Goal: Transaction & Acquisition: Purchase product/service

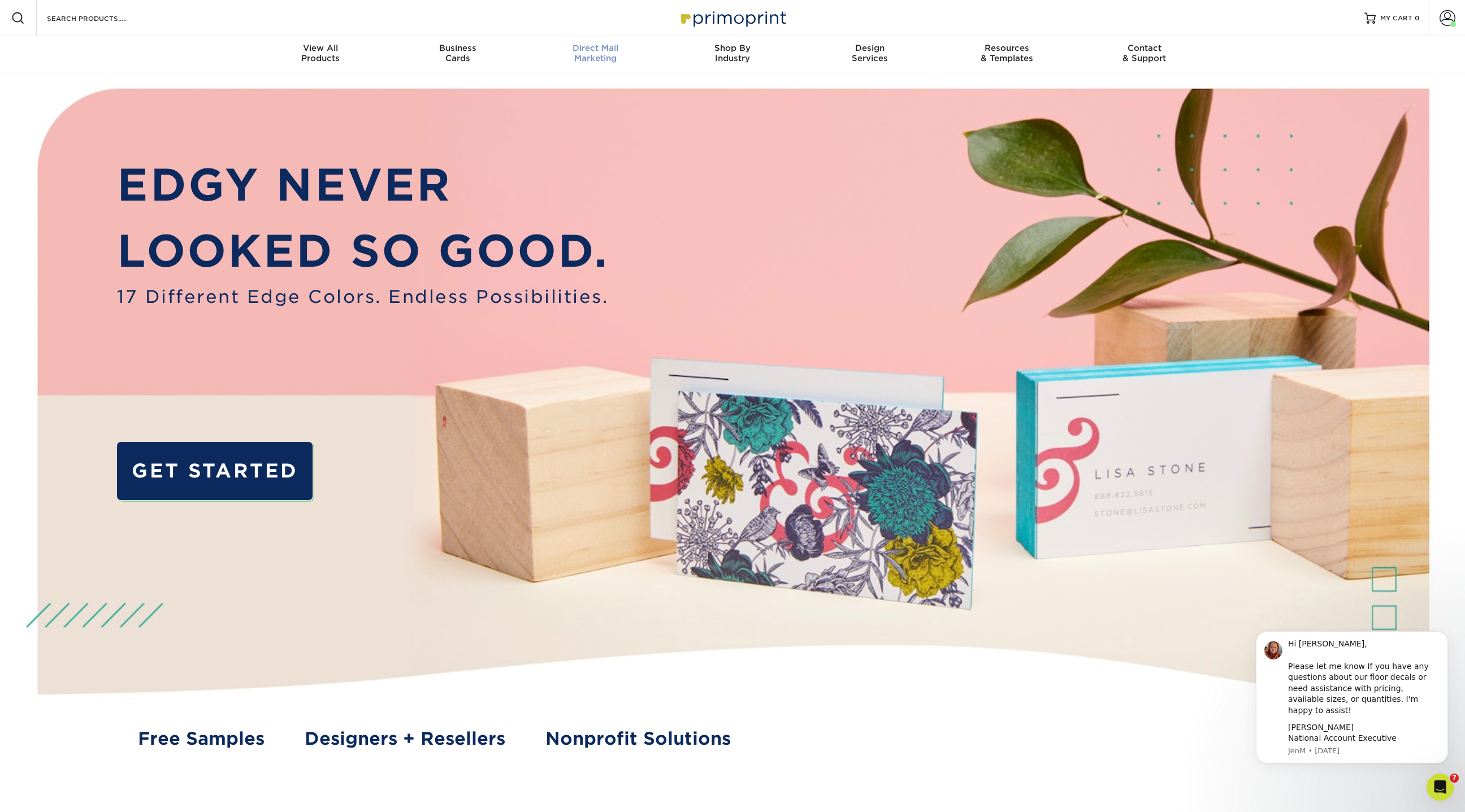
click at [607, 53] on div "Direct Mail Marketing" at bounding box center [595, 53] width 137 height 20
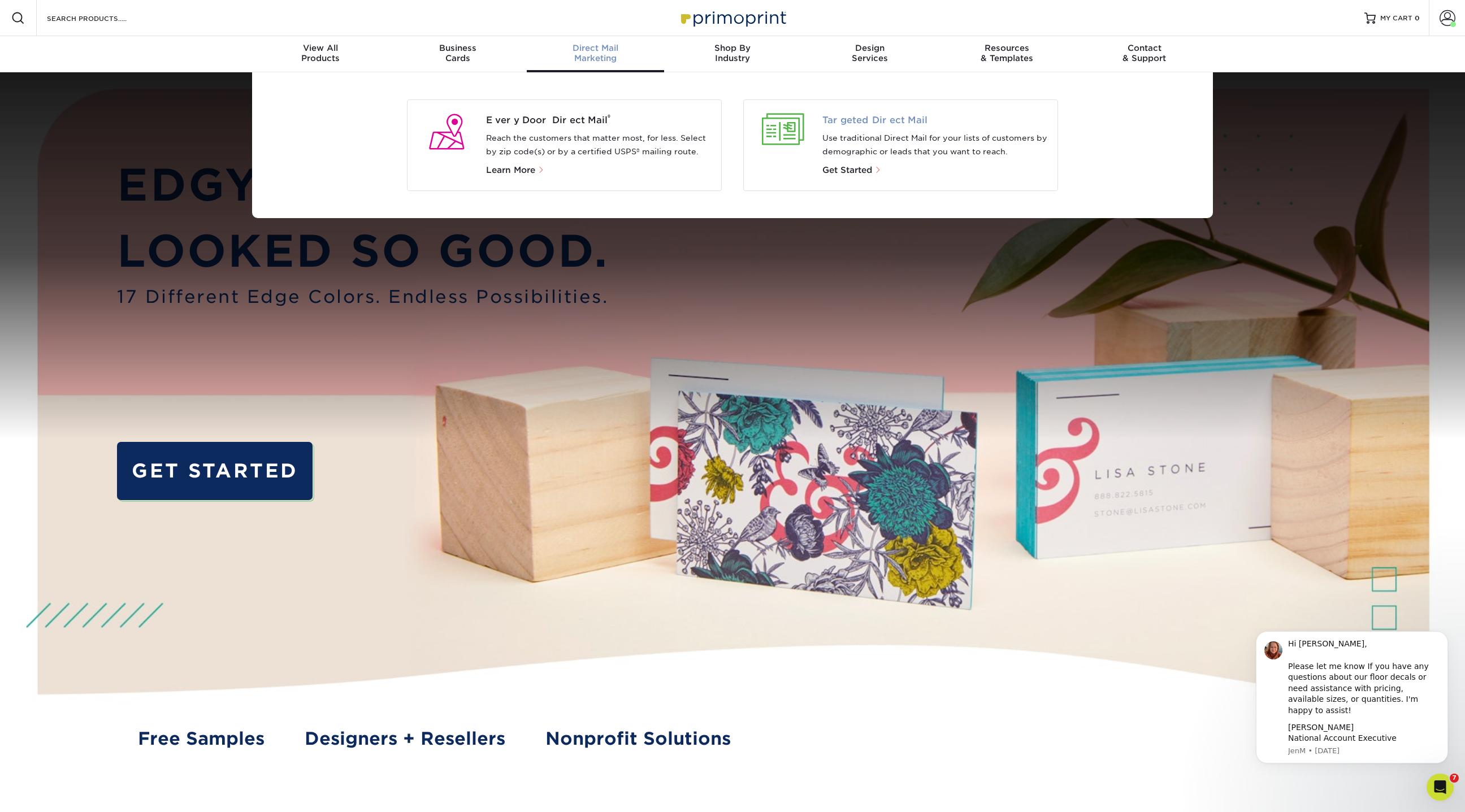
click at [886, 126] on span "Targeted Direct Mail" at bounding box center [936, 120] width 227 height 14
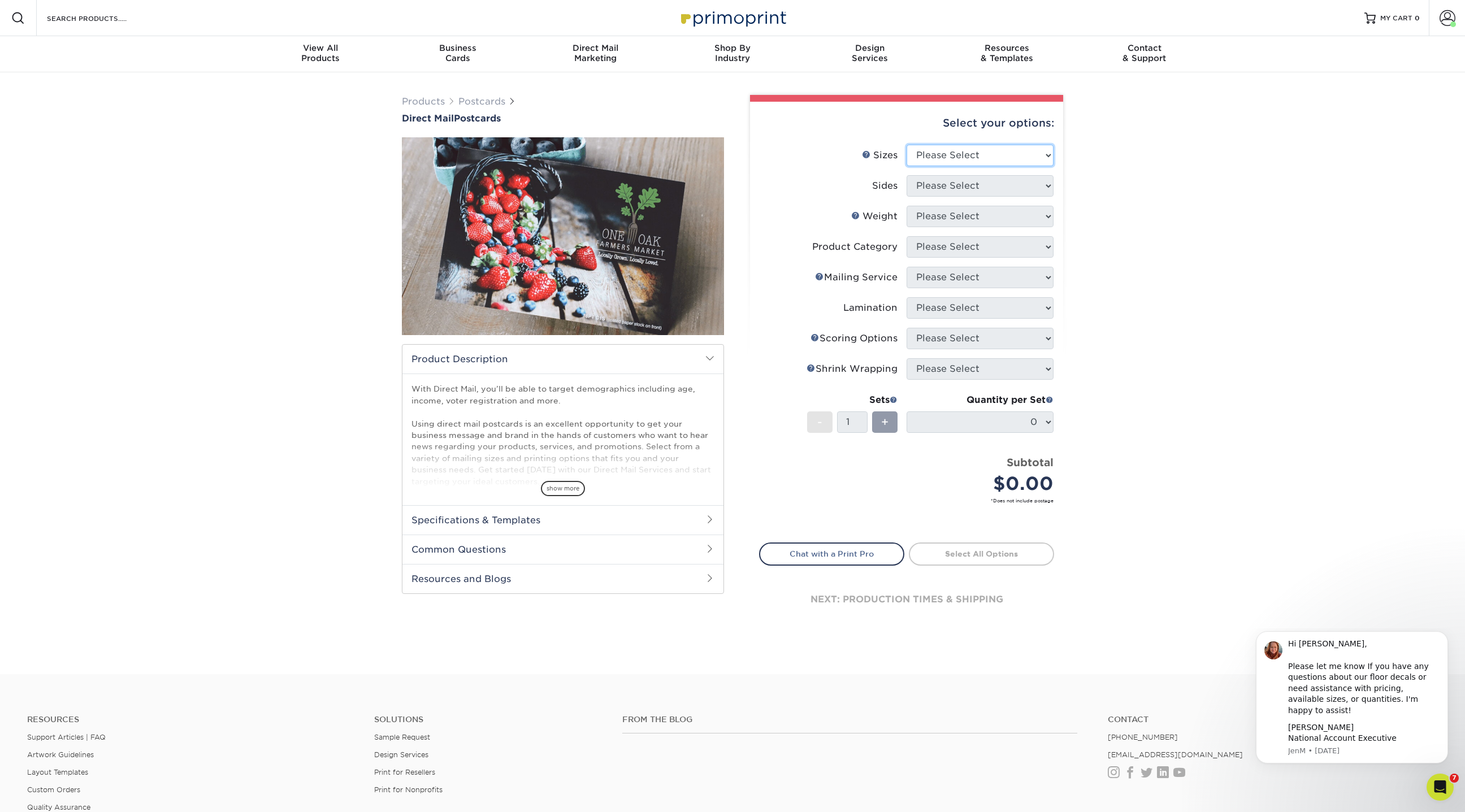
click at [933, 153] on select "Please Select 1.5" x 7" 2" x 4" 2" x 6" 2" x 7" 2" x 8" 2.12" x 5.5" 2.12" x 5.…" at bounding box center [980, 155] width 147 height 21
select select "6.25x9.00"
click at [907, 144] on select "Please Select 1.5" x 7" 2" x 4" 2" x 6" 2" x 7" 2" x 8" 2.12" x 5.5" 2.12" x 5.…" at bounding box center [980, 155] width 147 height 21
click at [996, 186] on select "Please Select Print Both Sides Print Front Only" at bounding box center [980, 186] width 147 height 21
select select "13abbda7-1d64-4f25-8bb2-c179b224825d"
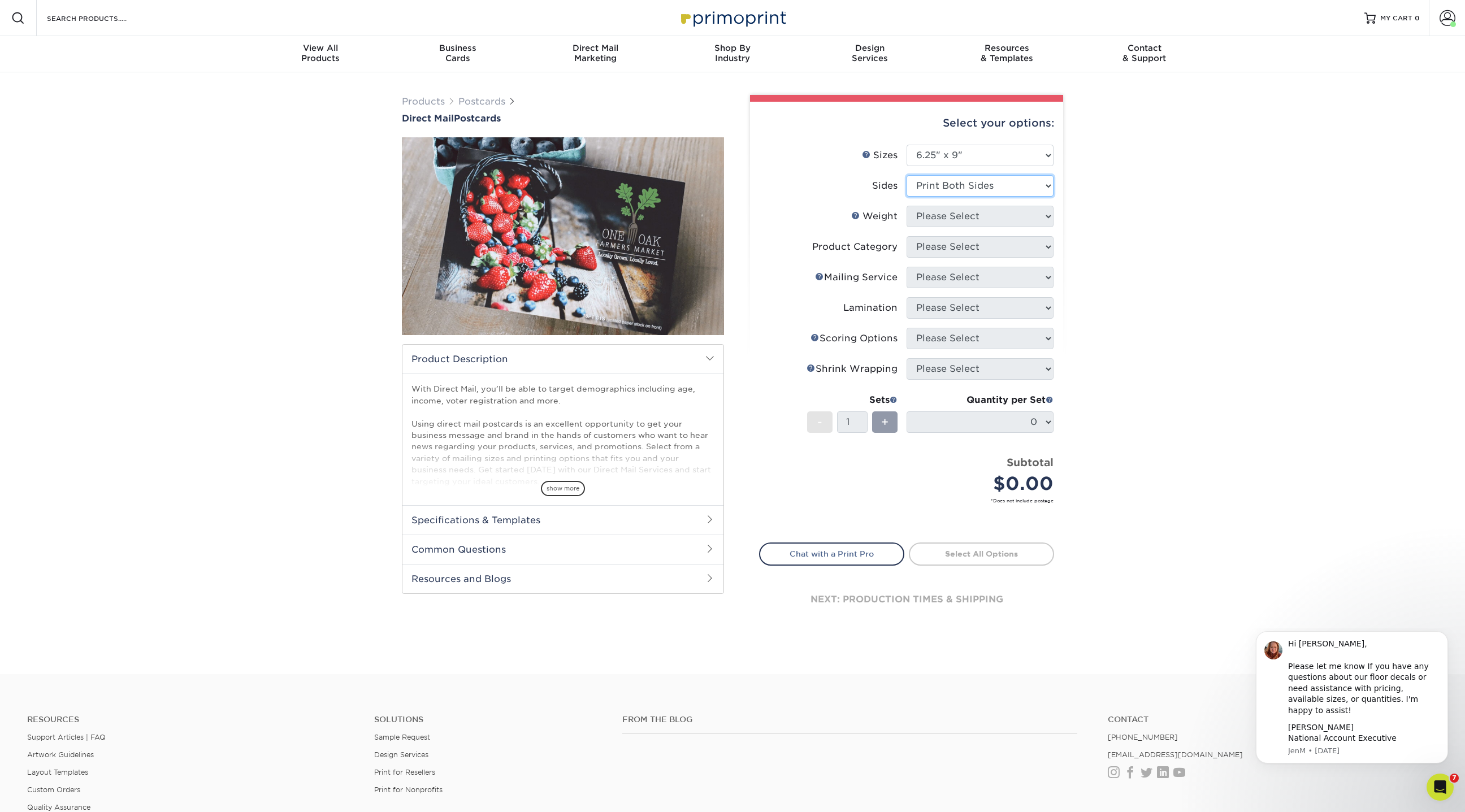
click at [907, 175] on select "Please Select Print Both Sides Print Front Only" at bounding box center [980, 186] width 147 height 21
click at [963, 218] on select "Please Select 14PT 16PT" at bounding box center [980, 216] width 147 height 21
select select "16PT"
click at [907, 206] on select "Please Select 14PT 16PT" at bounding box center [980, 216] width 147 height 21
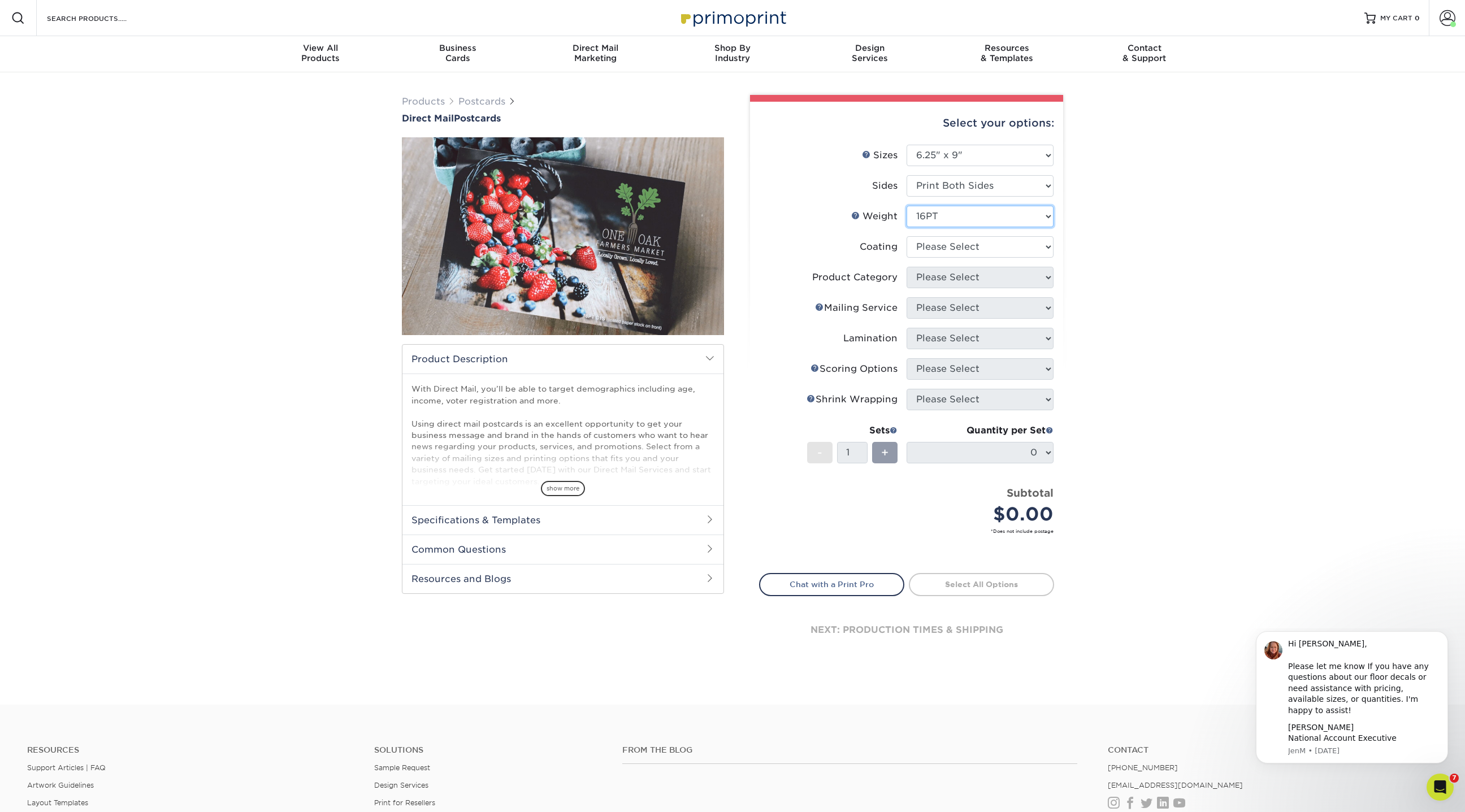
click at [974, 209] on select "Please Select 14PT 16PT" at bounding box center [980, 216] width 147 height 21
click at [907, 206] on select "Please Select 14PT 16PT" at bounding box center [980, 216] width 147 height 21
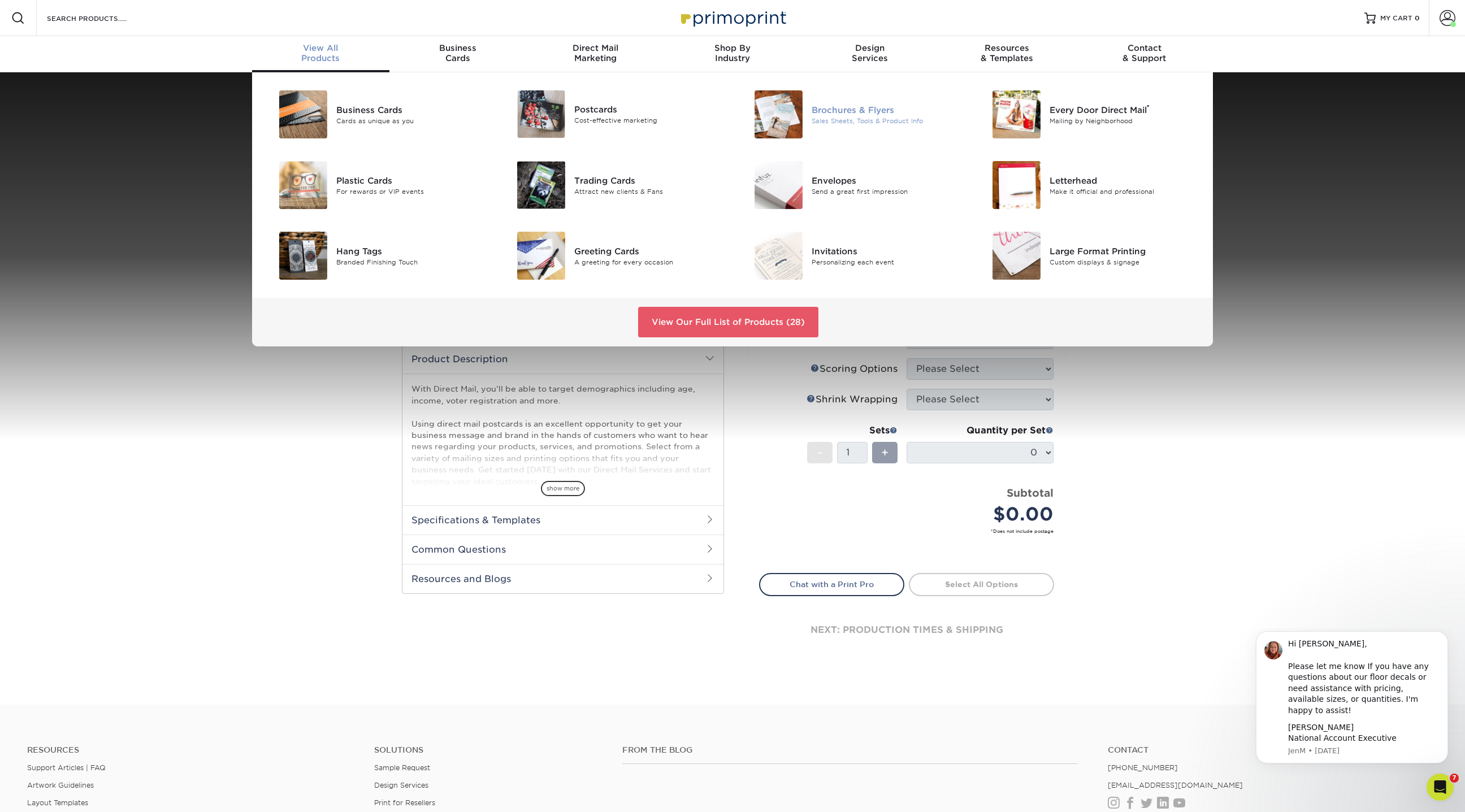
click at [867, 101] on div "Brochures & Flyers Sales Sheets, Tools & Product Info" at bounding box center [891, 114] width 158 height 48
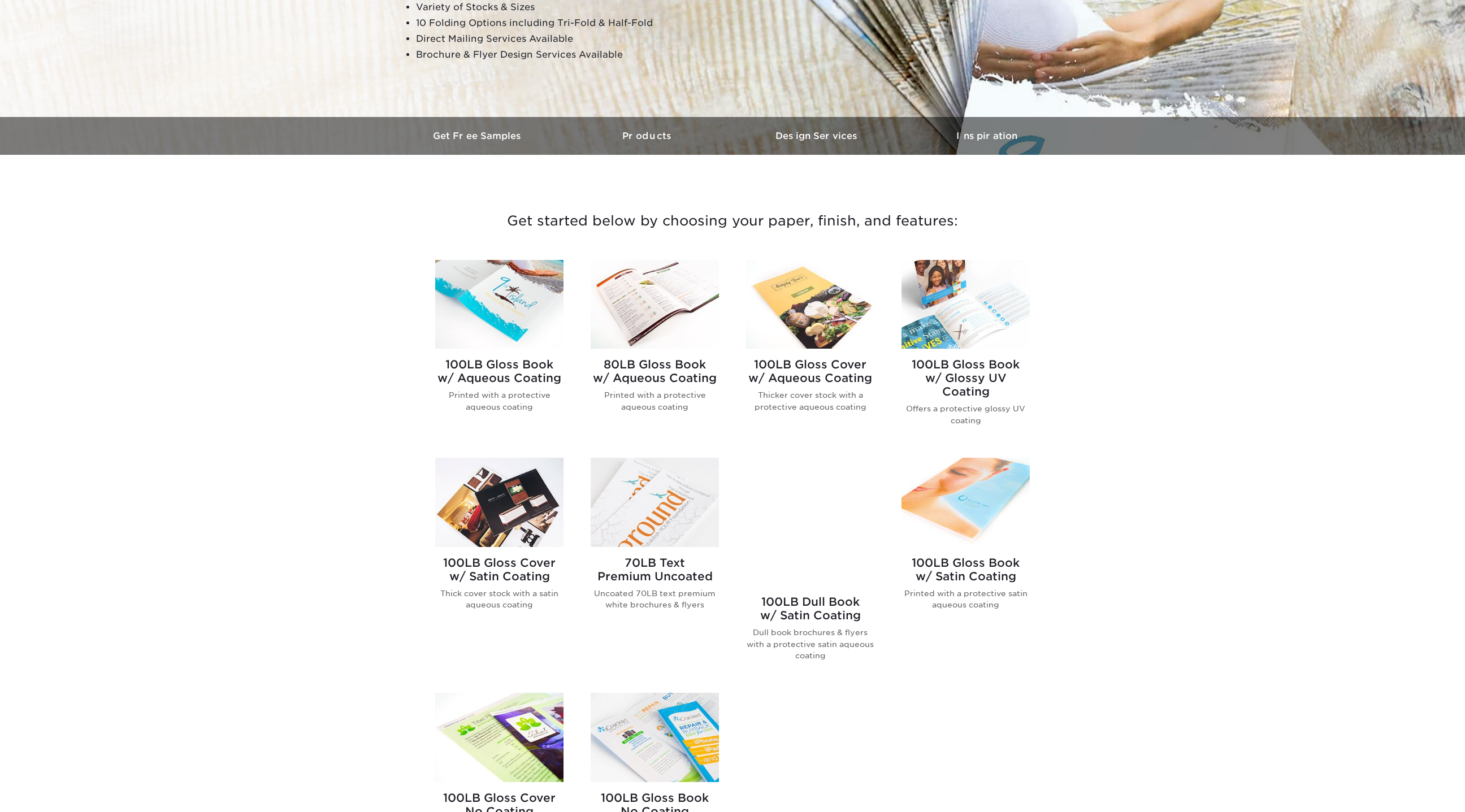
scroll to position [254, 0]
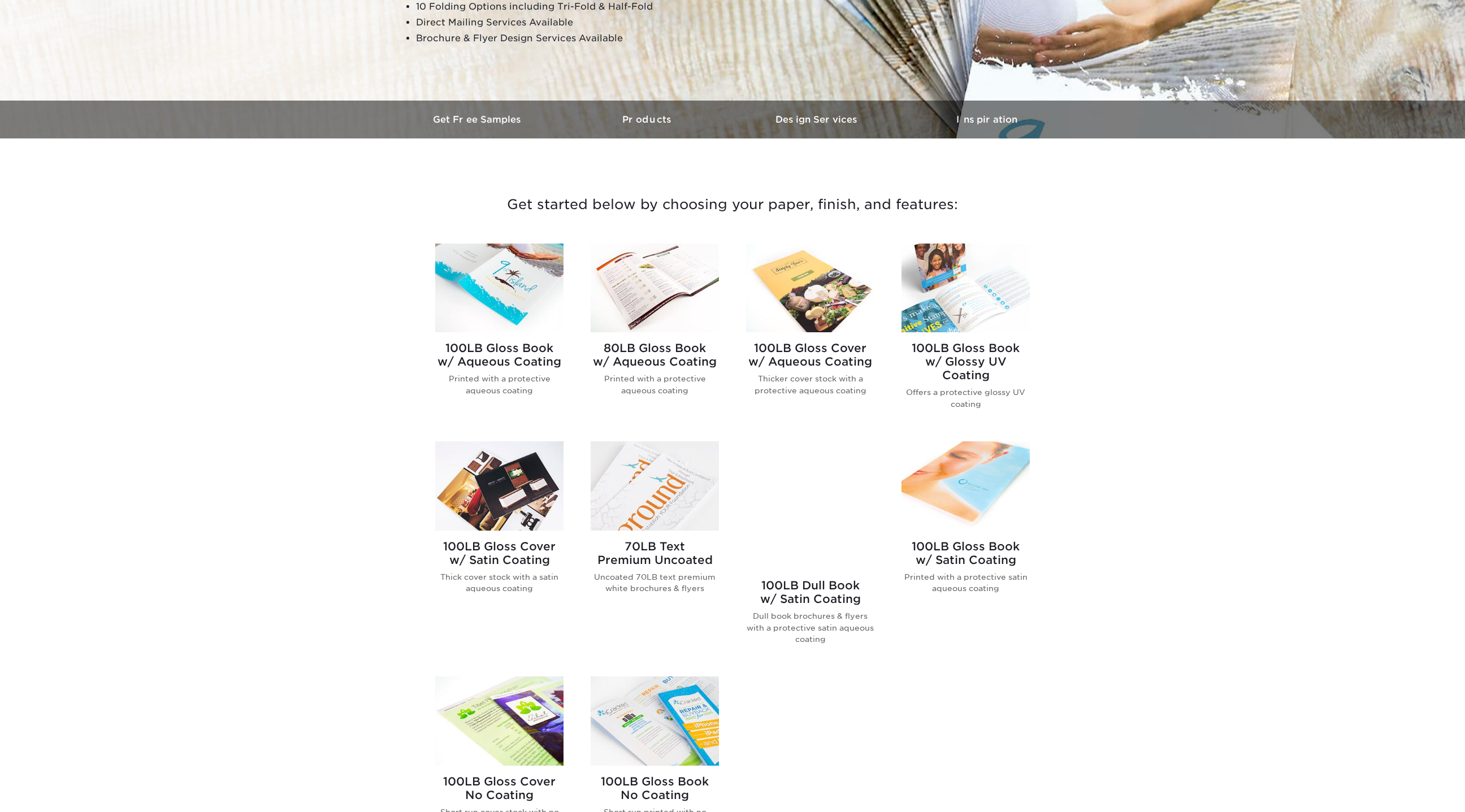
click at [974, 281] on img at bounding box center [965, 288] width 128 height 88
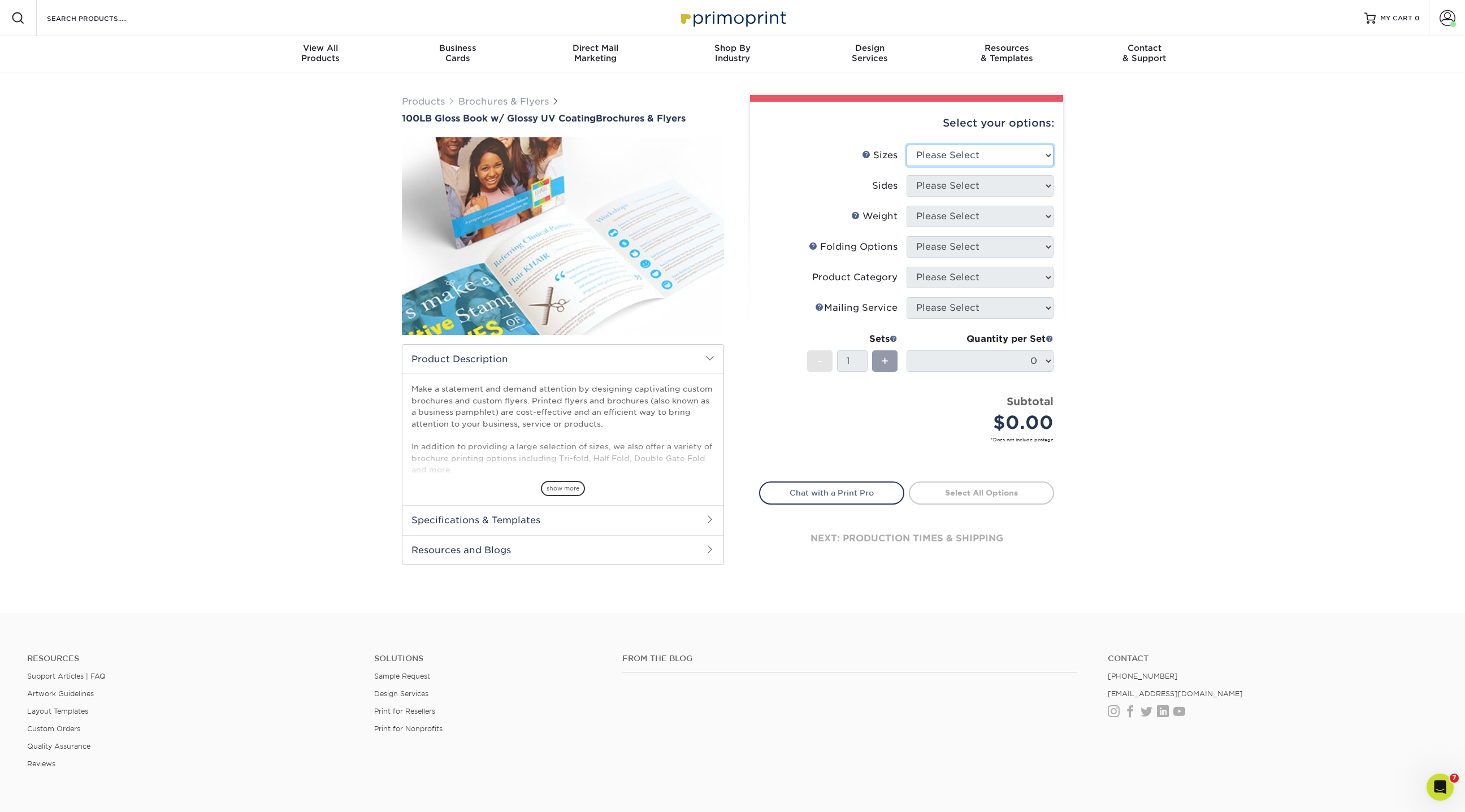
click at [974, 156] on select "Please Select 3.67" x 8.5" 4" x 6" 4" x 8.5" 4" x 9" 4" x 11" 4.25" x 5.5" 4.25…" at bounding box center [980, 155] width 147 height 21
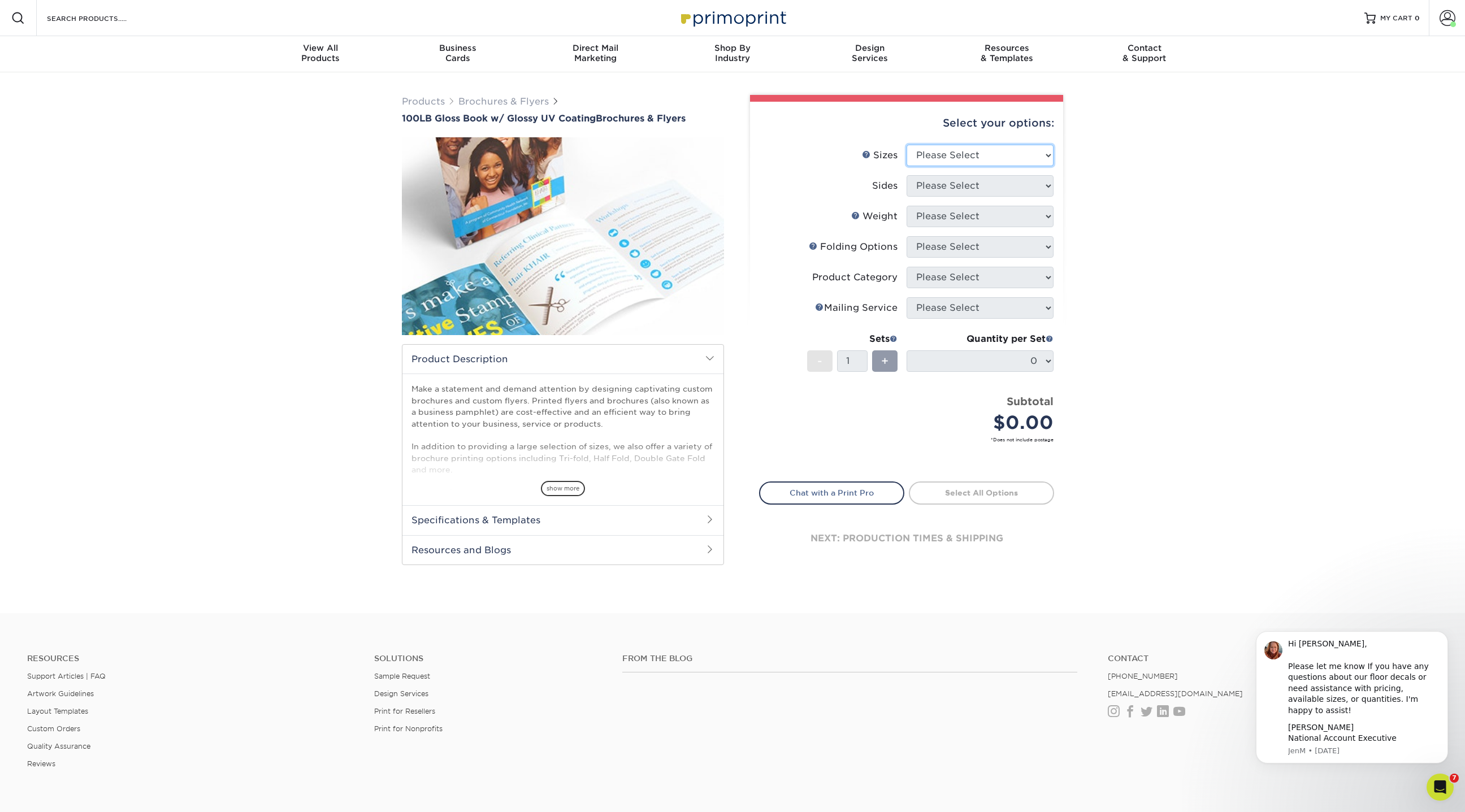
select select "8.50x11.00"
click at [907, 144] on select "Please Select 3.67" x 8.5" 4" x 6" 4" x 8.5" 4" x 9" 4" x 11" 4.25" x 5.5" 4.25…" at bounding box center [980, 155] width 147 height 21
click at [981, 183] on select "Please Select Print Both Sides Print Front Only" at bounding box center [980, 186] width 147 height 21
select select "13abbda7-1d64-4f25-8bb2-c179b224825d"
click at [907, 175] on select "Please Select Print Both Sides Print Front Only" at bounding box center [980, 186] width 147 height 21
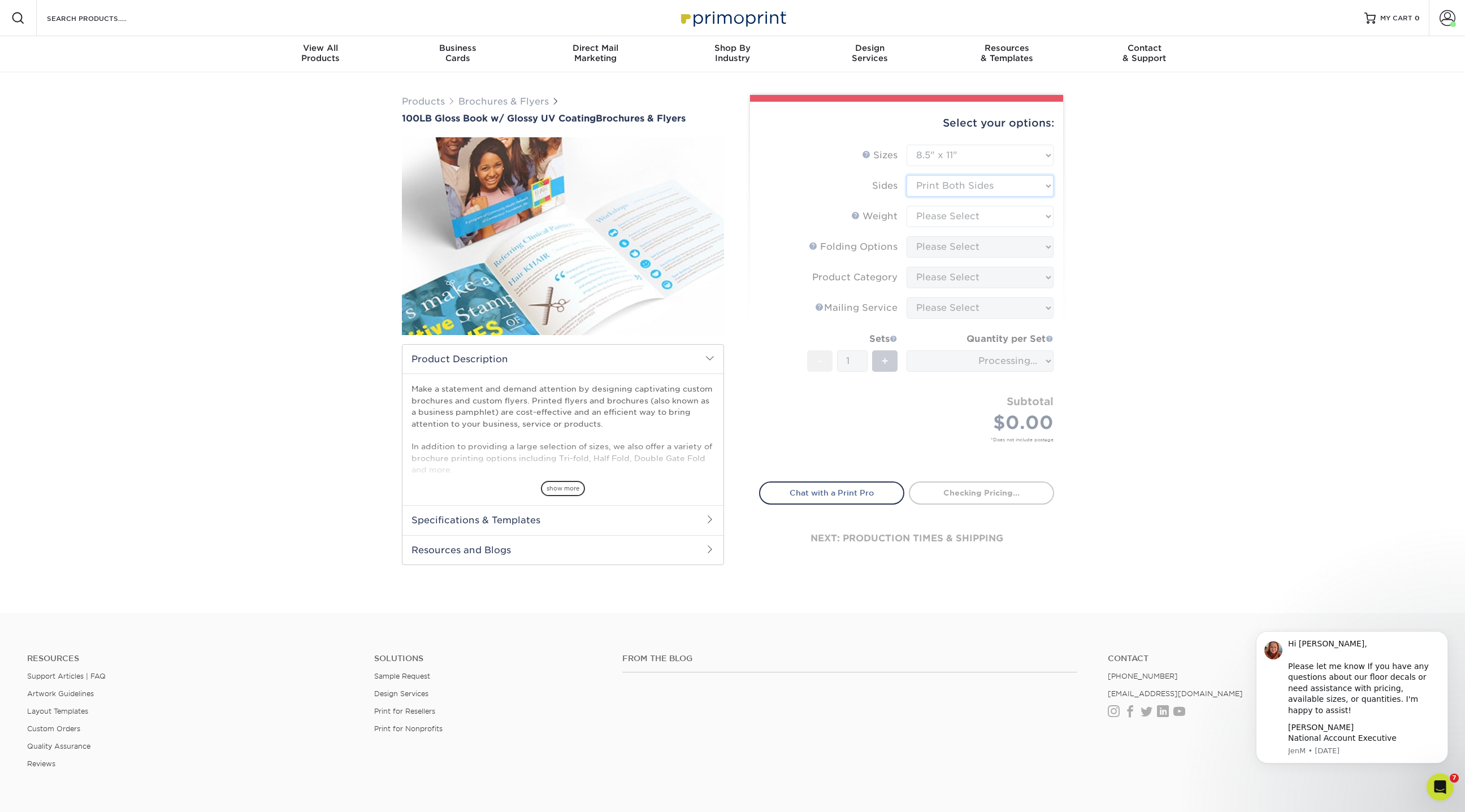
type input "9de53aa5-6745-4503-a8e3-db4cb392c630"
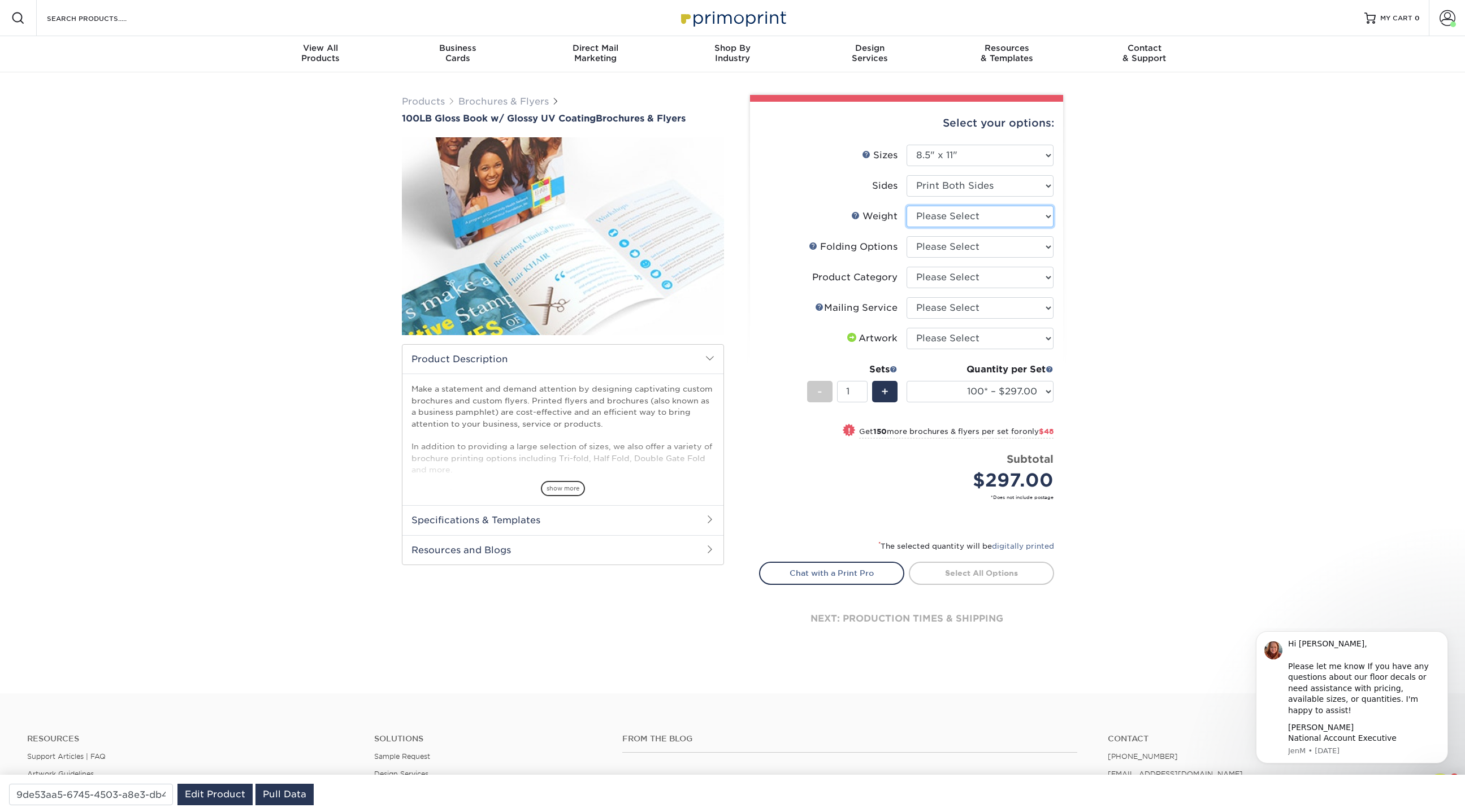
click at [958, 216] on select "Please Select 100LB" at bounding box center [980, 216] width 147 height 21
select select "100LB"
click at [907, 206] on select "Please Select 100LB" at bounding box center [980, 216] width 147 height 21
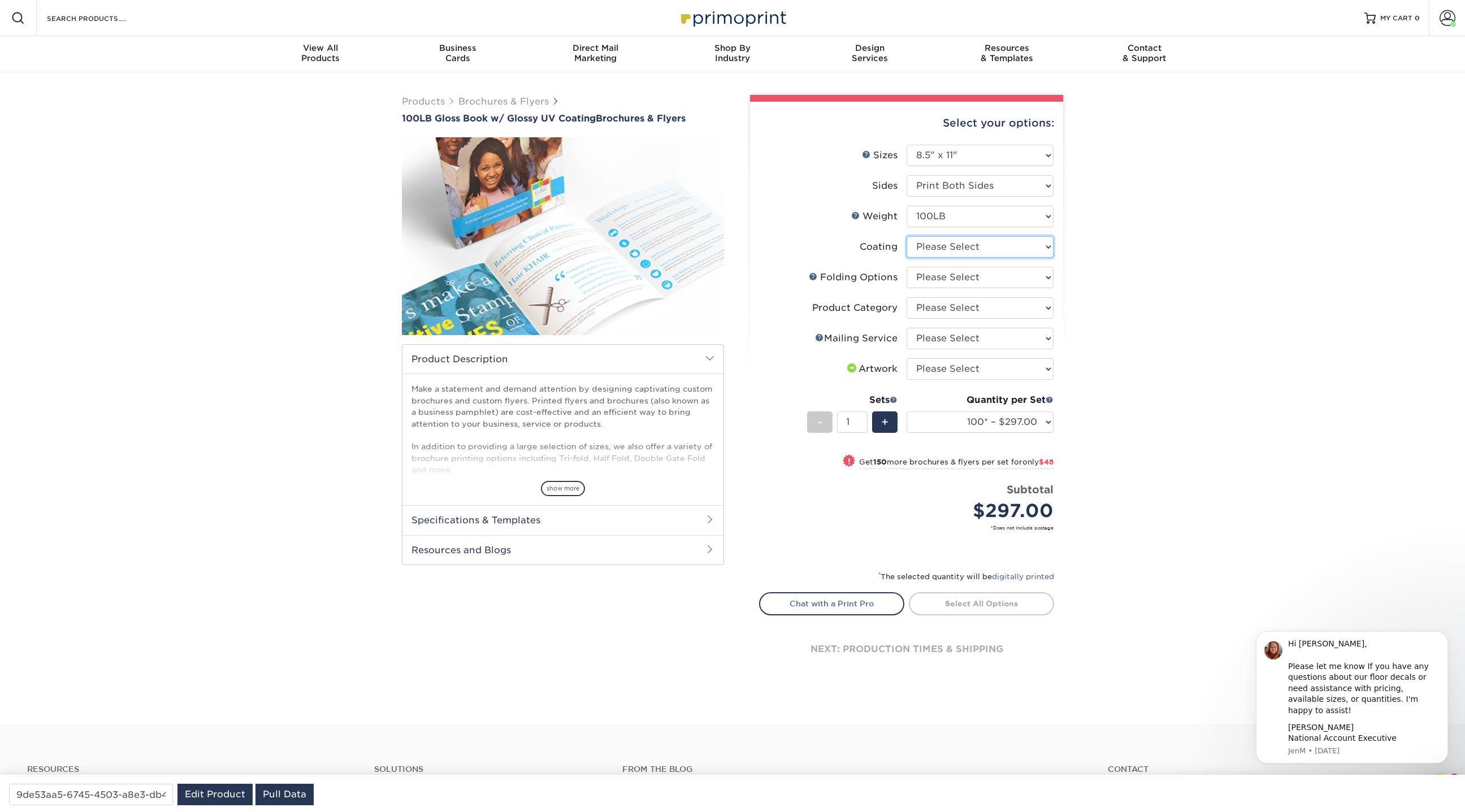
click at [960, 244] on select at bounding box center [980, 246] width 147 height 21
select select "ae367451-b2b8-45df-a344-0f05b6a12993"
click at [907, 236] on select at bounding box center [980, 246] width 147 height 21
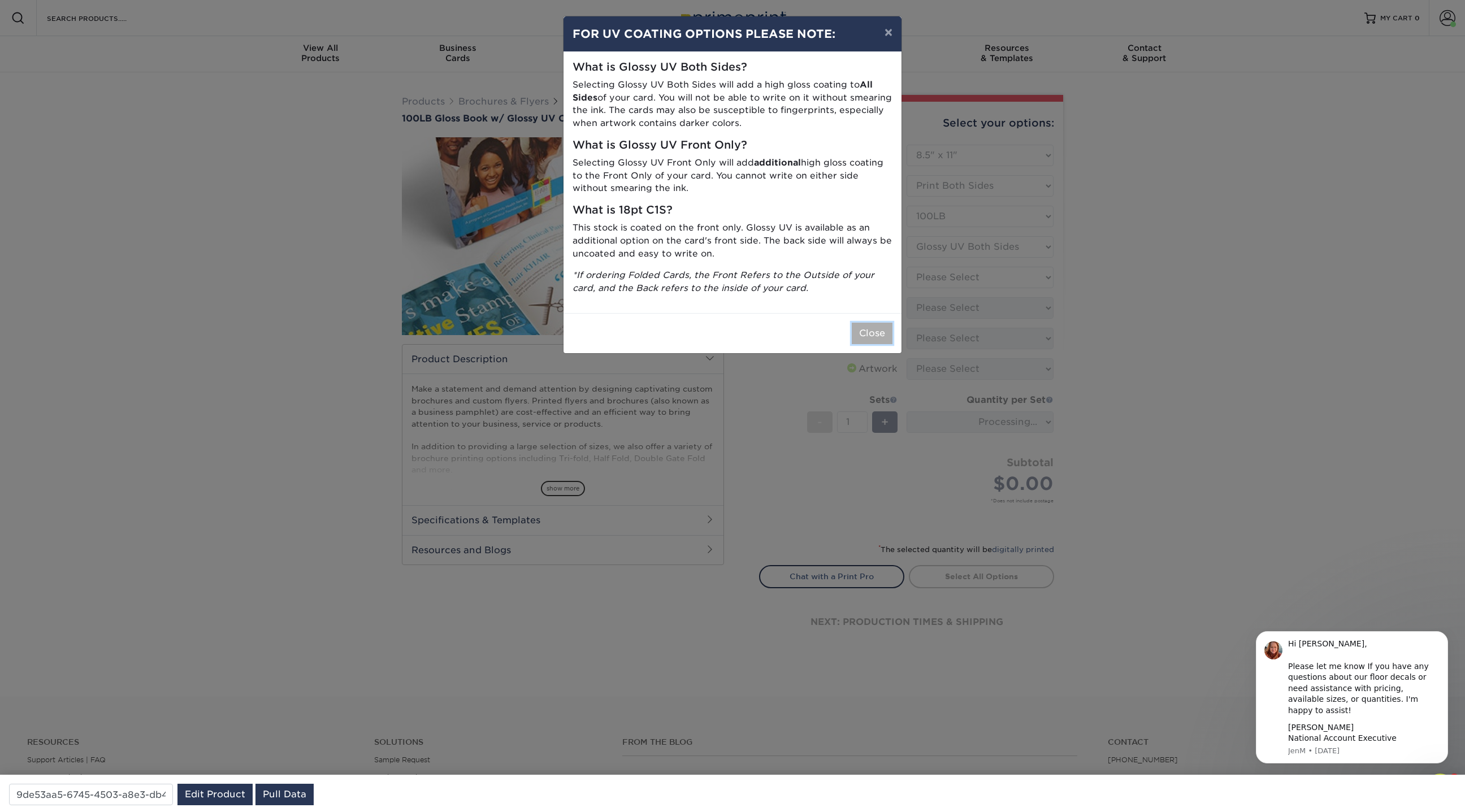
click at [879, 341] on button "Close" at bounding box center [872, 333] width 41 height 21
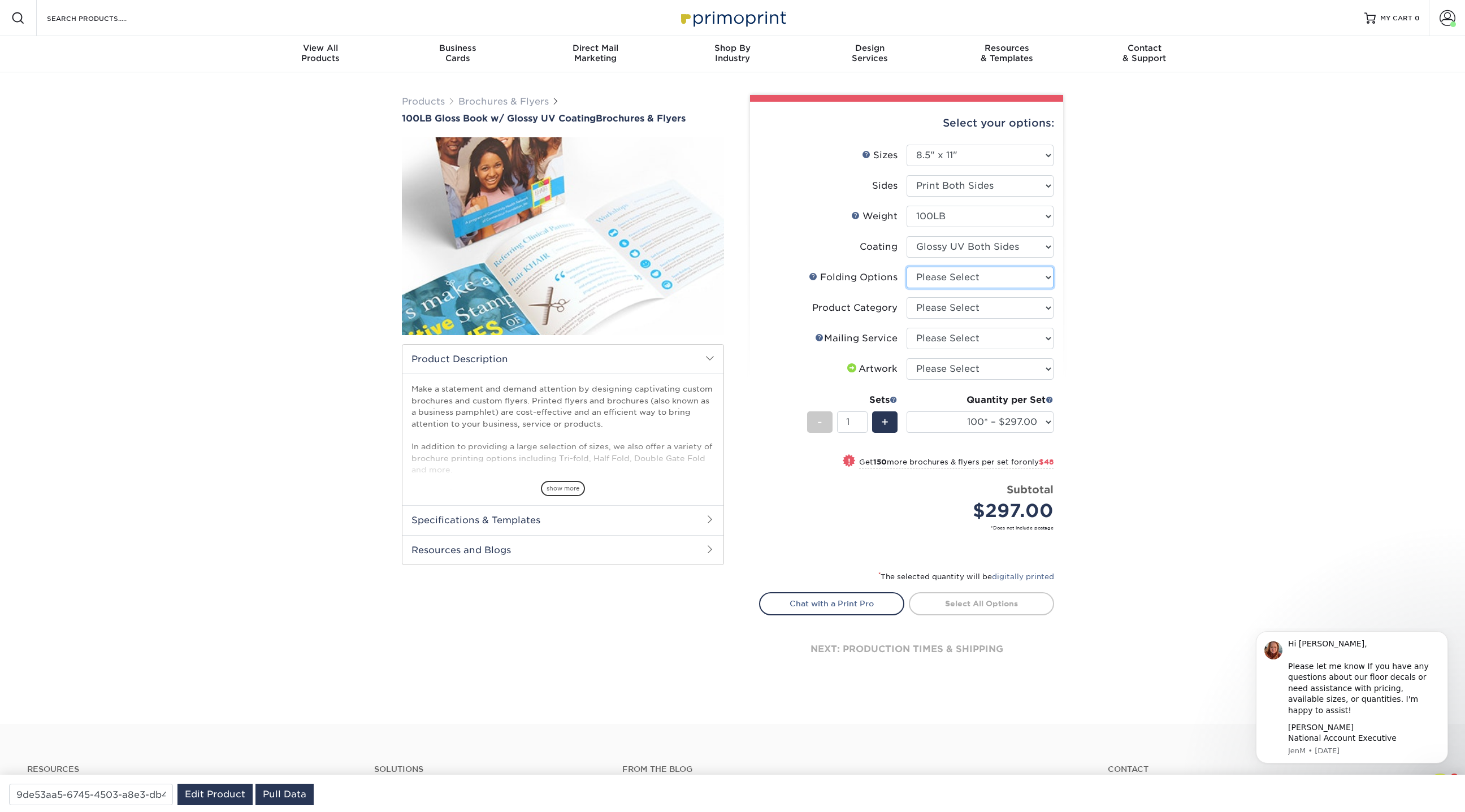
click at [985, 275] on select "Please Select FLAT - No Folding Accordion Fold Half-Fold (Vertical) Half-Fold (…" at bounding box center [980, 277] width 147 height 21
select select "42c86288-5aa9-44dc-8797-202ffa50de3f"
click at [907, 267] on select "Please Select FLAT - No Folding Accordion Fold Half-Fold (Vertical) Half-Fold (…" at bounding box center [980, 277] width 147 height 21
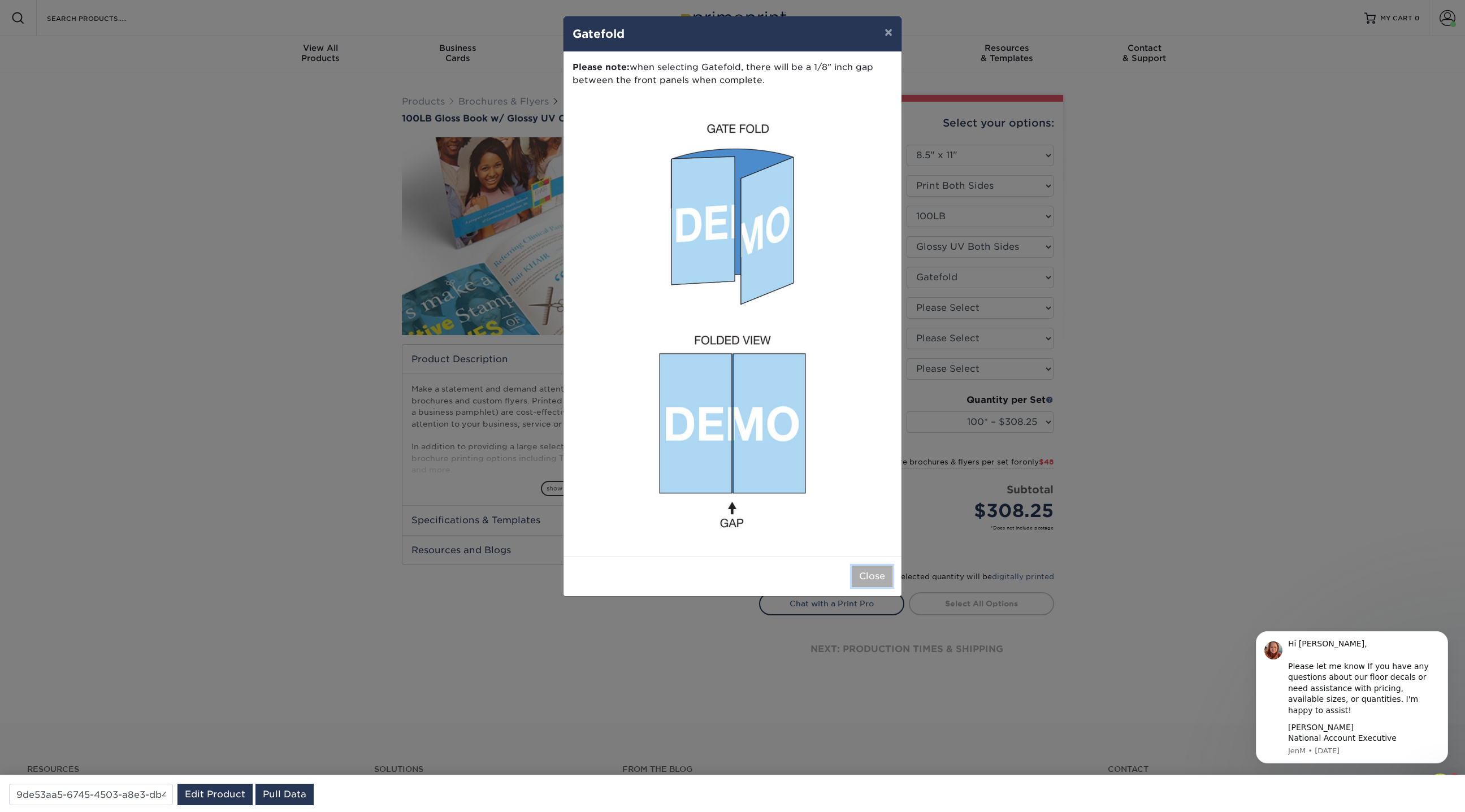
click at [874, 574] on button "Close" at bounding box center [872, 576] width 41 height 21
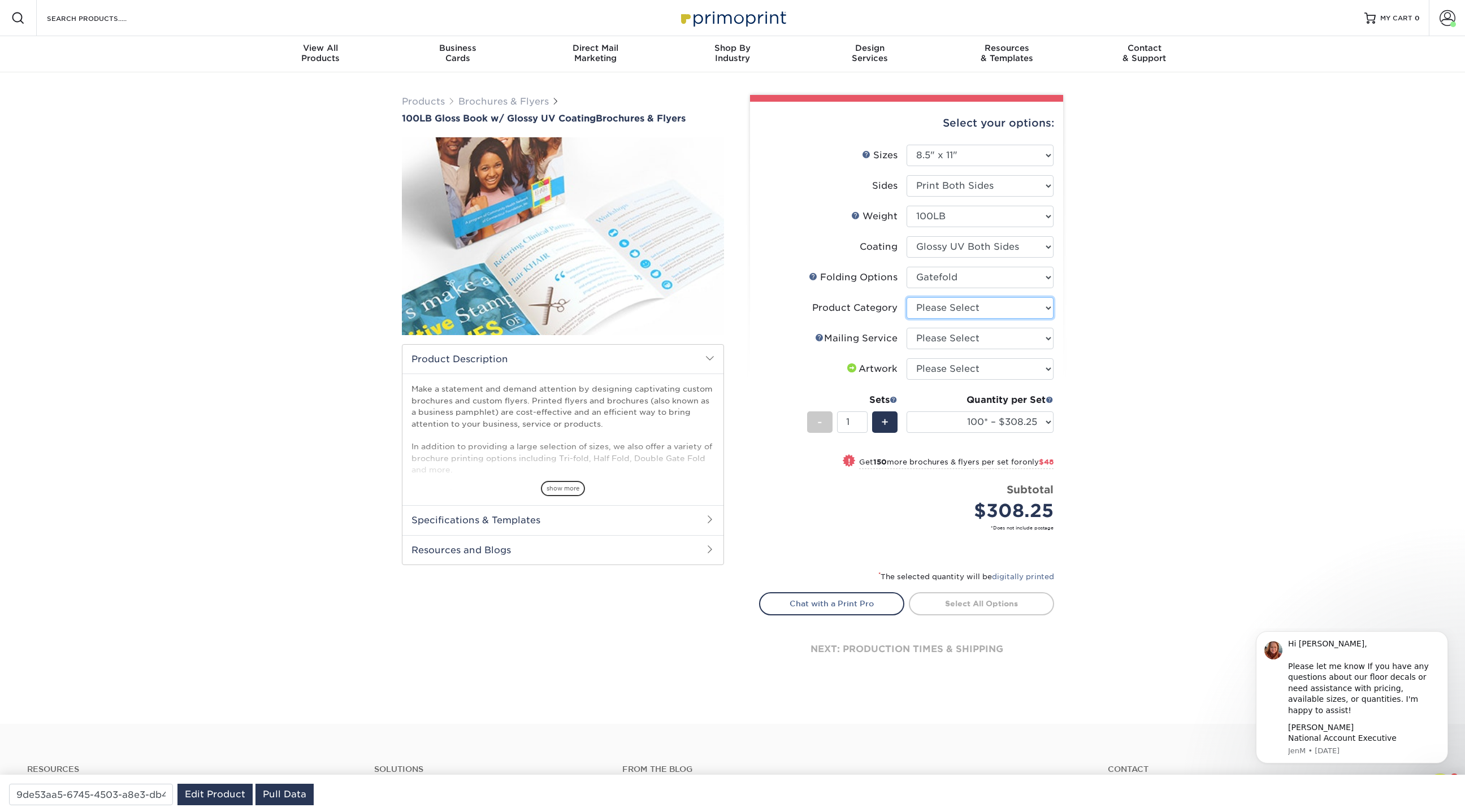
click at [946, 303] on select "Please Select Flyers and Brochures" at bounding box center [980, 308] width 147 height 21
select select "1a668080-6b7c-4174-b399-2c3833b27ef4"
click at [907, 297] on select "Please Select Flyers and Brochures" at bounding box center [980, 308] width 147 height 21
click at [971, 331] on select "Please Select No Direct Mailing Service No, I will mail/stamp/imprint Direct Ma…" at bounding box center [980, 338] width 147 height 21
select select "3e5e9bdd-d78a-4c28-a41d-fe1407925ca6"
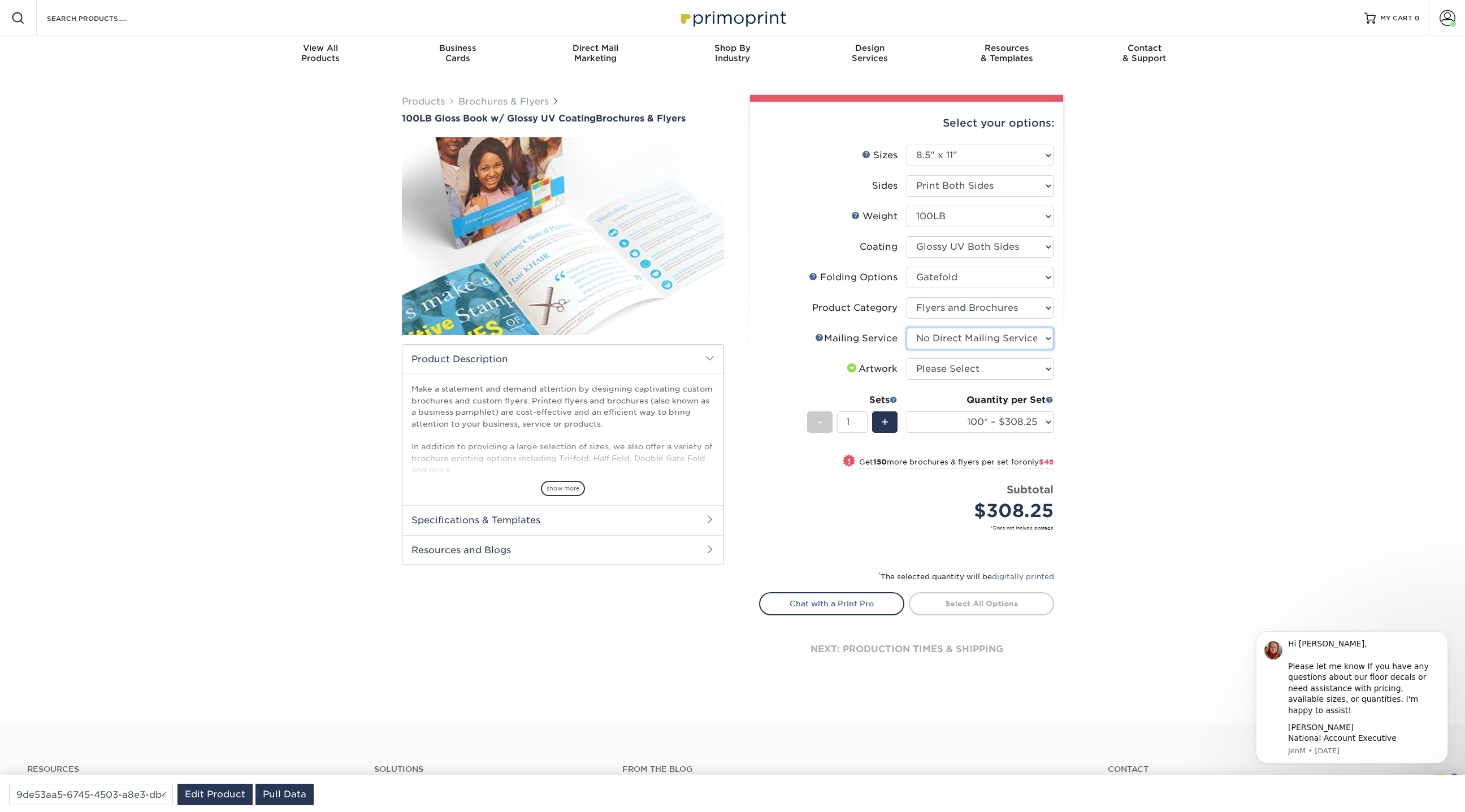
click at [907, 328] on select "Please Select No Direct Mailing Service No, I will mail/stamp/imprint Direct Ma…" at bounding box center [980, 338] width 147 height 21
click at [982, 360] on select "Please Select I will upload files I need a design - $175" at bounding box center [980, 369] width 147 height 21
select select "upload"
click at [907, 358] on select "Please Select I will upload files I need a design - $175" at bounding box center [980, 369] width 147 height 21
click at [1114, 373] on div "Products Brochures & Flyers 100LB Gloss Book w/ Glossy UV Coating Brochures & F…" at bounding box center [732, 398] width 1465 height 651
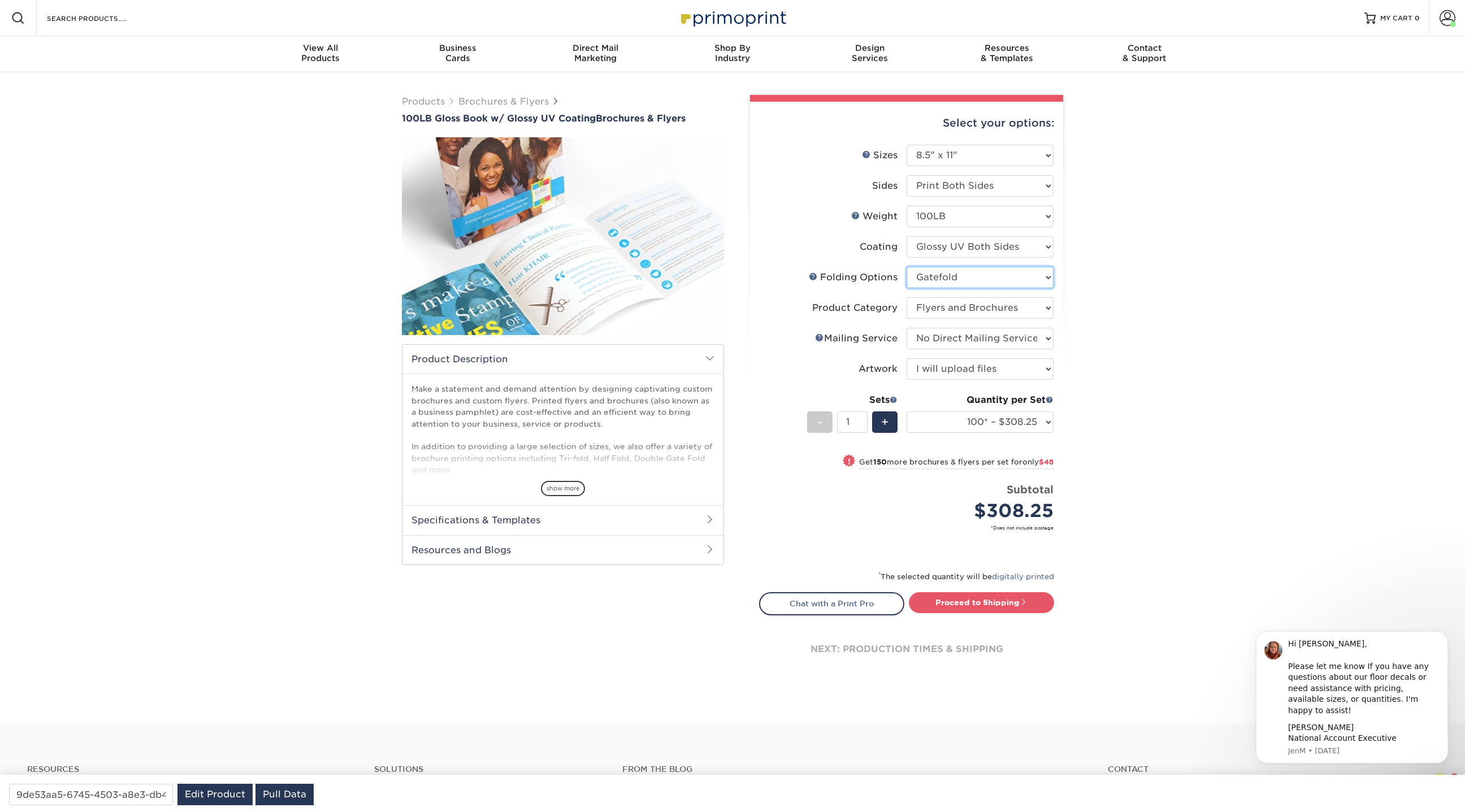
click at [969, 274] on select "Please Select FLAT - No Folding Accordion Fold Half-Fold (Vertical) Half-Fold (…" at bounding box center [980, 277] width 147 height 21
click at [907, 267] on select "Please Select FLAT - No Folding Accordion Fold Half-Fold (Vertical) Half-Fold (…" at bounding box center [980, 277] width 147 height 21
click at [1042, 275] on select "Please Select FLAT - No Folding Accordion Fold Half-Fold (Vertical) Half-Fold (…" at bounding box center [980, 277] width 147 height 21
click at [907, 267] on select "Please Select FLAT - No Folding Accordion Fold Half-Fold (Vertical) Half-Fold (…" at bounding box center [980, 277] width 147 height 21
click at [980, 280] on select "Please Select FLAT - No Folding Accordion Fold Half-Fold (Vertical) Half-Fold (…" at bounding box center [980, 277] width 147 height 21
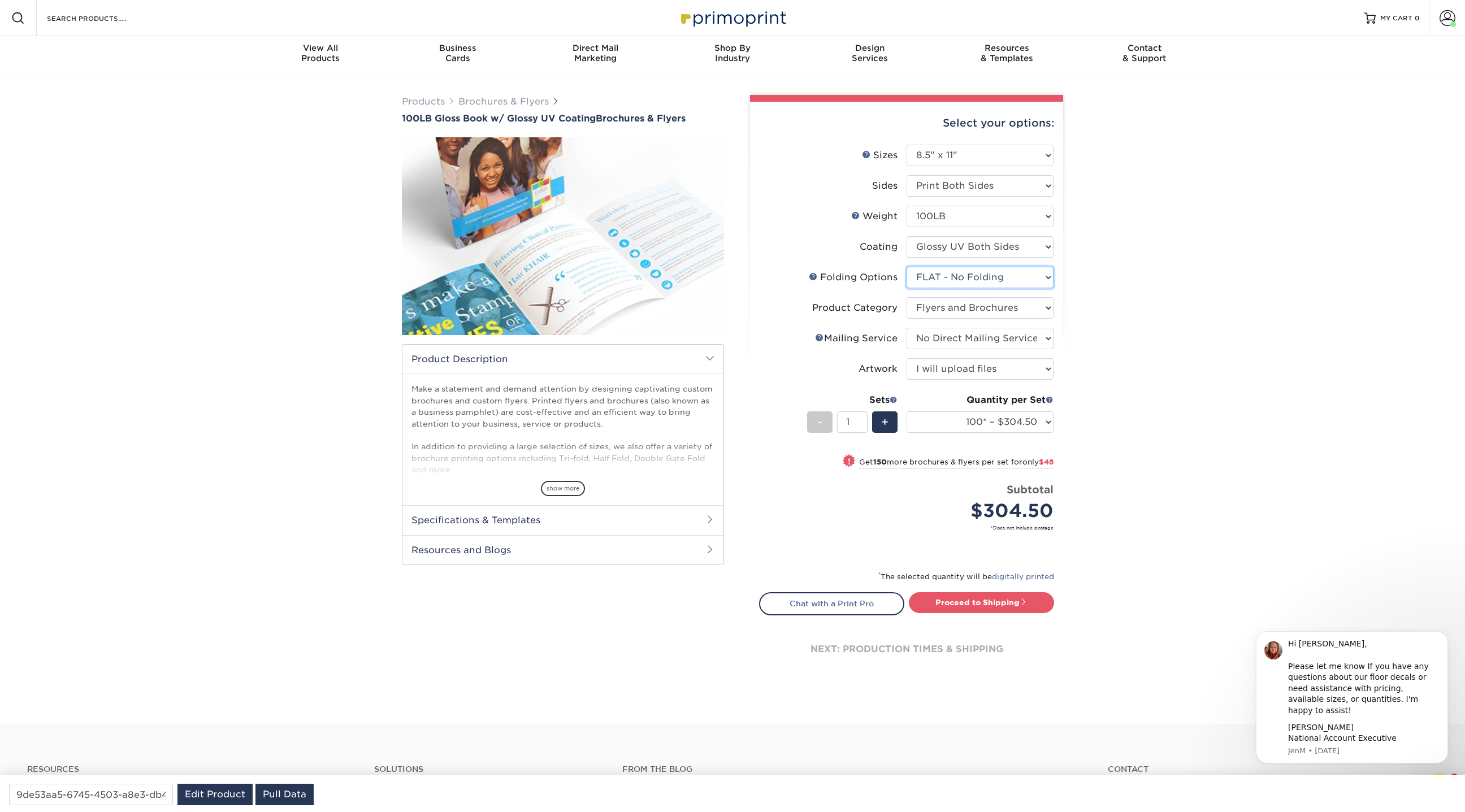
click at [907, 267] on select "Please Select FLAT - No Folding Accordion Fold Half-Fold (Vertical) Half-Fold (…" at bounding box center [980, 277] width 147 height 21
click at [958, 276] on select "Please Select FLAT - No Folding Accordion Fold Half-Fold (Vertical) Half-Fold (…" at bounding box center [980, 277] width 147 height 21
click at [907, 267] on select "Please Select FLAT - No Folding Accordion Fold Half-Fold (Vertical) Half-Fold (…" at bounding box center [980, 277] width 147 height 21
click at [953, 278] on select "Please Select FLAT - No Folding Accordion Fold Half-Fold (Vertical) Half-Fold (…" at bounding box center [980, 277] width 147 height 21
click at [907, 267] on select "Please Select FLAT - No Folding Accordion Fold Half-Fold (Vertical) Half-Fold (…" at bounding box center [980, 277] width 147 height 21
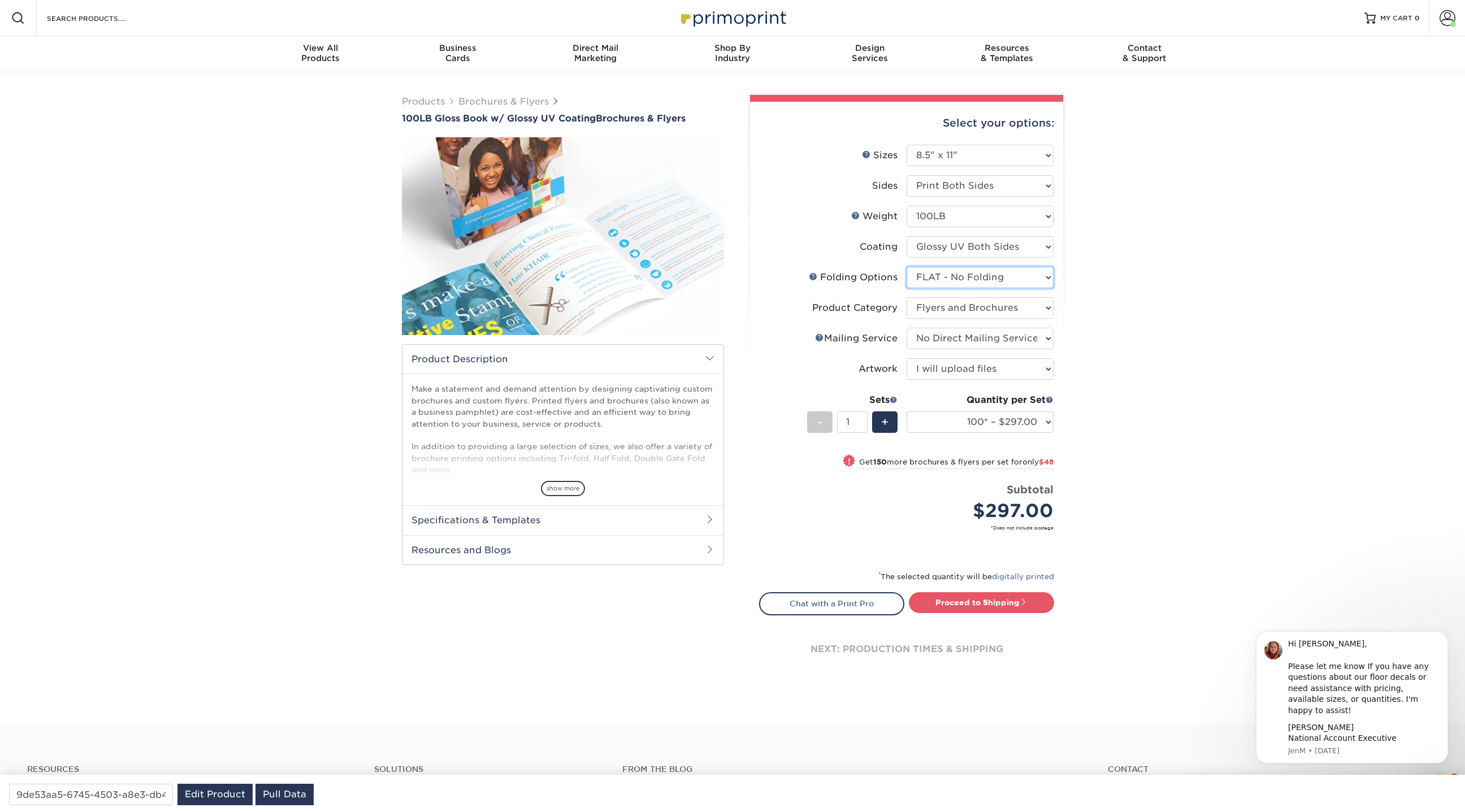
click at [1038, 280] on select "Please Select FLAT - No Folding Accordion Fold Half-Fold (Vertical) Half-Fold (…" at bounding box center [980, 277] width 147 height 21
click at [907, 267] on select "Please Select FLAT - No Folding Accordion Fold Half-Fold (Vertical) Half-Fold (…" at bounding box center [980, 277] width 147 height 21
click at [1039, 277] on select "Please Select FLAT - No Folding Accordion Fold Half-Fold (Vertical) Half-Fold (…" at bounding box center [980, 277] width 147 height 21
click at [907, 267] on select "Please Select FLAT - No Folding Accordion Fold Half-Fold (Vertical) Half-Fold (…" at bounding box center [980, 277] width 147 height 21
click at [959, 282] on select "Please Select FLAT - No Folding Accordion Fold Half-Fold (Vertical) Half-Fold (…" at bounding box center [980, 277] width 147 height 21
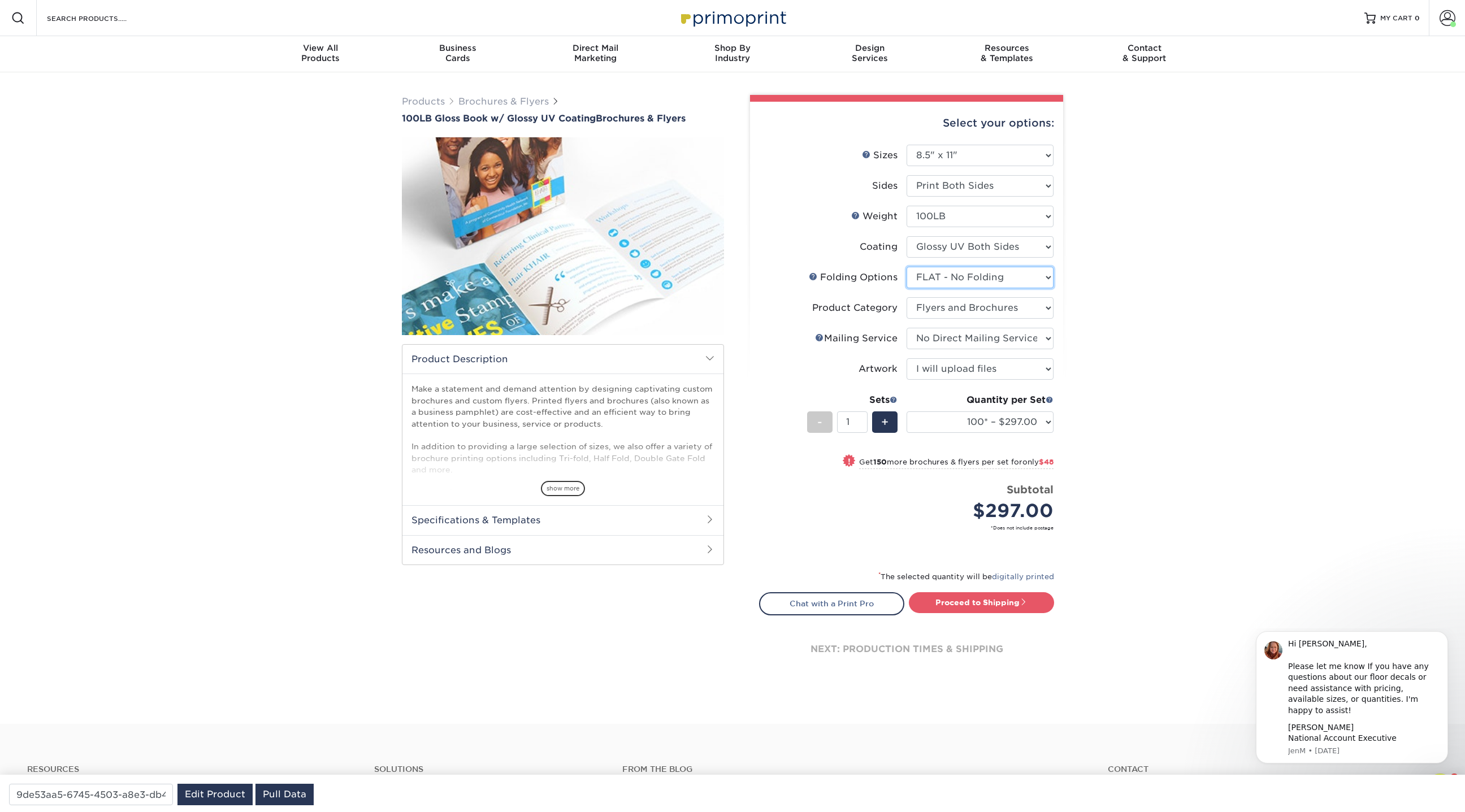
select select "c1d45c40-6ec7-401c-89a4-31bd4216a1ba"
click at [907, 267] on select "Please Select FLAT - No Folding Accordion Fold Half-Fold (Vertical) Half-Fold (…" at bounding box center [980, 277] width 147 height 21
click at [1214, 374] on div "Products Brochures & Flyers 100LB Gloss Book w/ Glossy UV Coating Brochures & F…" at bounding box center [732, 398] width 1465 height 651
click at [1004, 274] on select "Please Select FLAT - No Folding Accordion Fold Half-Fold (Vertical) Half-Fold (…" at bounding box center [980, 277] width 147 height 21
click at [907, 267] on select "Please Select FLAT - No Folding Accordion Fold Half-Fold (Vertical) Half-Fold (…" at bounding box center [980, 277] width 147 height 21
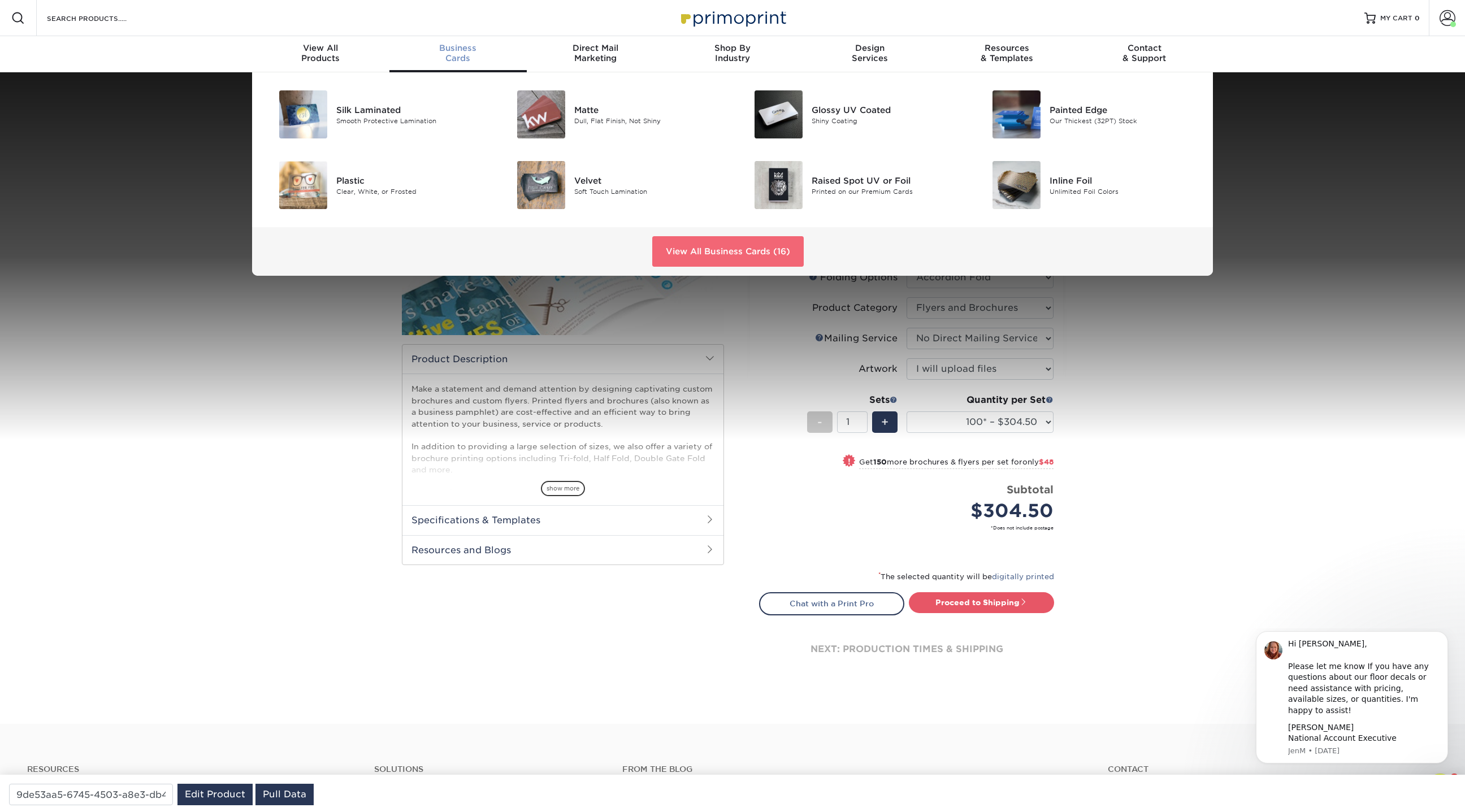
click at [766, 248] on link "View All Business Cards (16)" at bounding box center [727, 251] width 152 height 31
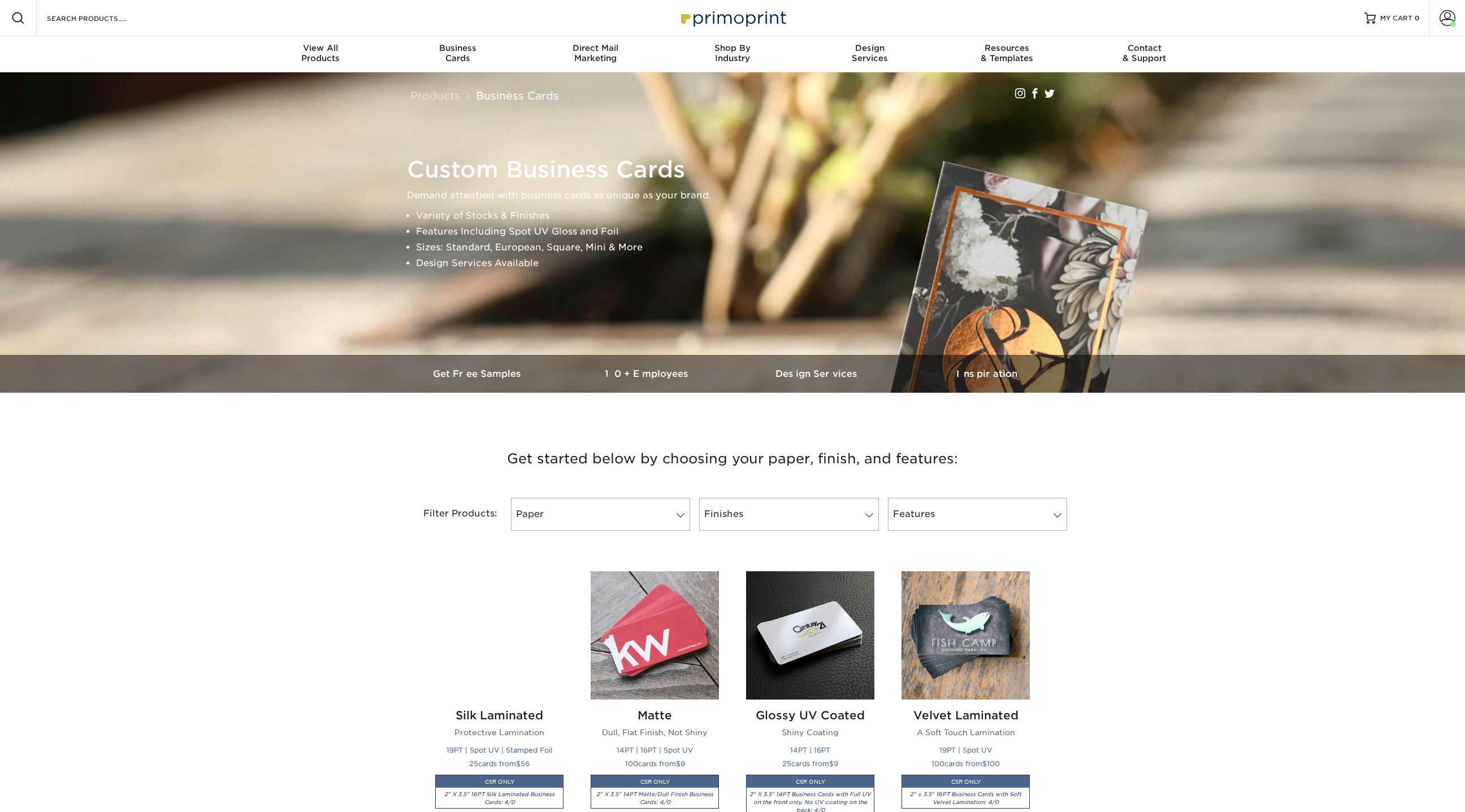
click at [306, 58] on div "View All Products" at bounding box center [320, 53] width 137 height 20
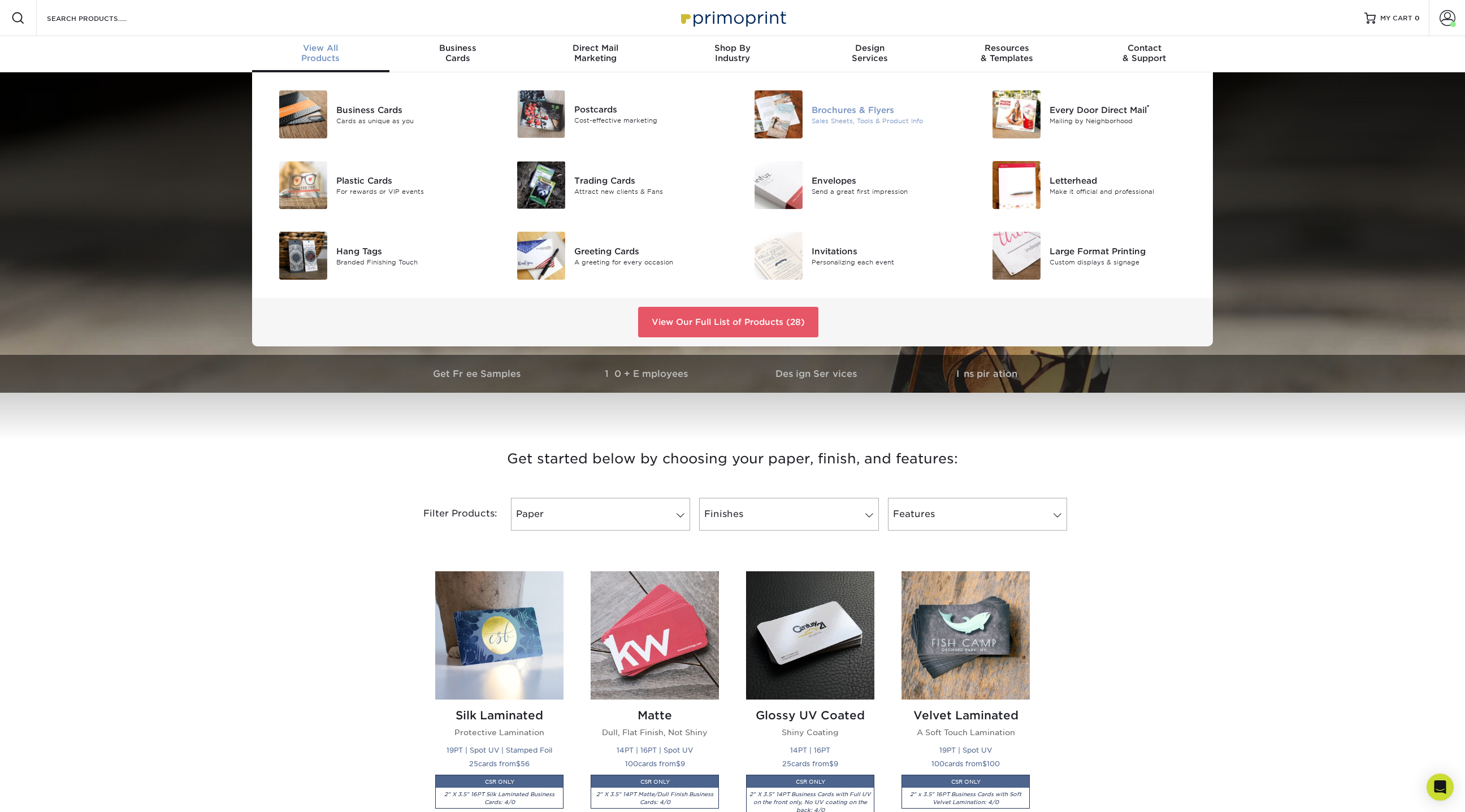
click at [825, 114] on div "Brochures & Flyers" at bounding box center [887, 109] width 150 height 12
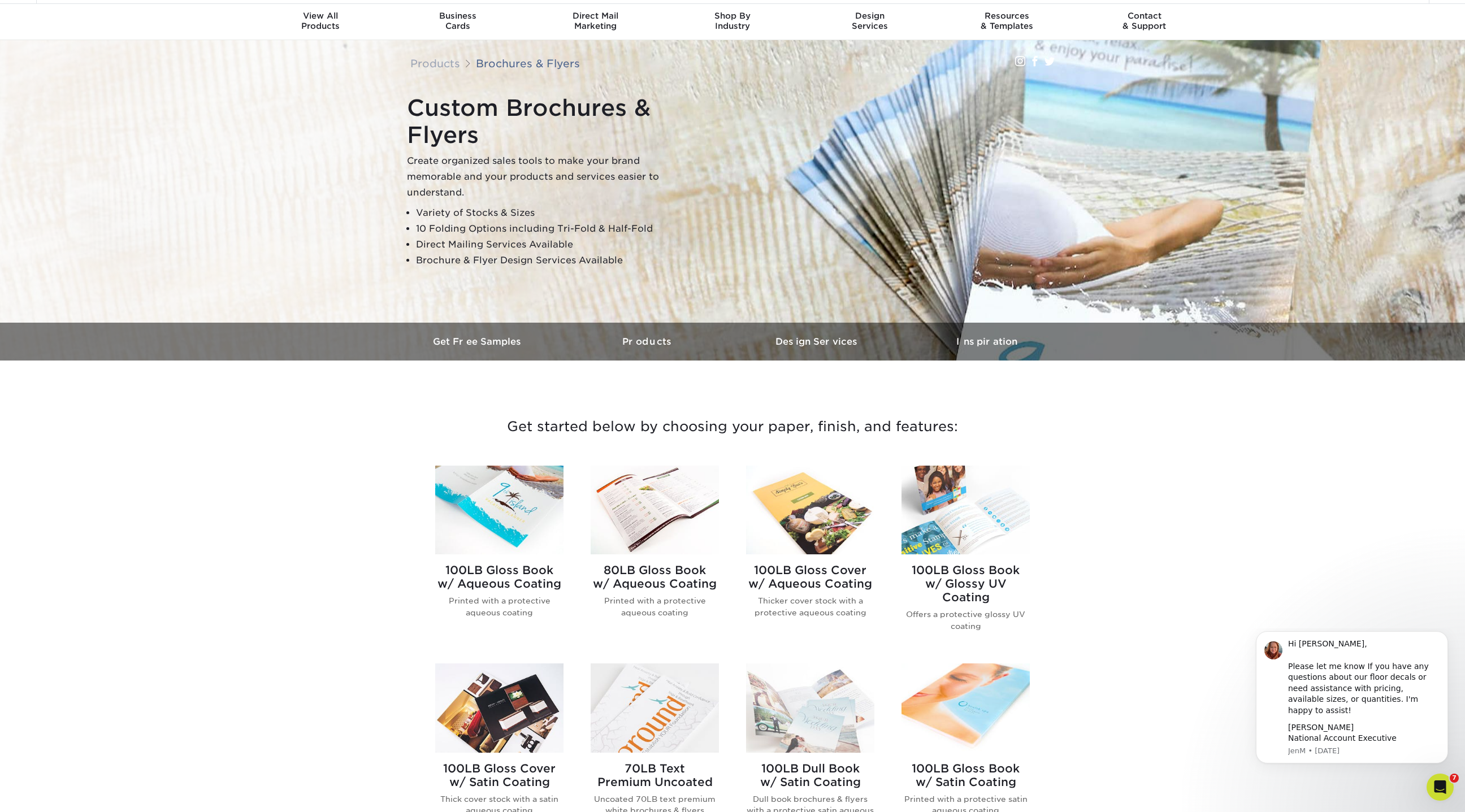
scroll to position [51, 0]
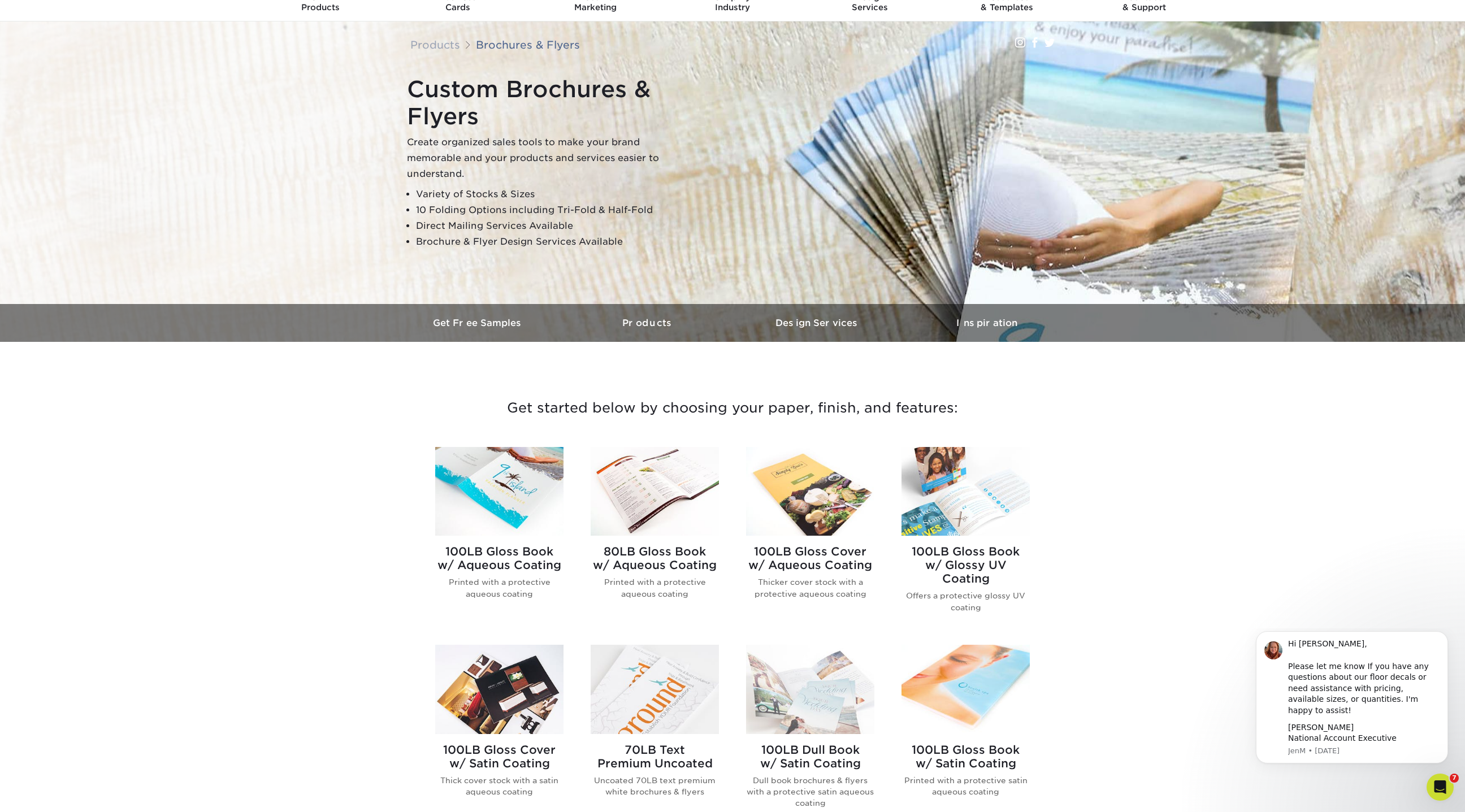
click at [783, 514] on img at bounding box center [809, 491] width 128 height 88
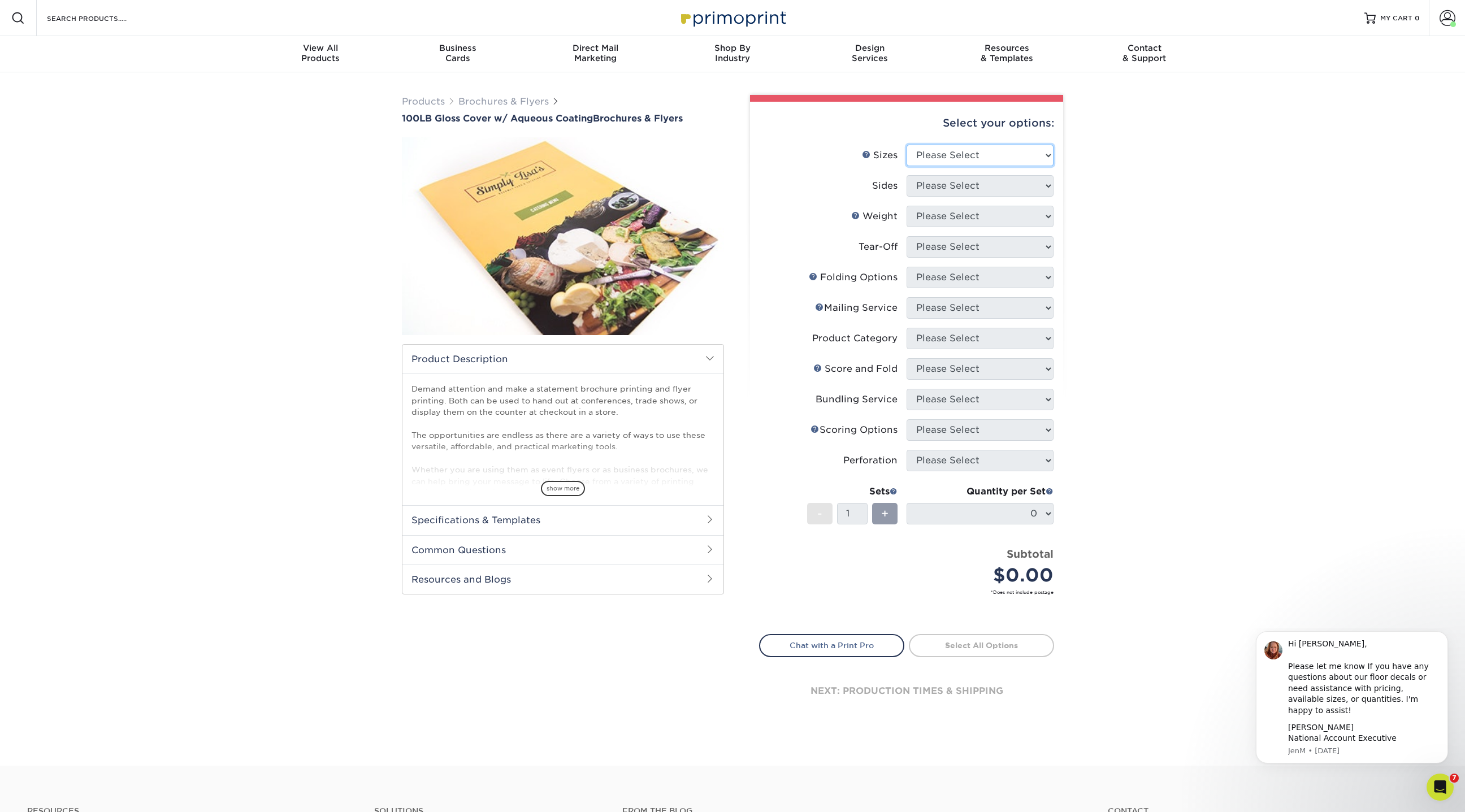
click at [938, 162] on select "Please Select 3.5" x 8.5" 3.5" x 11" 3.67" x 8.5" 4" x 8.5" 4" x 11" 4" x 12" 4…" at bounding box center [980, 155] width 147 height 21
select select "8.50x11.00"
click at [907, 144] on select "Please Select 3.5" x 8.5" 3.5" x 11" 3.67" x 8.5" 4" x 8.5" 4" x 11" 4" x 12" 4…" at bounding box center [980, 155] width 147 height 21
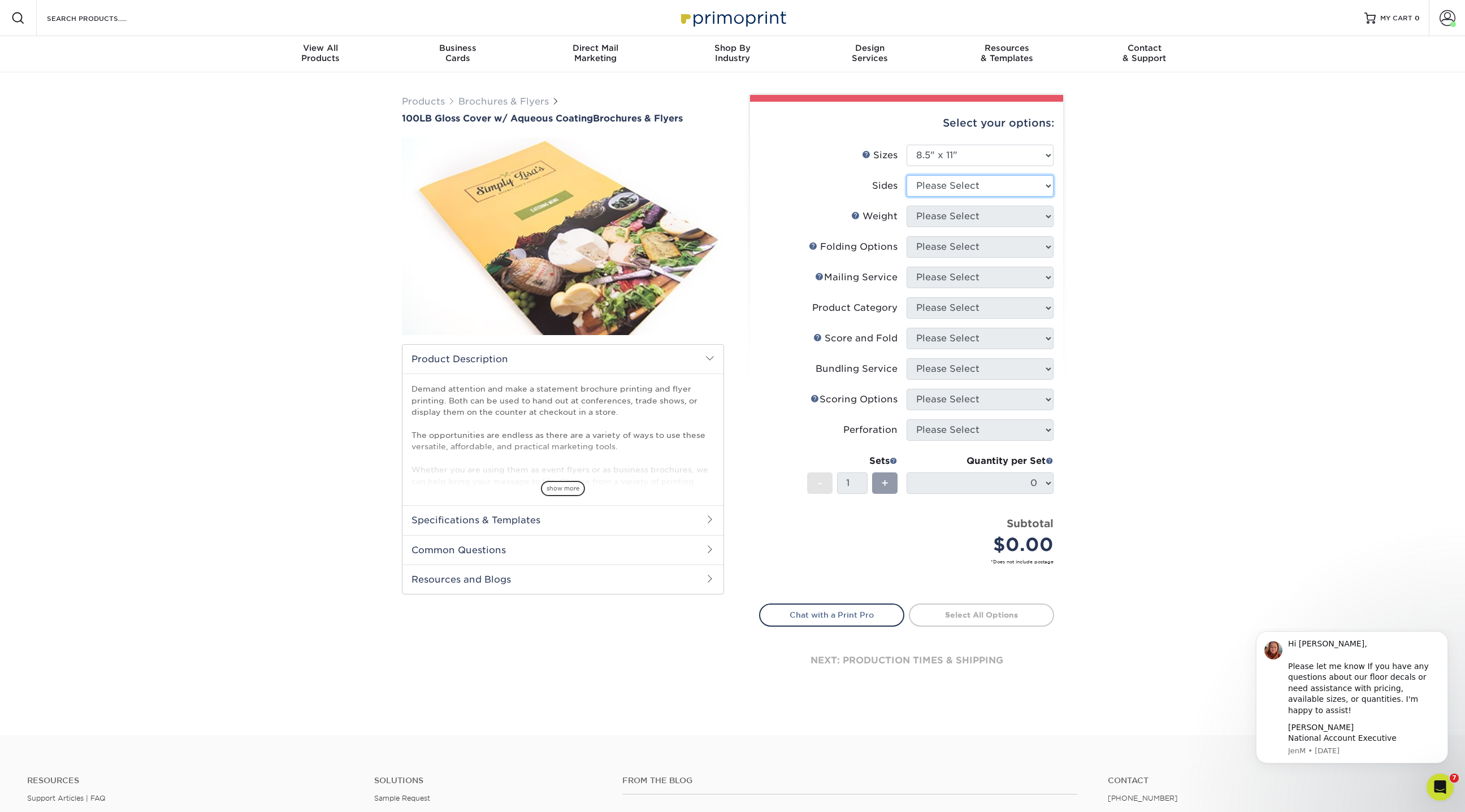
click at [936, 180] on select "Please Select Print Both Sides Print Front Only" at bounding box center [980, 186] width 147 height 21
select select "13abbda7-1d64-4f25-8bb2-c179b224825d"
click at [907, 175] on select "Please Select Print Both Sides Print Front Only" at bounding box center [980, 186] width 147 height 21
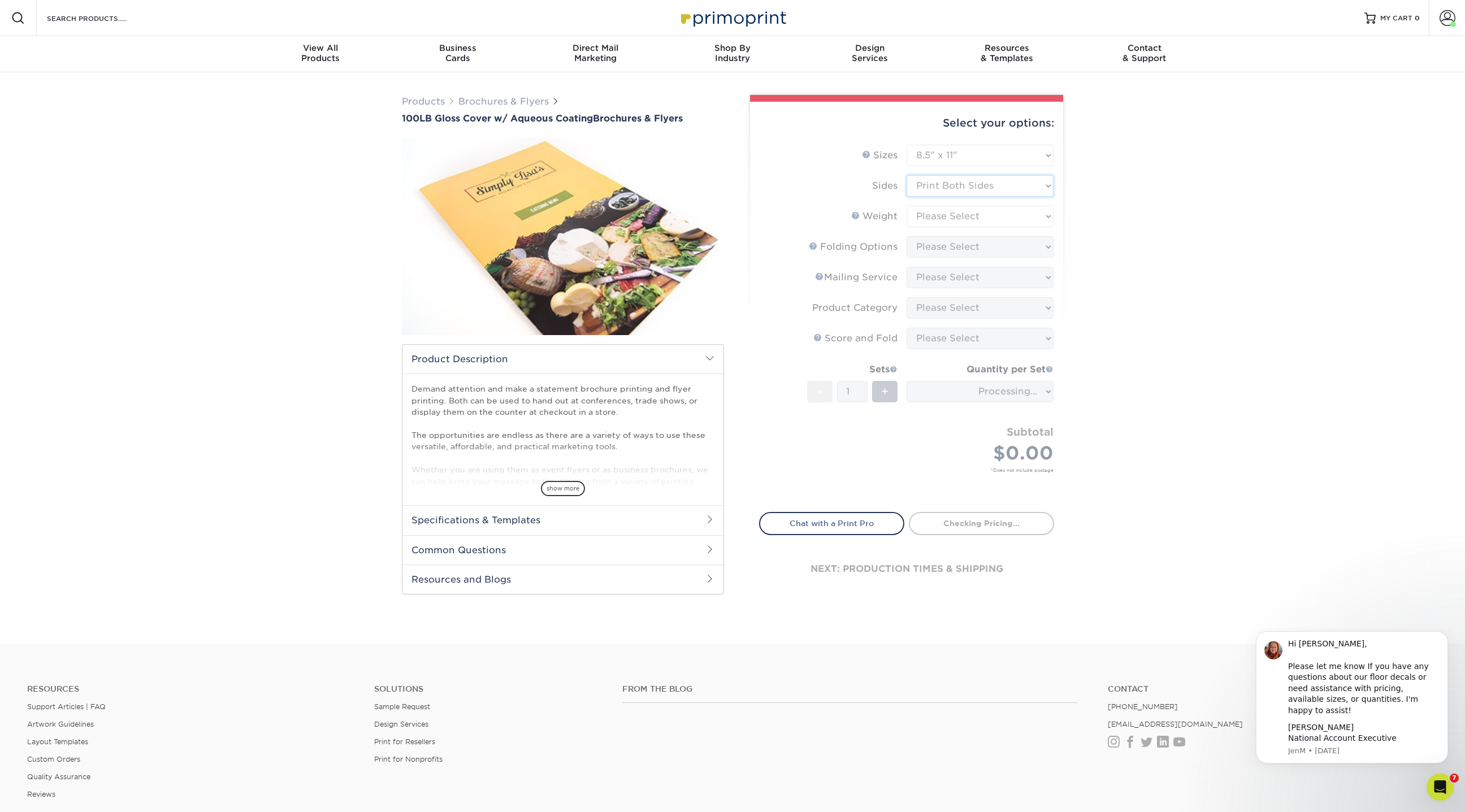
type input "943081af-b168-4ec4-b0fd-27ea825342e2"
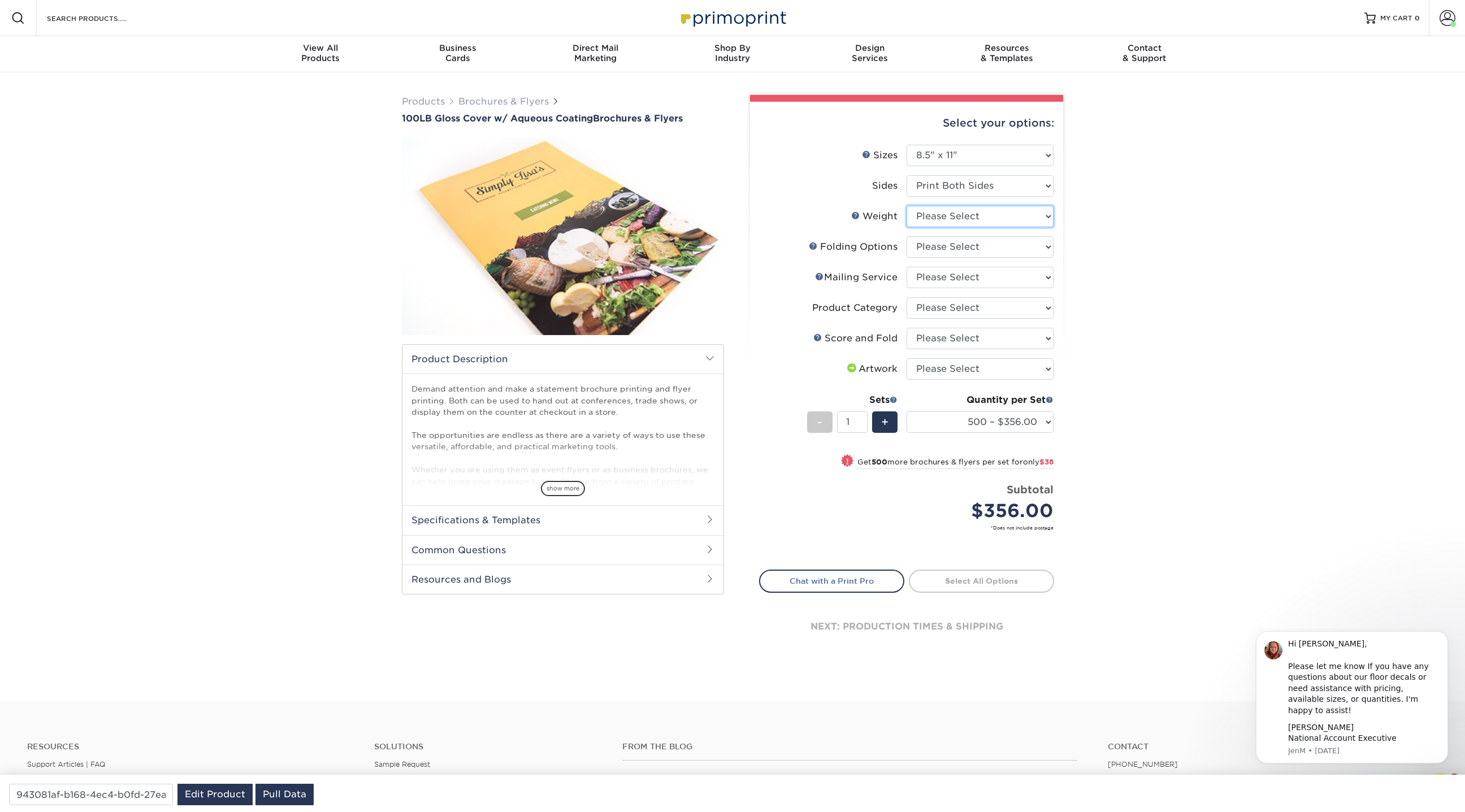
click at [935, 215] on select "Please Select 100LB" at bounding box center [980, 216] width 147 height 21
select select "100LB"
click at [907, 206] on select "Please Select 100LB" at bounding box center [980, 216] width 147 height 21
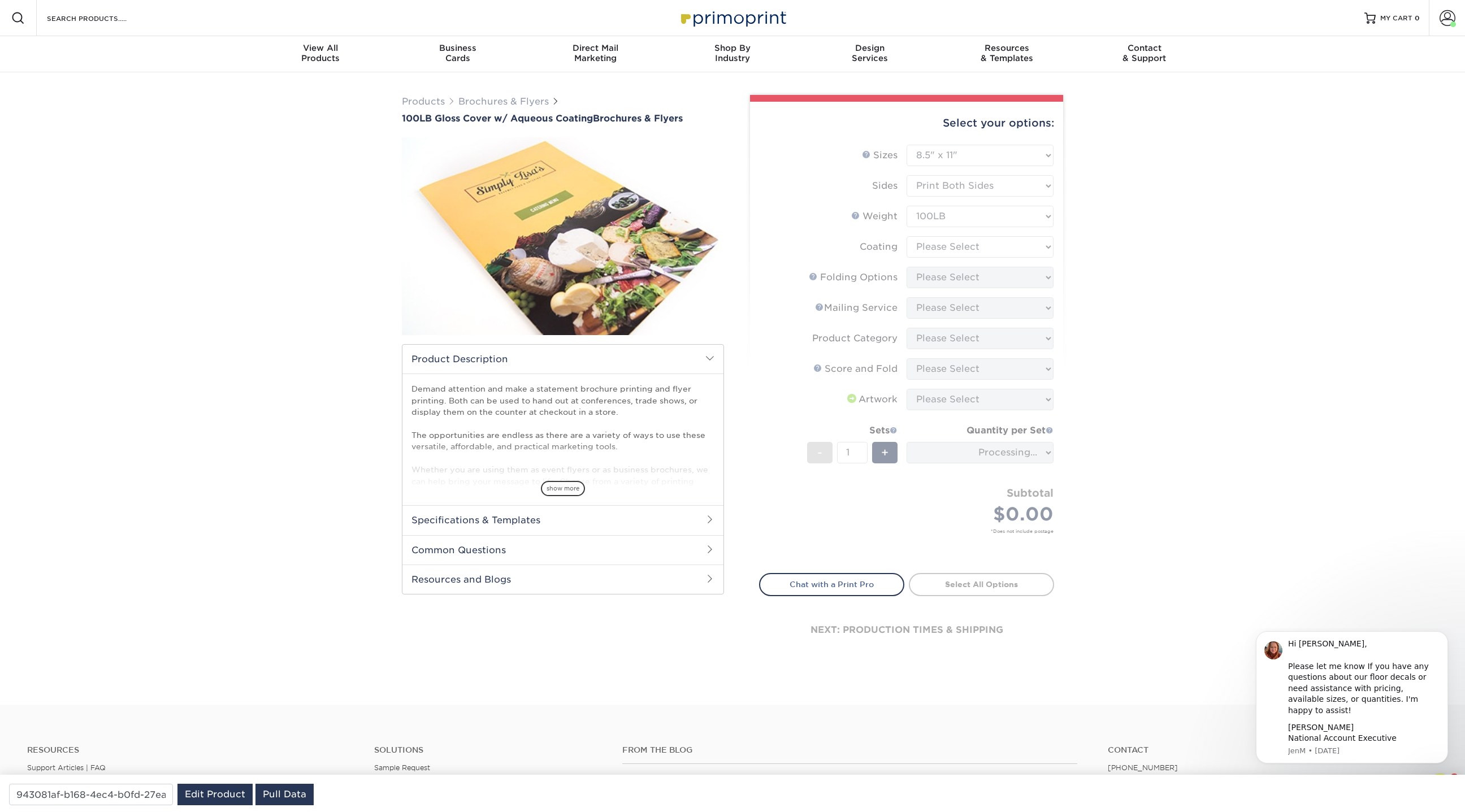
click at [931, 246] on form "Sizes Help Sizes Please Select 3.5" x 8.5" 3.5" x 11" 3.67" x 8.5" 4" x 8.5" 4"…" at bounding box center [907, 352] width 295 height 415
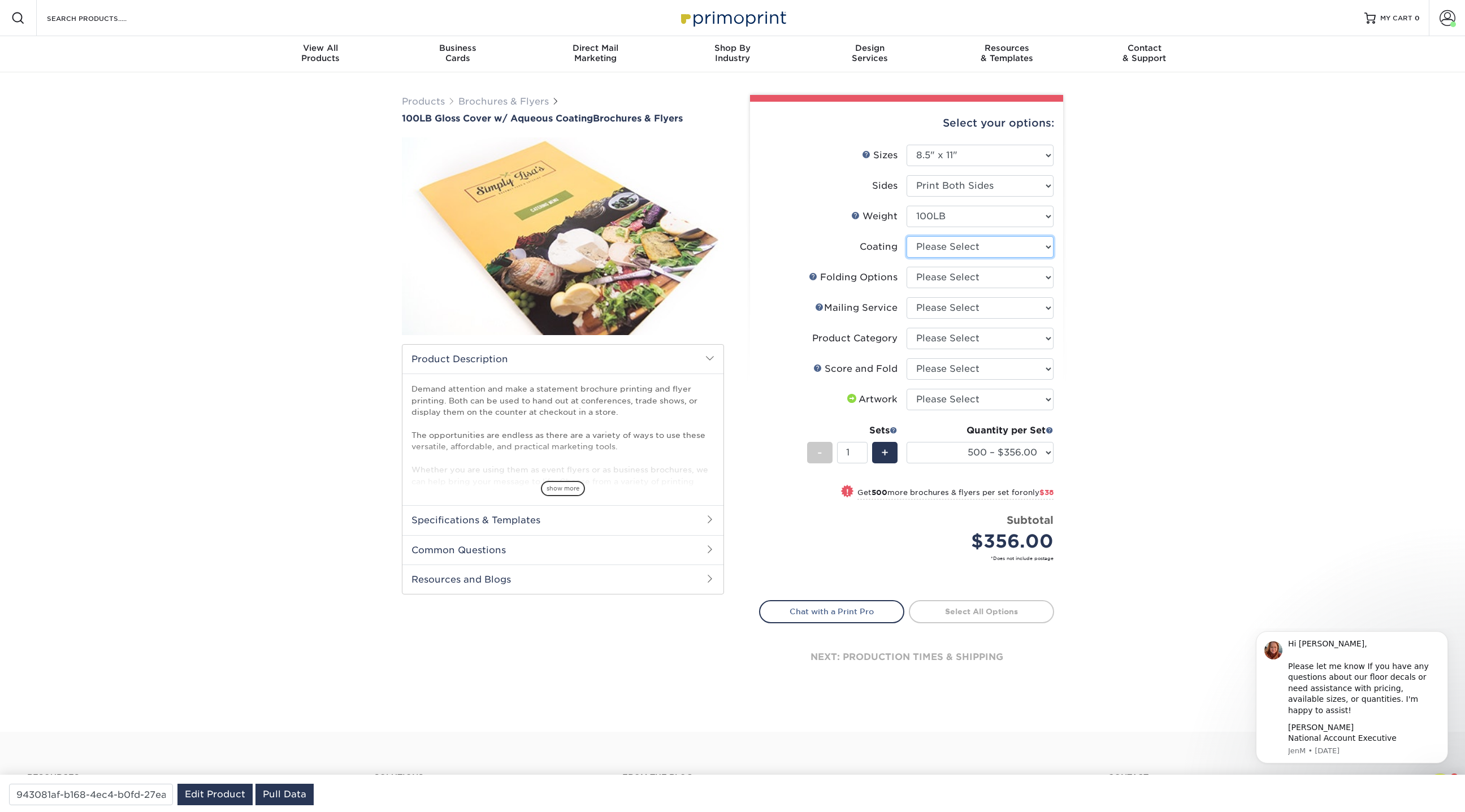
click at [931, 246] on select at bounding box center [980, 246] width 147 height 21
select select "d41dab50-ff65-4f4f-bb17-2afe4d36ae33"
click at [907, 236] on select at bounding box center [980, 246] width 147 height 21
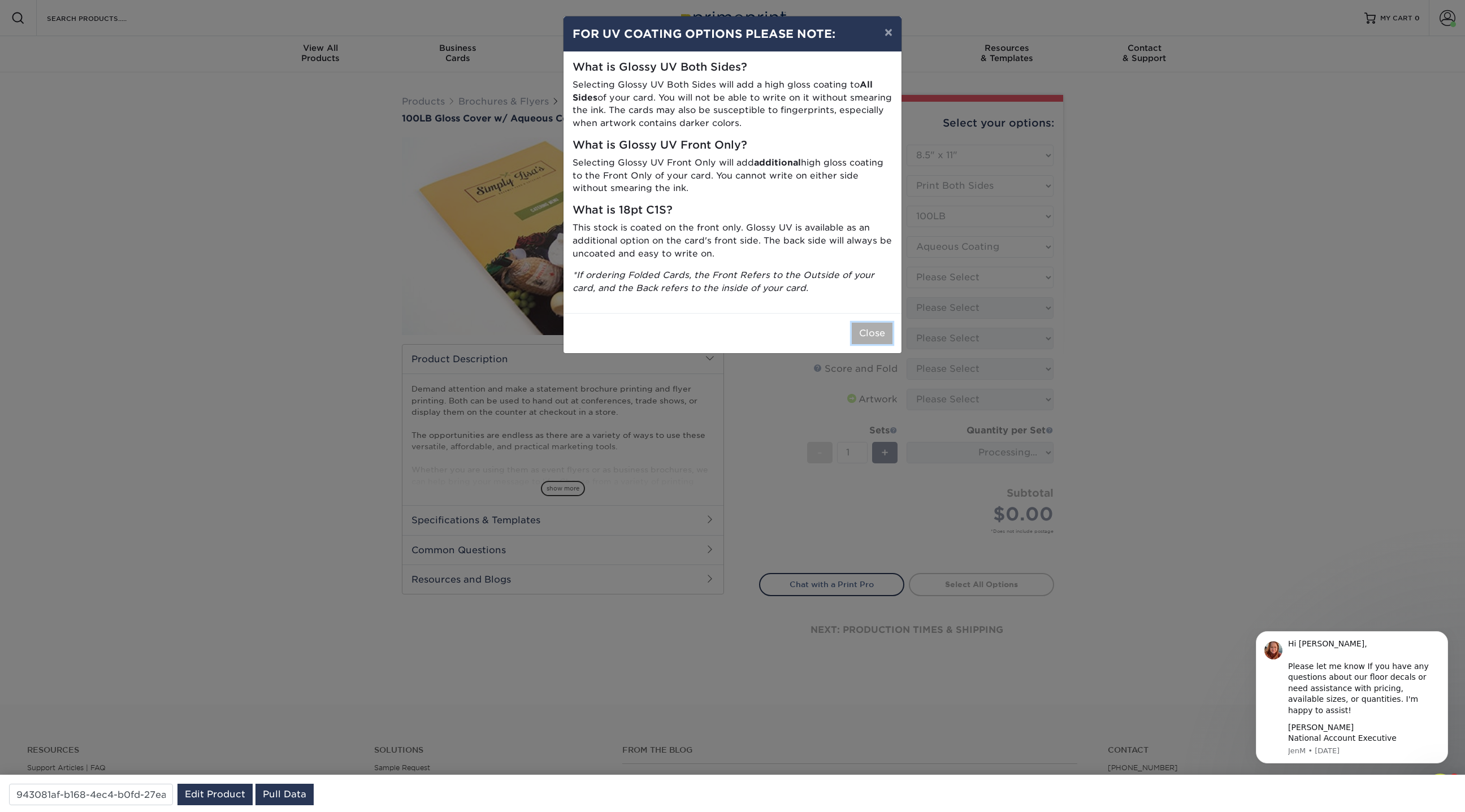
click at [866, 328] on button "Close" at bounding box center [872, 333] width 41 height 21
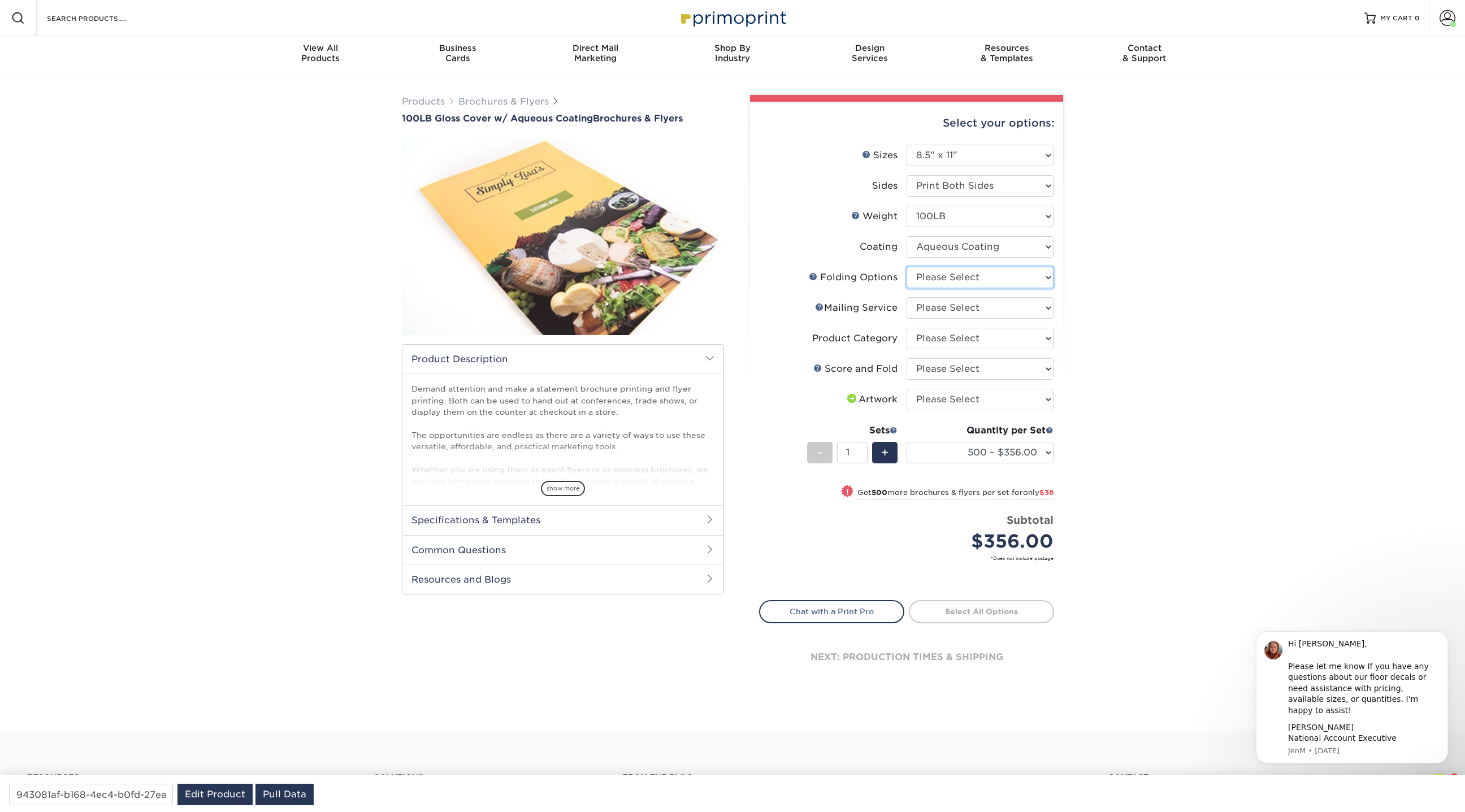
click at [932, 278] on select "Please Select FLAT - No Folding" at bounding box center [980, 277] width 147 height 21
select select "9b1d5825-34d1-4721-9874-ed79abb003d7"
click at [907, 267] on select "Please Select FLAT - No Folding" at bounding box center [980, 277] width 147 height 21
click at [930, 304] on select "Please Select No Direct Mailing Service No, I will mail/stamp/imprint Direct Ma…" at bounding box center [980, 308] width 147 height 21
select select "3e5e9bdd-d78a-4c28-a41d-fe1407925ca6"
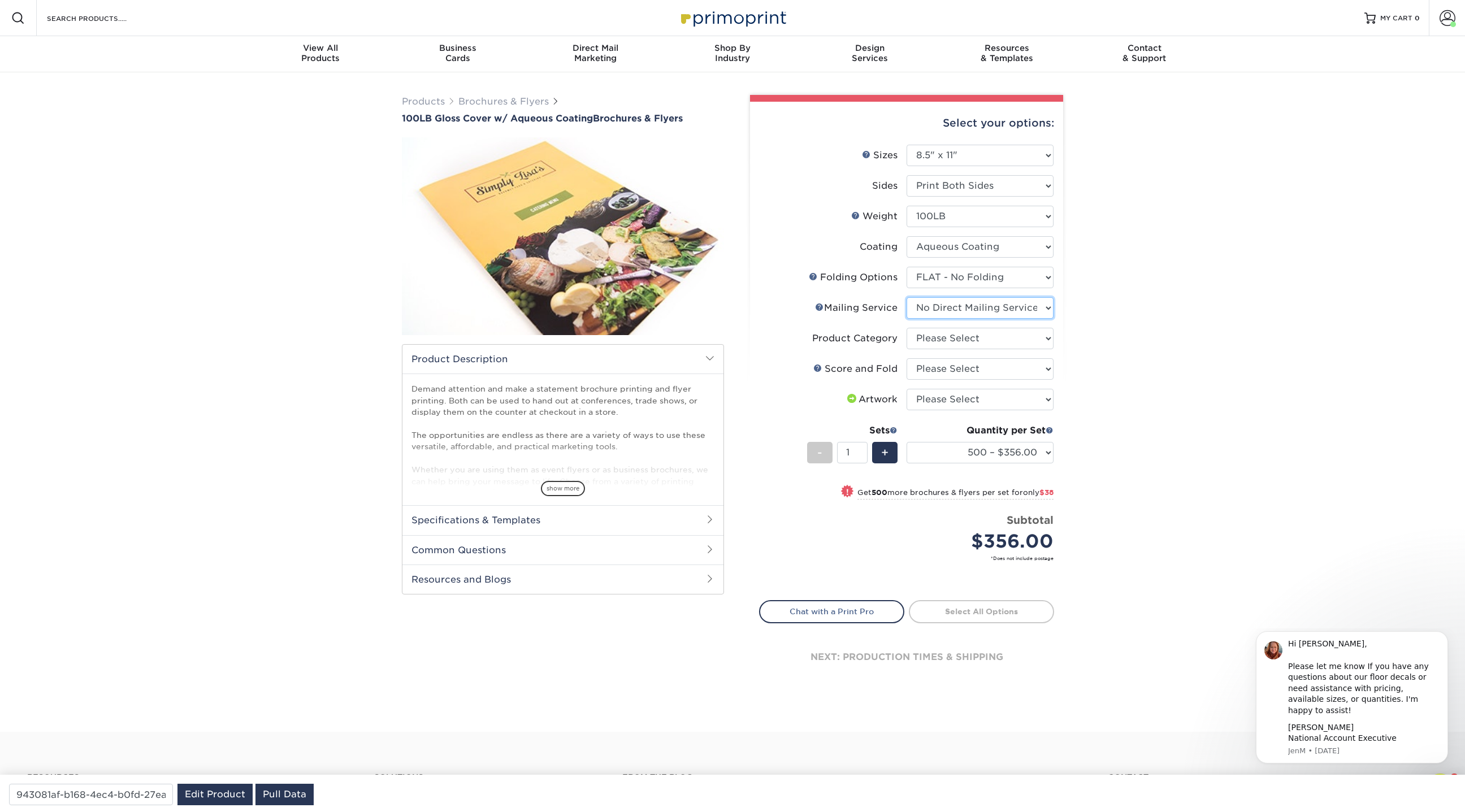
click at [907, 297] on select "Please Select No Direct Mailing Service No, I will mail/stamp/imprint Direct Ma…" at bounding box center [980, 308] width 147 height 21
click at [940, 335] on select "Please Select Flyers and Brochures" at bounding box center [980, 338] width 147 height 21
select select "1a668080-6b7c-4174-b399-2c3833b27ef4"
click at [907, 328] on select "Please Select Flyers and Brochures" at bounding box center [980, 338] width 147 height 21
click at [938, 364] on select "Please Select No Scoring and Folding Score & fold in half Score and 1/2 Fold on…" at bounding box center [980, 369] width 147 height 21
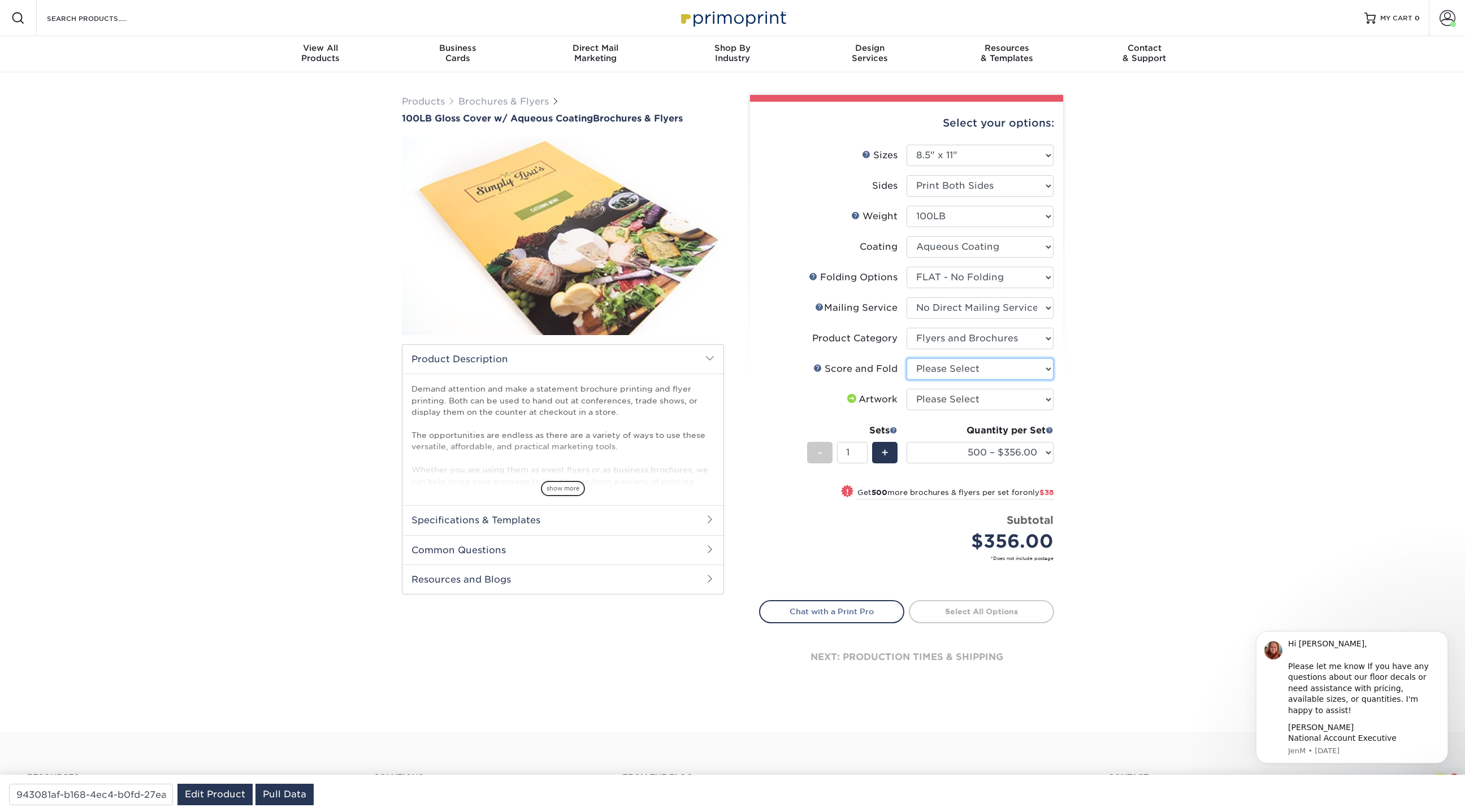
select select "bd0593cf-038a-41f4-bfbc-0b0ebdcc21b2"
click at [907, 358] on select "Please Select No Scoring and Folding Score & fold in half Score and 1/2 Fold on…" at bounding box center [980, 369] width 147 height 21
click at [944, 403] on select "Please Select I will upload files I need a design - $175" at bounding box center [980, 399] width 147 height 21
select select "upload"
click at [907, 389] on select "Please Select I will upload files I need a design - $175" at bounding box center [980, 399] width 147 height 21
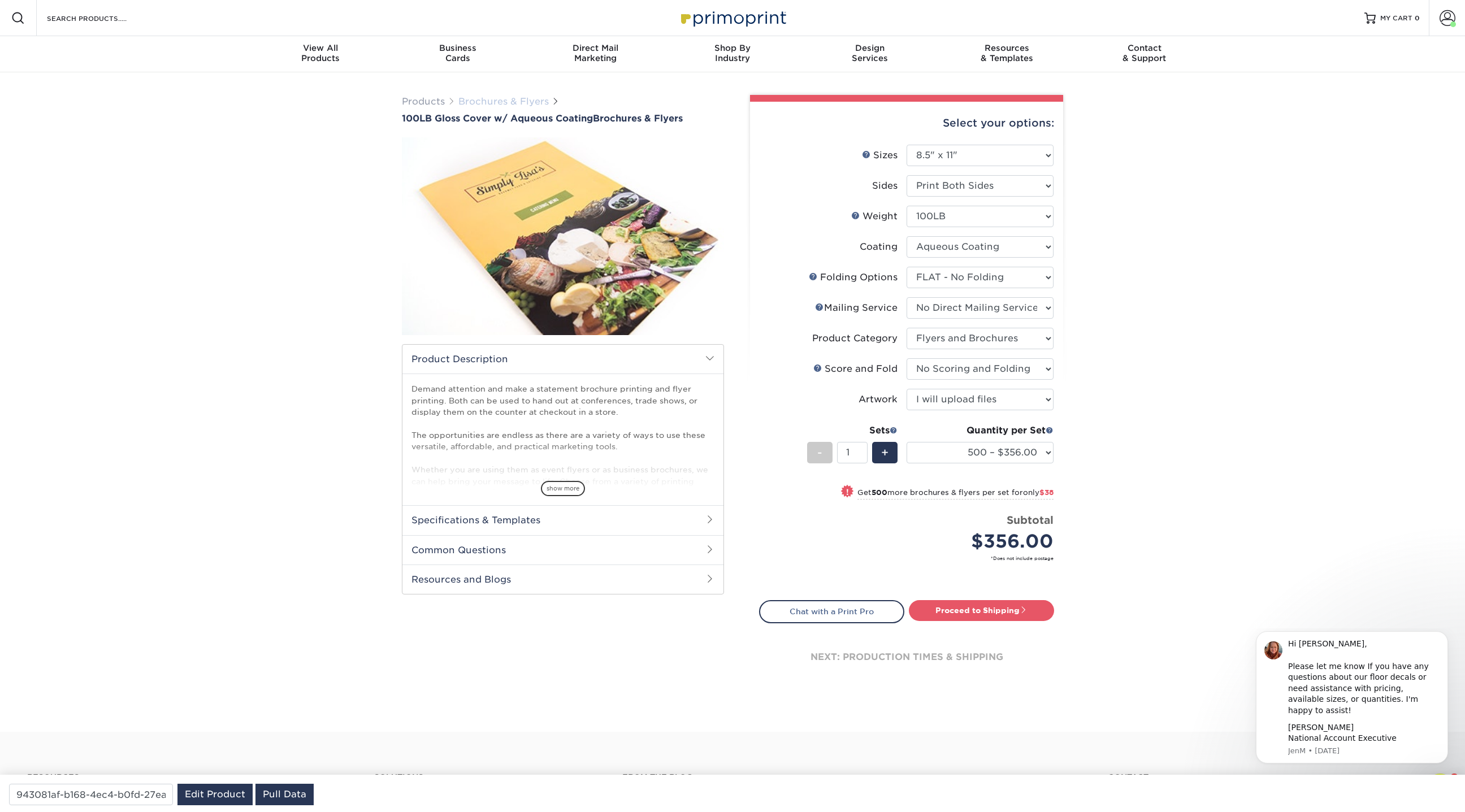
click at [510, 98] on link "Brochures & Flyers" at bounding box center [503, 101] width 90 height 11
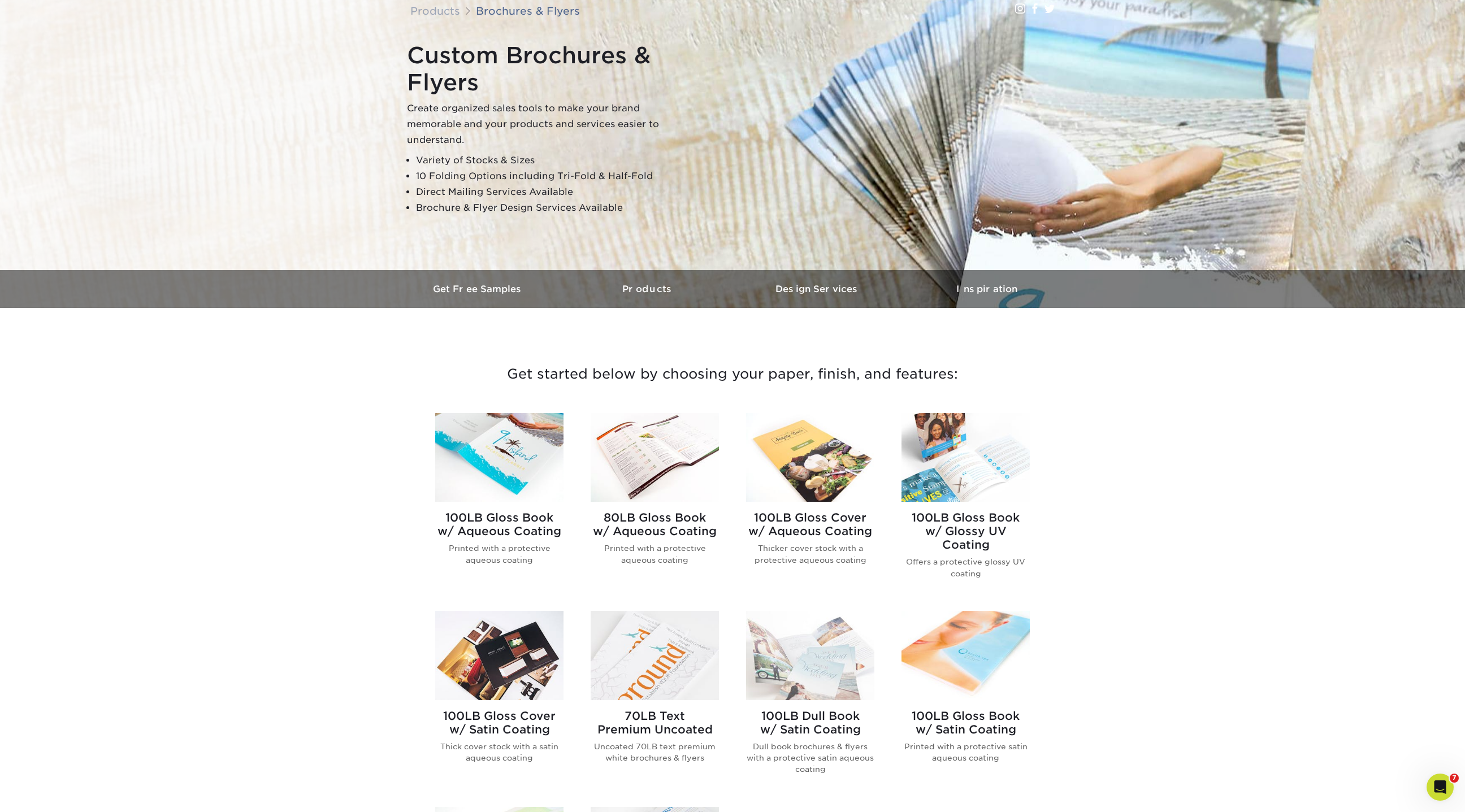
scroll to position [90, 0]
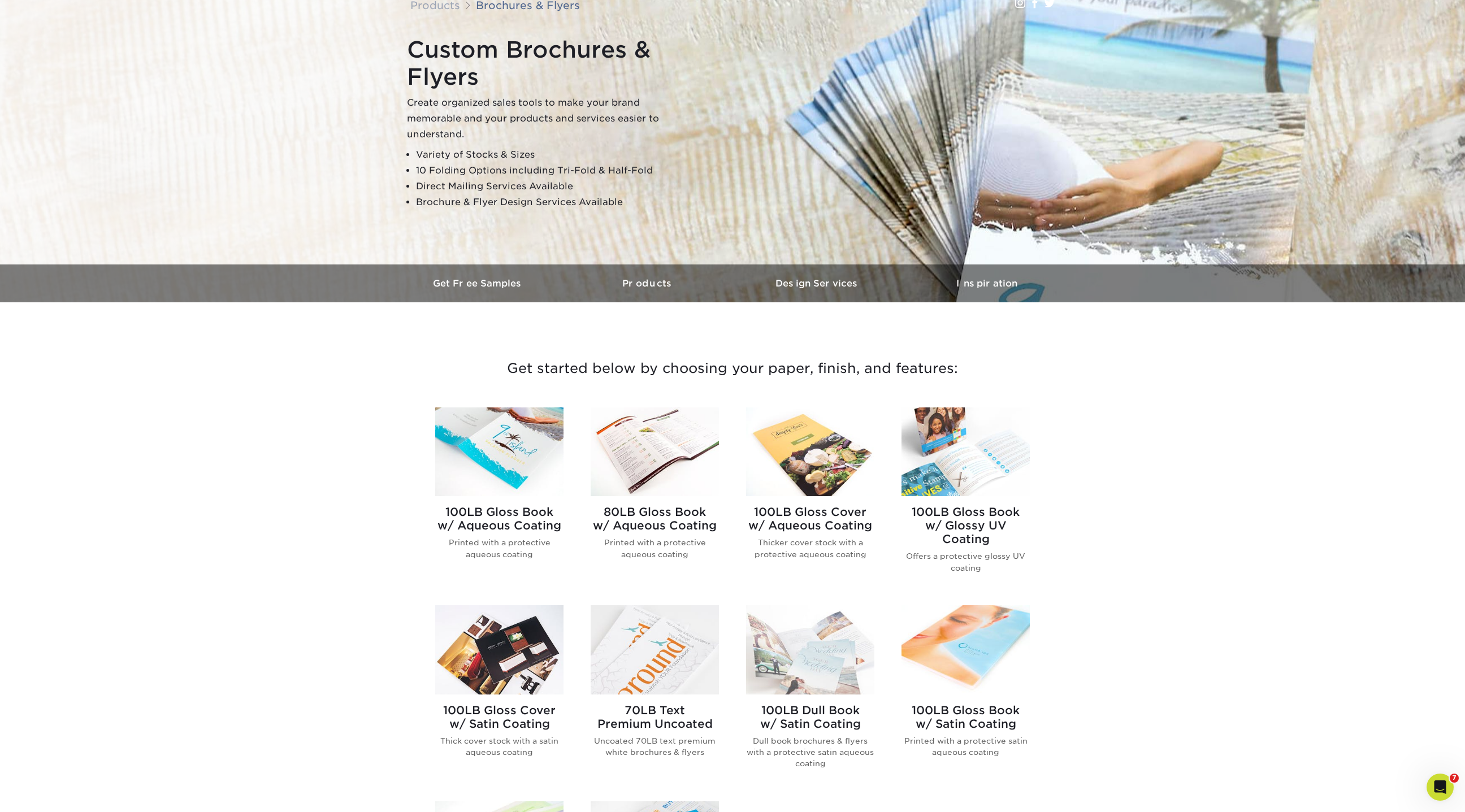
click at [648, 448] on img at bounding box center [654, 452] width 128 height 88
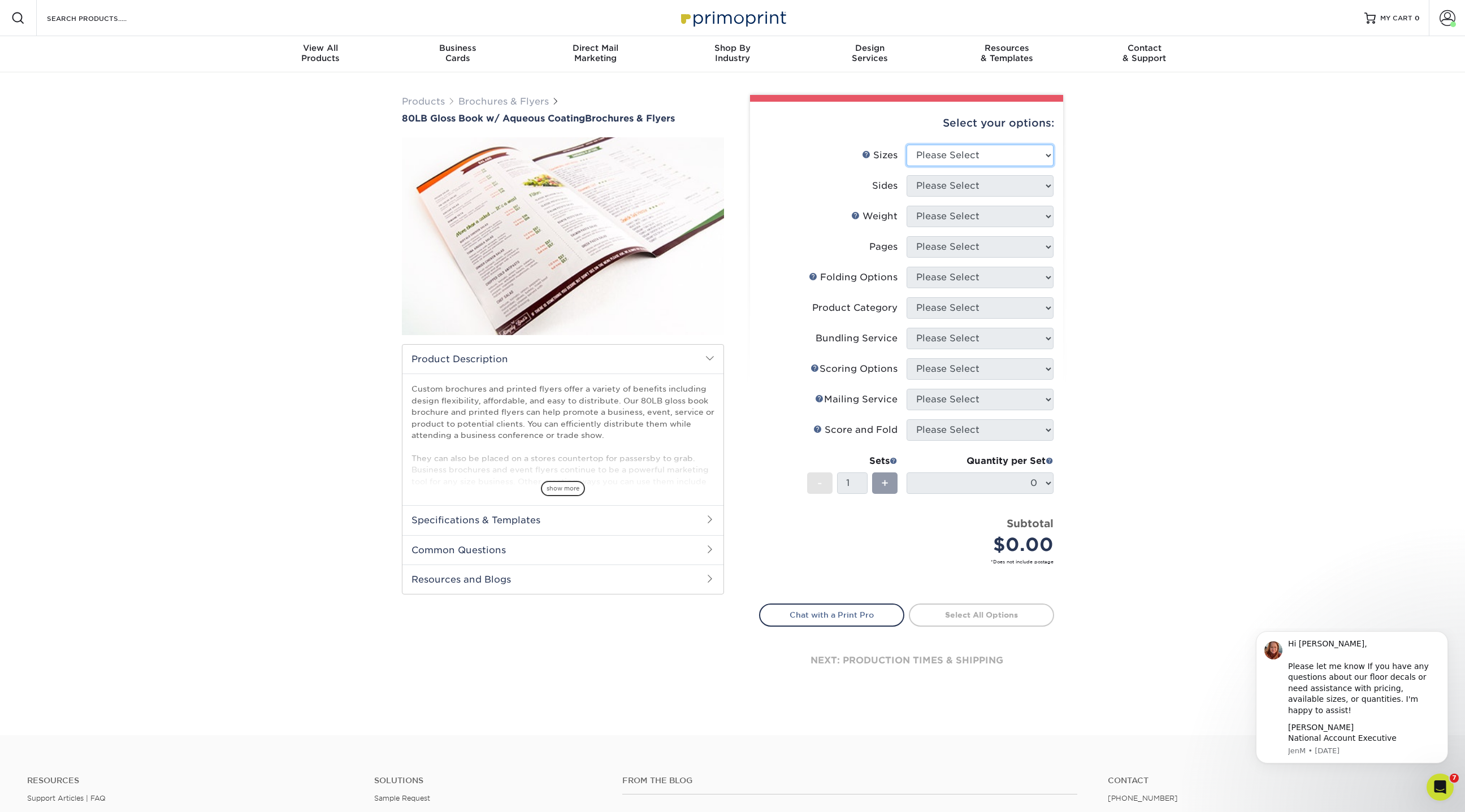
click at [941, 147] on select "Please Select 3.67" x 8.5" 3.67" x 8.5" 4" x 6" 4" x 8.5" 4" x 9" 4" x 11" 4" x…" at bounding box center [980, 155] width 147 height 21
click at [949, 153] on select "Please Select 3.67" x 8.5" 3.67" x 8.5" 4" x 6" 4" x 8.5" 4" x 9" 4" x 11" 4" x…" at bounding box center [980, 155] width 147 height 21
select select "4.25x11.00"
click at [907, 144] on select "Please Select 3.67" x 8.5" 3.67" x 8.5" 4" x 6" 4" x 8.5" 4" x 9" 4" x 11" 4" x…" at bounding box center [980, 155] width 147 height 21
click at [948, 190] on select "Please Select Print Both Sides Print Front Only" at bounding box center [980, 186] width 147 height 21
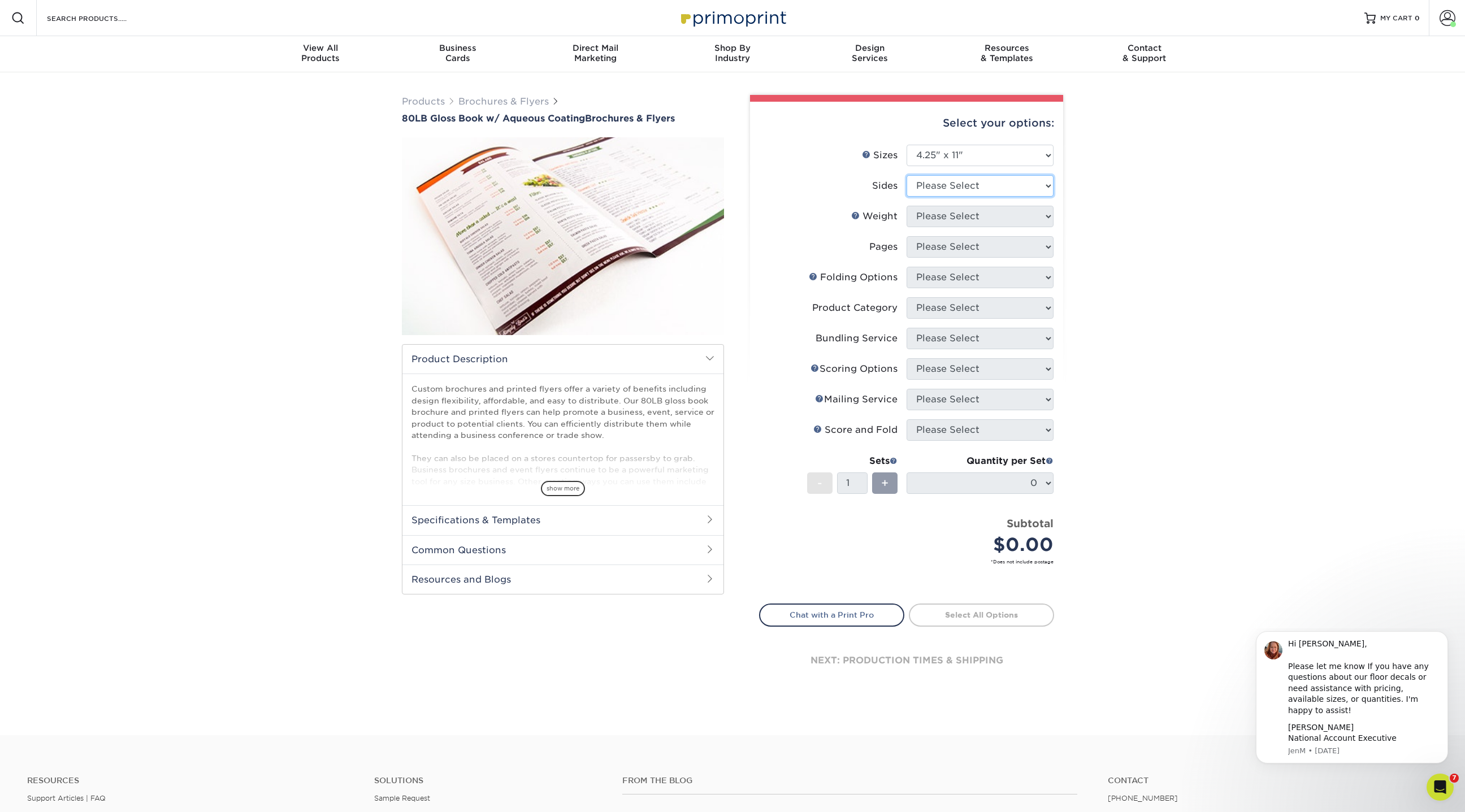
select select "13abbda7-1d64-4f25-8bb2-c179b224825d"
click at [907, 175] on select "Please Select Print Both Sides Print Front Only" at bounding box center [980, 186] width 147 height 21
click at [943, 216] on select "Please Select 80LB" at bounding box center [980, 216] width 147 height 21
select select "80LB"
click at [907, 206] on select "Please Select 80LB" at bounding box center [980, 216] width 147 height 21
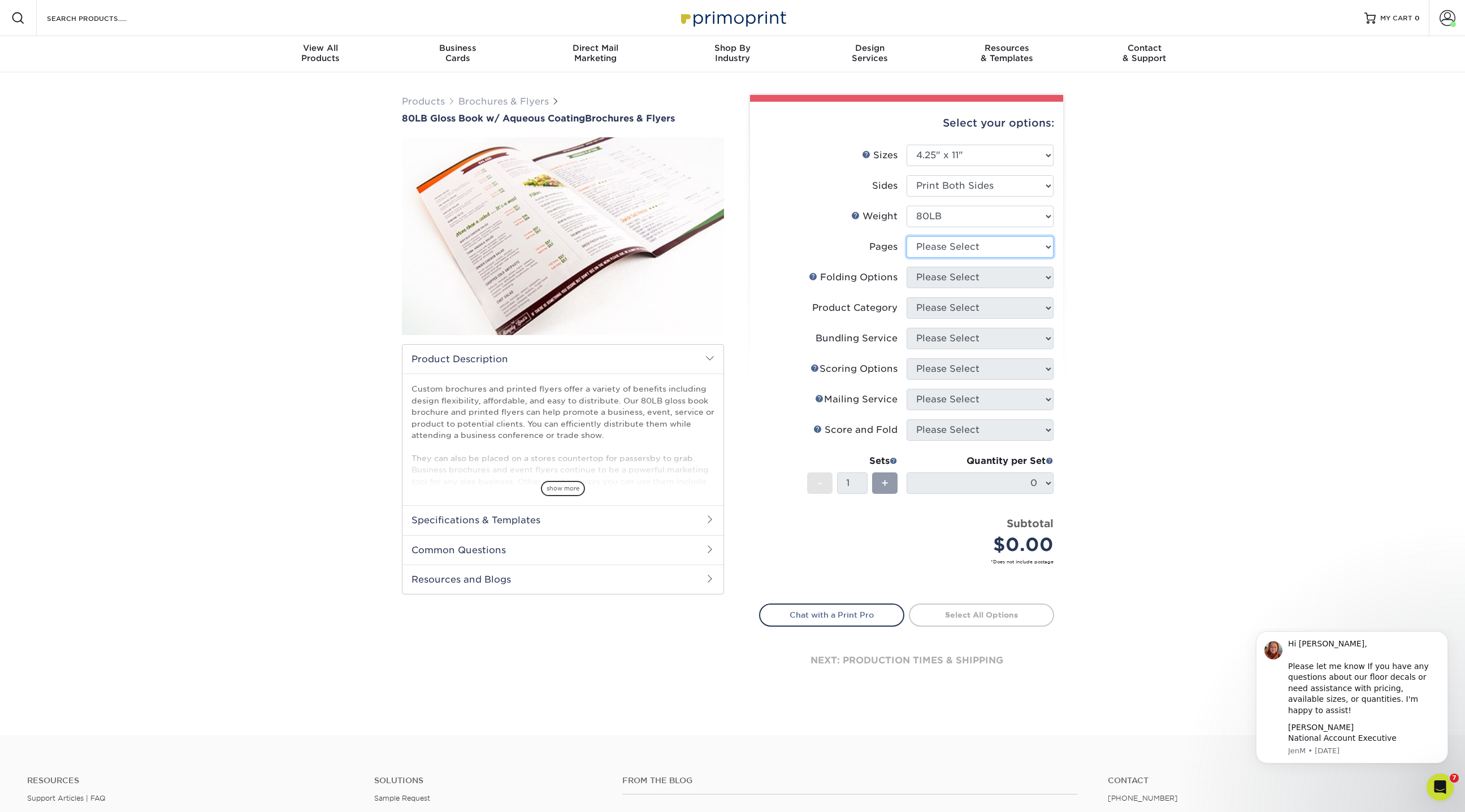
click at [937, 244] on select "Please Select 0" at bounding box center [980, 246] width 147 height 21
select select "0"
click at [907, 236] on select "Please Select 0" at bounding box center [980, 246] width 147 height 21
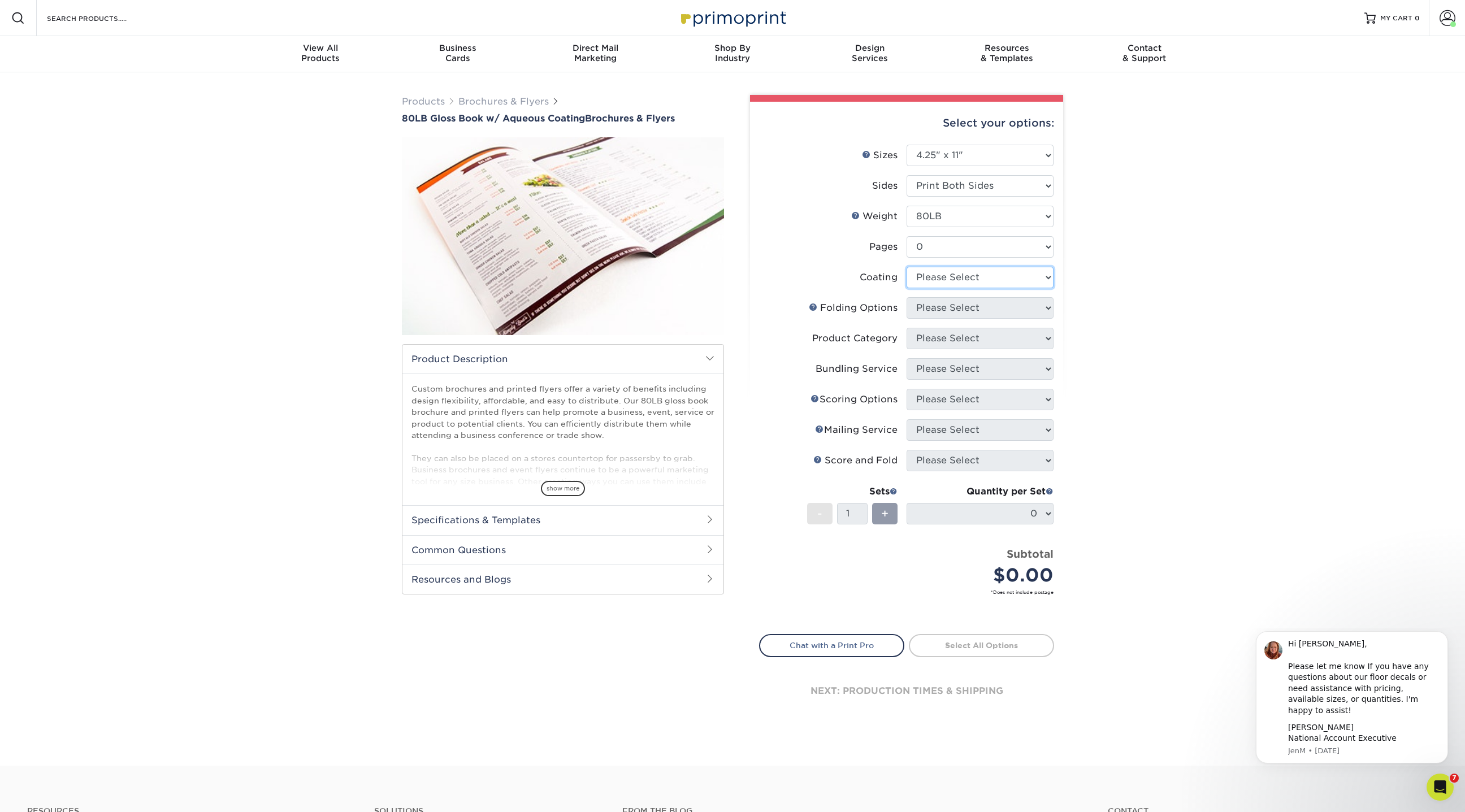
click at [926, 275] on select at bounding box center [980, 277] width 147 height 21
select select "d41dab50-ff65-4f4f-bb17-2afe4d36ae33"
click at [907, 267] on select at bounding box center [980, 277] width 147 height 21
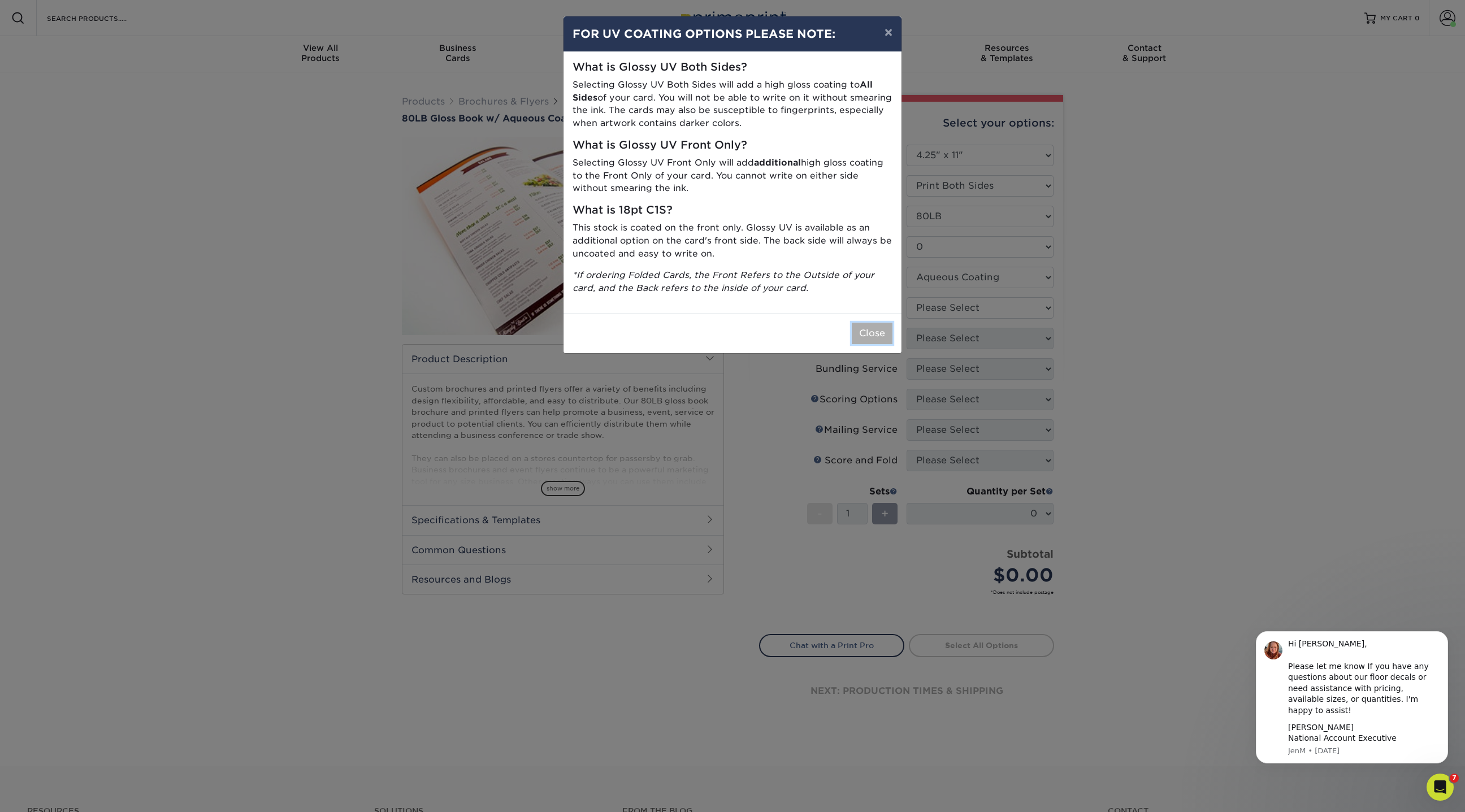
click at [858, 328] on button "Close" at bounding box center [872, 333] width 41 height 21
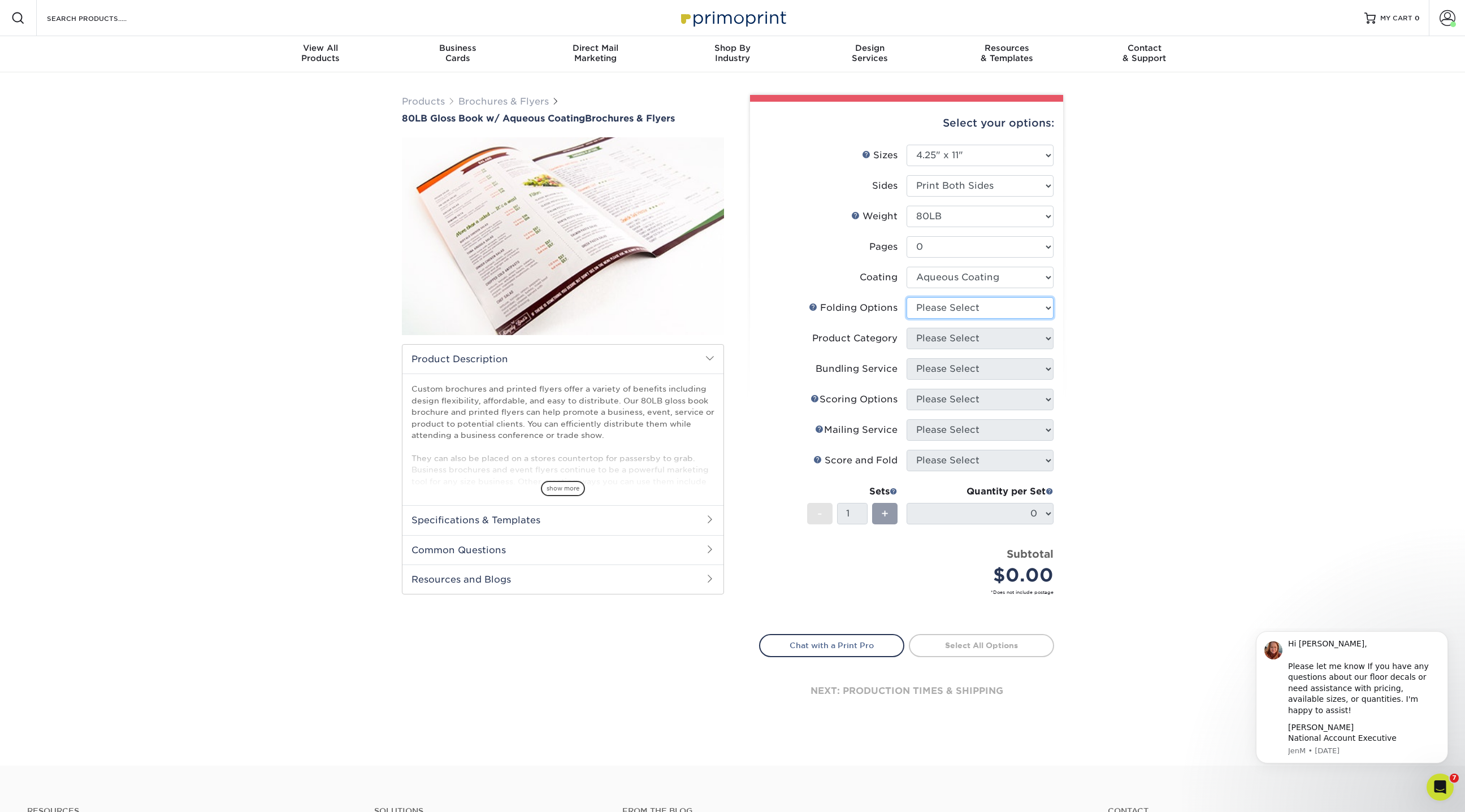
click at [934, 311] on select "Please Select" at bounding box center [980, 308] width 147 height 21
click at [907, 297] on select "Please Select" at bounding box center [980, 308] width 147 height 21
click at [1117, 321] on div "Products Brochures & Flyers 80LB Gloss Book w/ Aqueous Coating Brochures & Flye…" at bounding box center [732, 419] width 1465 height 693
click at [1044, 302] on select "Please Select" at bounding box center [980, 308] width 147 height 21
click at [907, 297] on select "Please Select" at bounding box center [980, 308] width 147 height 21
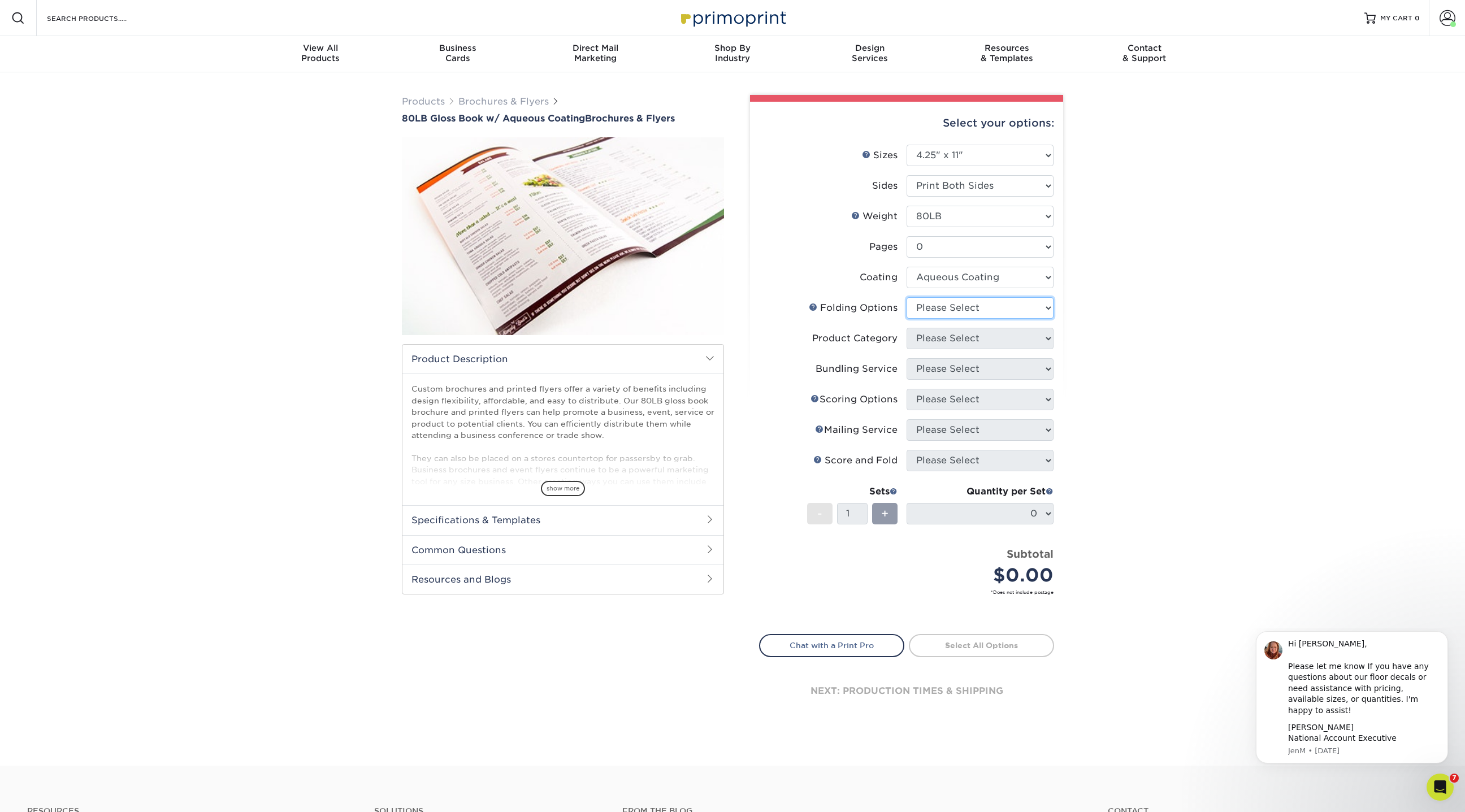
click at [1043, 302] on select "Please Select" at bounding box center [980, 308] width 147 height 21
click at [907, 297] on select "Please Select" at bounding box center [980, 308] width 147 height 21
click at [1325, 323] on div "Products Brochures & Flyers 80LB Gloss Book w/ Aqueous Coating Brochures & Flye…" at bounding box center [732, 419] width 1465 height 693
click at [1042, 304] on select "Please Select" at bounding box center [980, 308] width 147 height 21
click at [988, 309] on select "Please Select" at bounding box center [980, 308] width 147 height 21
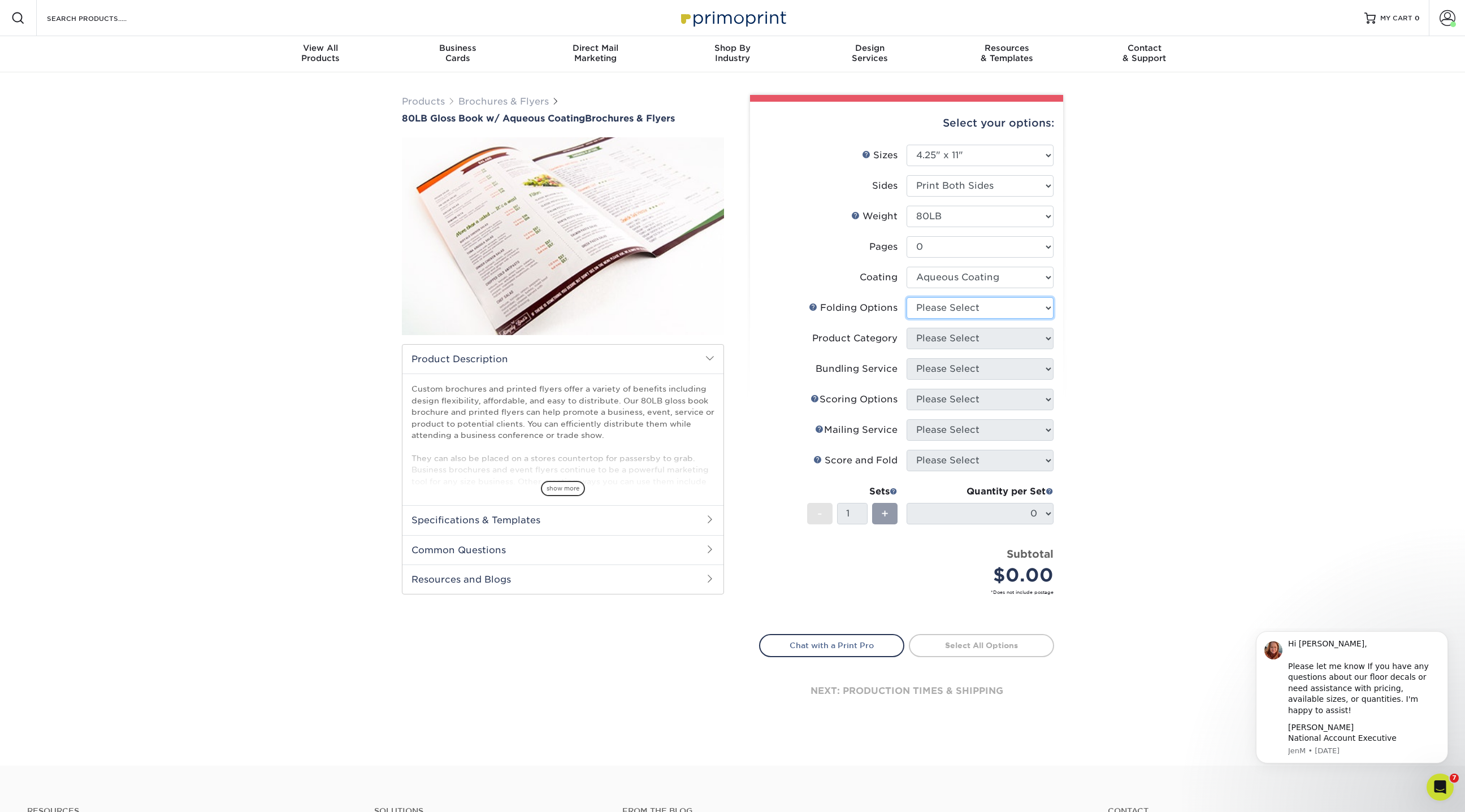
click at [907, 297] on select "Please Select" at bounding box center [980, 308] width 147 height 21
click at [953, 157] on select "Please Select 3.67" x 8.5" 3.67" x 8.5" 4" x 6" 4" x 8.5" 4" x 9" 4" x 11" 4" x…" at bounding box center [980, 155] width 147 height 21
select select "7.00x8.50"
click at [907, 144] on select "Please Select 3.67" x 8.5" 3.67" x 8.5" 4" x 6" 4" x 8.5" 4" x 9" 4" x 11" 4" x…" at bounding box center [980, 155] width 147 height 21
select select "-1"
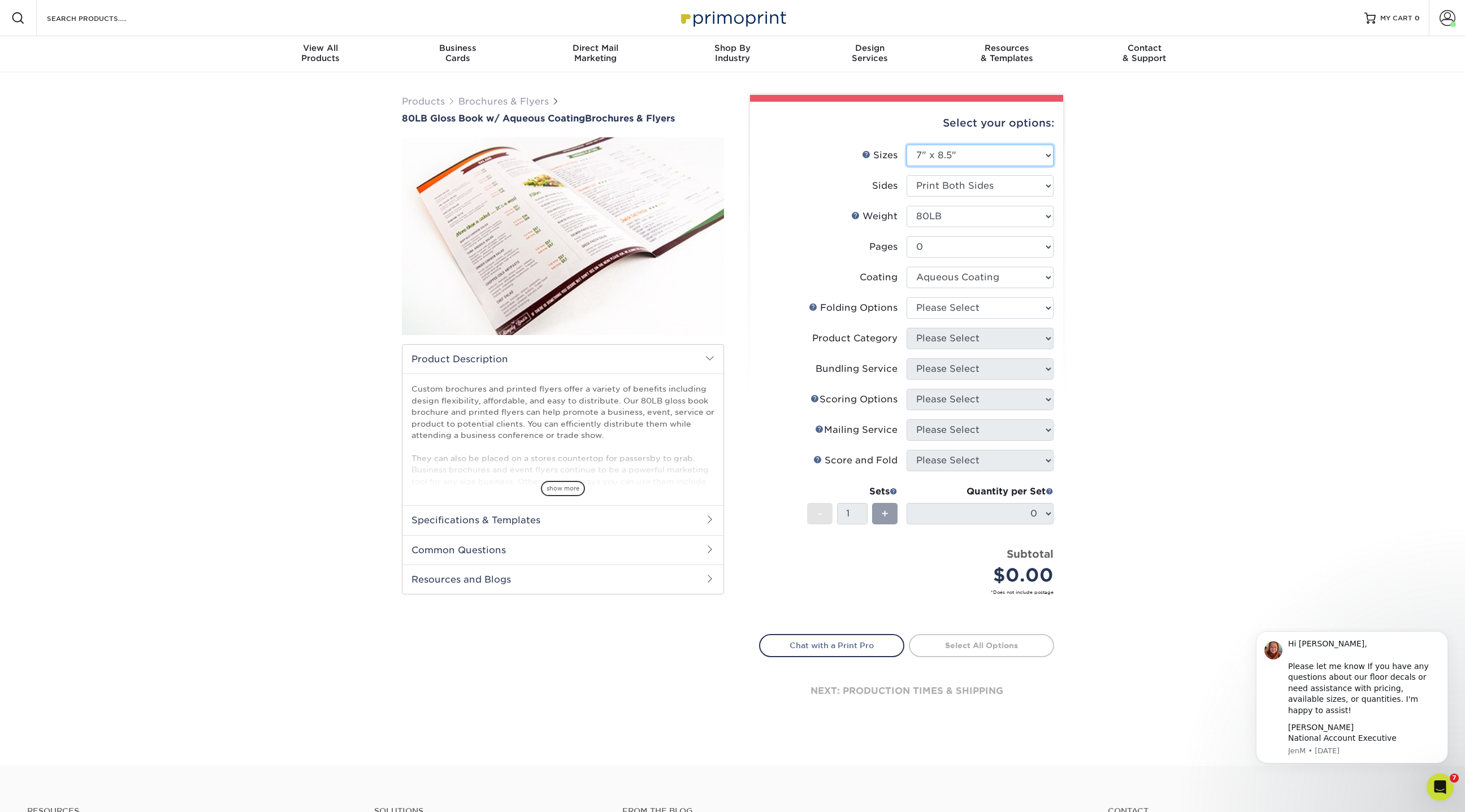
select select "-1"
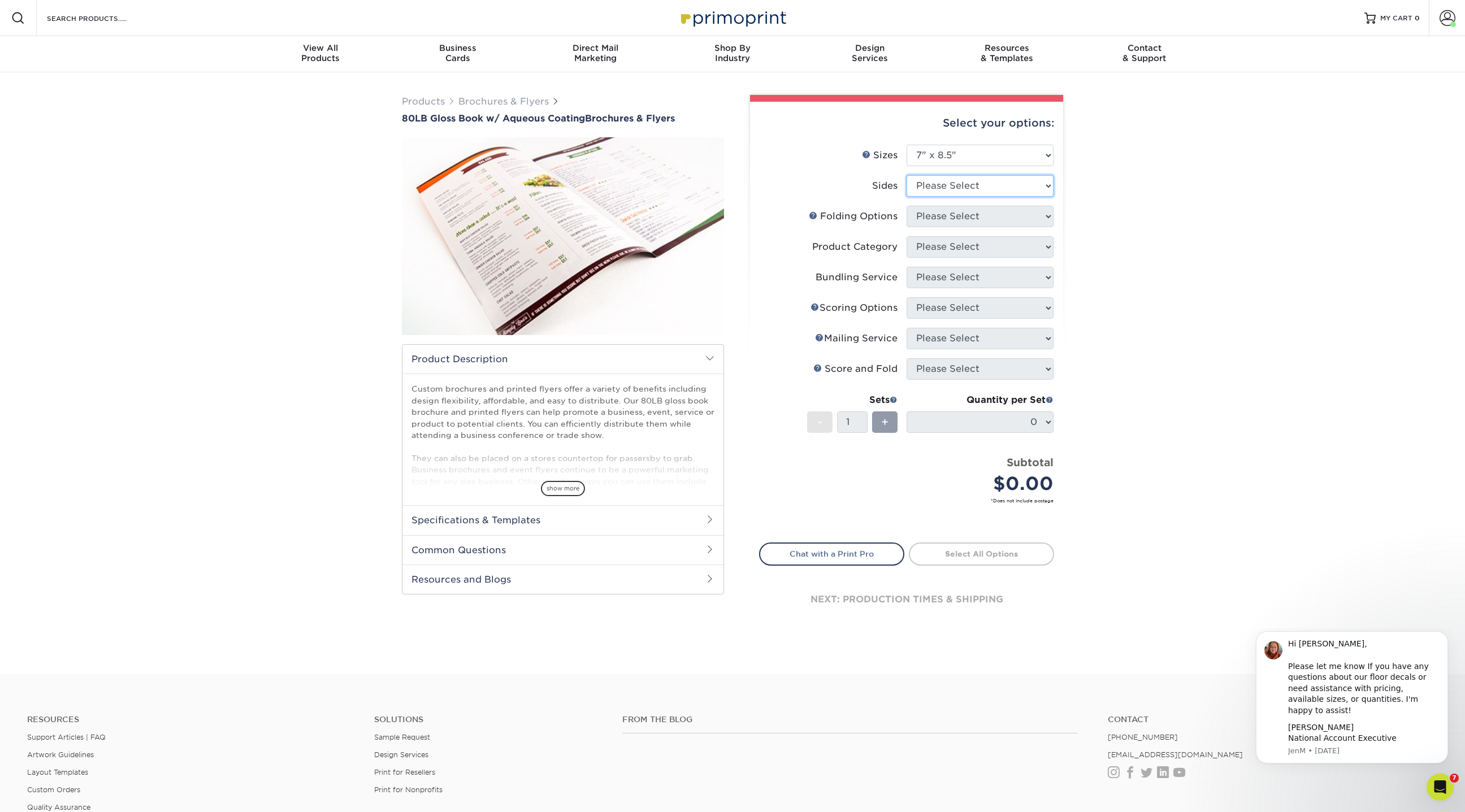
click at [936, 189] on select "Please Select Print Both Sides Print Front Only" at bounding box center [980, 186] width 147 height 21
select select "13abbda7-1d64-4f25-8bb2-c179b224825d"
click at [907, 175] on select "Please Select Print Both Sides Print Front Only" at bounding box center [980, 186] width 147 height 21
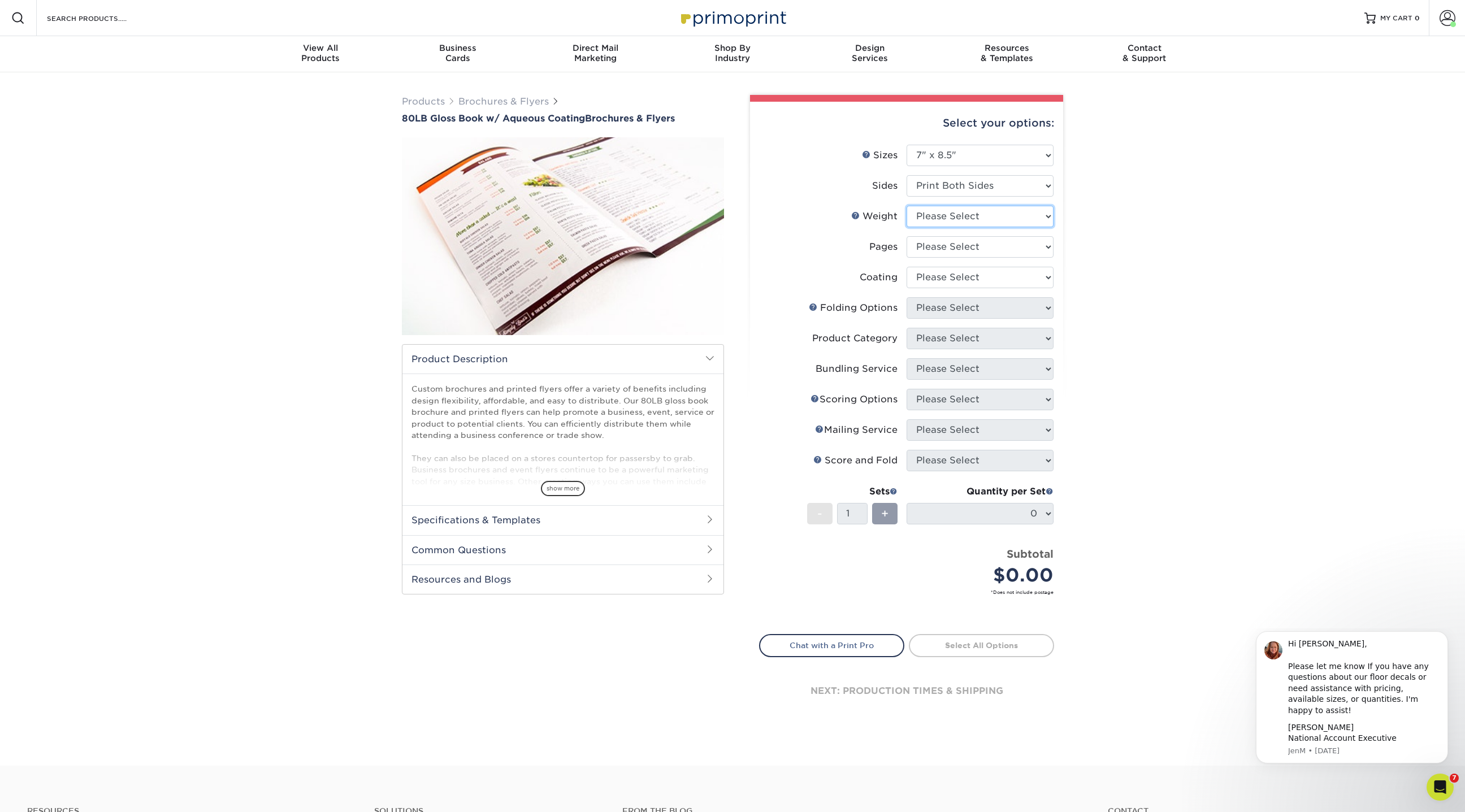
click at [933, 216] on select "Please Select 80LB" at bounding box center [980, 216] width 147 height 21
select select "80LB"
click at [907, 206] on select "Please Select 80LB" at bounding box center [980, 216] width 147 height 21
click at [933, 244] on select "Please Select 0" at bounding box center [980, 246] width 147 height 21
select select "0"
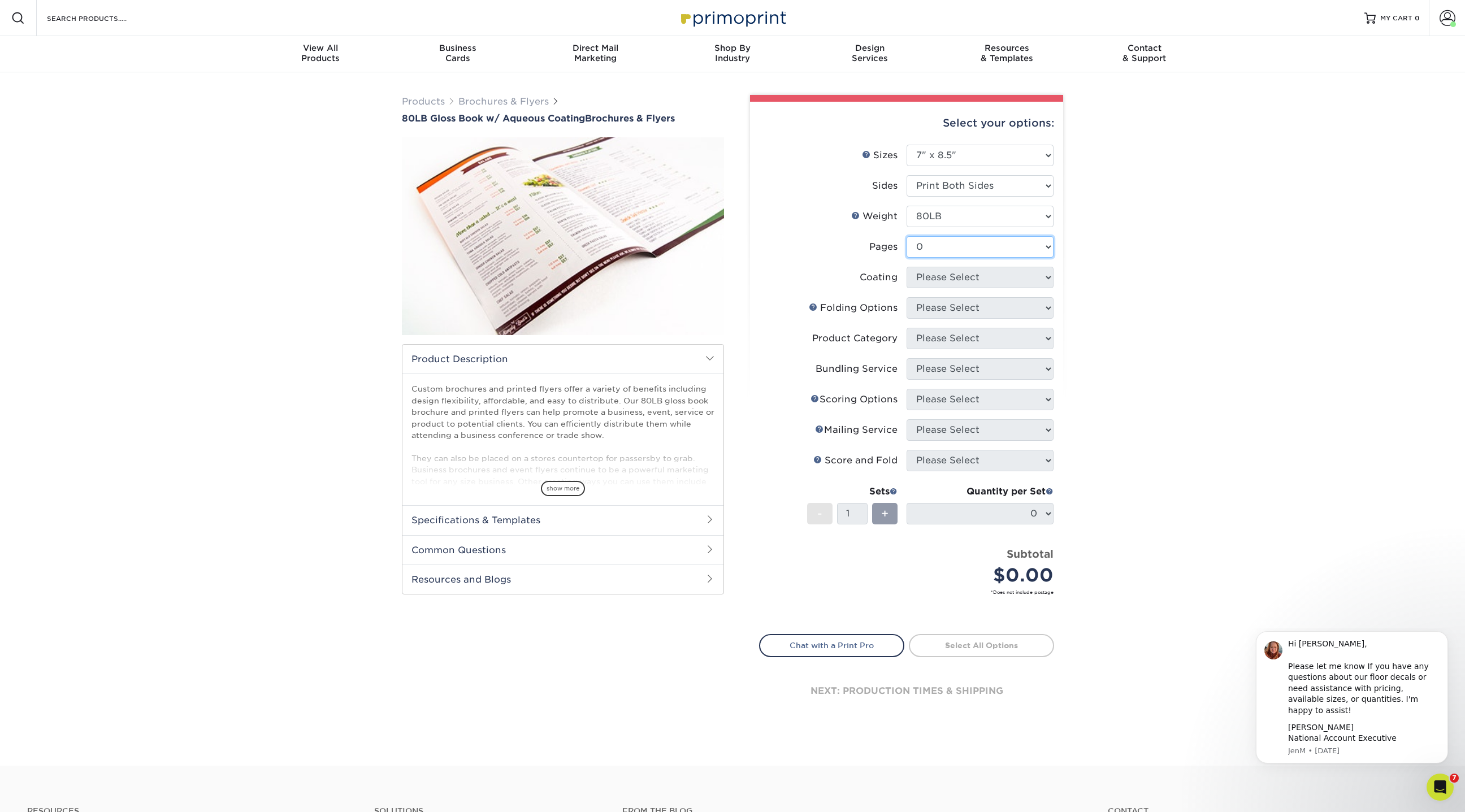
click at [907, 236] on select "Please Select 0" at bounding box center [980, 246] width 147 height 21
click at [943, 282] on select at bounding box center [980, 277] width 147 height 21
select select "d41dab50-ff65-4f4f-bb17-2afe4d36ae33"
click at [907, 267] on select at bounding box center [980, 277] width 147 height 21
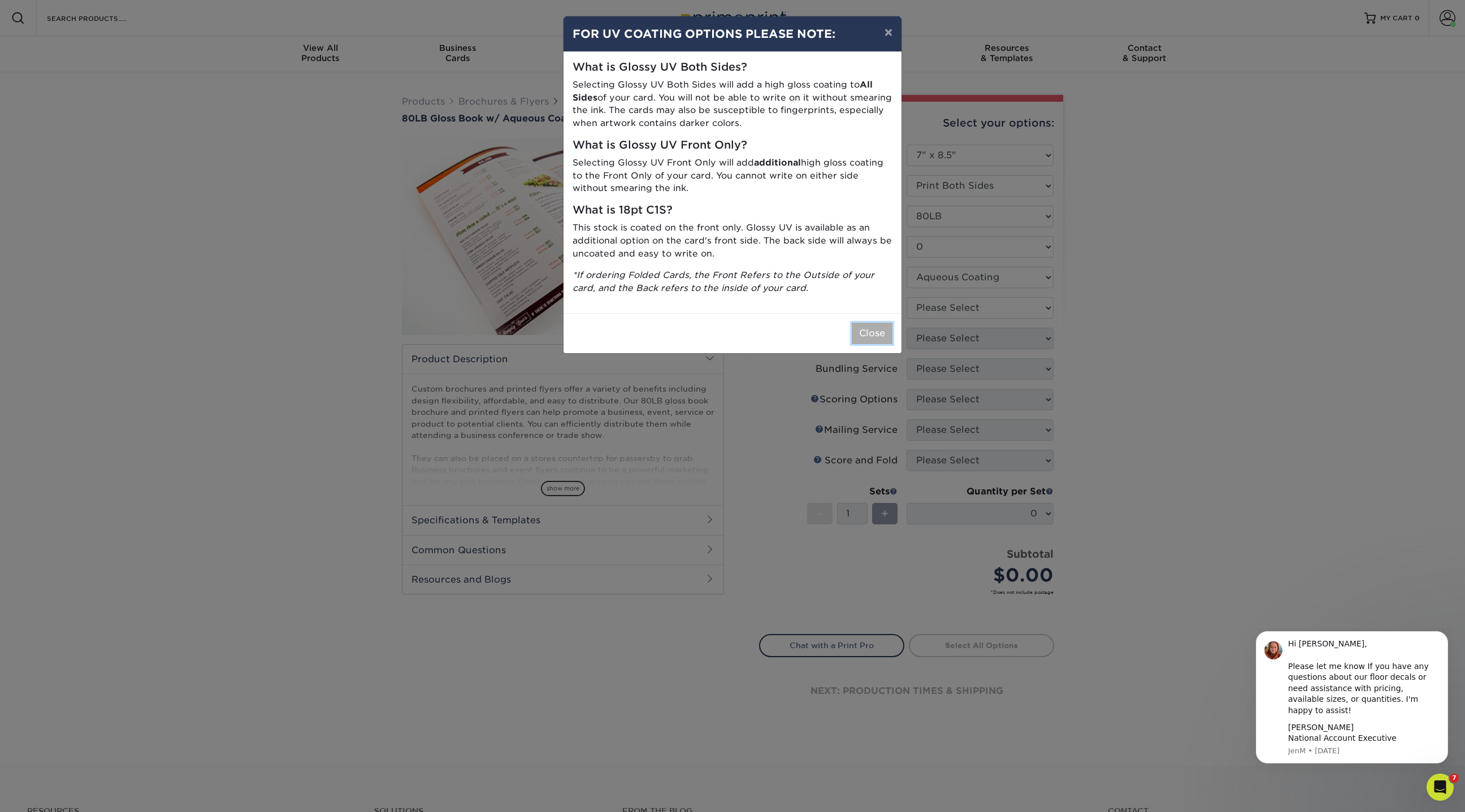
click at [881, 331] on button "Close" at bounding box center [872, 333] width 41 height 21
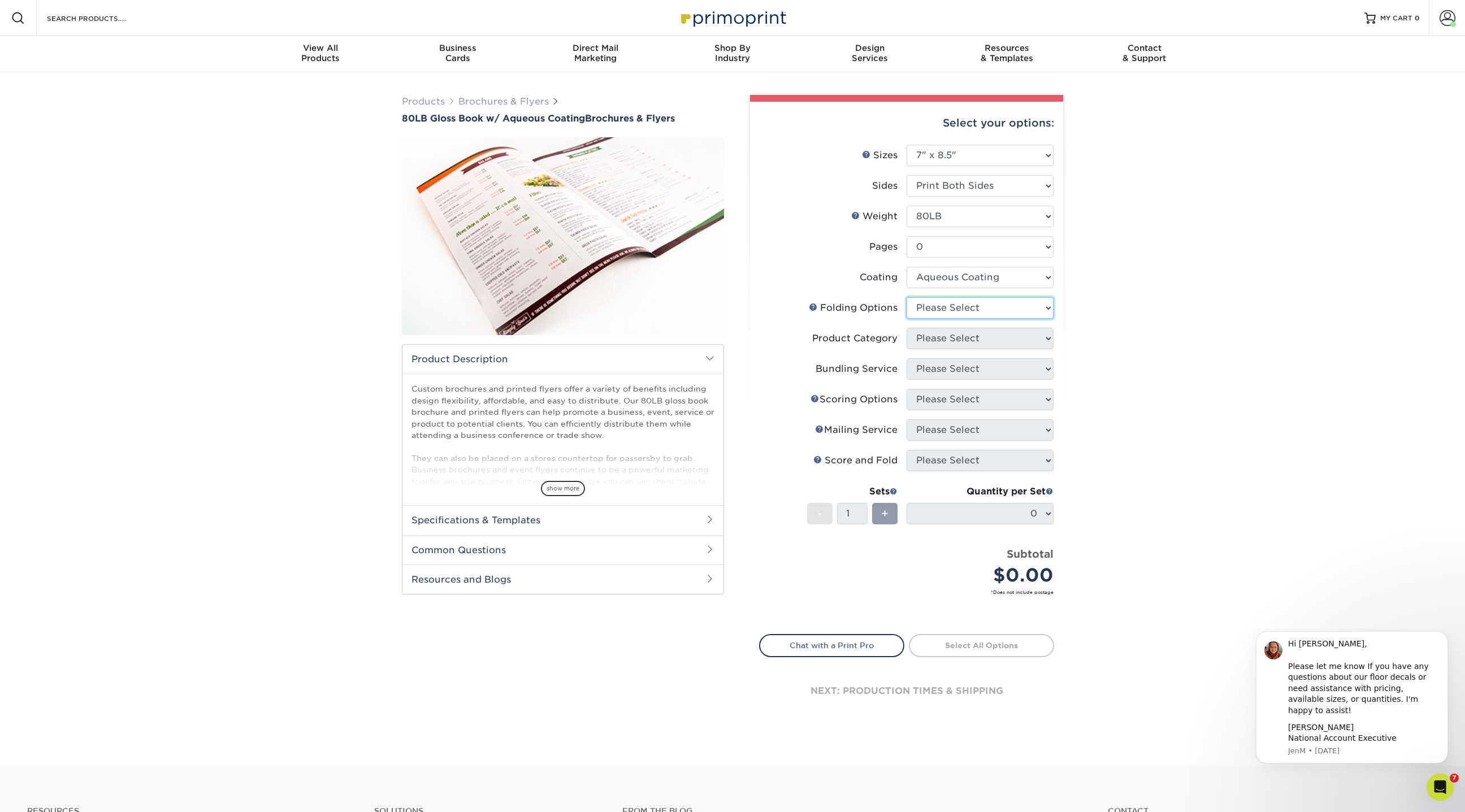
click at [972, 301] on select "Please Select" at bounding box center [980, 308] width 147 height 21
click at [907, 297] on select "Please Select" at bounding box center [980, 308] width 147 height 21
click at [1191, 304] on div "Products Brochures & Flyers 80LB Gloss Book w/ Aqueous Coating Brochures & Flye…" at bounding box center [732, 419] width 1465 height 693
click at [946, 154] on select "Please Select 3.67" x 8.5" 3.67" x 8.5" 4" x 6" 4" x 8.5" 4" x 9" 4" x 11" 4" x…" at bounding box center [980, 155] width 147 height 21
select select "4.25x11.00"
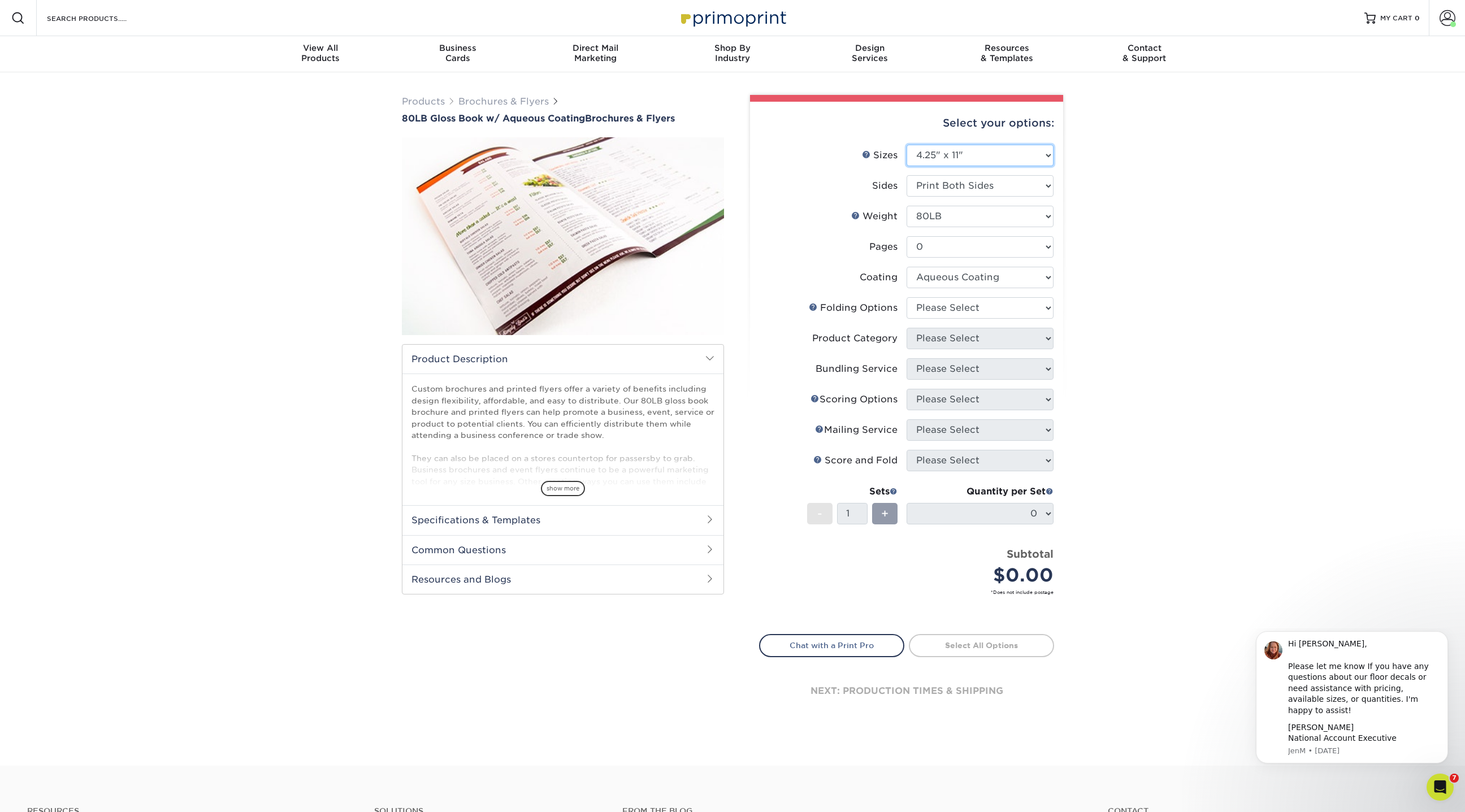
click at [907, 144] on select "Please Select 3.67" x 8.5" 3.67" x 8.5" 4" x 6" 4" x 8.5" 4" x 9" 4" x 11" 4" x…" at bounding box center [980, 155] width 147 height 21
select select "-1"
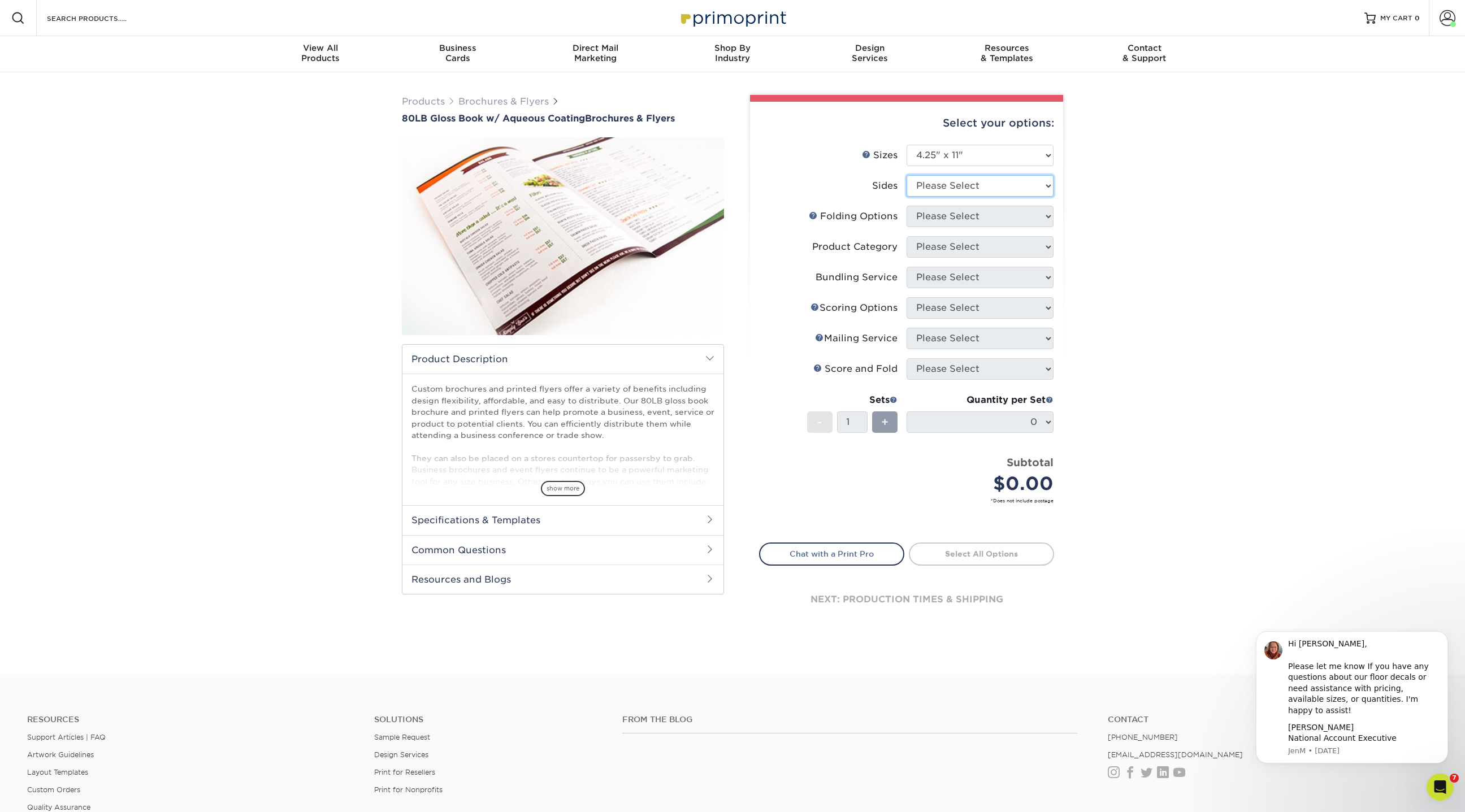
click at [936, 189] on select "Please Select Print Both Sides Print Front Only" at bounding box center [980, 186] width 147 height 21
select select "13abbda7-1d64-4f25-8bb2-c179b224825d"
click at [907, 175] on select "Please Select Print Both Sides Print Front Only" at bounding box center [980, 186] width 147 height 21
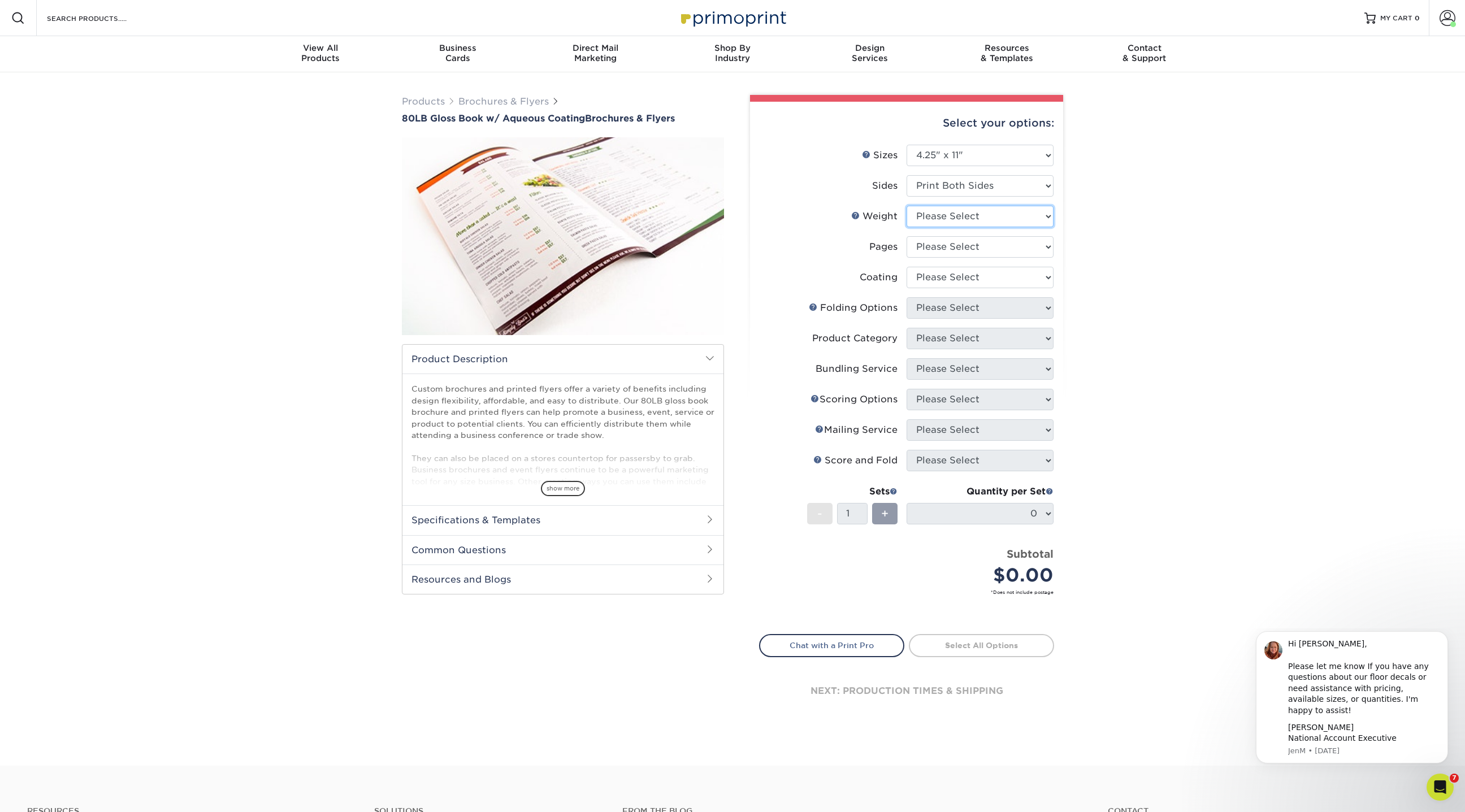
click at [934, 221] on select "Please Select 80LB" at bounding box center [980, 216] width 147 height 21
select select "80LB"
click at [907, 206] on select "Please Select 80LB" at bounding box center [980, 216] width 147 height 21
click at [934, 242] on select "Please Select 0" at bounding box center [980, 246] width 147 height 21
select select "0"
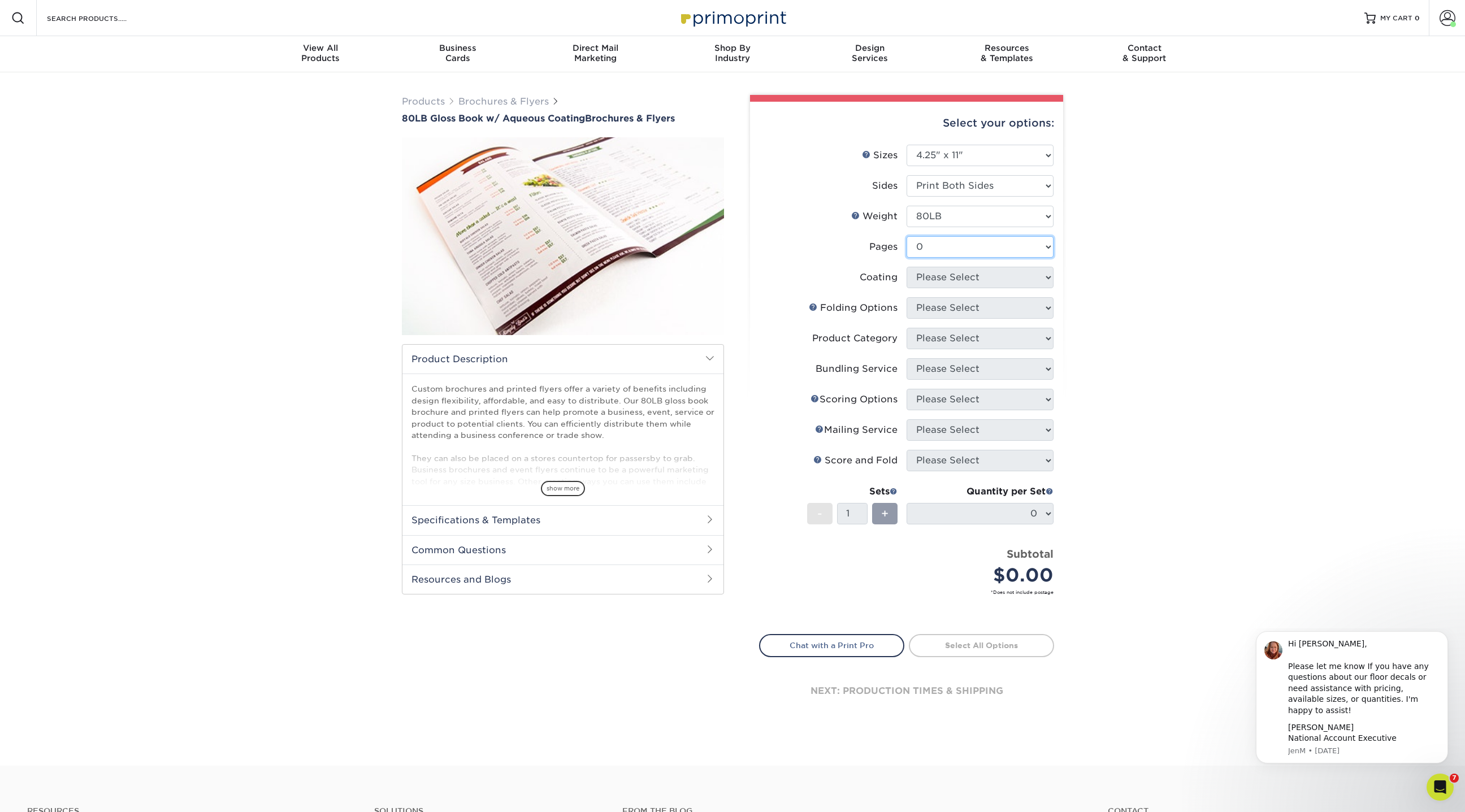
click at [907, 236] on select "Please Select 0" at bounding box center [980, 246] width 147 height 21
click at [933, 274] on select at bounding box center [980, 277] width 147 height 21
select select "d41dab50-ff65-4f4f-bb17-2afe4d36ae33"
click at [907, 267] on select at bounding box center [980, 277] width 147 height 21
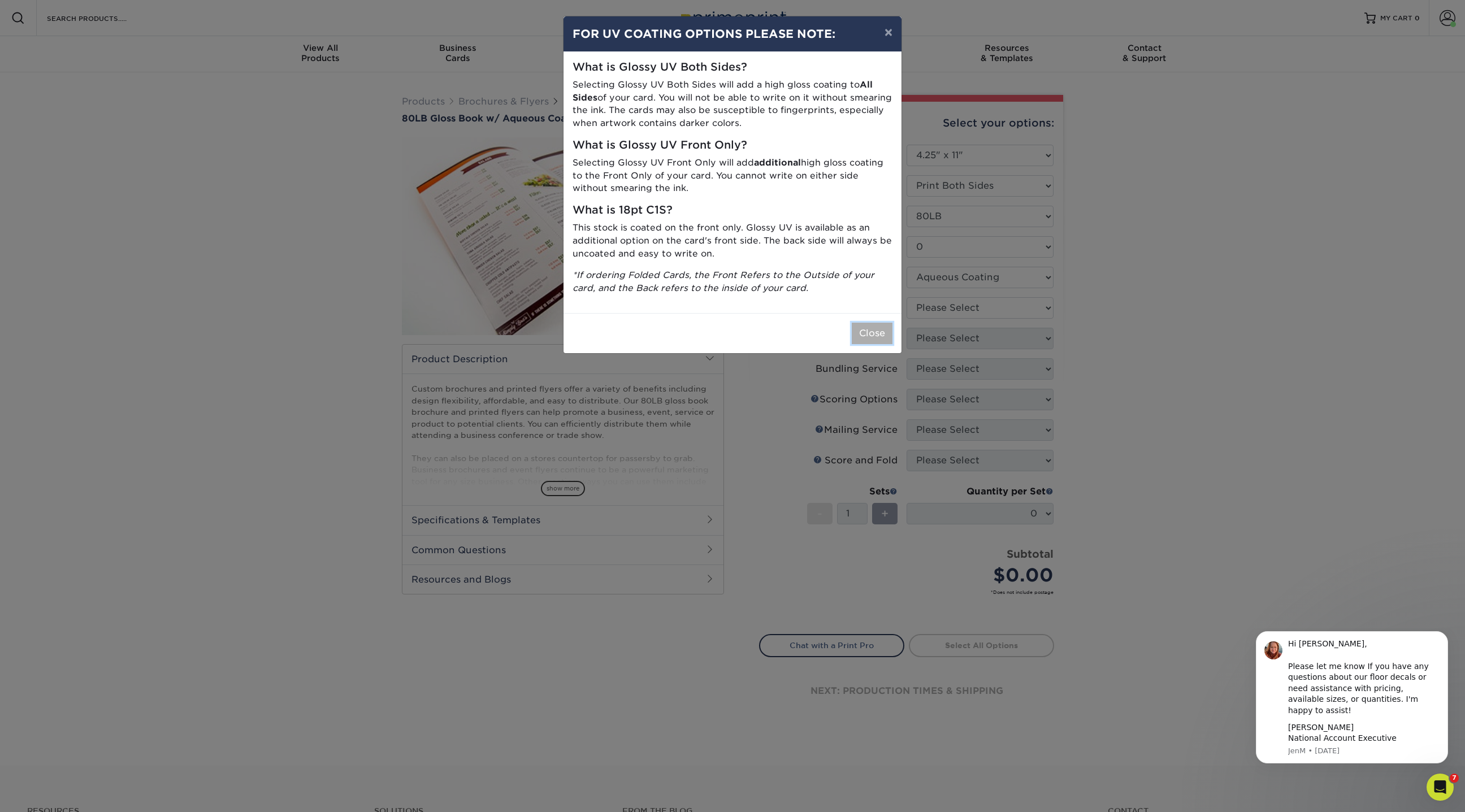
click at [865, 334] on button "Close" at bounding box center [872, 333] width 41 height 21
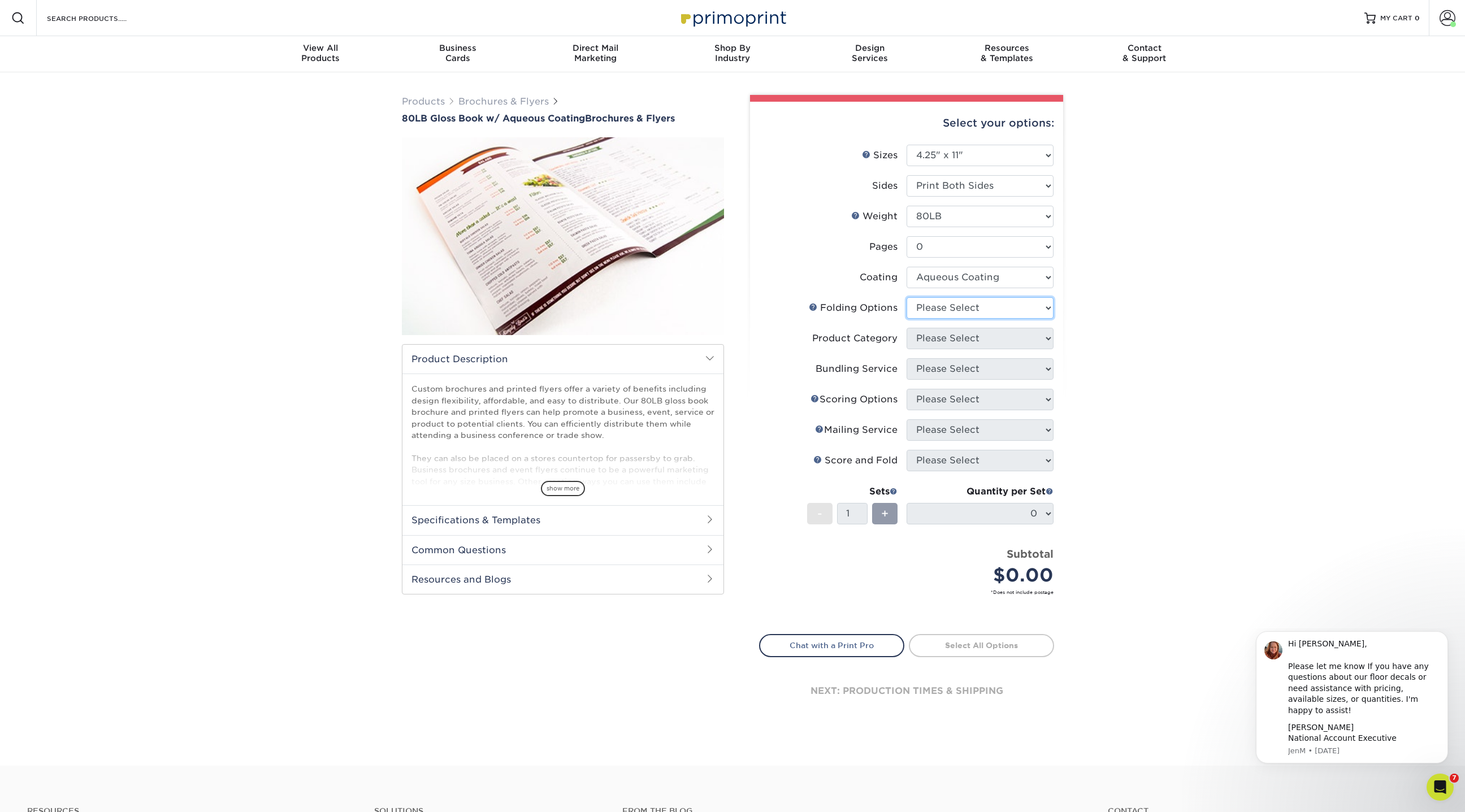
click at [923, 313] on select "Please Select" at bounding box center [980, 308] width 147 height 21
click at [907, 297] on select "Please Select" at bounding box center [980, 308] width 147 height 21
click at [921, 312] on select "Please Select" at bounding box center [980, 308] width 147 height 21
click at [536, 101] on link "Brochures & Flyers" at bounding box center [503, 101] width 90 height 11
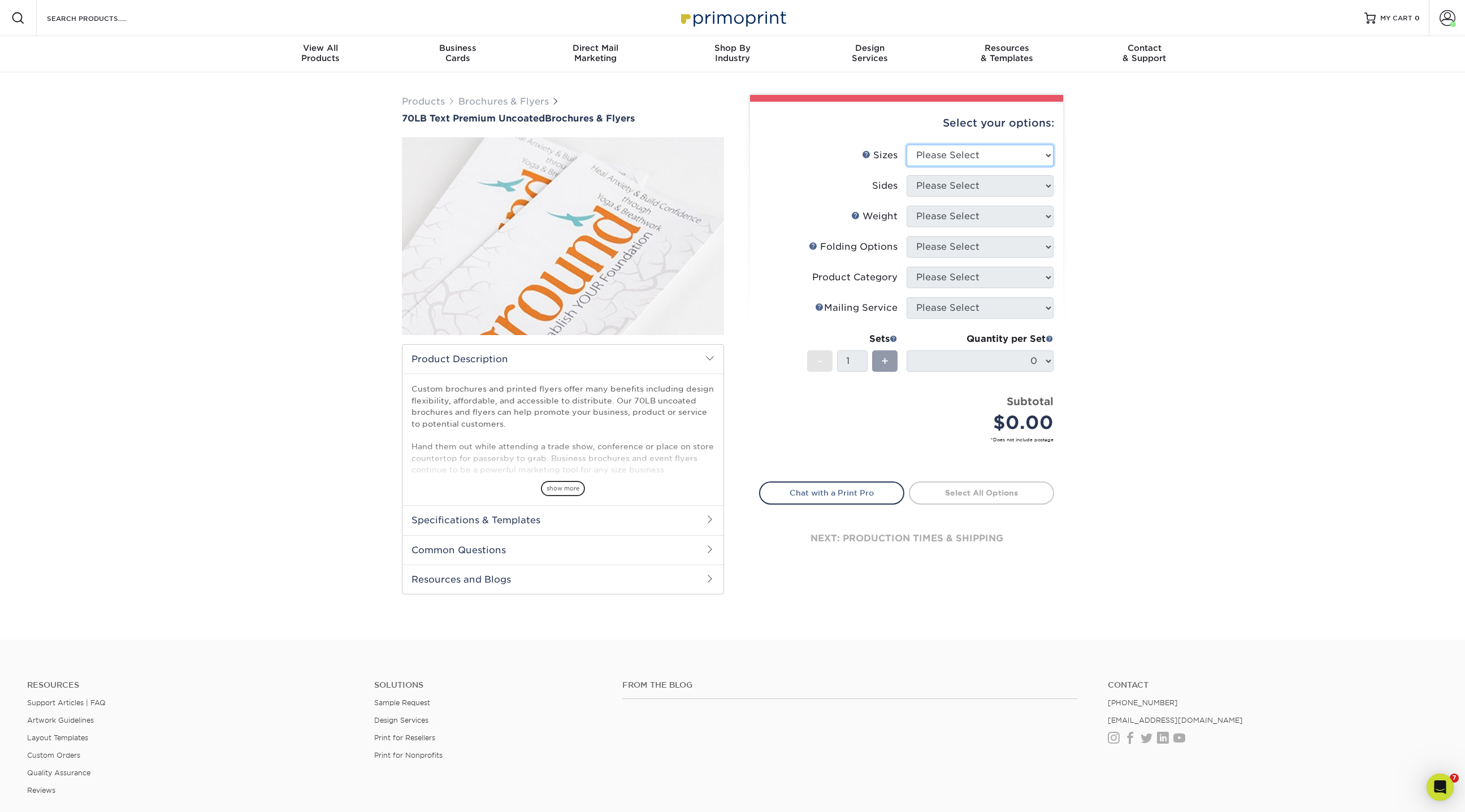
click at [966, 152] on select "Please Select 3.67" x 8.5" 4" x 6" 4" x 8.5" 4" x 9" 4.25" x 5.5" 4.25" x 11" 5…" at bounding box center [980, 155] width 147 height 21
select select "4.25x11.00"
click at [907, 144] on select "Please Select 3.67" x 8.5" 4" x 6" 4" x 8.5" 4" x 9" 4.25" x 5.5" 4.25" x 11" 5…" at bounding box center [980, 155] width 147 height 21
click at [945, 185] on select "Please Select Print Both Sides Print Front Only" at bounding box center [980, 186] width 147 height 21
select select "13abbda7-1d64-4f25-8bb2-c179b224825d"
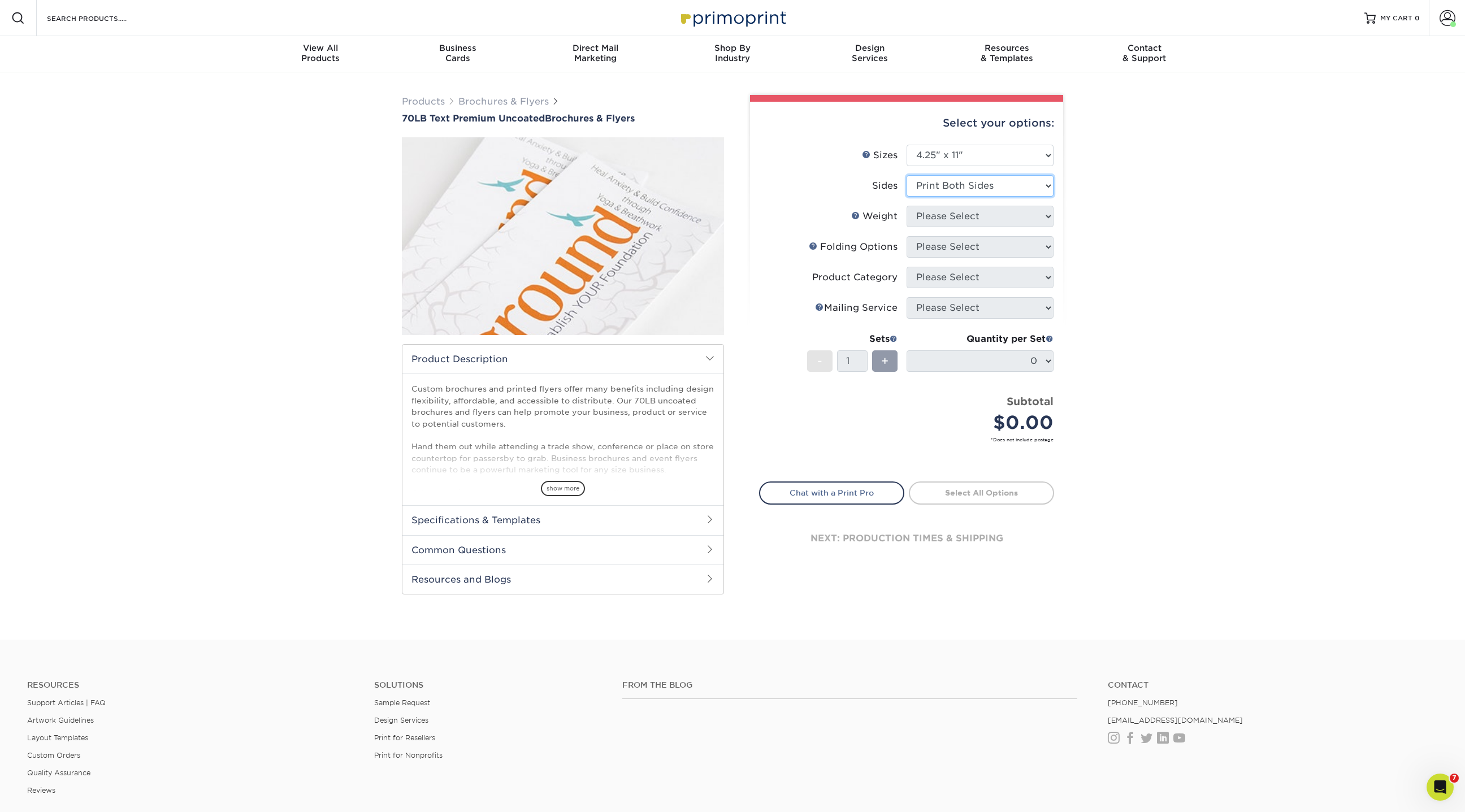
click at [907, 175] on select "Please Select Print Both Sides Print Front Only" at bounding box center [980, 186] width 147 height 21
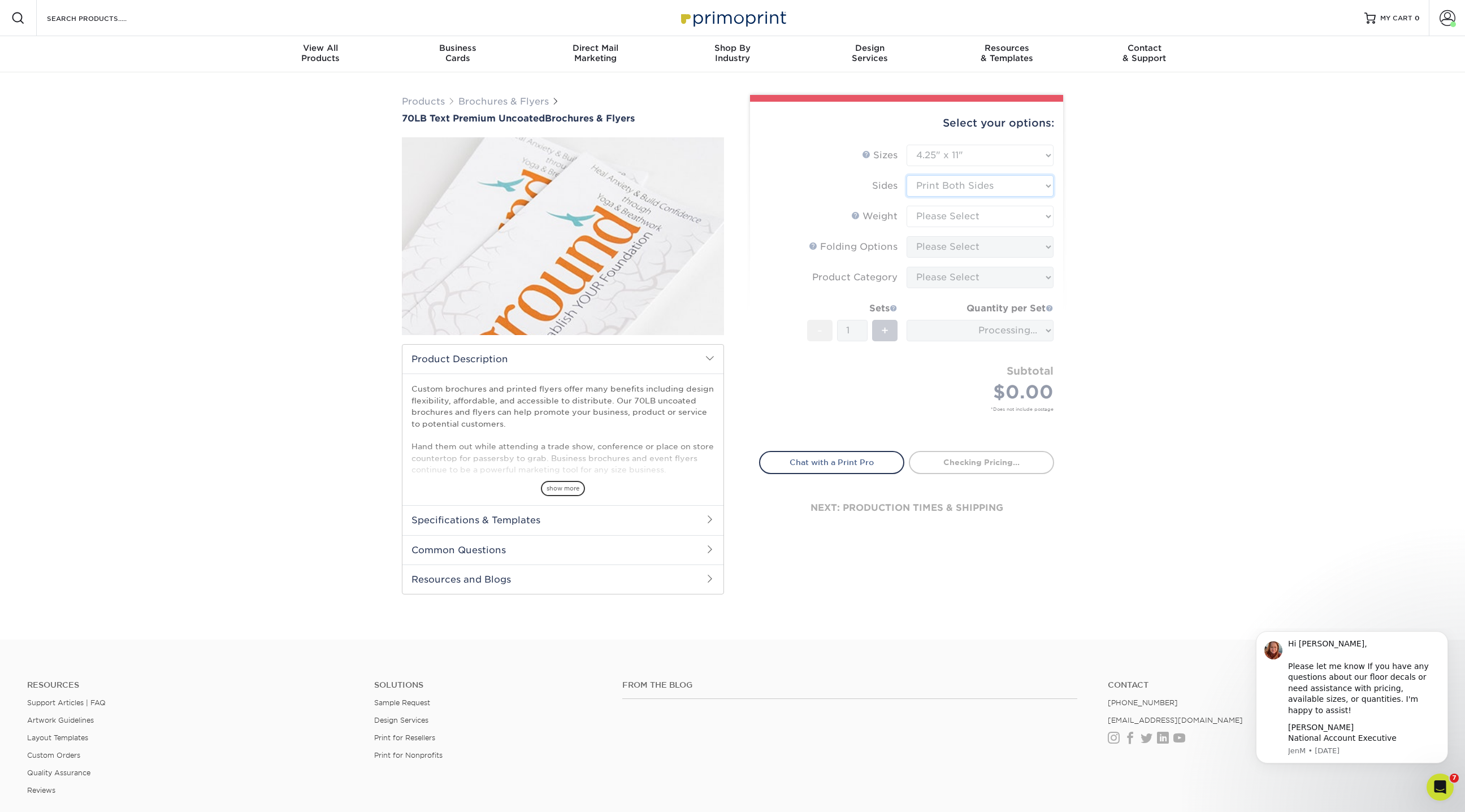
type input "c2160792-811e-4af4-9284-63affce588b6"
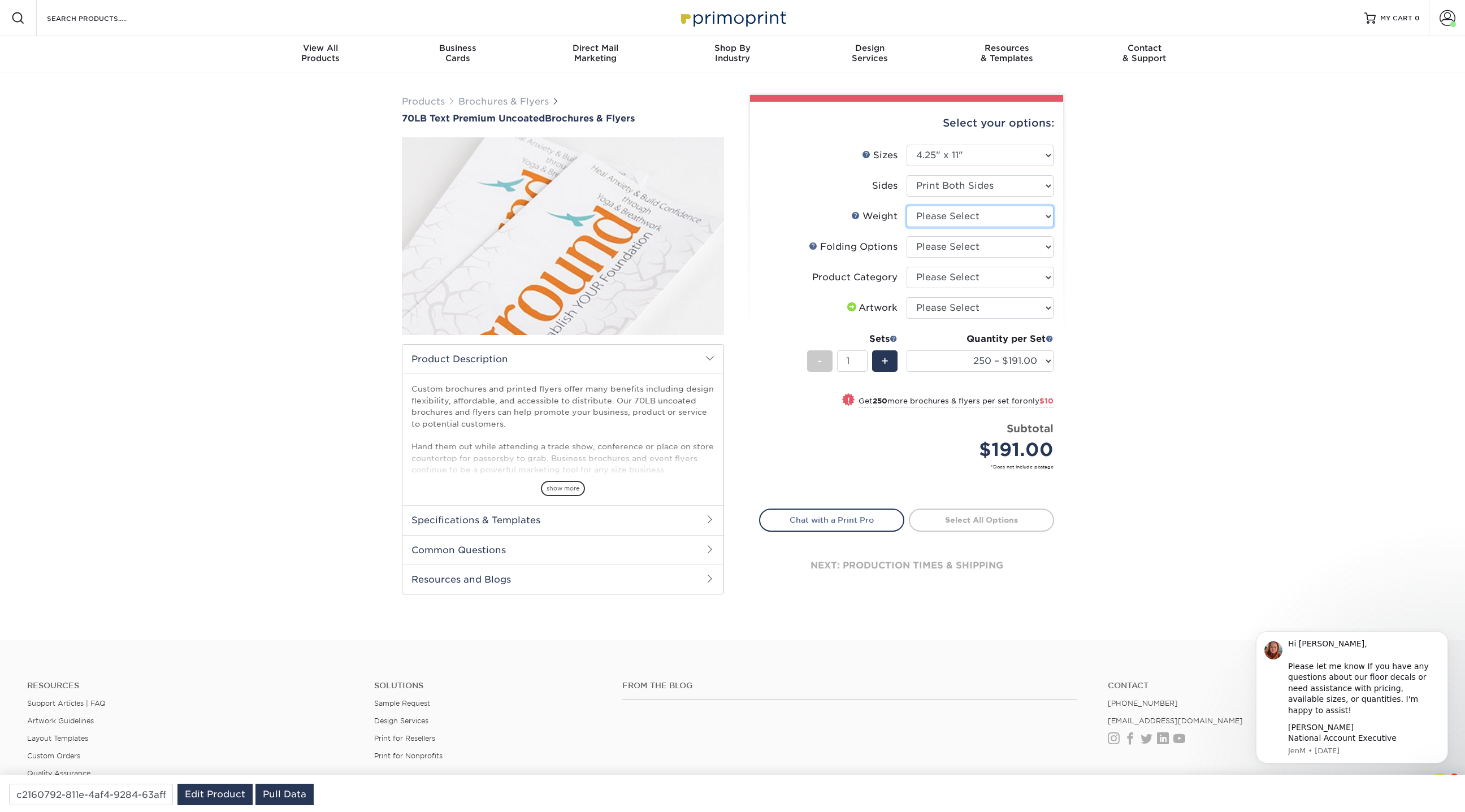
click at [934, 214] on select "Please Select 70LB" at bounding box center [980, 216] width 147 height 21
select select "70LB"
click at [907, 206] on select "Please Select 70LB" at bounding box center [980, 216] width 147 height 21
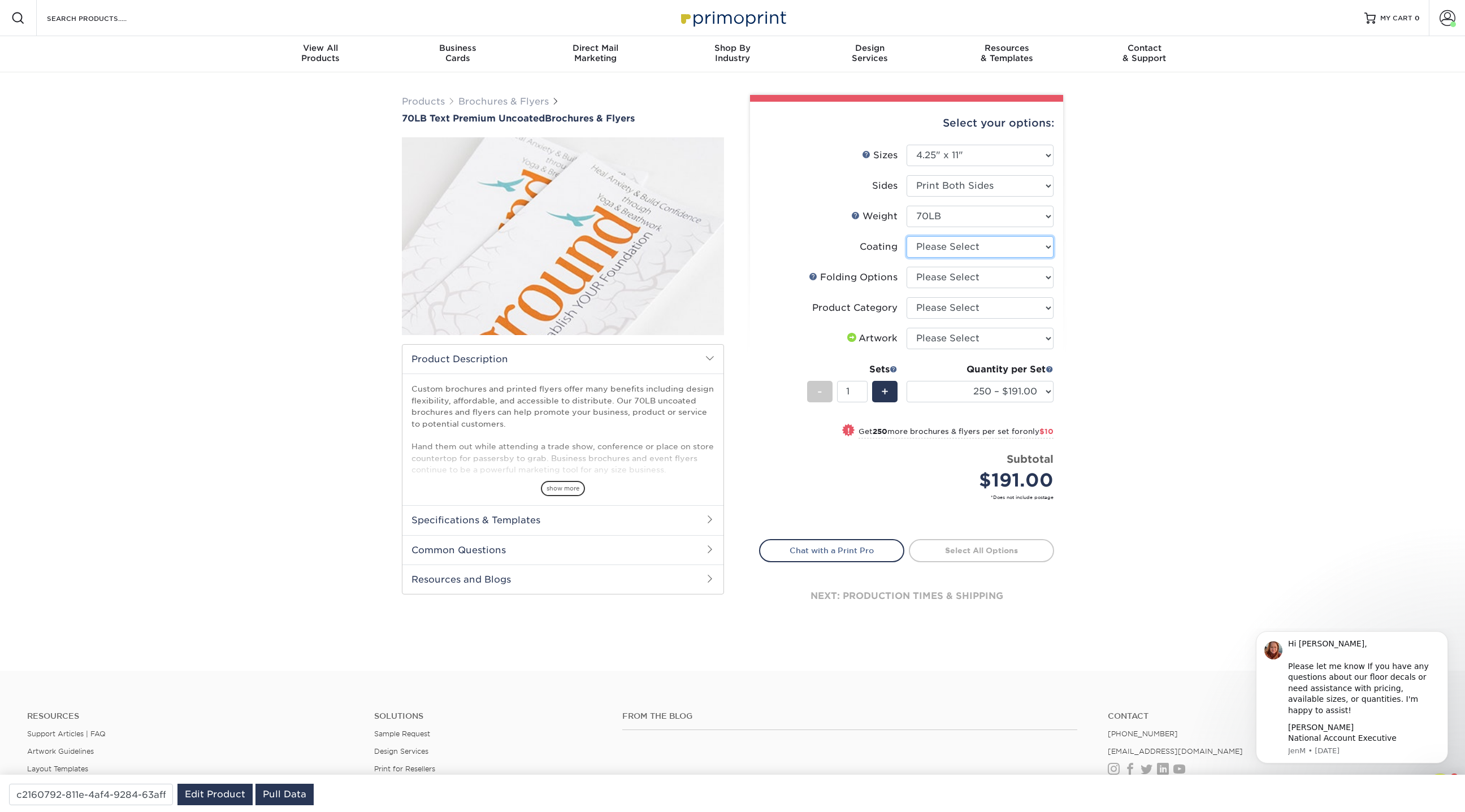
click at [932, 242] on select at bounding box center [980, 246] width 147 height 21
select select "3e7618de-abca-4bda-9f97-8b9129e913d8"
click at [907, 236] on select at bounding box center [980, 246] width 147 height 21
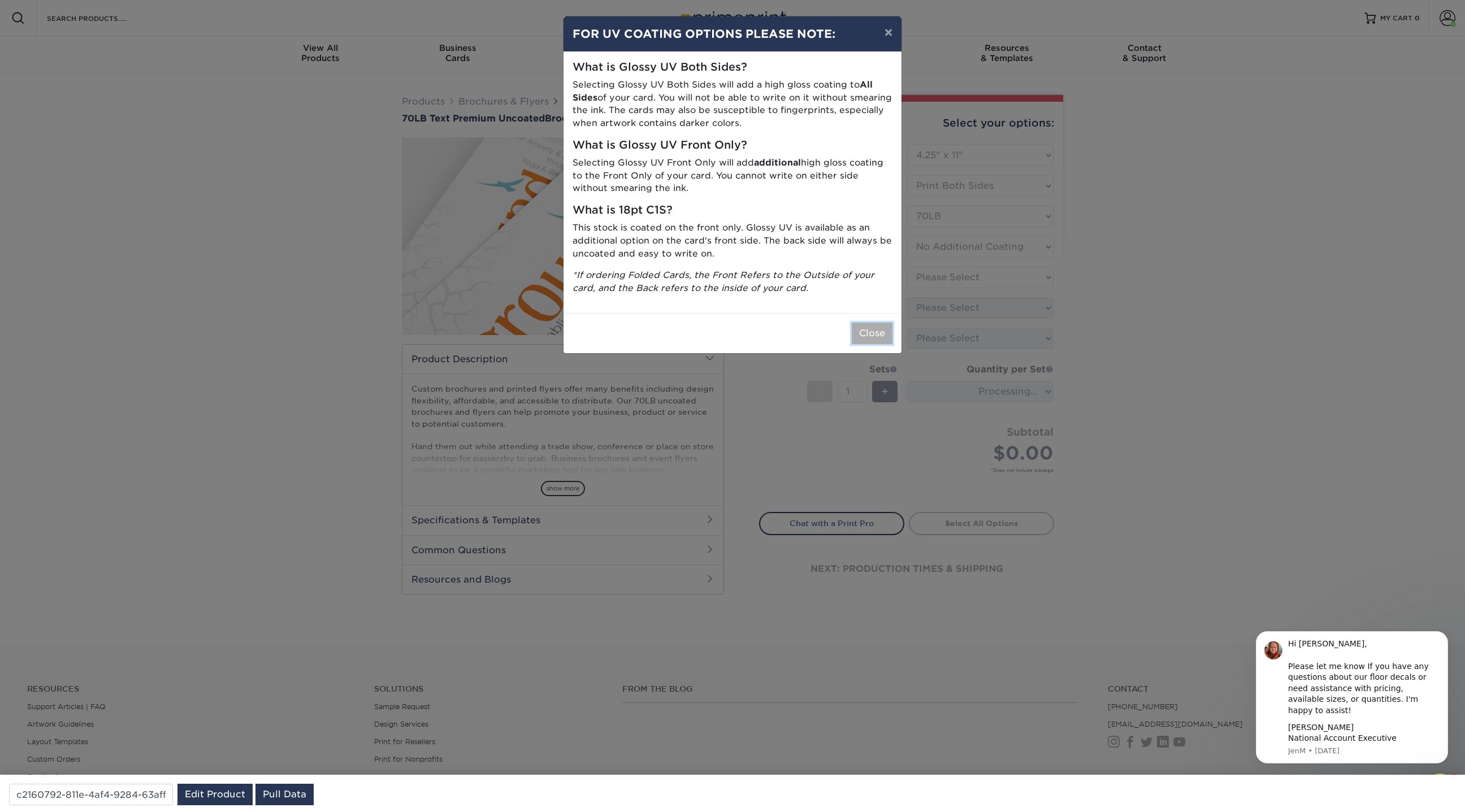
click at [863, 327] on button "Close" at bounding box center [872, 333] width 41 height 21
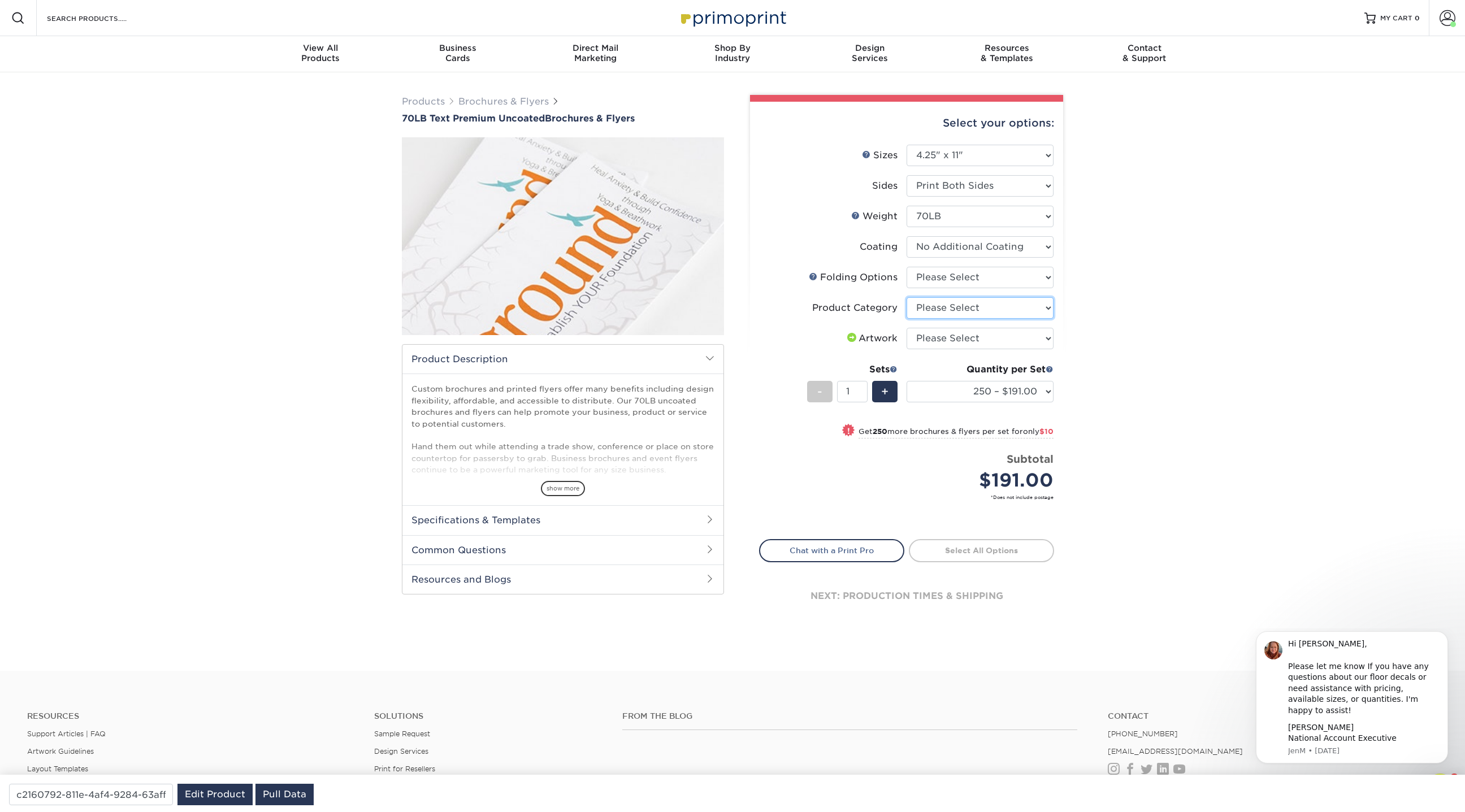
click at [945, 302] on select "Please Select Flyers and Brochures" at bounding box center [980, 308] width 147 height 21
select select "1a668080-6b7c-4174-b399-2c3833b27ef4"
click at [907, 297] on select "Please Select Flyers and Brochures" at bounding box center [980, 308] width 147 height 21
click at [948, 341] on select "Please Select I will upload files I need a design - $175" at bounding box center [980, 338] width 147 height 21
select select "upload"
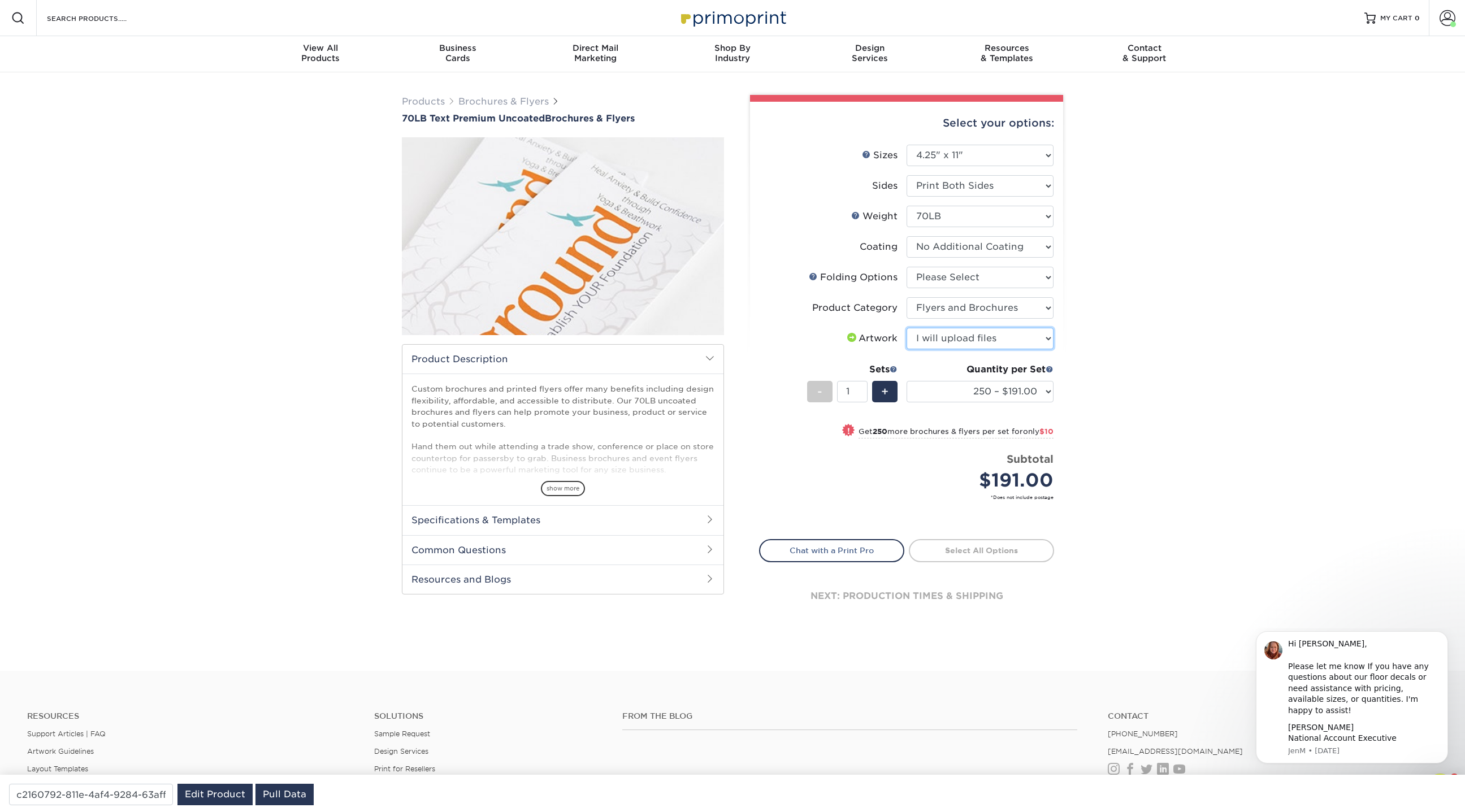
click at [907, 328] on select "Please Select I will upload files I need a design - $175" at bounding box center [980, 338] width 147 height 21
click at [948, 394] on select "250 – $191.00 500 – $201.00 1000 – $264.00 2000 – $302.00 2500 – $377.00 3000 –…" at bounding box center [980, 392] width 147 height 21
select select "500 – $201.00"
click at [907, 381] on select "250 – $191.00 500 – $201.00 1000 – $264.00 2000 – $302.00 2500 – $377.00 3000 –…" at bounding box center [980, 392] width 147 height 21
click at [932, 277] on select "Please Select FLAT - No Folding Roll Fold Tri-Fold / Letter Fold Z-Fold Half-Fo…" at bounding box center [980, 277] width 147 height 21
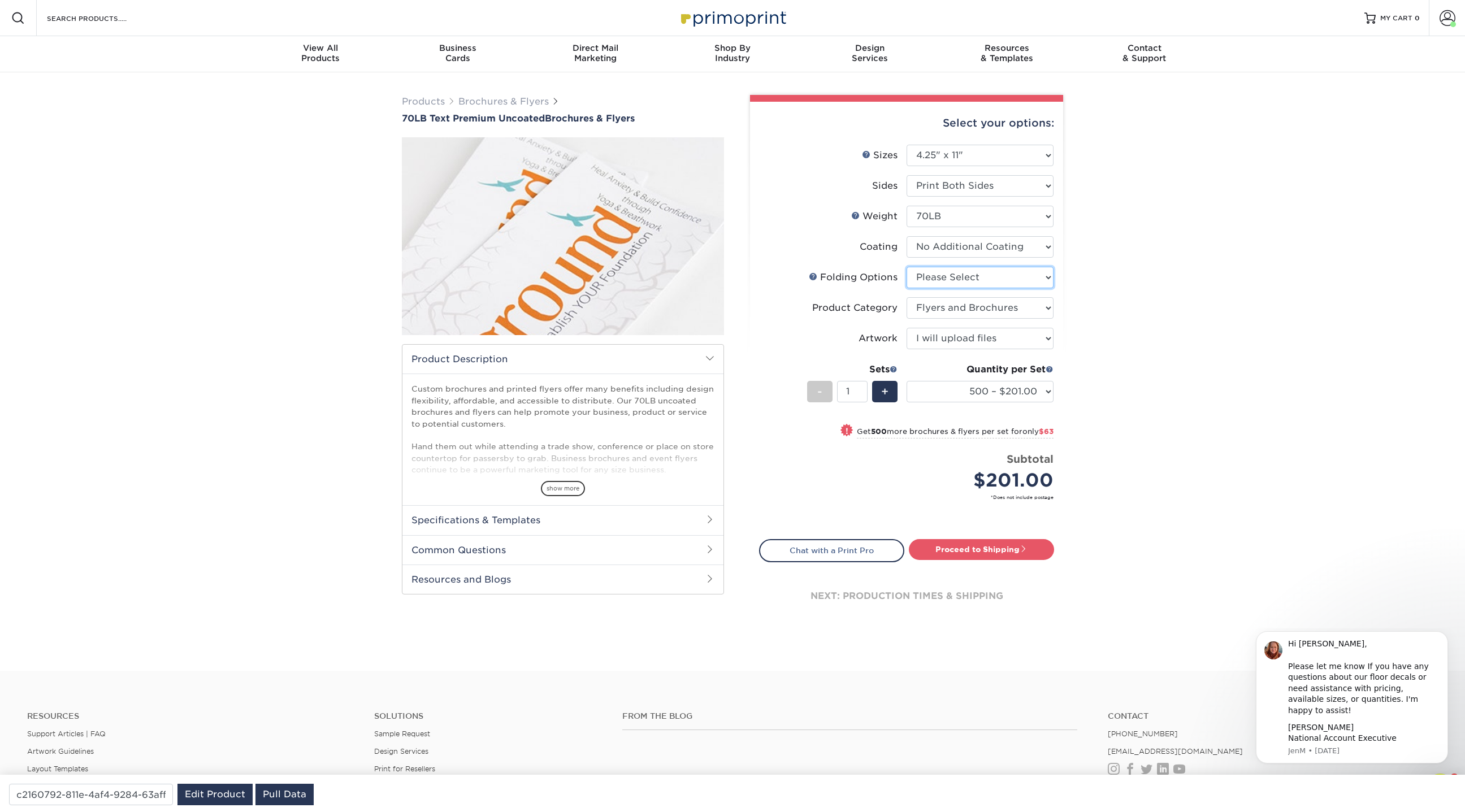
select select "e0a0c2f1-6c67-4c21-a2ad-52c4d3ecef12"
click at [907, 267] on select "Please Select FLAT - No Folding Roll Fold Tri-Fold / Letter Fold Z-Fold Half-Fo…" at bounding box center [980, 277] width 147 height 21
click at [962, 392] on select "250 – $198.50 500 – $211.00 1000 – $282.75 2000 – $320.75 2500 – $395.75 3000 –…" at bounding box center [980, 392] width 147 height 21
select select "250 – $198.50"
click at [907, 381] on select "250 – $198.50 500 – $211.00 1000 – $282.75 2000 – $320.75 2500 – $395.75 3000 –…" at bounding box center [980, 392] width 147 height 21
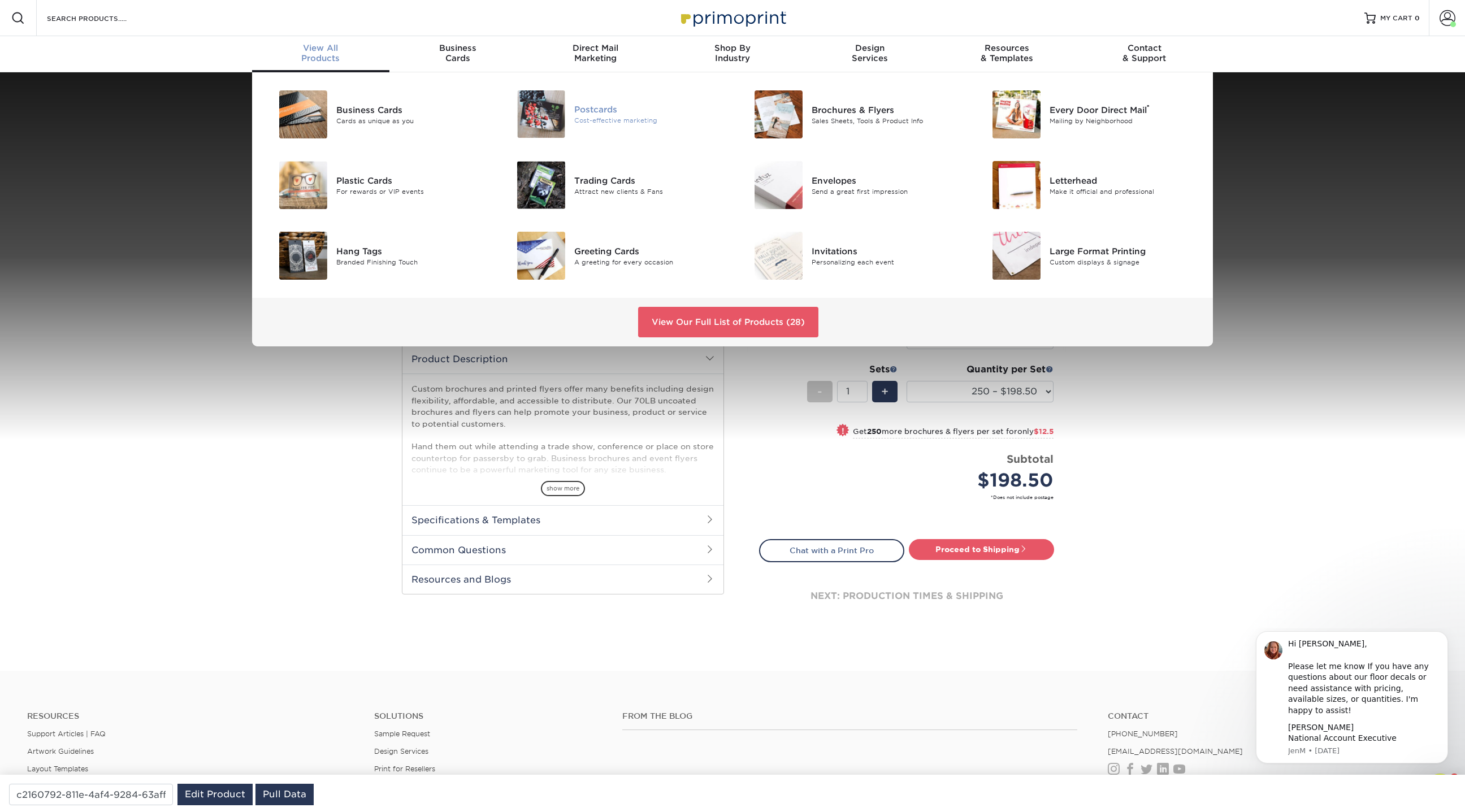
click at [583, 109] on div "Postcards" at bounding box center [649, 109] width 150 height 12
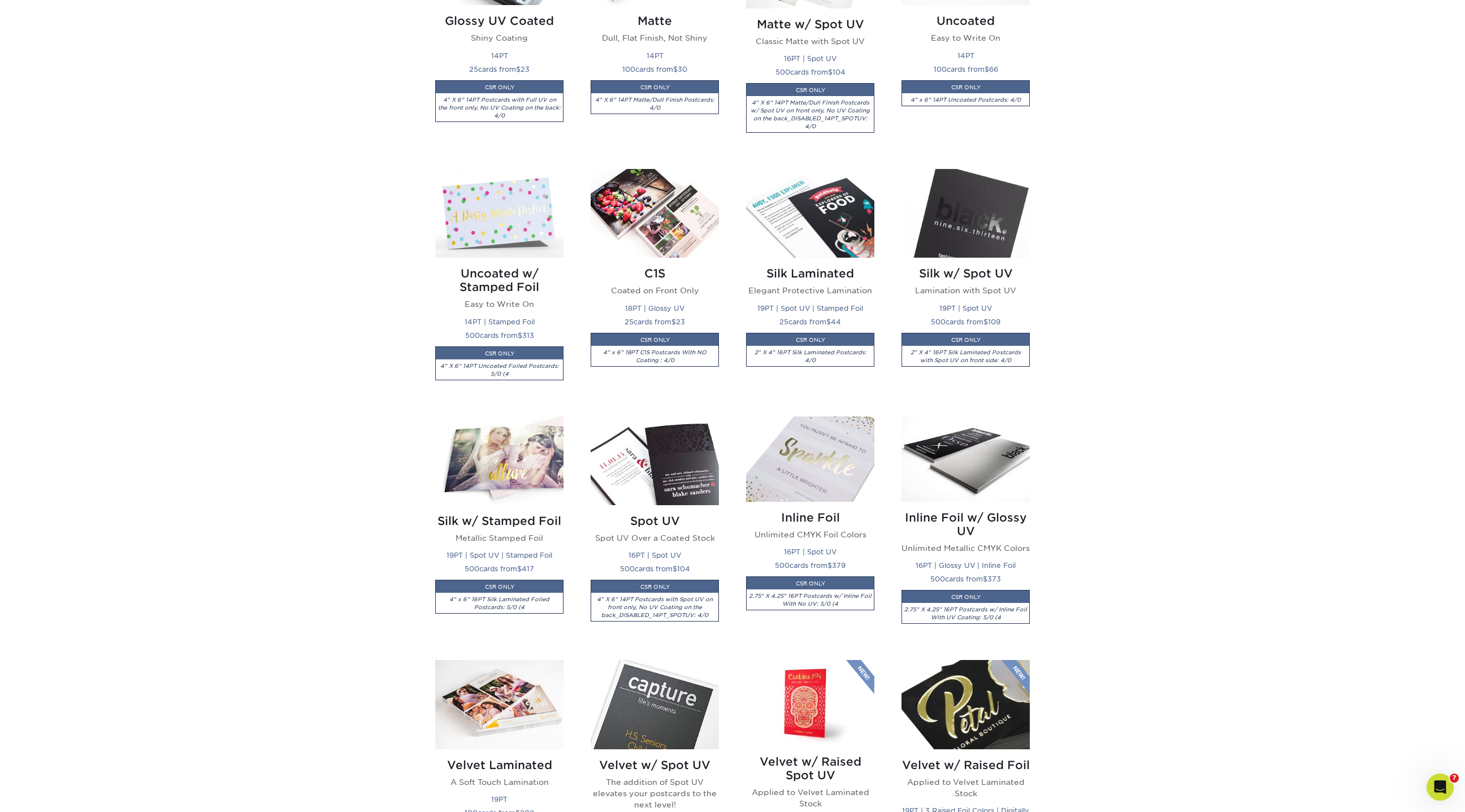
scroll to position [686, 0]
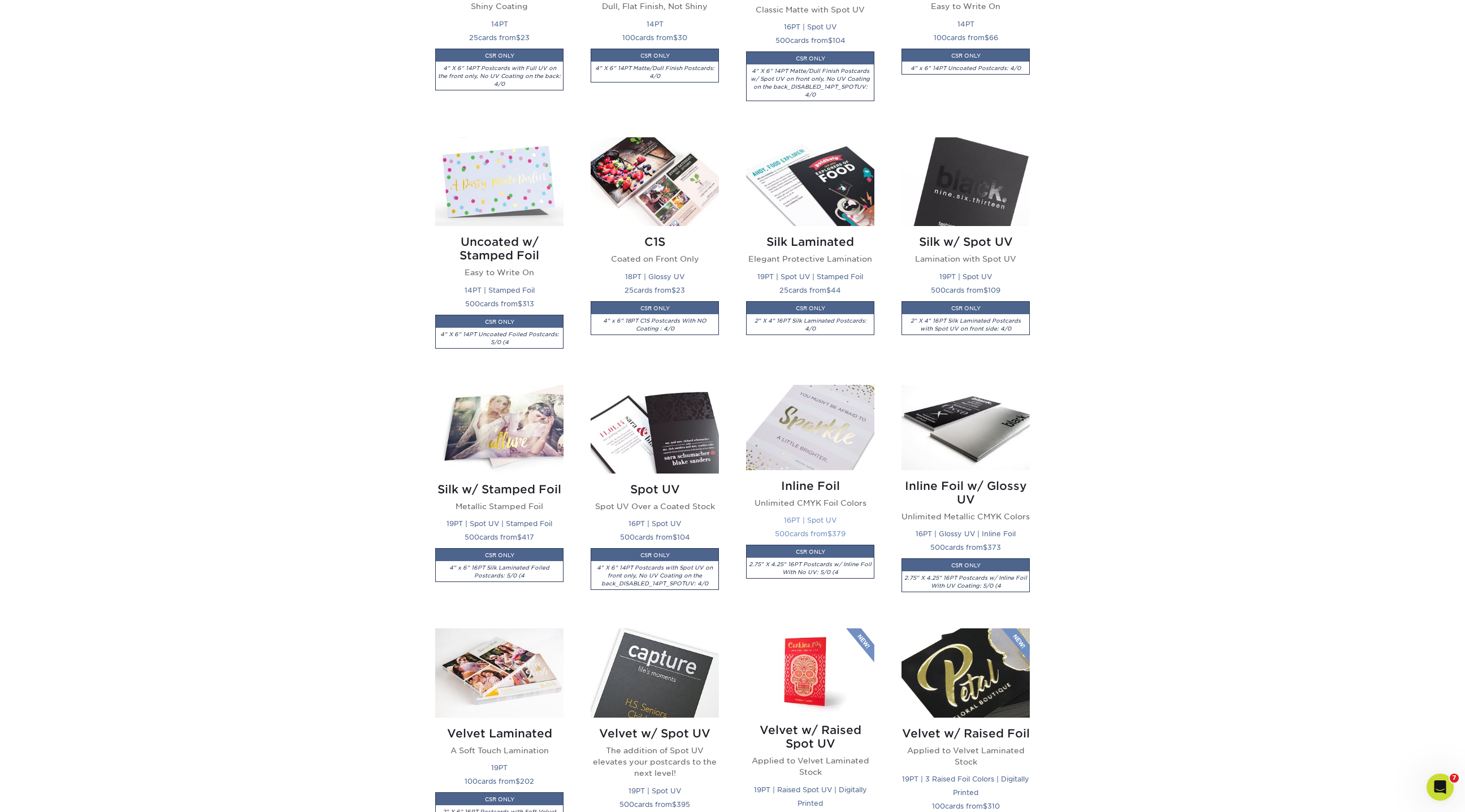
click at [799, 458] on img at bounding box center [809, 427] width 128 height 86
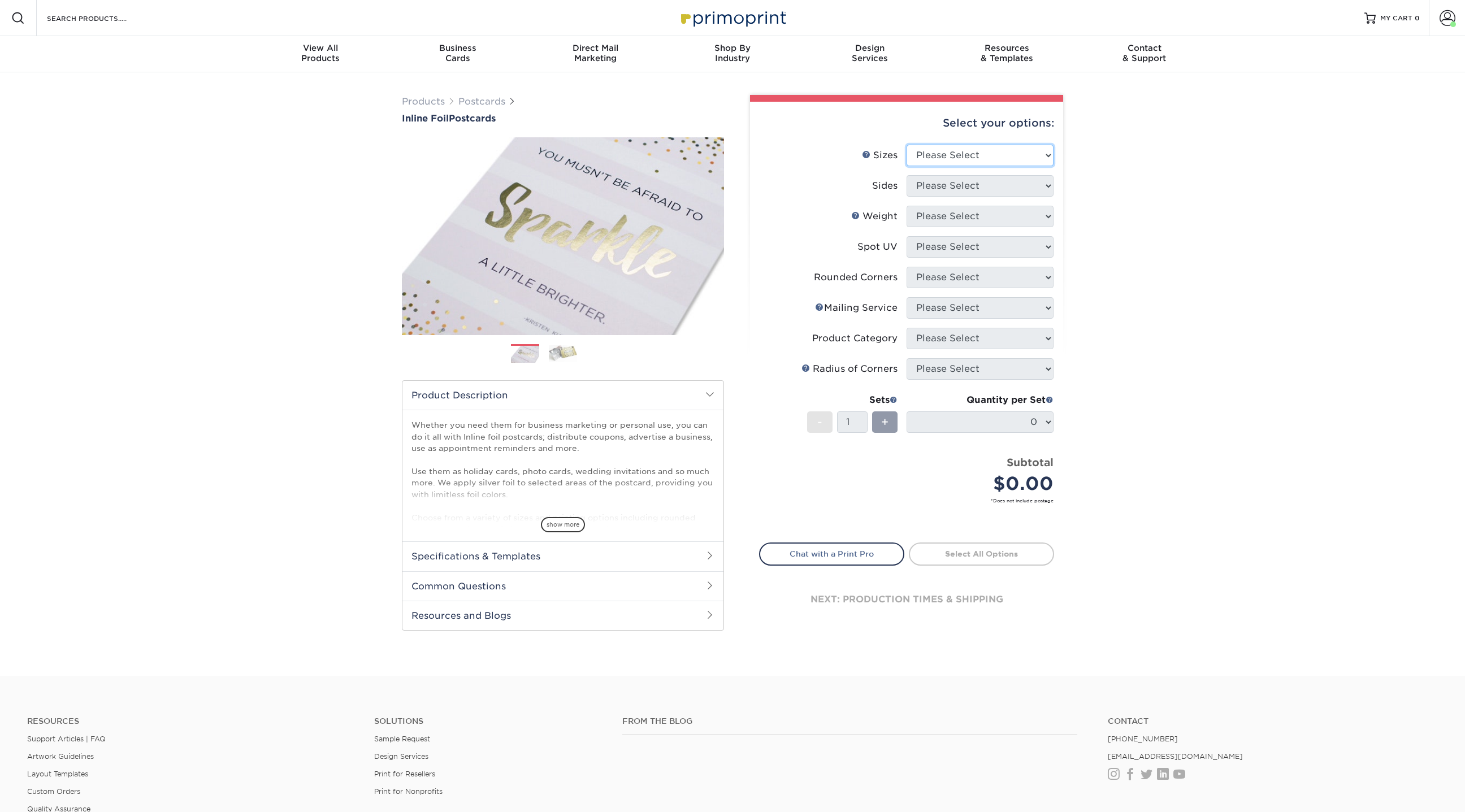
click at [939, 152] on select "Please Select 2.75" x 4.25" 3.5" x 8.5" 4" x 6" 4" x 9" 4.25" x 5.5" 4.25" x 6"…" at bounding box center [980, 155] width 147 height 21
select select "4.00x6.00"
click at [907, 144] on select "Please Select 2.75" x 4.25" 3.5" x 8.5" 4" x 6" 4" x 9" 4.25" x 5.5" 4.25" x 6"…" at bounding box center [980, 155] width 147 height 21
click at [943, 181] on select "Please Select Print Both Sides - Foil Back Only Print Both Sides - Foil Both Si…" at bounding box center [980, 186] width 147 height 21
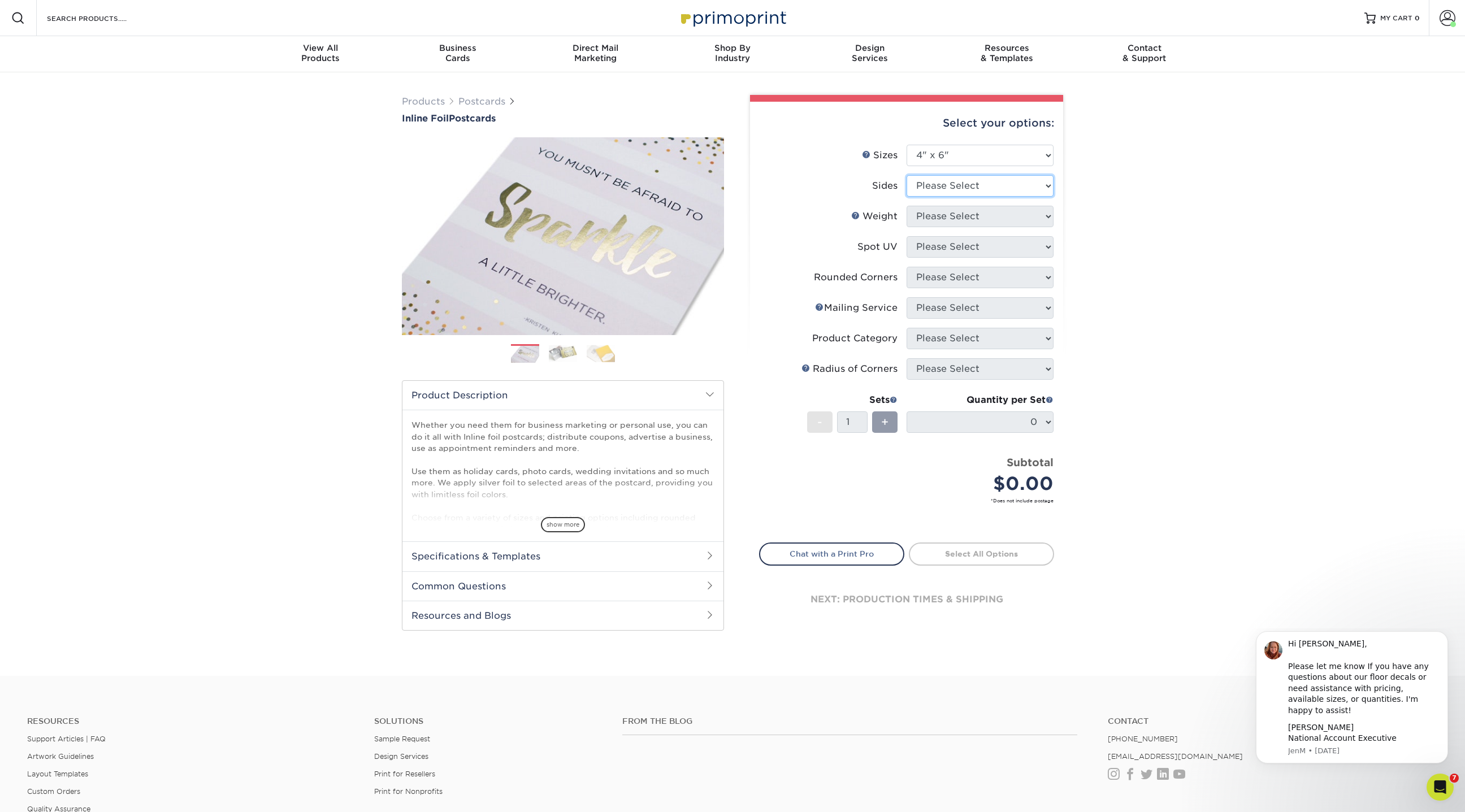
select select "34527644-b4fd-4ffb-9092-1318eefcd9d9"
click at [907, 175] on select "Please Select Print Both Sides - Foil Back Only Print Both Sides - Foil Both Si…" at bounding box center [980, 186] width 147 height 21
click at [958, 218] on select "Please Select 16PT" at bounding box center [980, 216] width 147 height 21
select select "16PT"
click at [907, 206] on select "Please Select 16PT" at bounding box center [980, 216] width 147 height 21
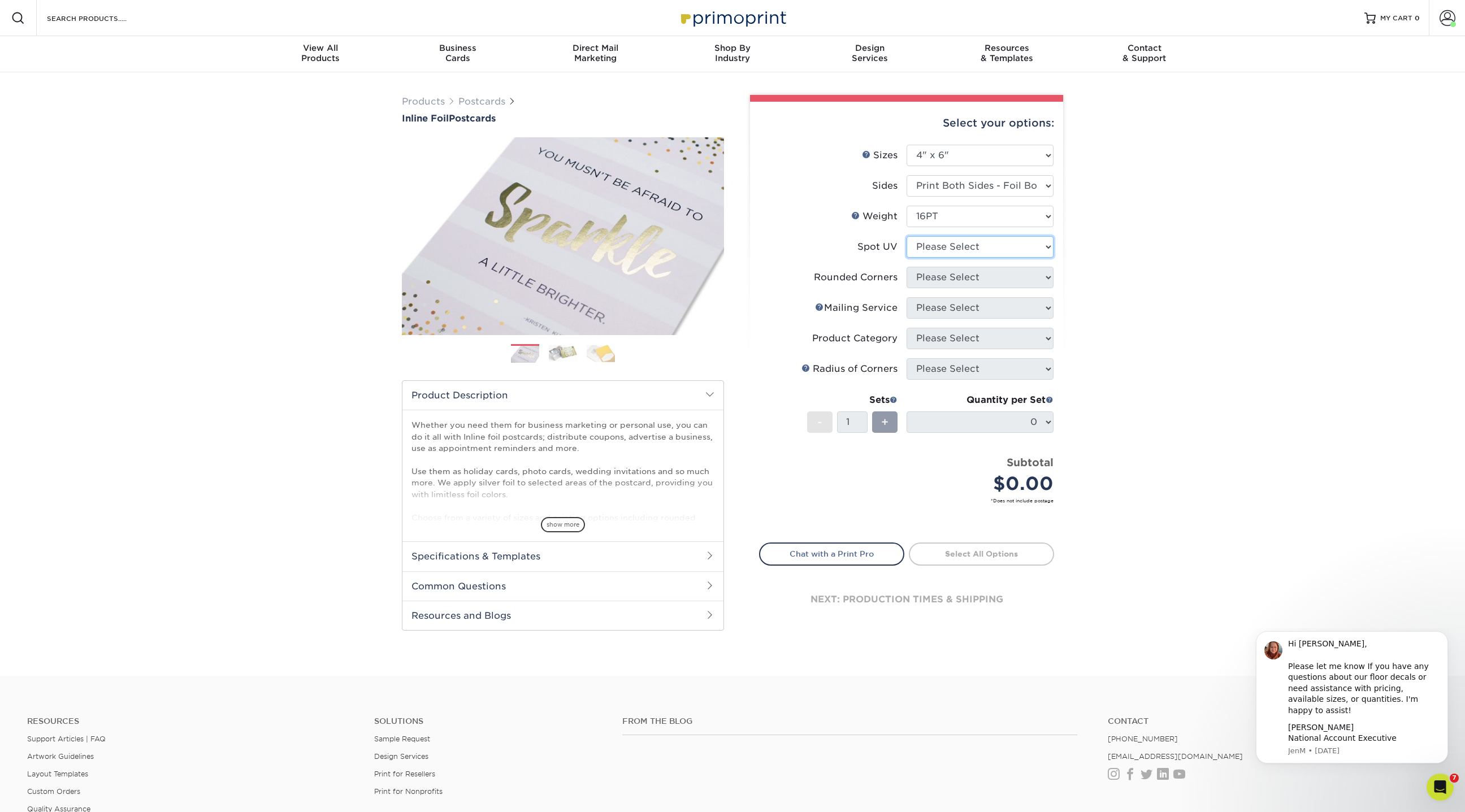
click at [953, 244] on select "Please Select No Spot UV Front and Back (Both Sides) Front Only Back Only" at bounding box center [980, 246] width 147 height 21
select select "3"
click at [907, 236] on select "Please Select No Spot UV Front and Back (Both Sides) Front Only Back Only" at bounding box center [980, 246] width 147 height 21
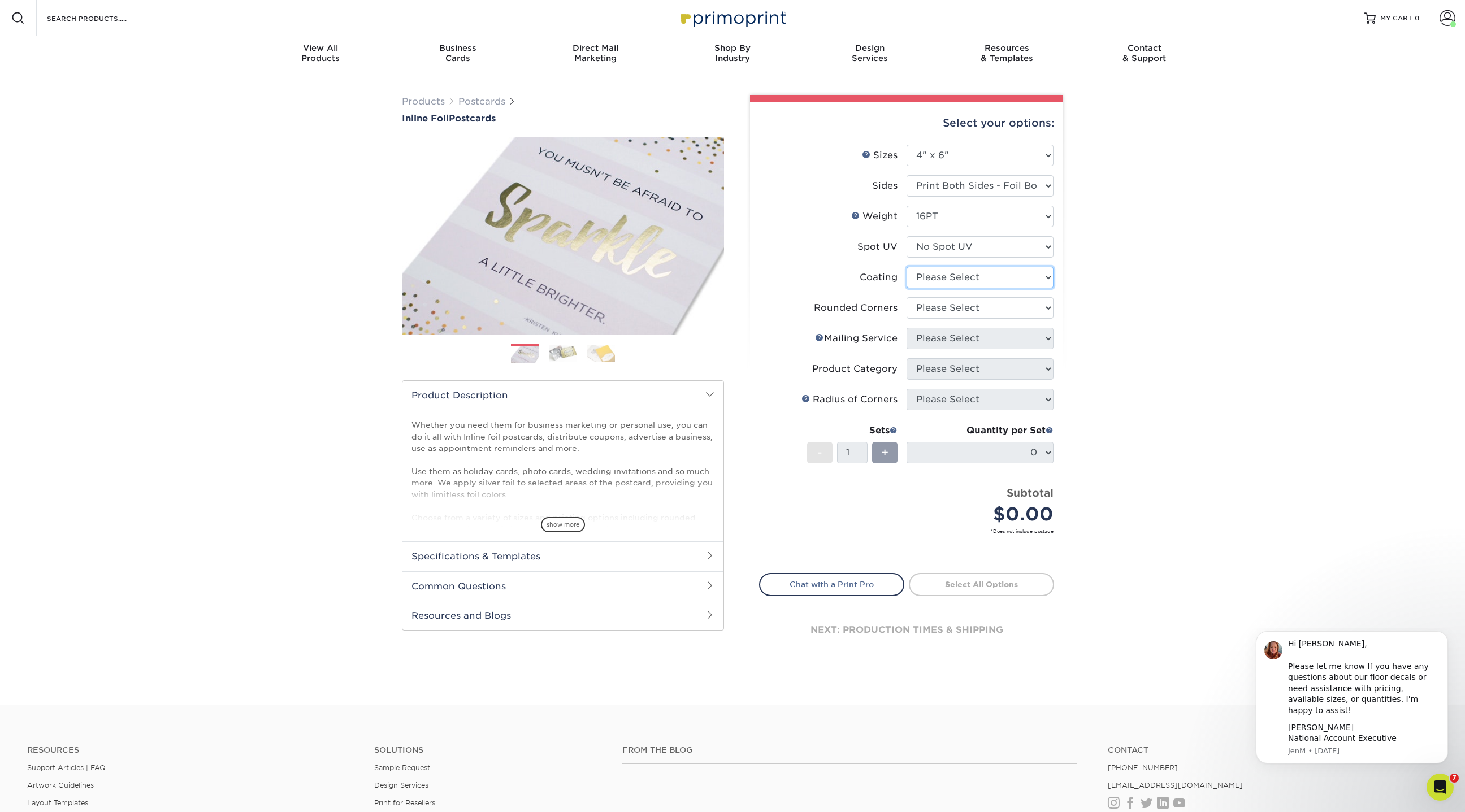
click at [945, 277] on select at bounding box center [980, 277] width 147 height 21
select select "3e7618de-abca-4bda-9f97-8b9129e913d8"
click at [907, 267] on select at bounding box center [980, 277] width 147 height 21
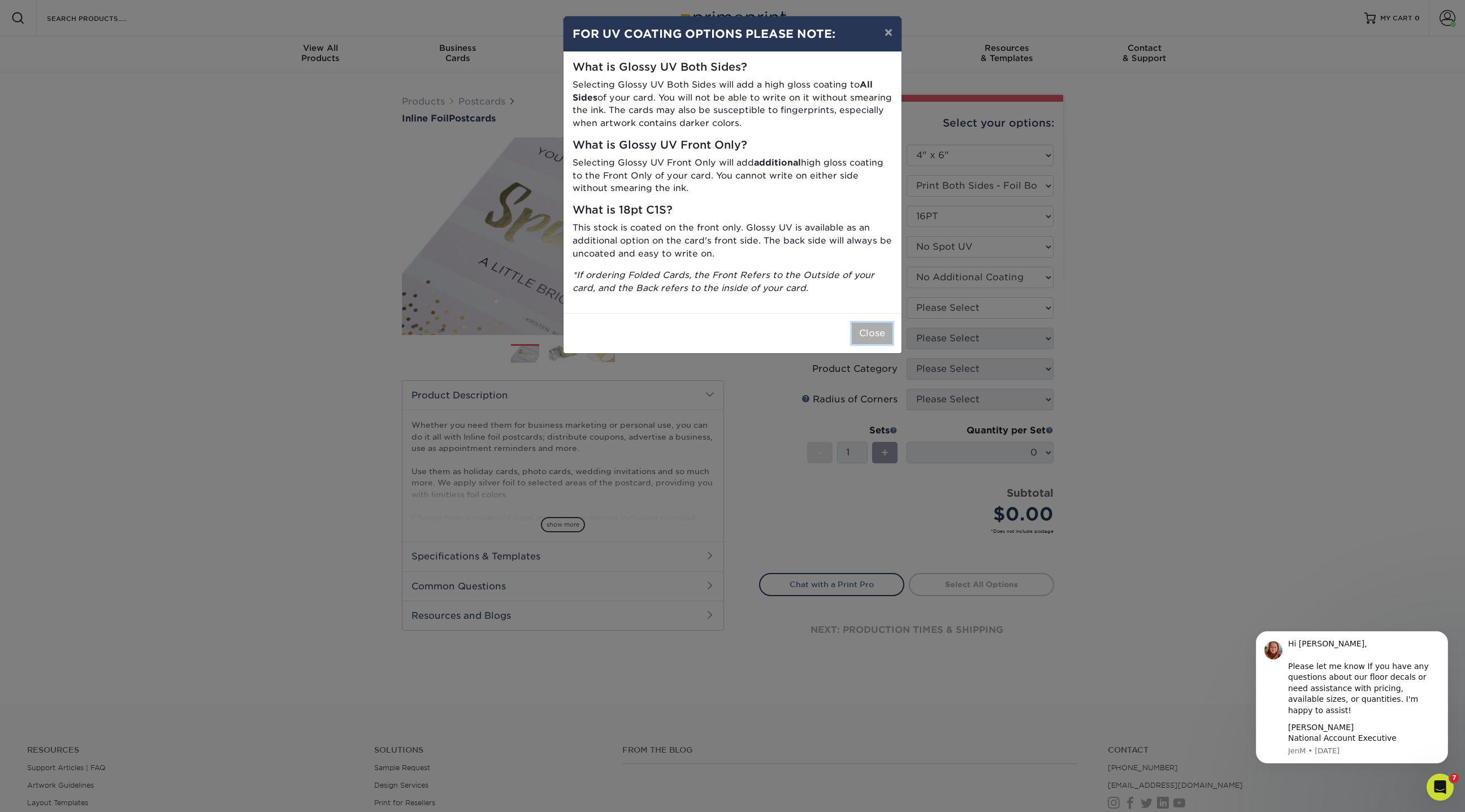
click at [879, 333] on button "Close" at bounding box center [872, 333] width 41 height 21
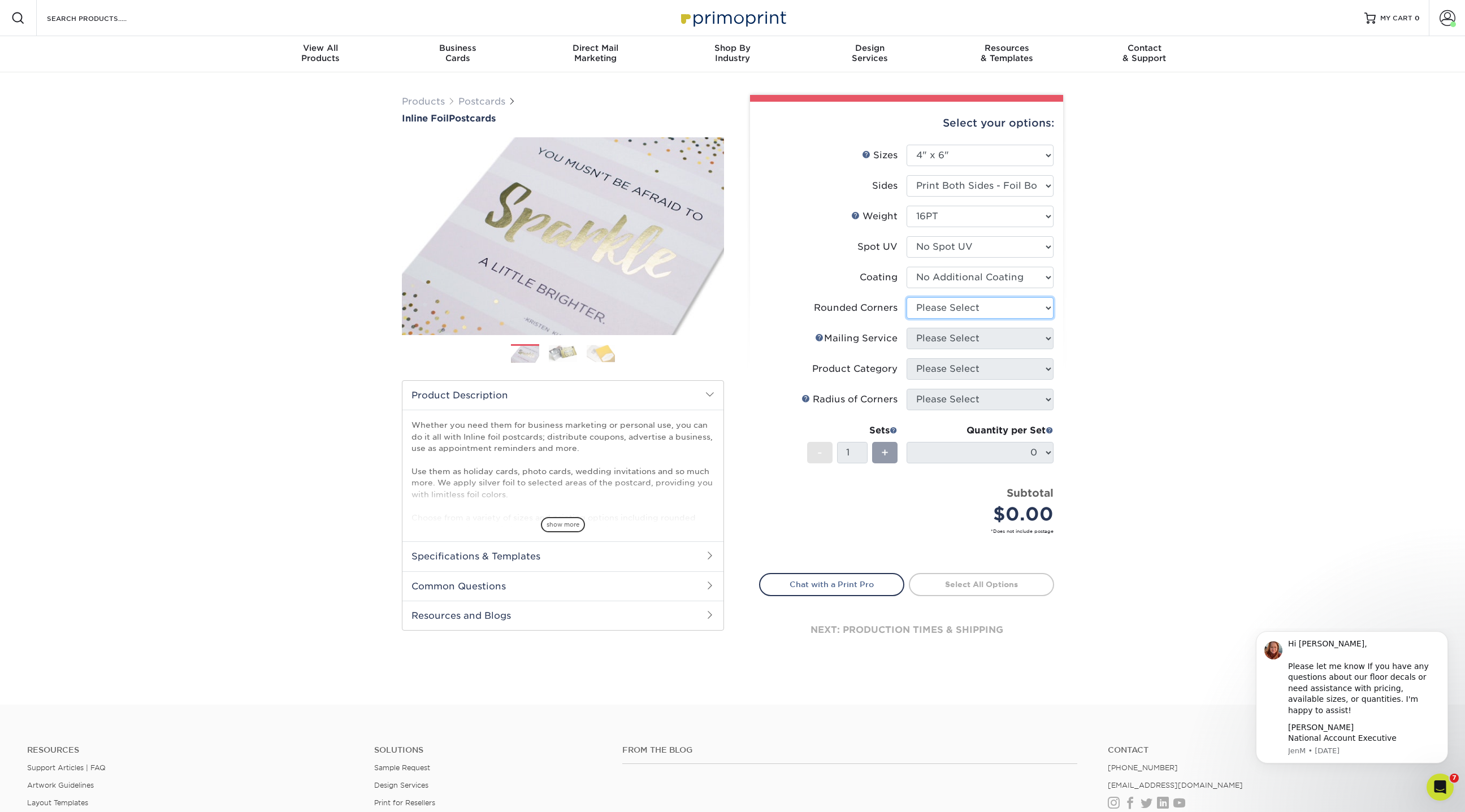
click at [935, 308] on select "Please Select Yes - Round 4 Corners No" at bounding box center [980, 308] width 147 height 21
select select "0"
click at [907, 297] on select "Please Select Yes - Round 4 Corners No" at bounding box center [980, 308] width 147 height 21
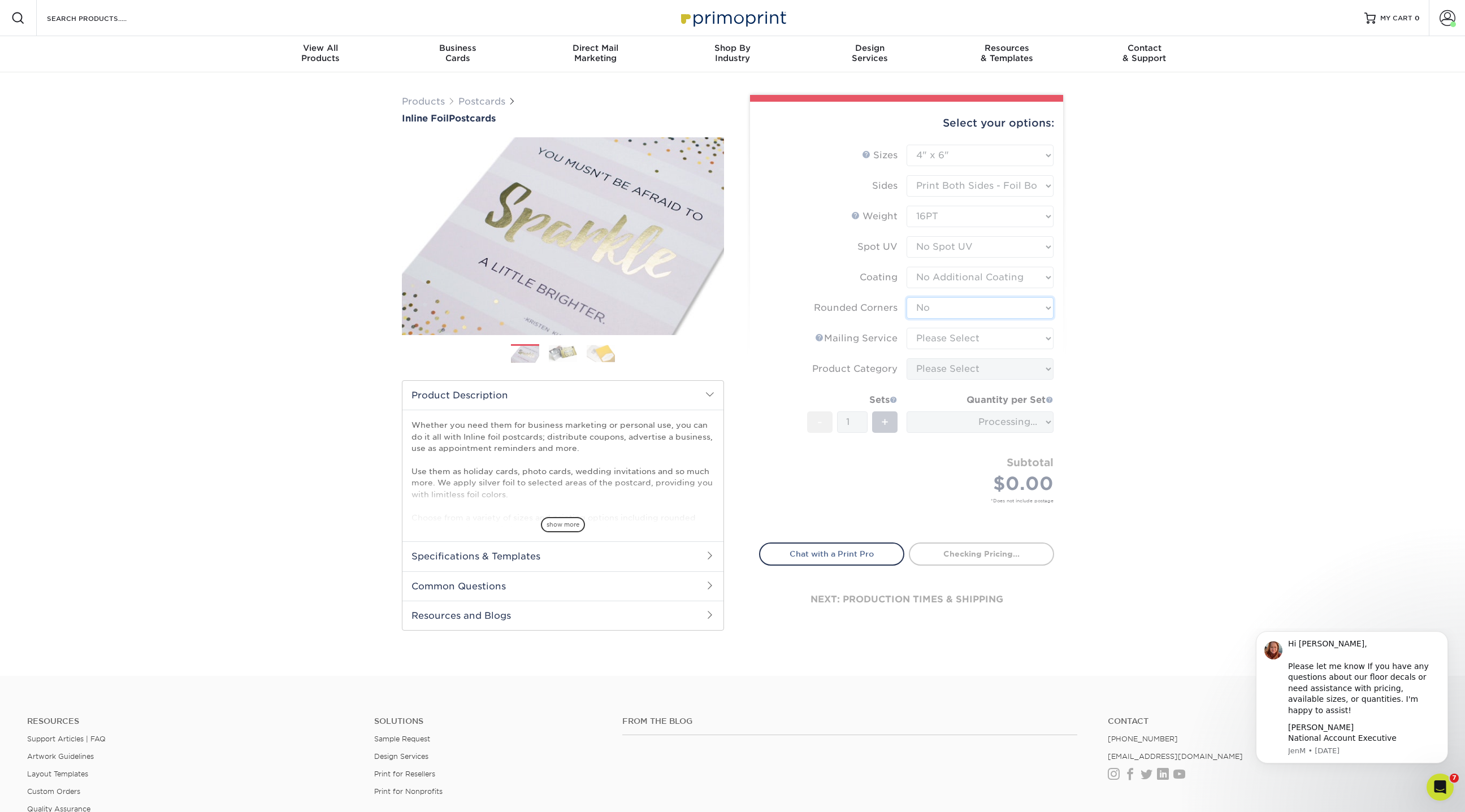
type input "1537d34b-ec6c-4787-8f44-50527e1e030a"
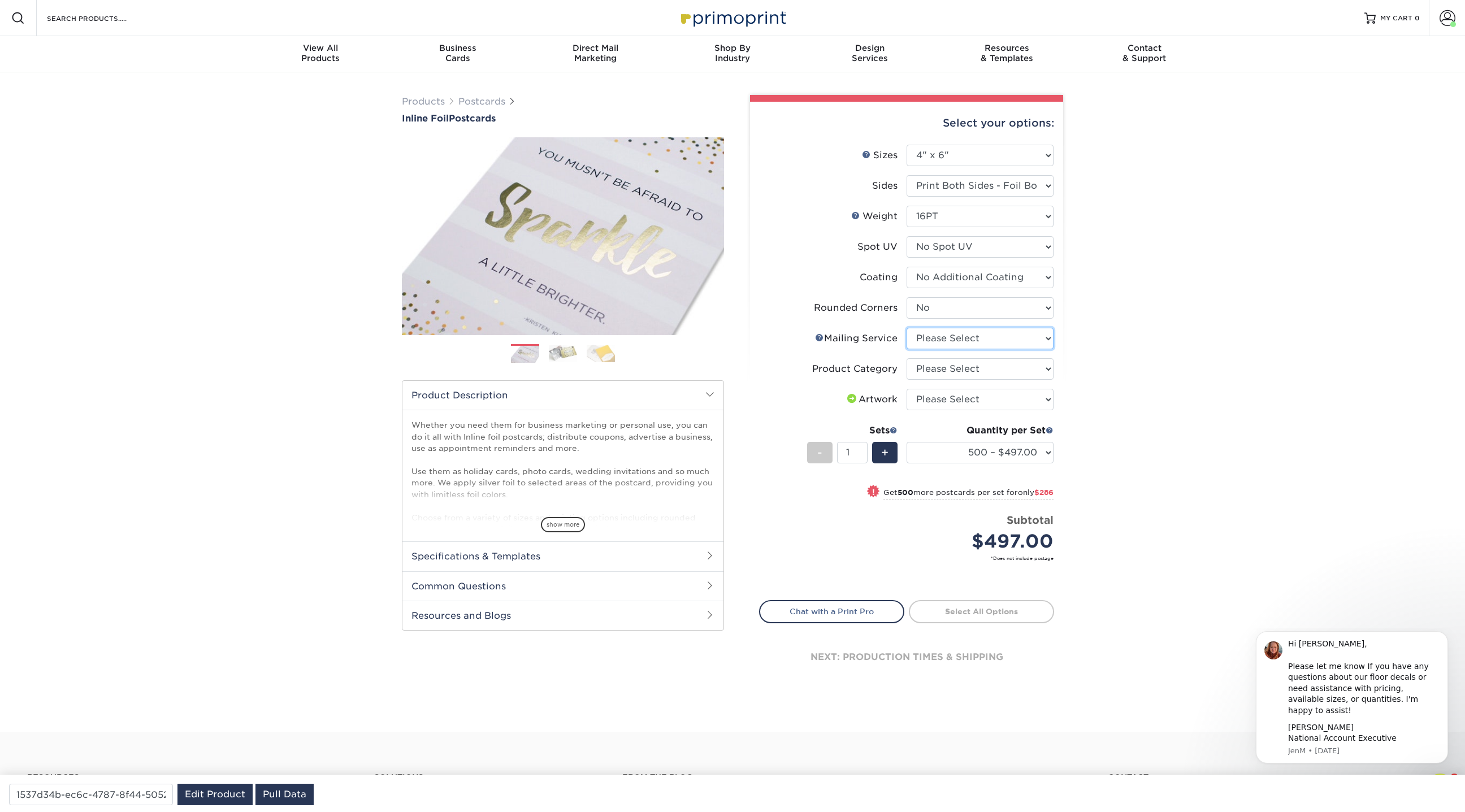
click at [940, 334] on select "Please Select No Direct Mailing Service No, I will mail/stamp/imprint Direct Ma…" at bounding box center [980, 338] width 147 height 21
select select "3e5e9bdd-d78a-4c28-a41d-fe1407925ca6"
click at [907, 328] on select "Please Select No Direct Mailing Service No, I will mail/stamp/imprint Direct Ma…" at bounding box center [980, 338] width 147 height 21
click at [939, 371] on select "Please Select Postcards" at bounding box center [980, 369] width 147 height 21
select select "9b7272e0-d6c8-4c3c-8e97-d3a1bcdab858"
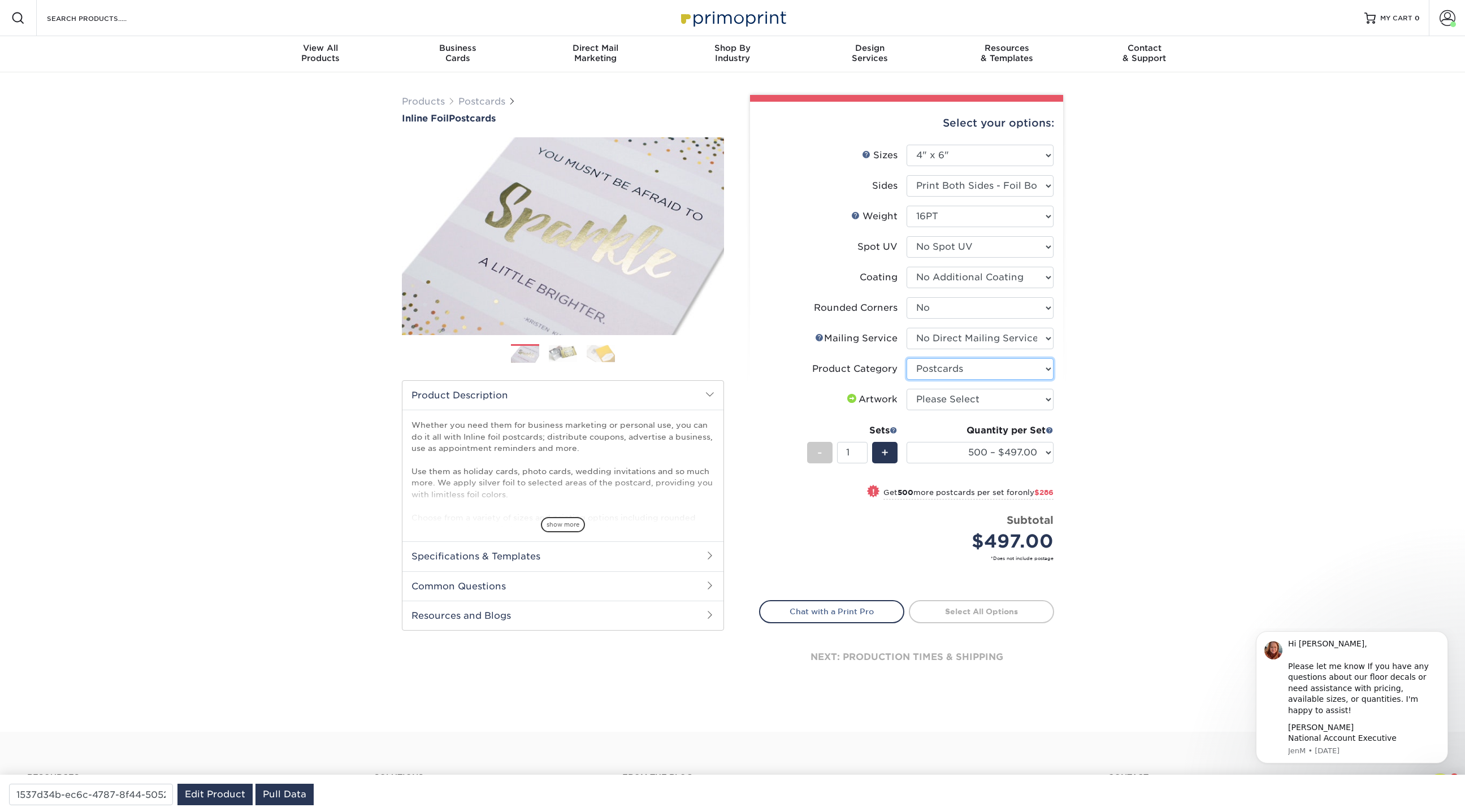
click at [907, 358] on select "Please Select Postcards" at bounding box center [980, 369] width 147 height 21
click at [939, 399] on select "Please Select I will upload files I need a design - $150" at bounding box center [980, 399] width 147 height 21
select select "upload"
click at [907, 389] on select "Please Select I will upload files I need a design - $150" at bounding box center [980, 399] width 147 height 21
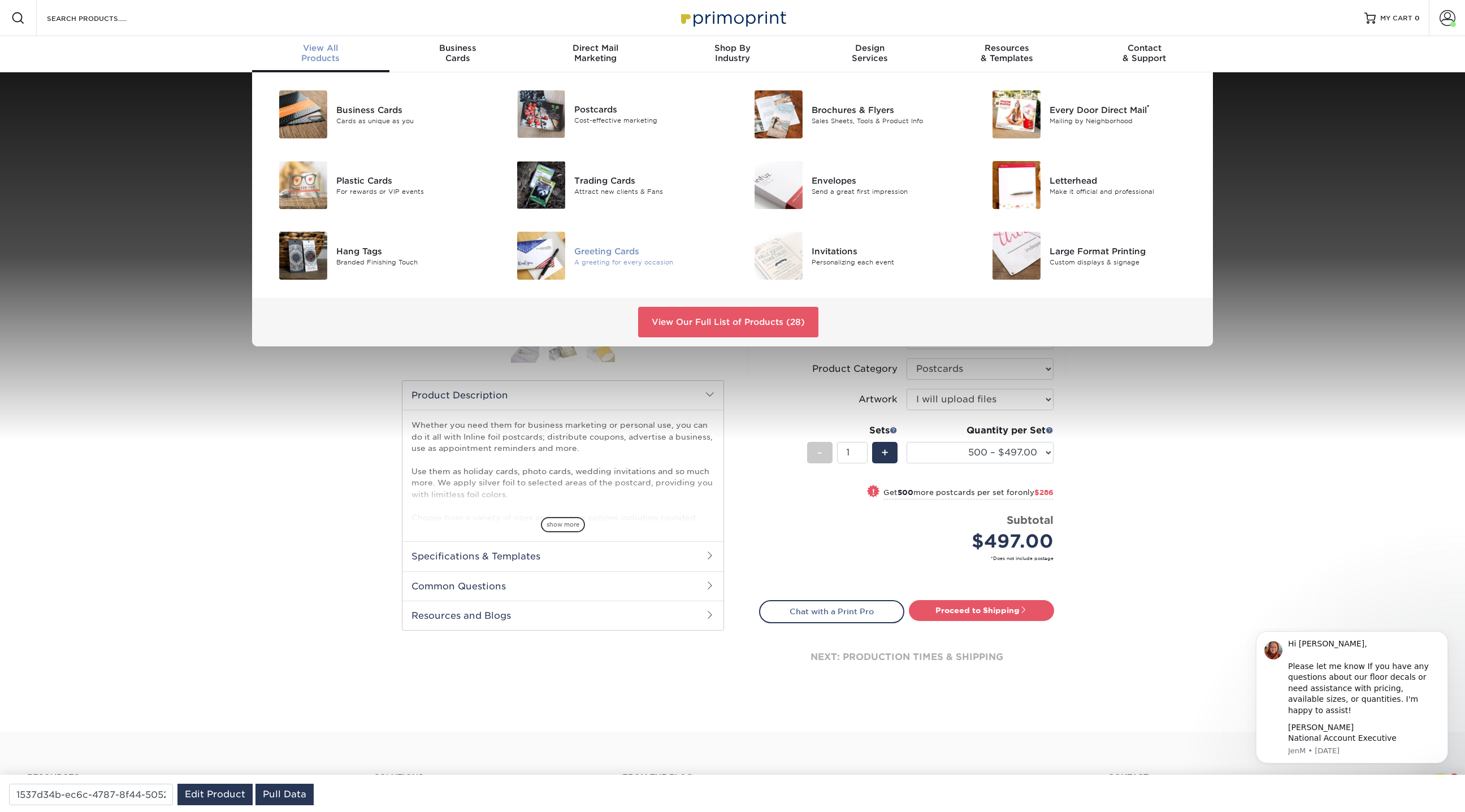
click at [607, 249] on div "Greeting Cards" at bounding box center [649, 251] width 150 height 12
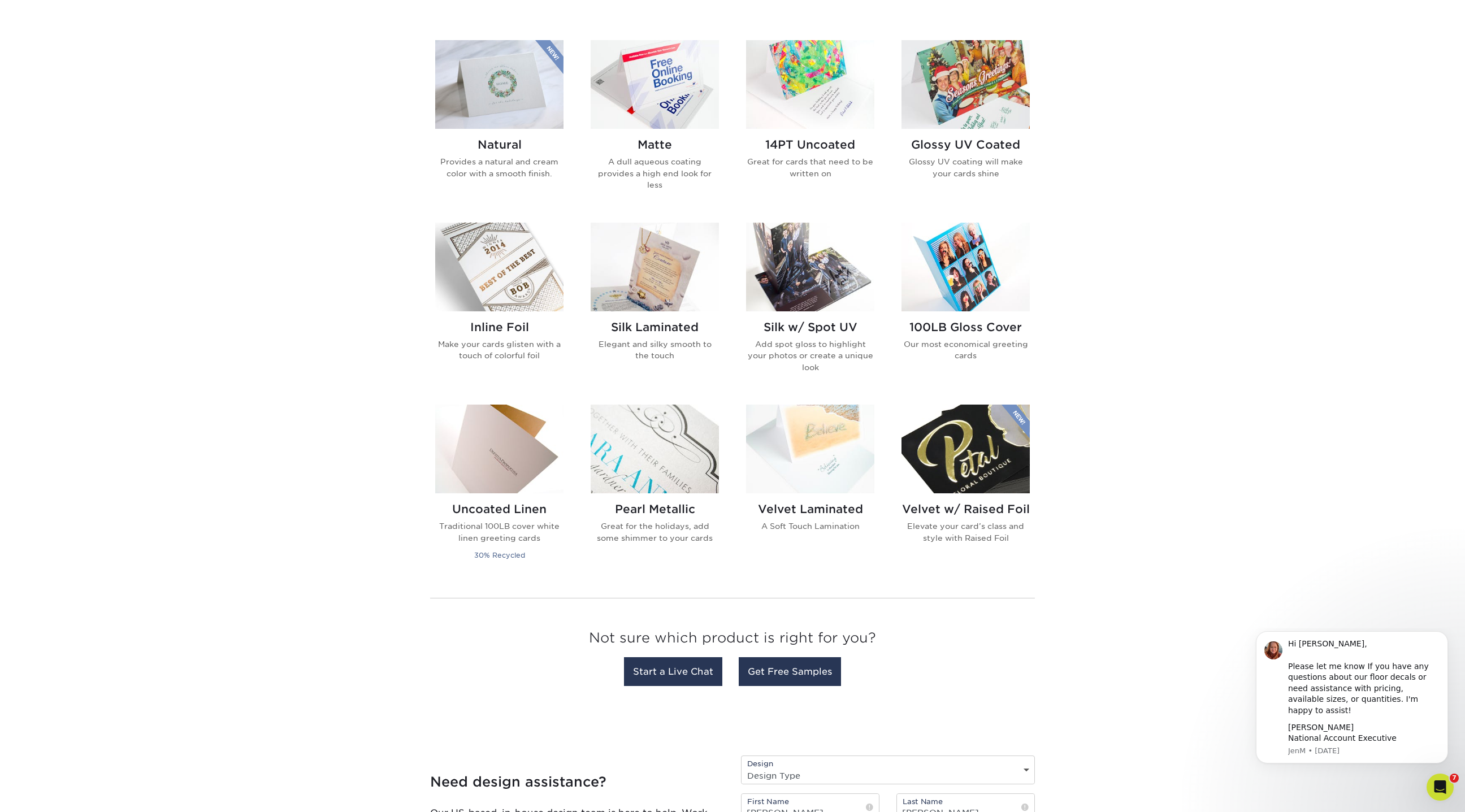
scroll to position [516, 0]
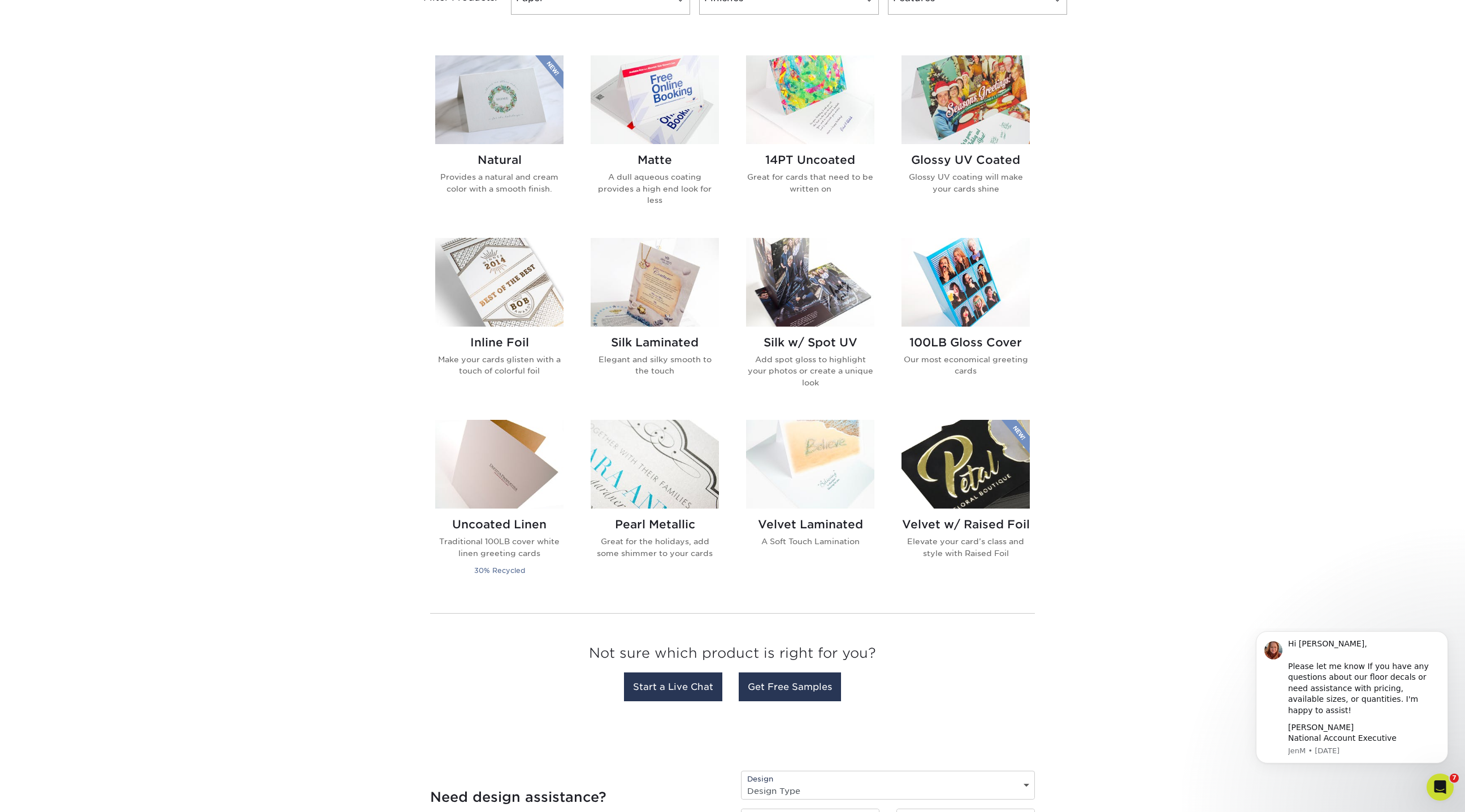
click at [514, 269] on img at bounding box center [499, 282] width 128 height 88
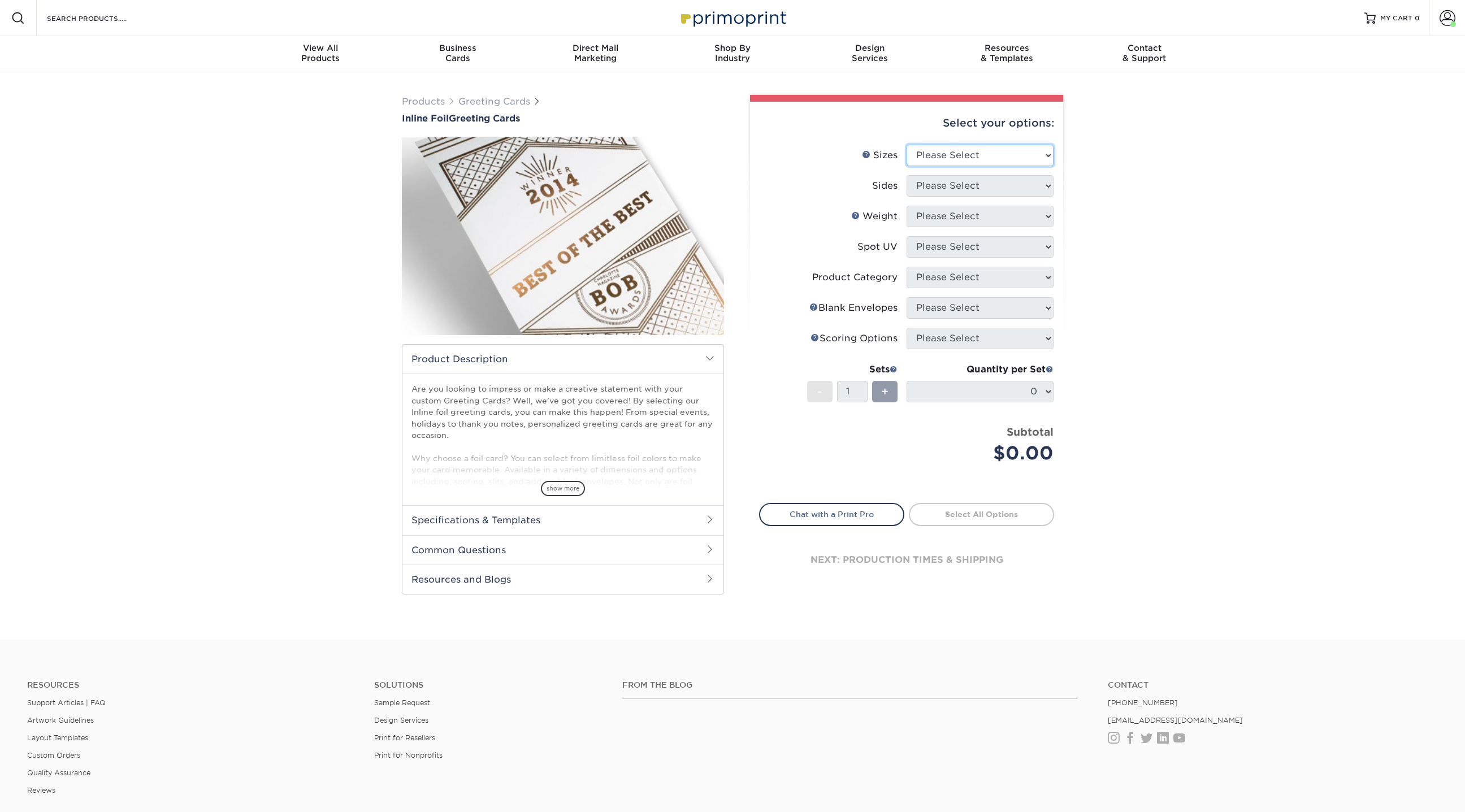
click at [971, 161] on select "Please Select 4.25" x 11" 4.25" x 11" 5.5" x 8.5" 6" x 9" 6" x 12" 6" x 12" 7" …" at bounding box center [980, 155] width 147 height 21
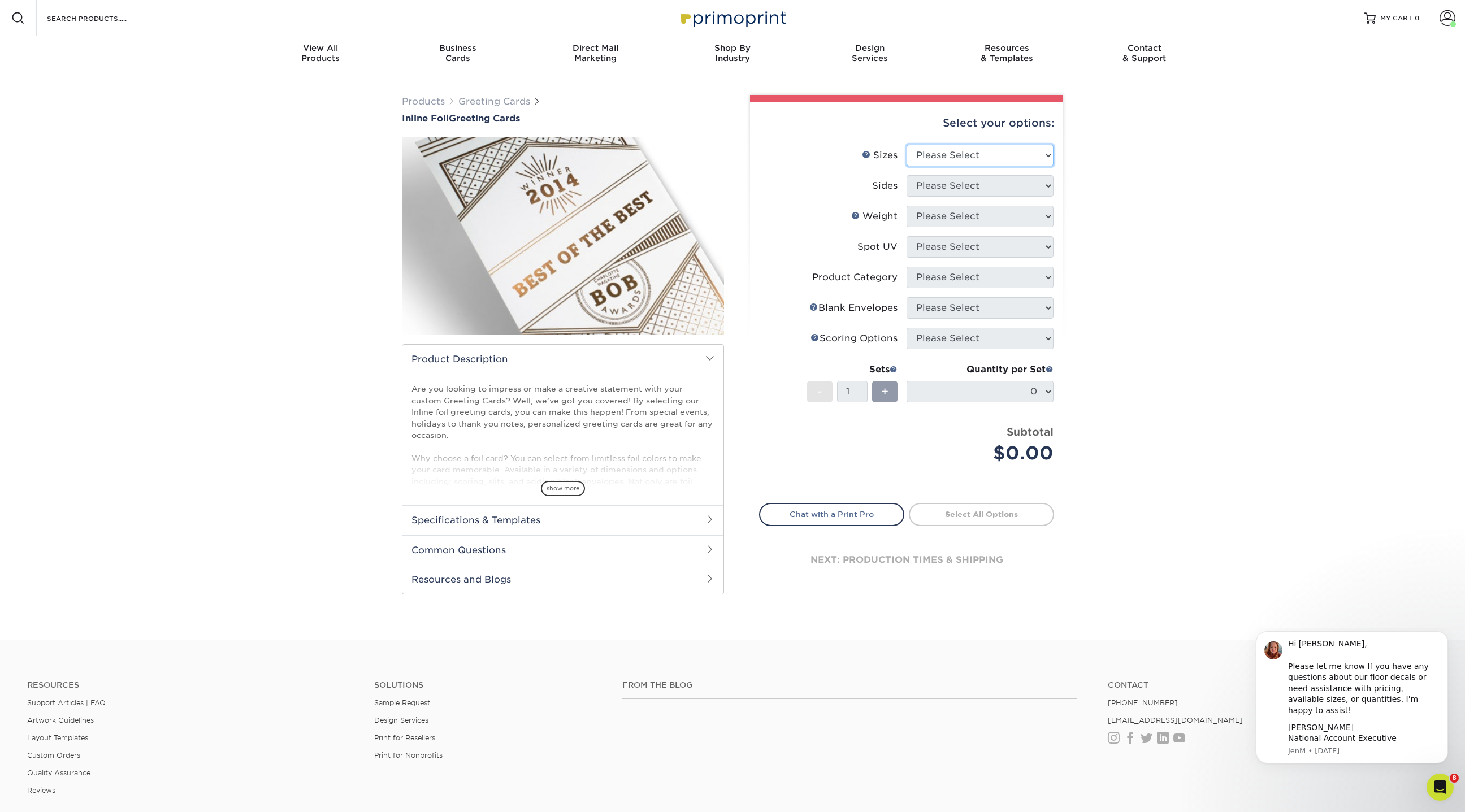
select select "7.00x10.00"
click at [907, 144] on select "Please Select 4.25" x 11" 4.25" x 11" 5.5" x 8.5" 6" x 9" 6" x 12" 6" x 12" 7" …" at bounding box center [980, 155] width 147 height 21
click at [948, 184] on select "Please Select Print Both Sides - Foil Back Only Print Both Sides - Foil Both Si…" at bounding box center [980, 186] width 147 height 21
select select "34527644-b4fd-4ffb-9092-1318eefcd9d9"
click at [907, 175] on select "Please Select Print Both Sides - Foil Back Only Print Both Sides - Foil Both Si…" at bounding box center [980, 186] width 147 height 21
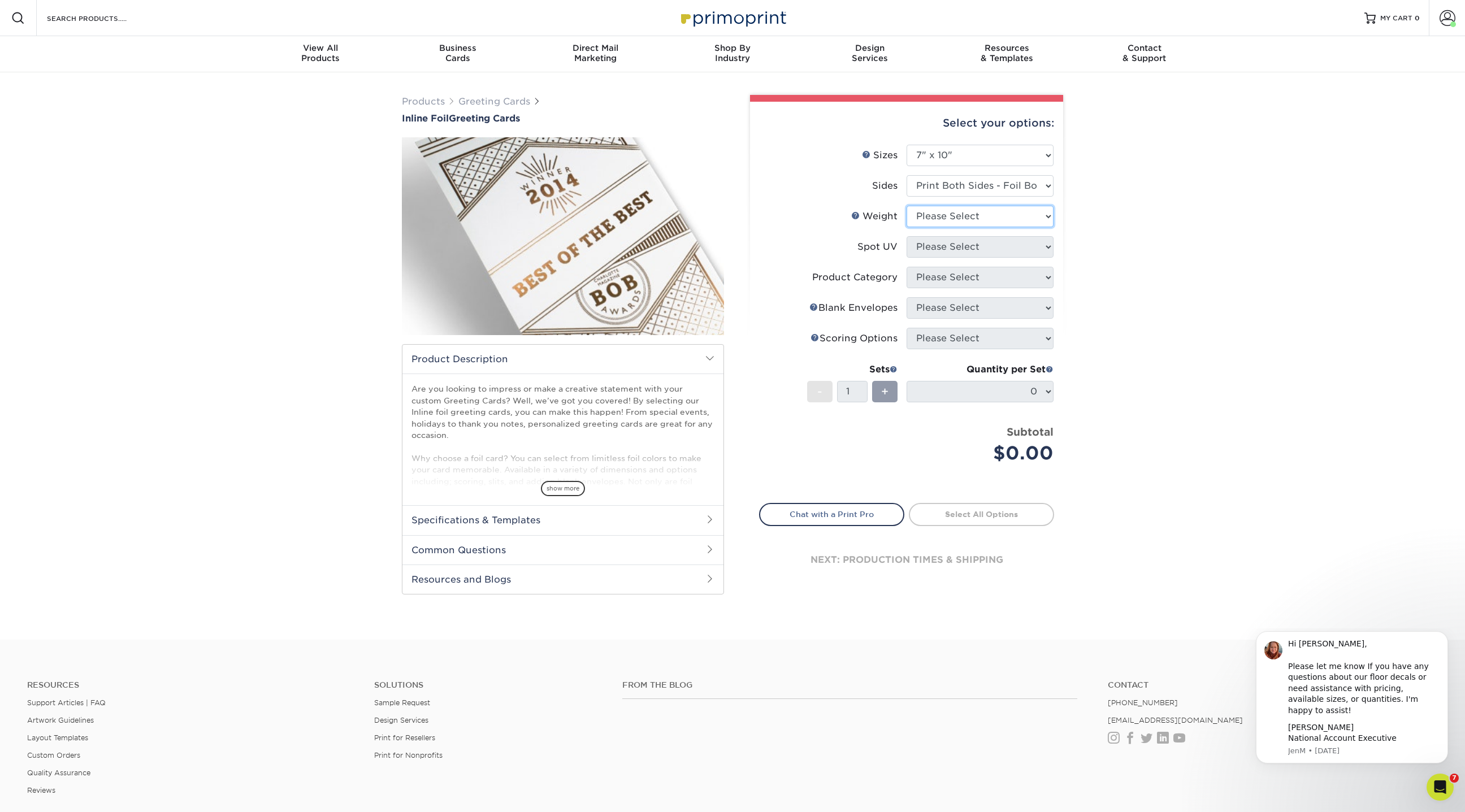
click at [938, 213] on select "Please Select 16PT" at bounding box center [980, 216] width 147 height 21
select select "16PT"
click at [907, 206] on select "Please Select 16PT" at bounding box center [980, 216] width 147 height 21
click at [933, 245] on select "Please Select No Spot UV Front and Back (Both Sides) Front Only Back Only" at bounding box center [980, 246] width 147 height 21
select select "3"
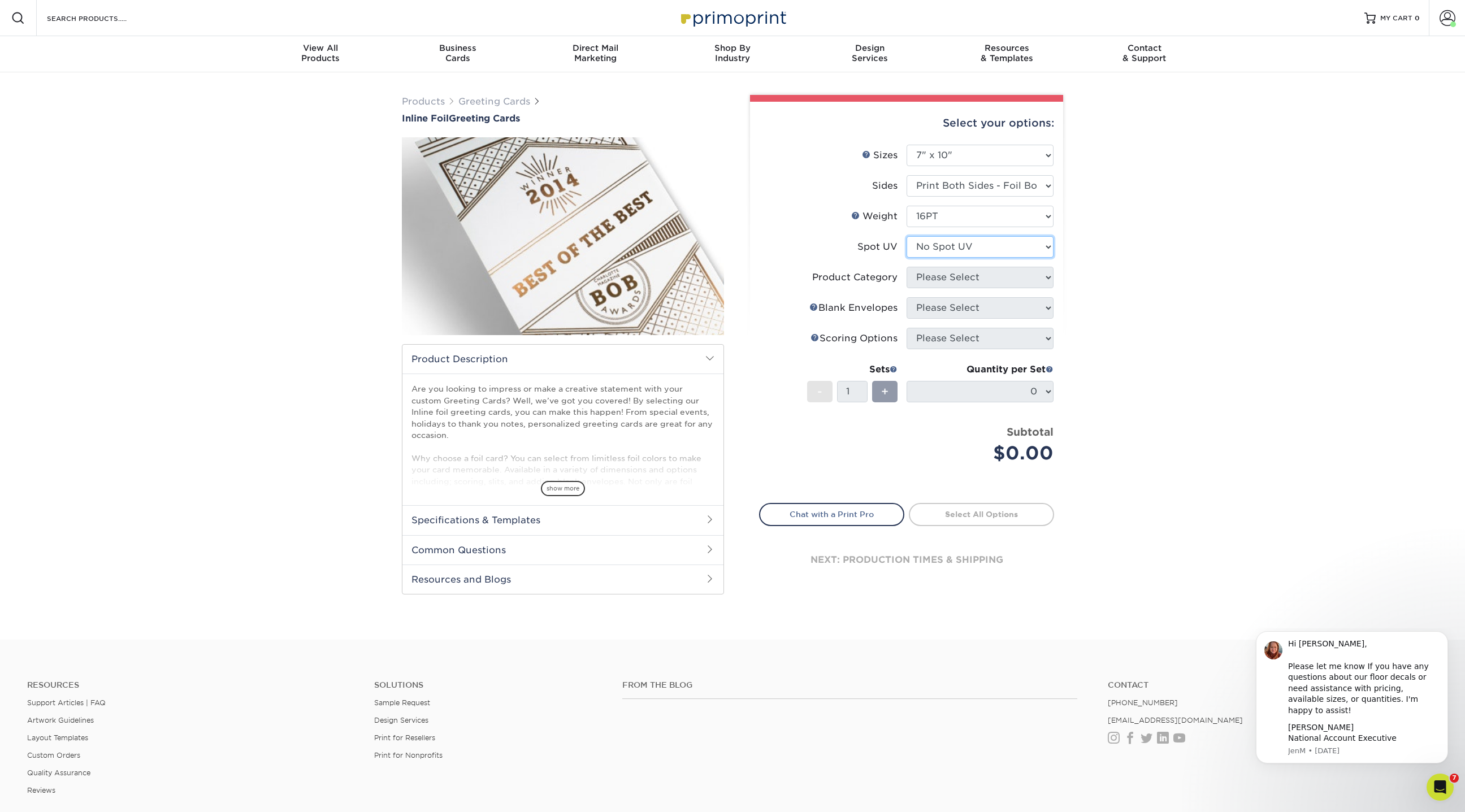
click at [907, 236] on select "Please Select No Spot UV Front and Back (Both Sides) Front Only Back Only" at bounding box center [980, 246] width 147 height 21
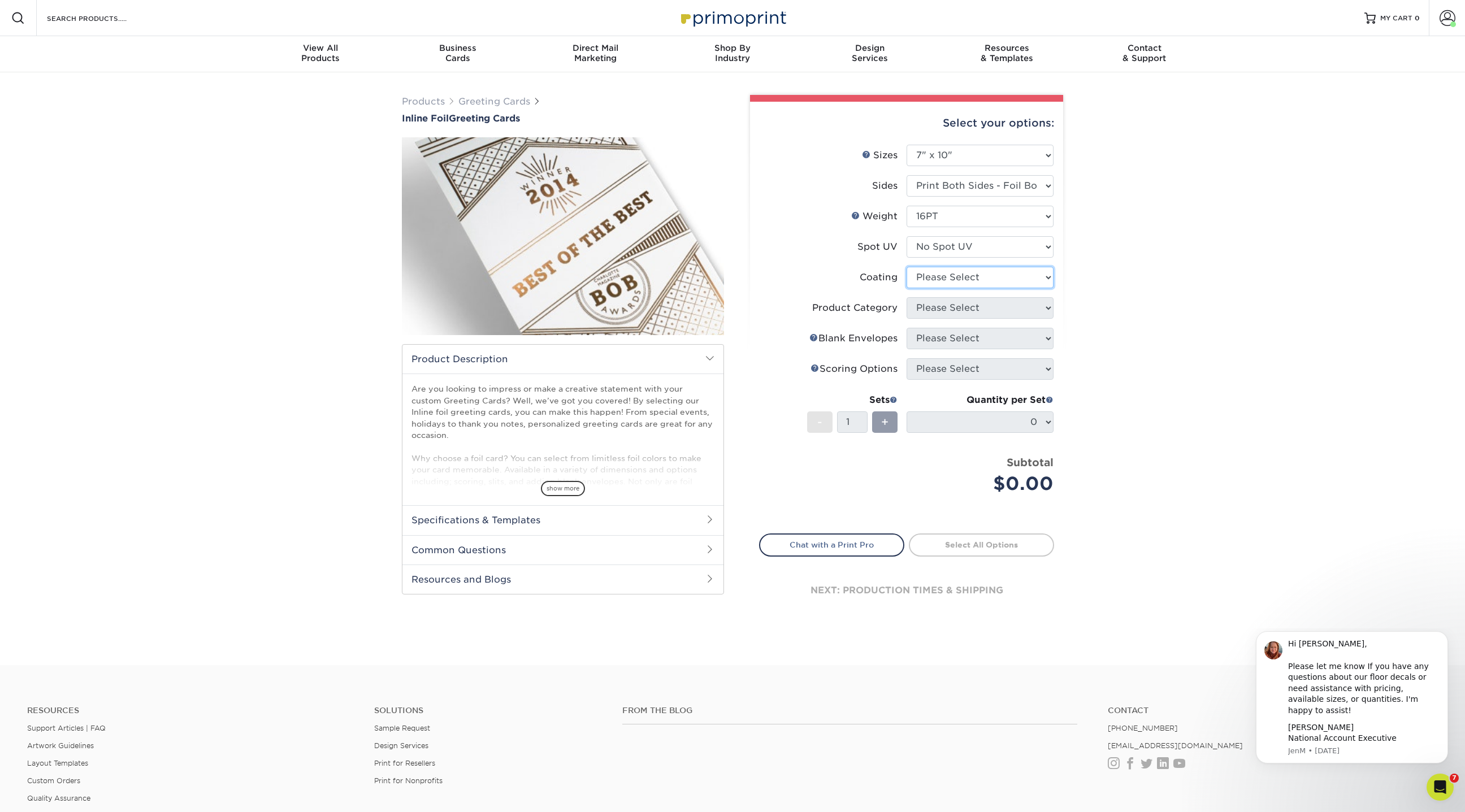
click at [935, 275] on select at bounding box center [980, 277] width 147 height 21
select select "3e7618de-abca-4bda-9f97-8b9129e913d8"
click at [907, 267] on select at bounding box center [980, 277] width 147 height 21
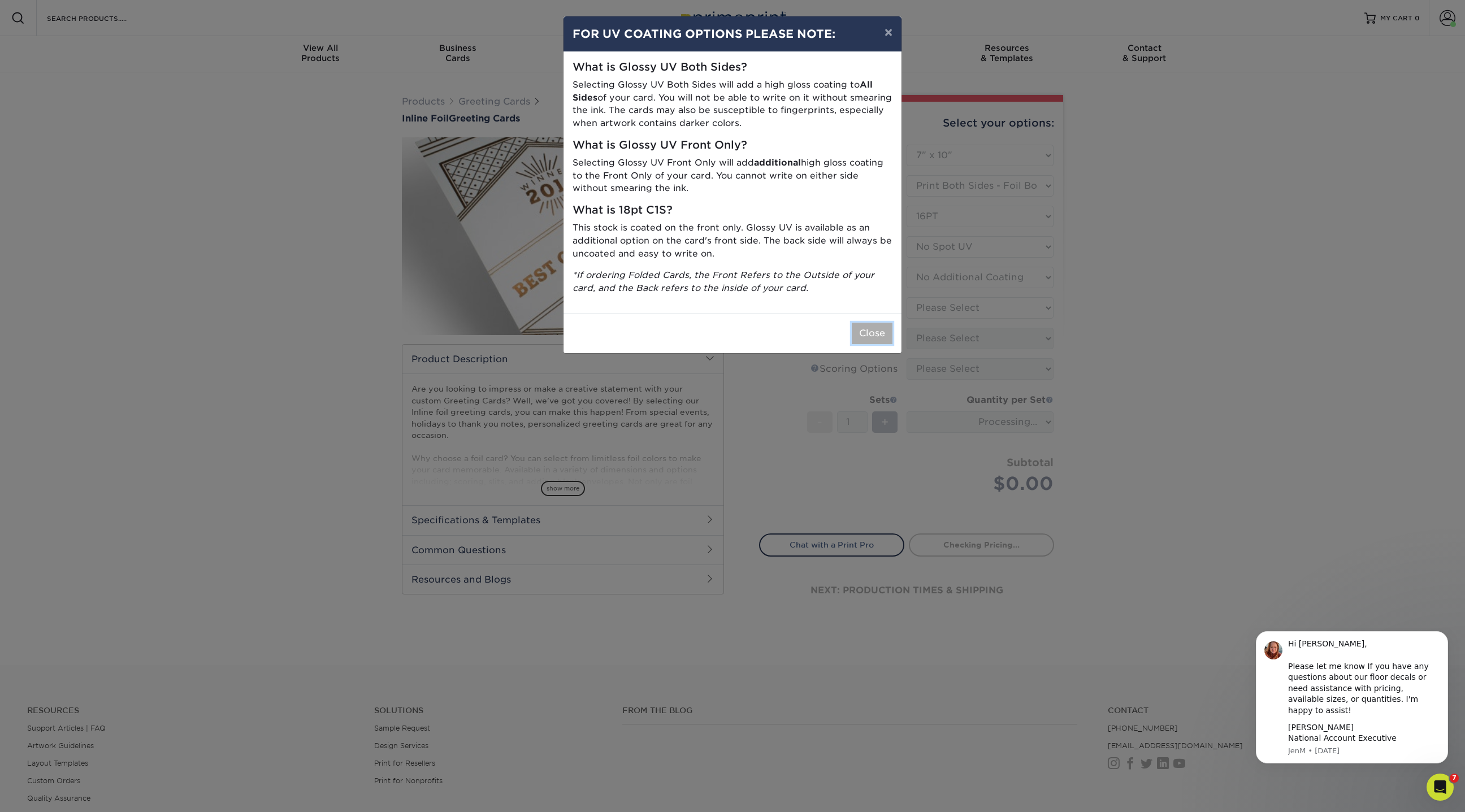
click at [859, 329] on button "Close" at bounding box center [872, 333] width 41 height 21
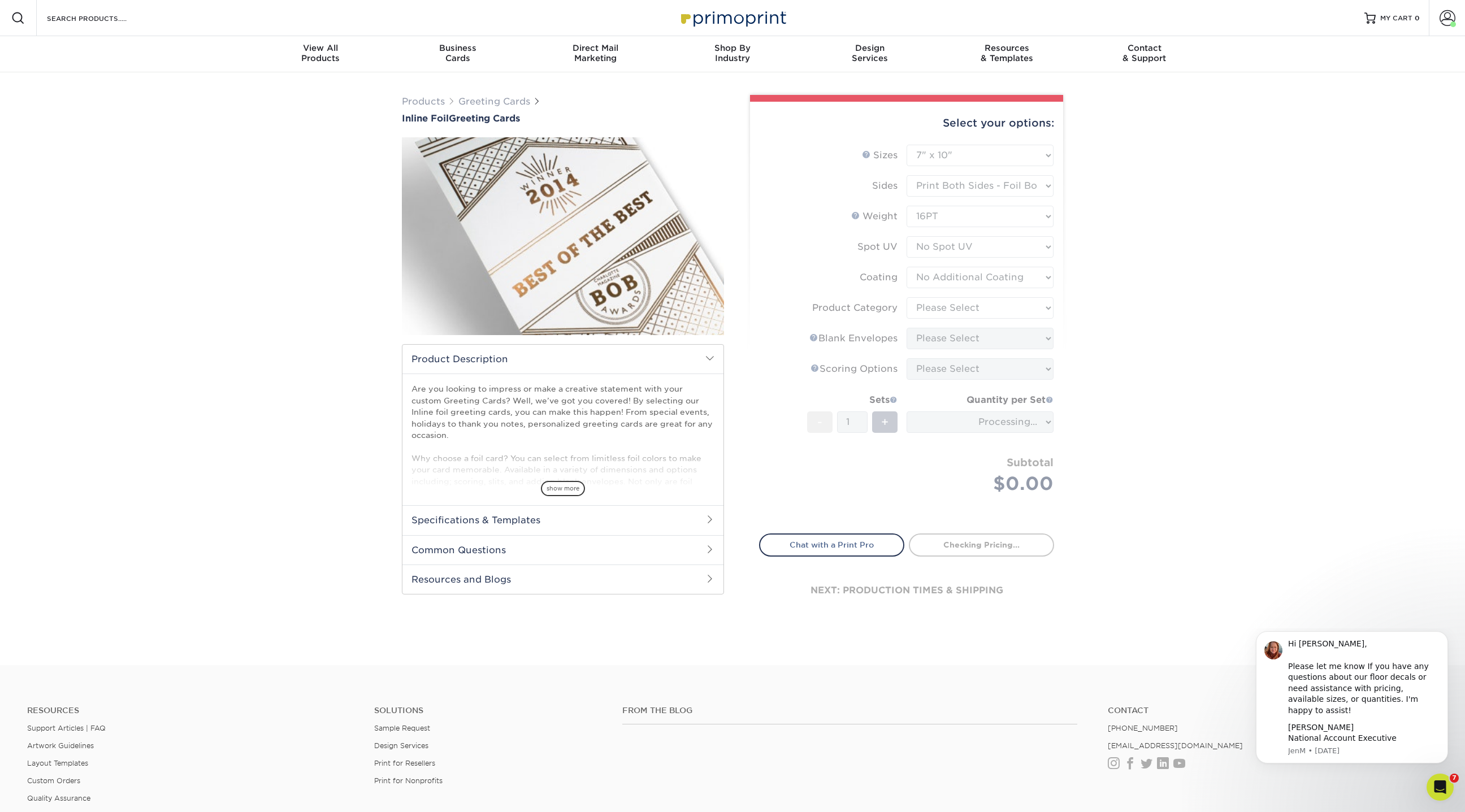
type input "e73e2f04-ecb6-4898-8c0a-6dac423d1b44"
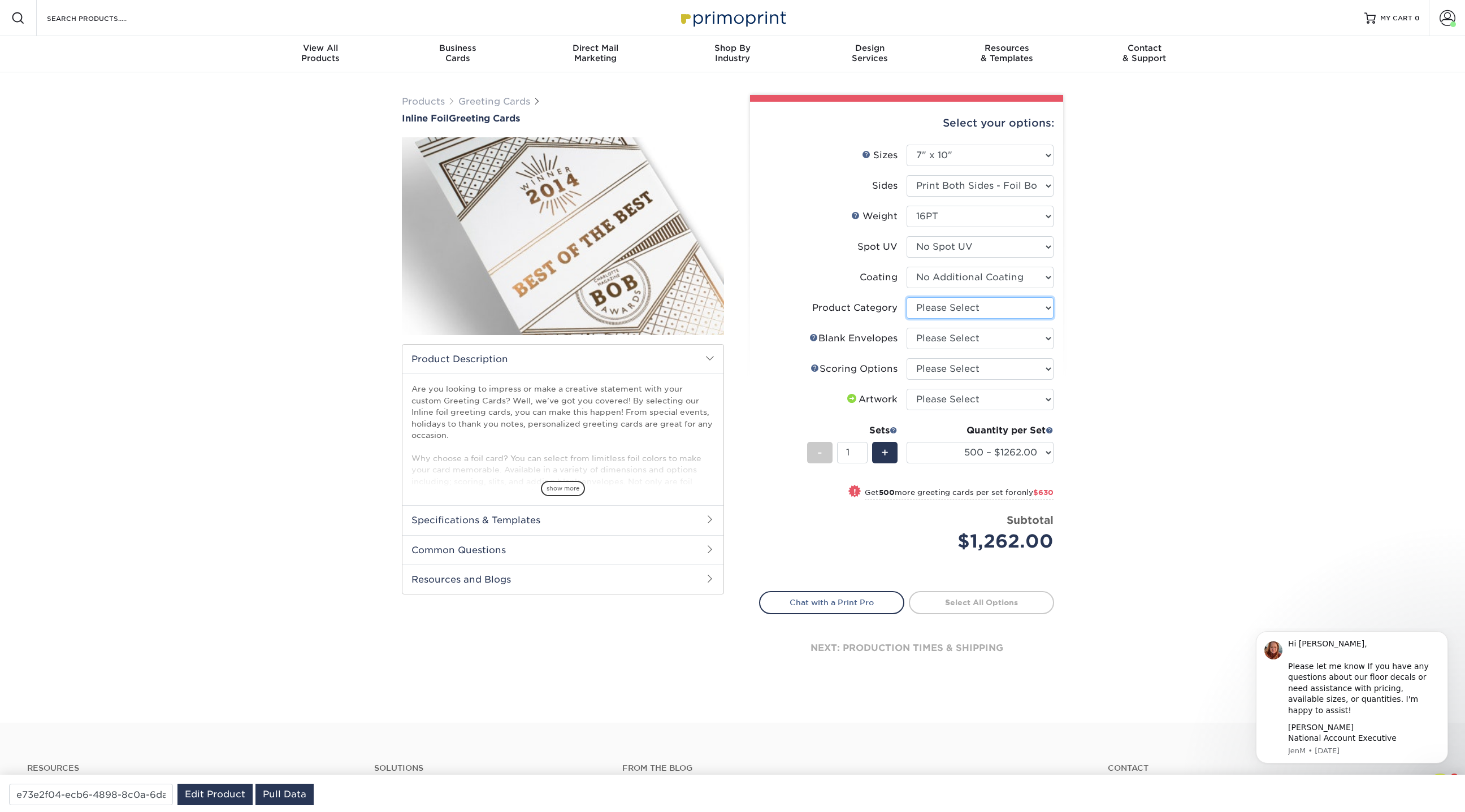
click at [955, 304] on select "Please Select Greeting Cards" at bounding box center [980, 308] width 147 height 21
select select "b7f8198f-f281-4438-a52e-cd7a5c5c0cfc"
click at [907, 297] on select "Please Select Greeting Cards" at bounding box center [980, 308] width 147 height 21
click at [949, 337] on select "Please Select No Blank Envelopes Yes 500 Envelopes A7 Yes 1000 Envelopes A7 Yes…" at bounding box center [980, 338] width 147 height 21
select select "9f137334-7cf0-4a73-8a74-a4df662606ea"
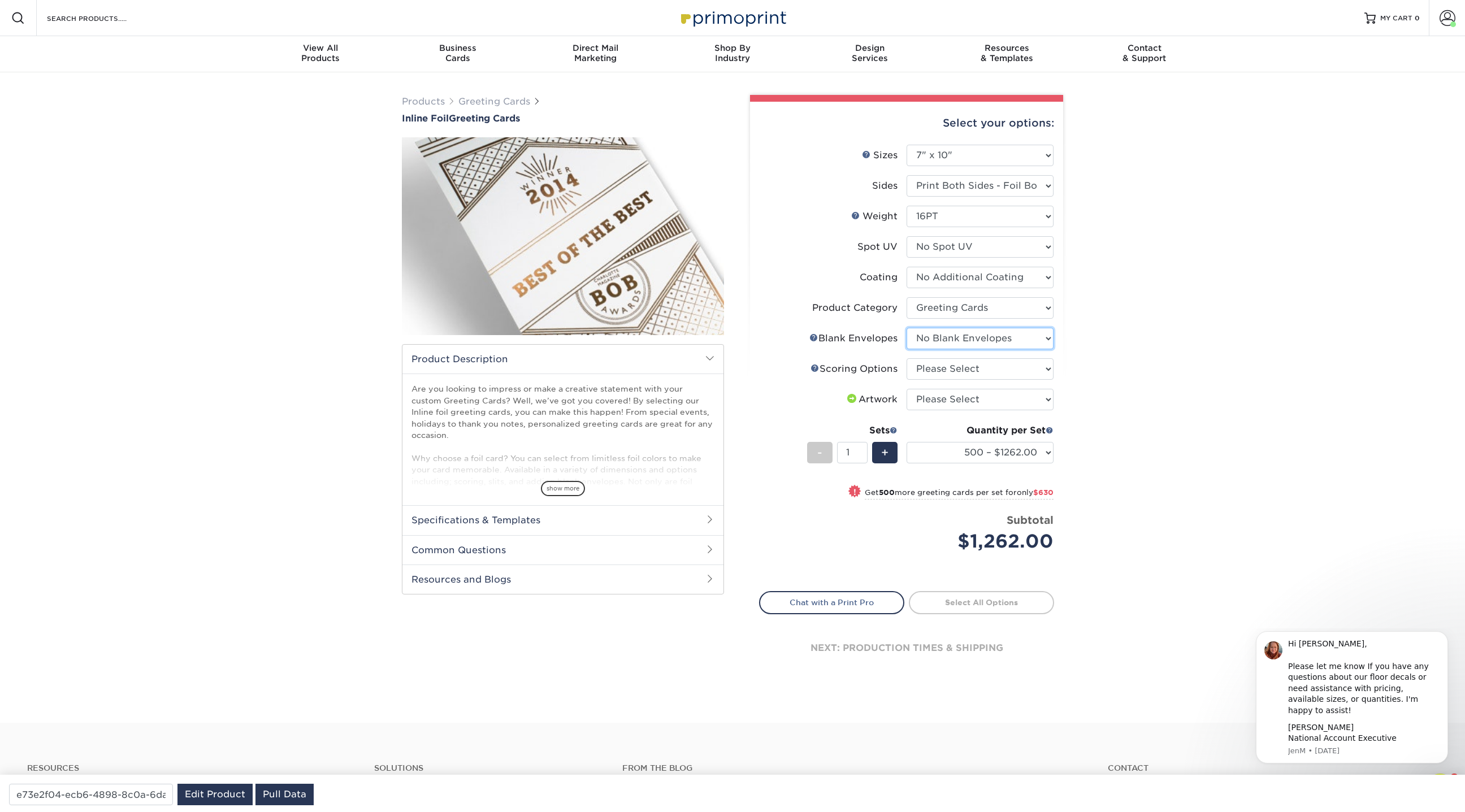
click at [907, 328] on select "Please Select No Blank Envelopes Yes 500 Envelopes A7 Yes 1000 Envelopes A7 Yes…" at bounding box center [980, 338] width 147 height 21
click at [944, 372] on select "Please Select Score in Half" at bounding box center [980, 369] width 147 height 21
select select "b23166fa-223a-4016-b2d3-d3438452c7d9"
click at [907, 358] on select "Please Select Score in Half" at bounding box center [980, 369] width 147 height 21
click at [993, 344] on select "Please Select No Blank Envelopes Yes 500 Envelopes A7 Yes 1000 Envelopes A7 Yes…" at bounding box center [980, 338] width 147 height 21
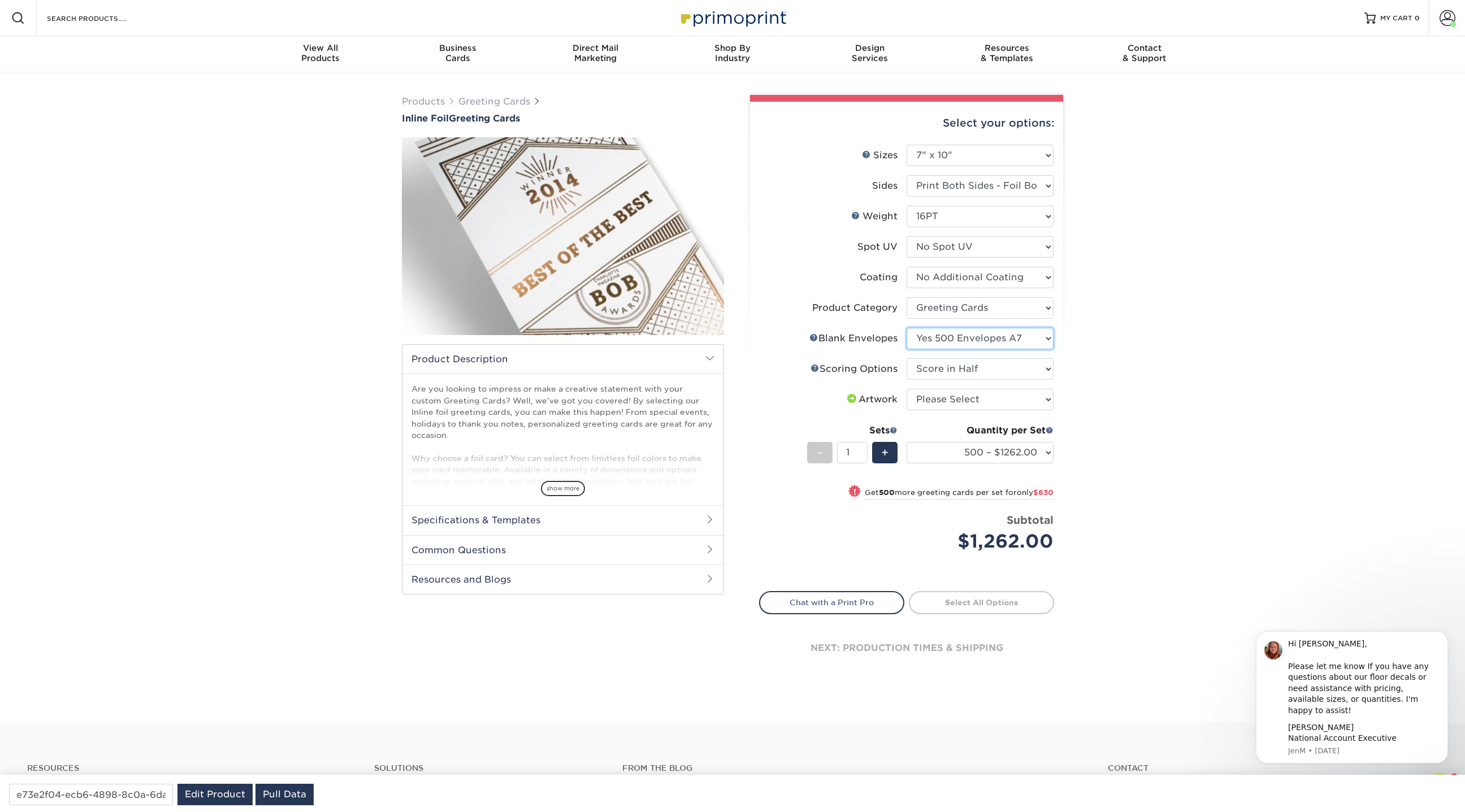
click at [907, 328] on select "Please Select No Blank Envelopes Yes 500 Envelopes A7 Yes 1000 Envelopes A7 Yes…" at bounding box center [980, 338] width 147 height 21
click at [982, 332] on select "Please Select No Blank Envelopes Yes 500 Envelopes A7 Yes 1000 Envelopes A7 Yes…" at bounding box center [980, 338] width 147 height 21
select select "9f137334-7cf0-4a73-8a74-a4df662606ea"
click at [907, 328] on select "Please Select No Blank Envelopes Yes 500 Envelopes A7 Yes 1000 Envelopes A7 Yes…" at bounding box center [980, 338] width 147 height 21
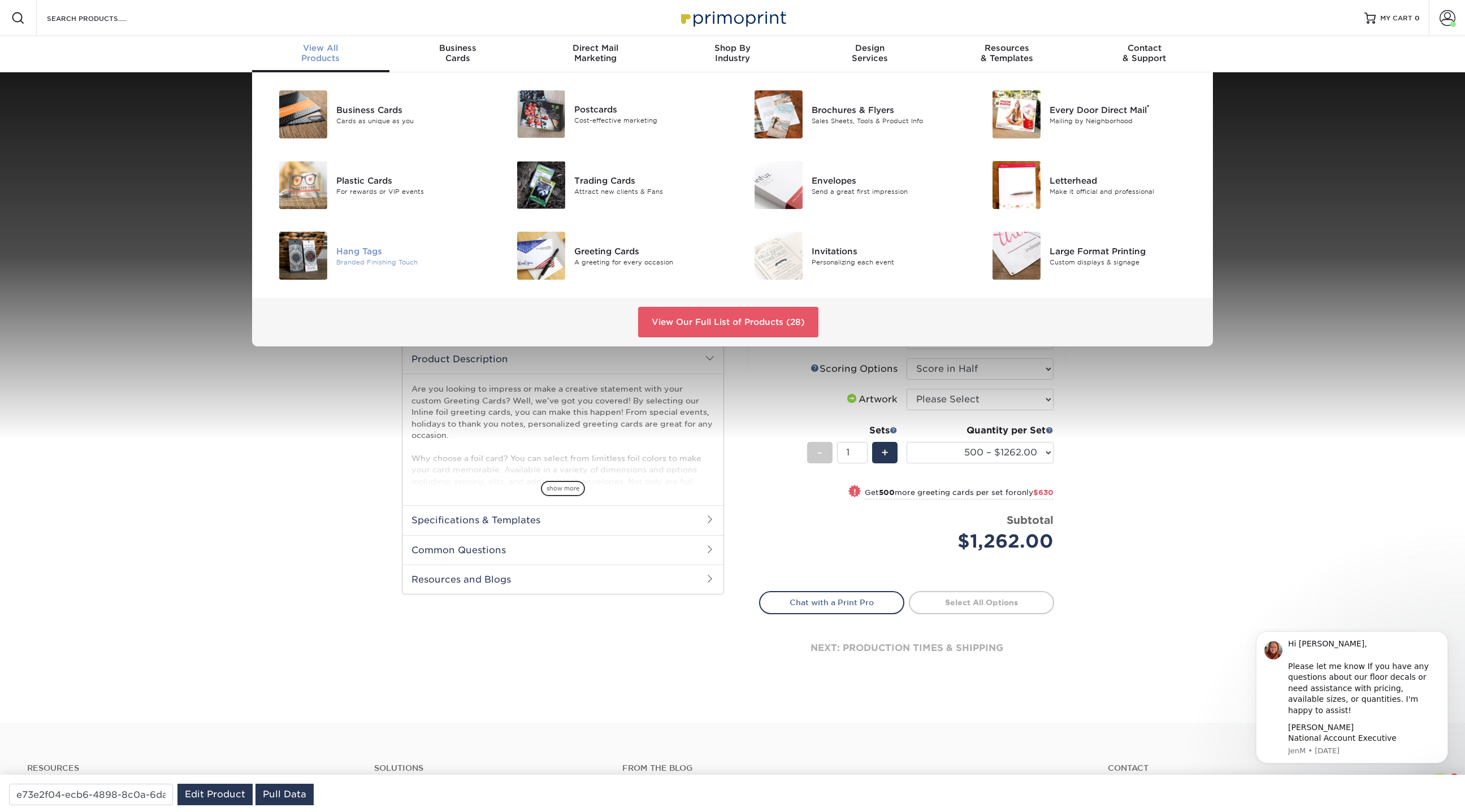
click at [356, 253] on div "Hang Tags" at bounding box center [411, 251] width 150 height 12
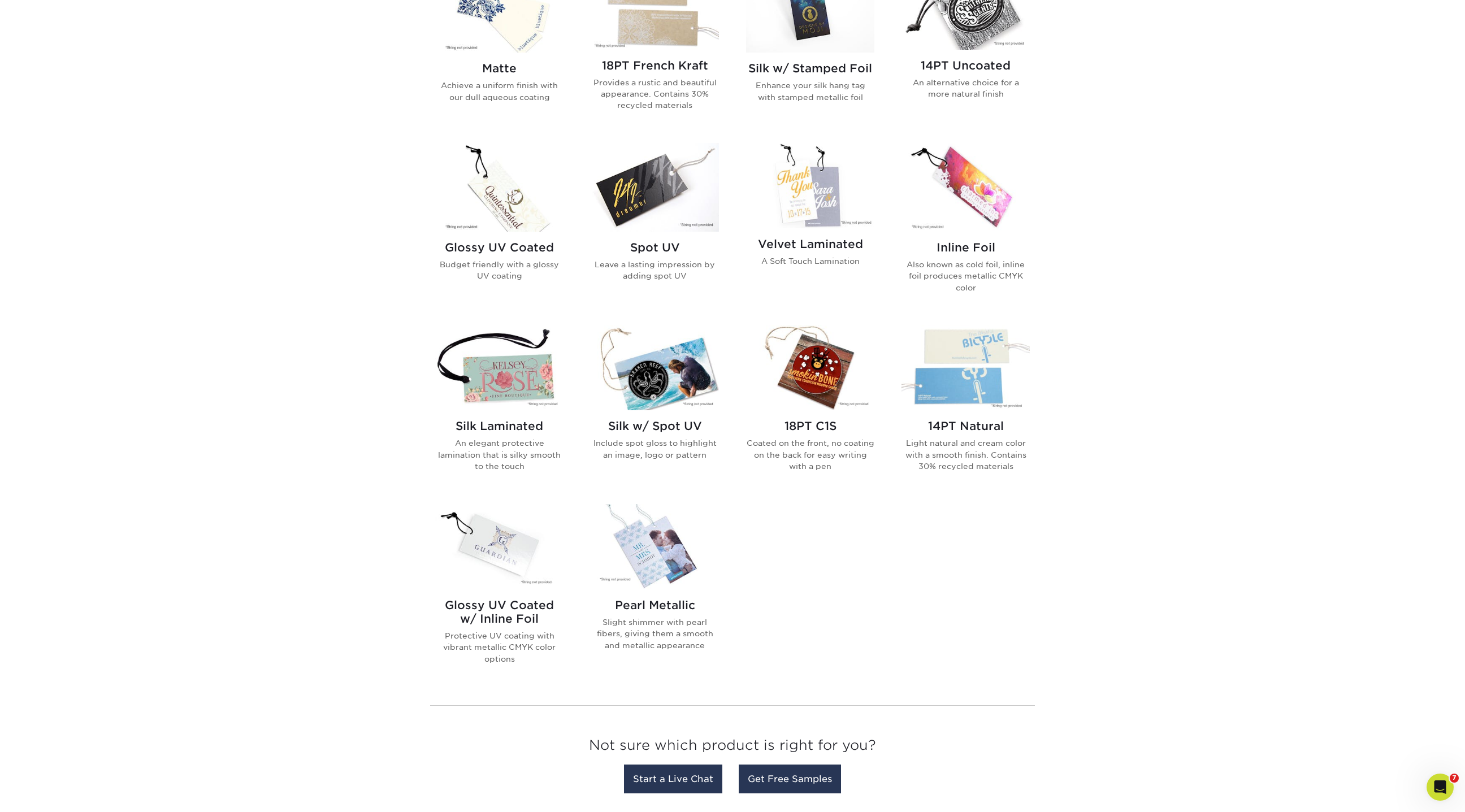
click at [985, 199] on img at bounding box center [965, 187] width 128 height 88
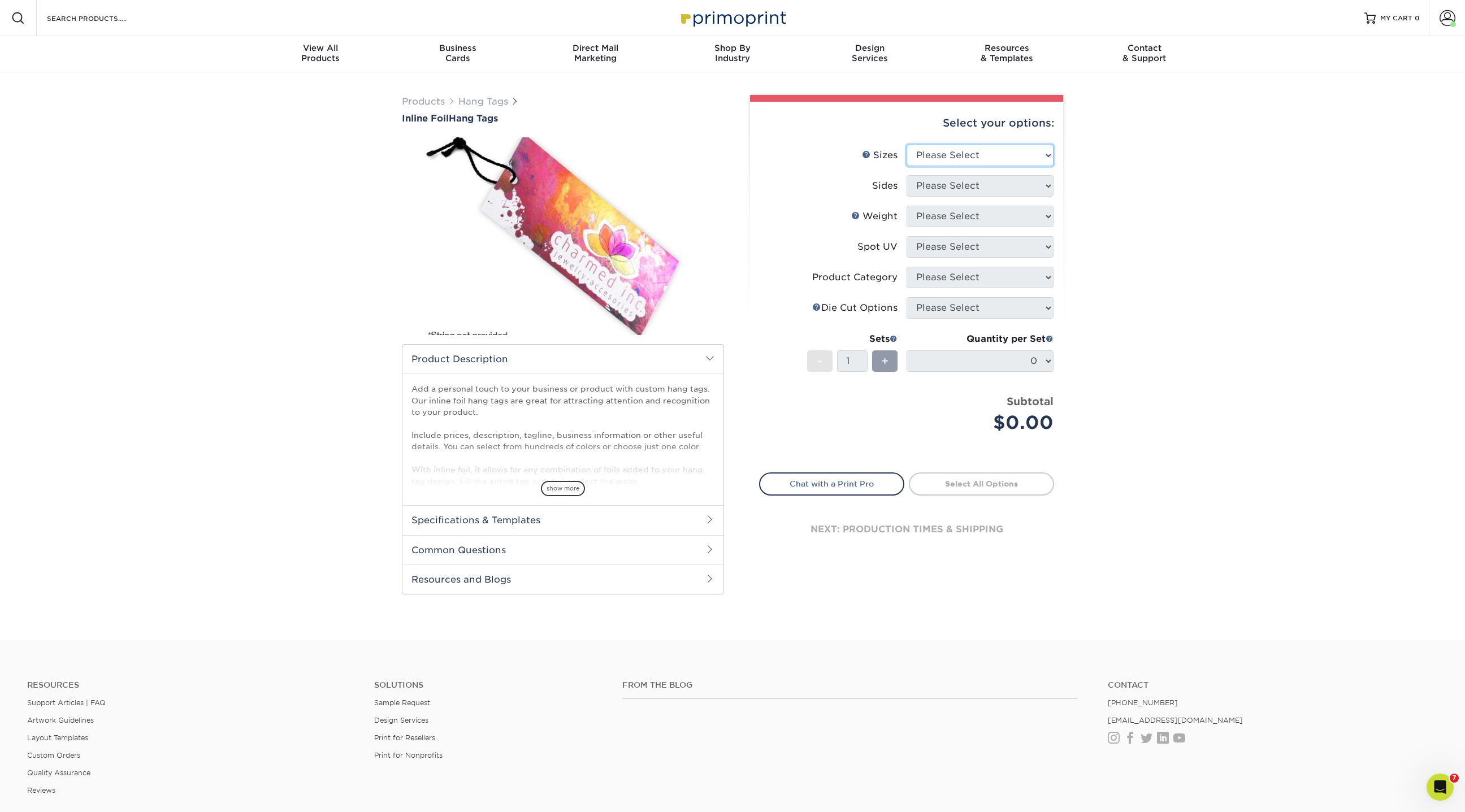
click at [976, 152] on select "Please Select 1.5" x 3.5" 1.75" x 3.5" 2" x 2" 2" x 3.5" 2" x 4" 2" x 6" 2.12" …" at bounding box center [980, 155] width 147 height 21
select select "1.75x3.50"
click at [907, 144] on select "Please Select 1.5" x 3.5" 1.75" x 3.5" 2" x 2" 2" x 3.5" 2" x 4" 2" x 6" 2.12" …" at bounding box center [980, 155] width 147 height 21
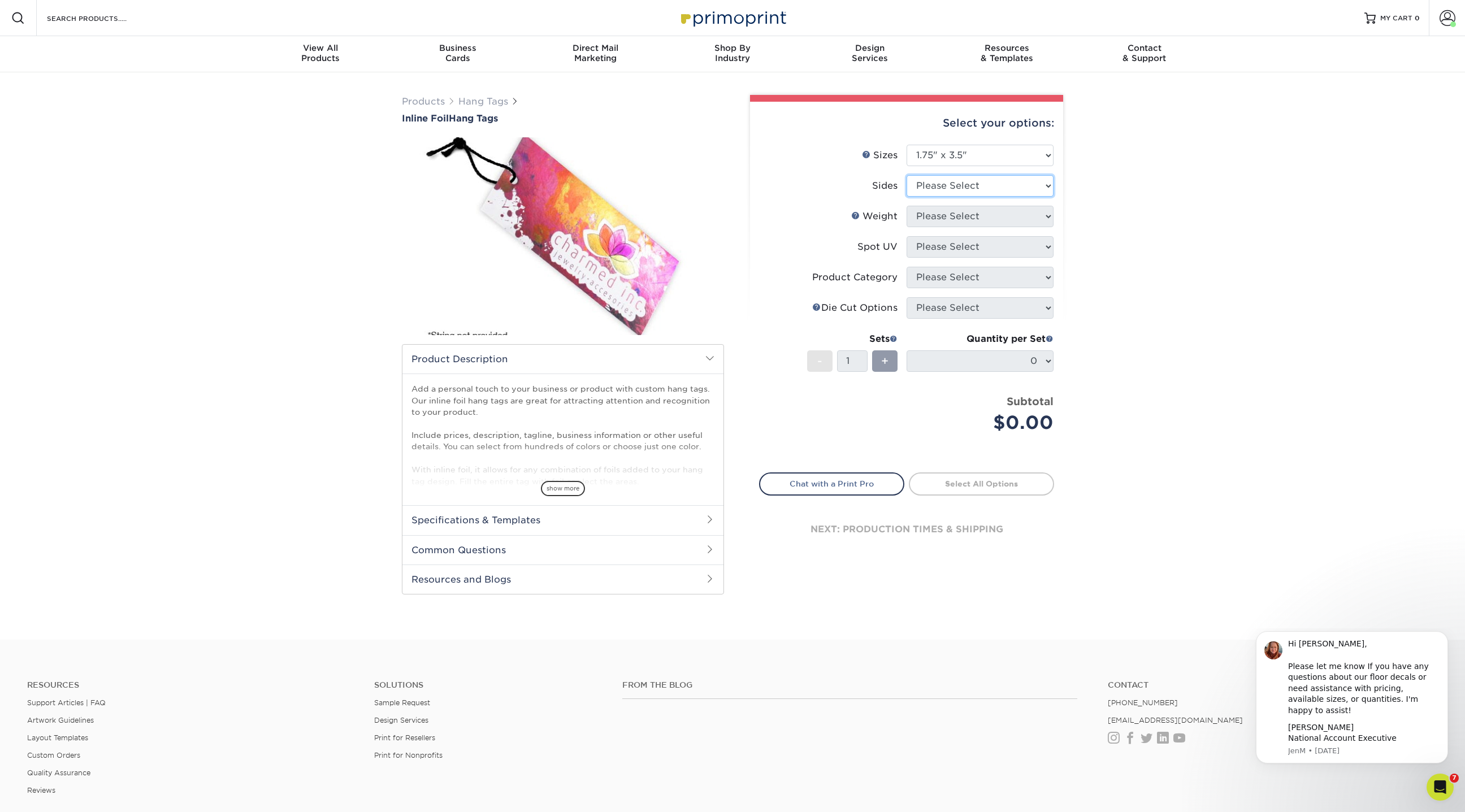
click at [940, 186] on select "Please Select Print Both Sides - Foil Back Only Print Both Sides - Foil Both Si…" at bounding box center [980, 186] width 147 height 21
select select "34527644-b4fd-4ffb-9092-1318eefcd9d9"
click at [907, 175] on select "Please Select Print Both Sides - Foil Back Only Print Both Sides - Foil Both Si…" at bounding box center [980, 186] width 147 height 21
click at [937, 219] on select "Please Select 16PT" at bounding box center [980, 216] width 147 height 21
select select "16PT"
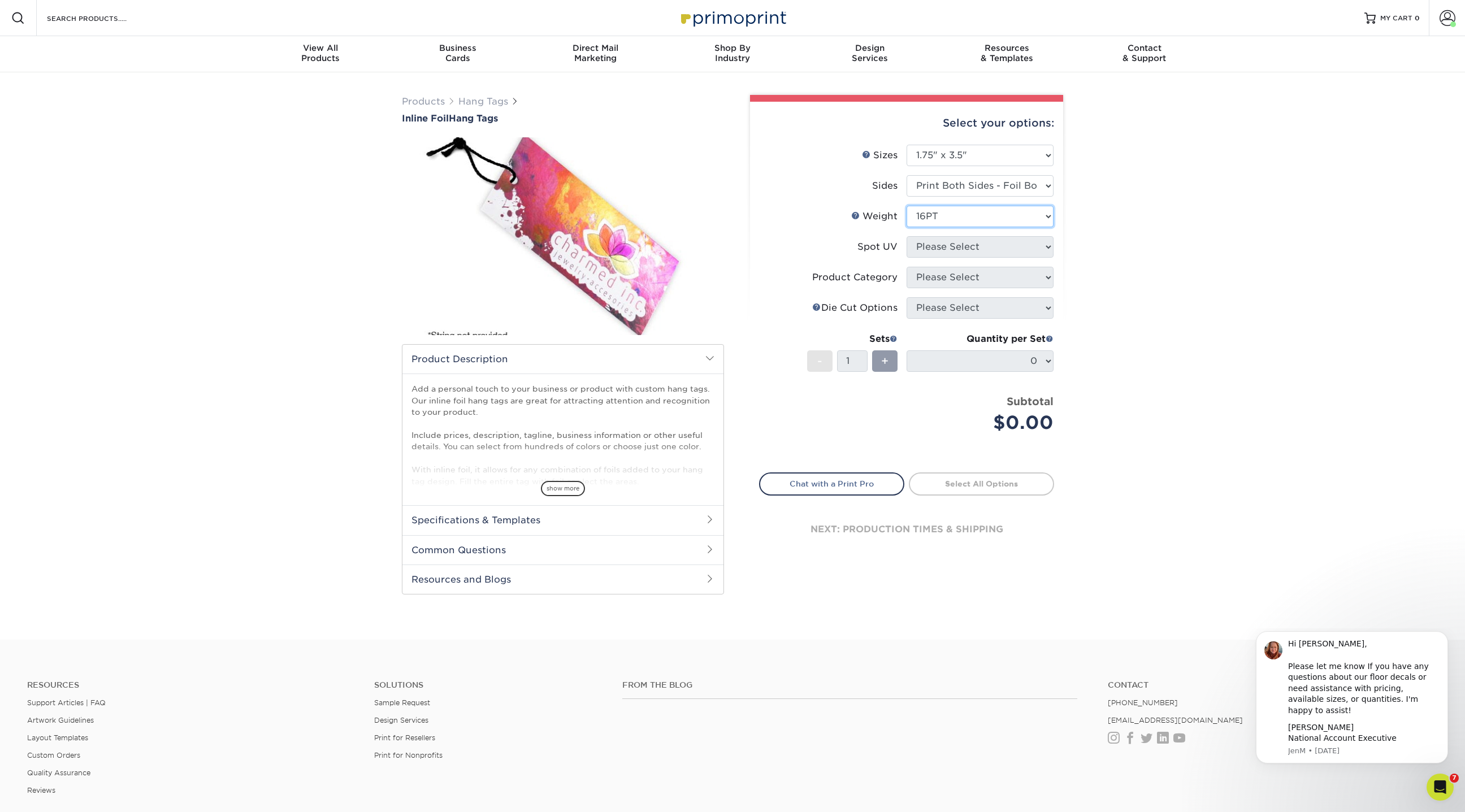
click at [907, 206] on select "Please Select 16PT" at bounding box center [980, 216] width 147 height 21
click at [937, 245] on select "Please Select No Spot UV Front Only" at bounding box center [980, 246] width 147 height 21
select select "3"
click at [907, 236] on select "Please Select No Spot UV Front Only" at bounding box center [980, 246] width 147 height 21
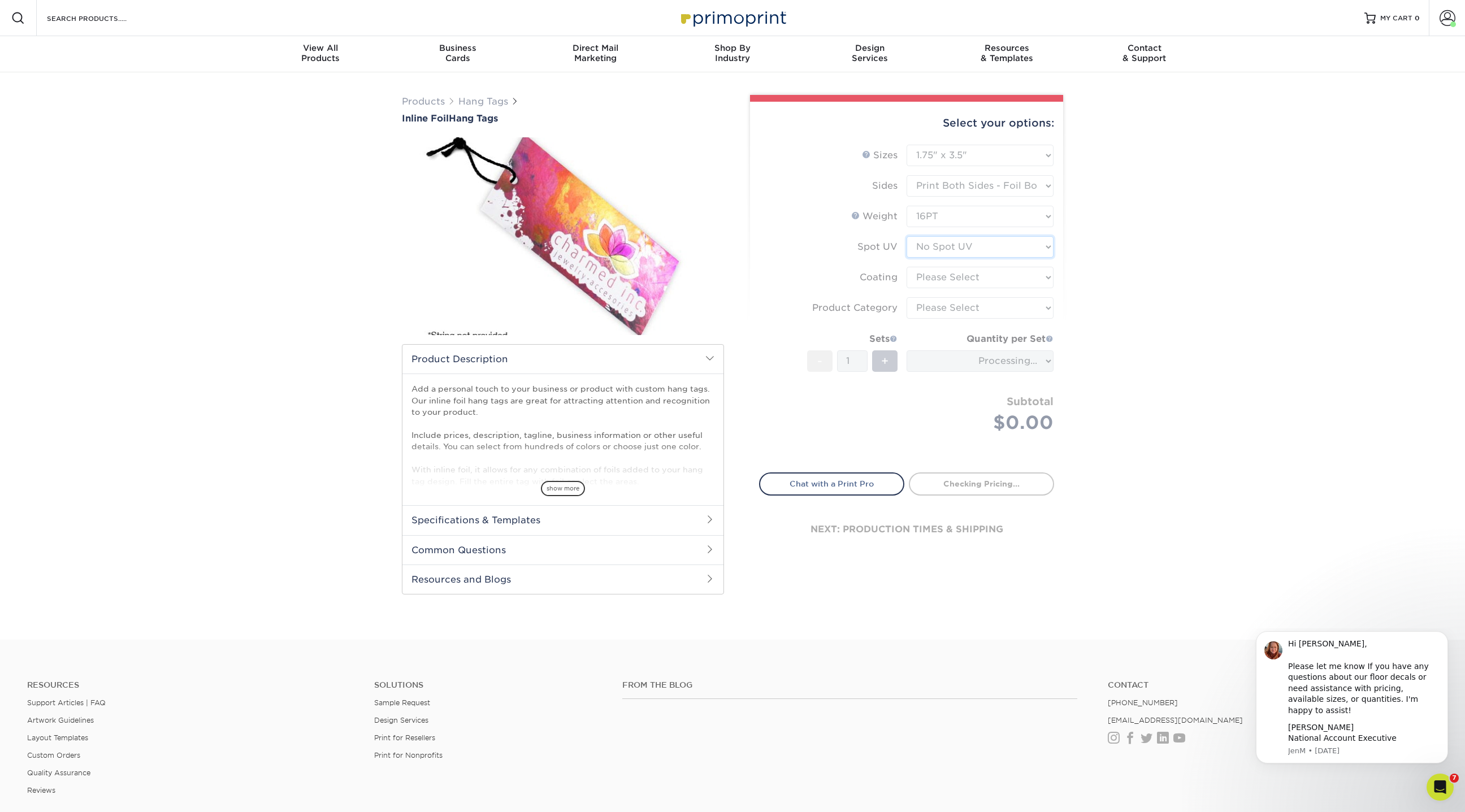
type input "cabed99d-feea-4abf-a927-25aa7e09c023"
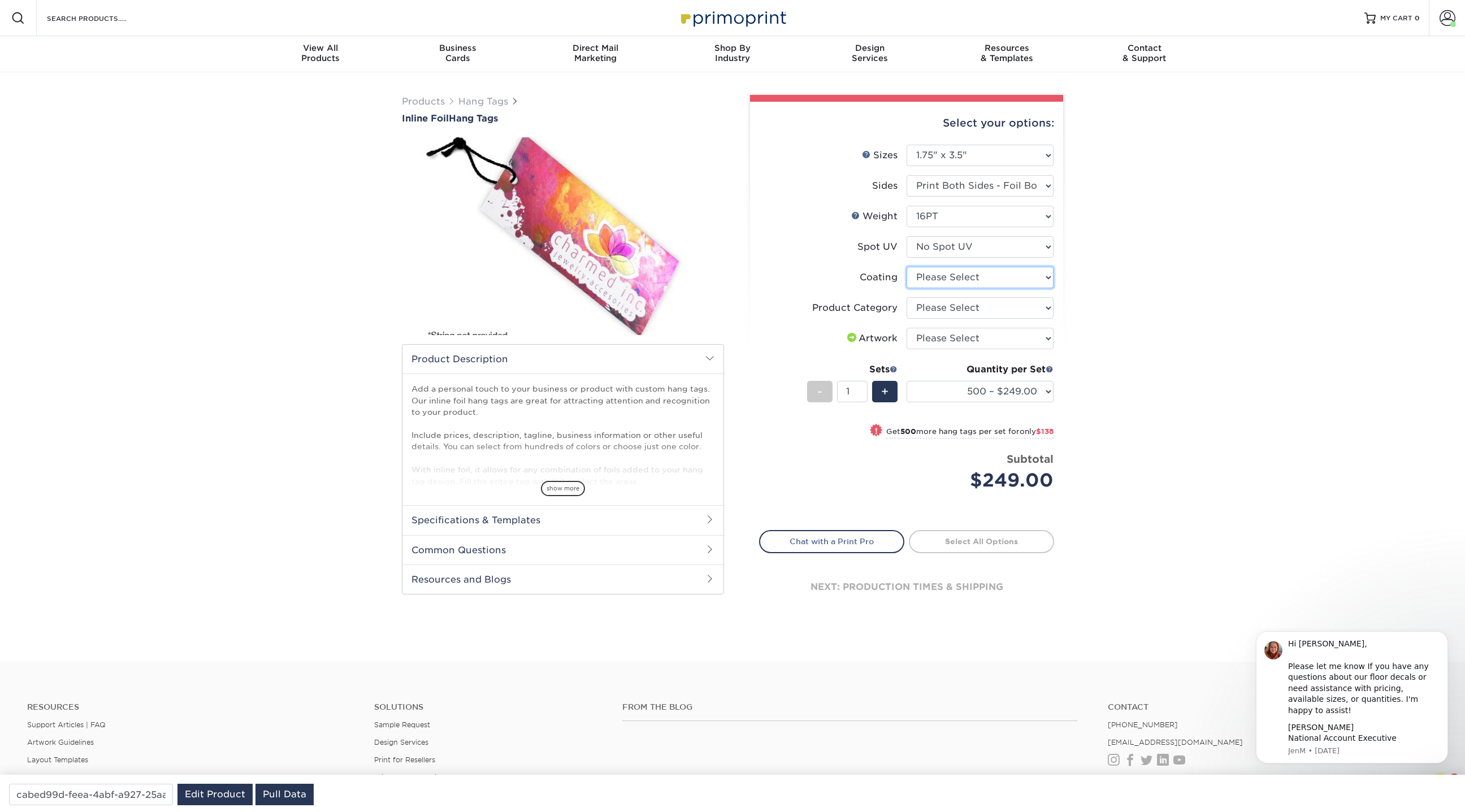
click at [935, 277] on select at bounding box center [980, 277] width 147 height 21
select select "3e7618de-abca-4bda-9f97-8b9129e913d8"
click at [907, 267] on select at bounding box center [980, 277] width 147 height 21
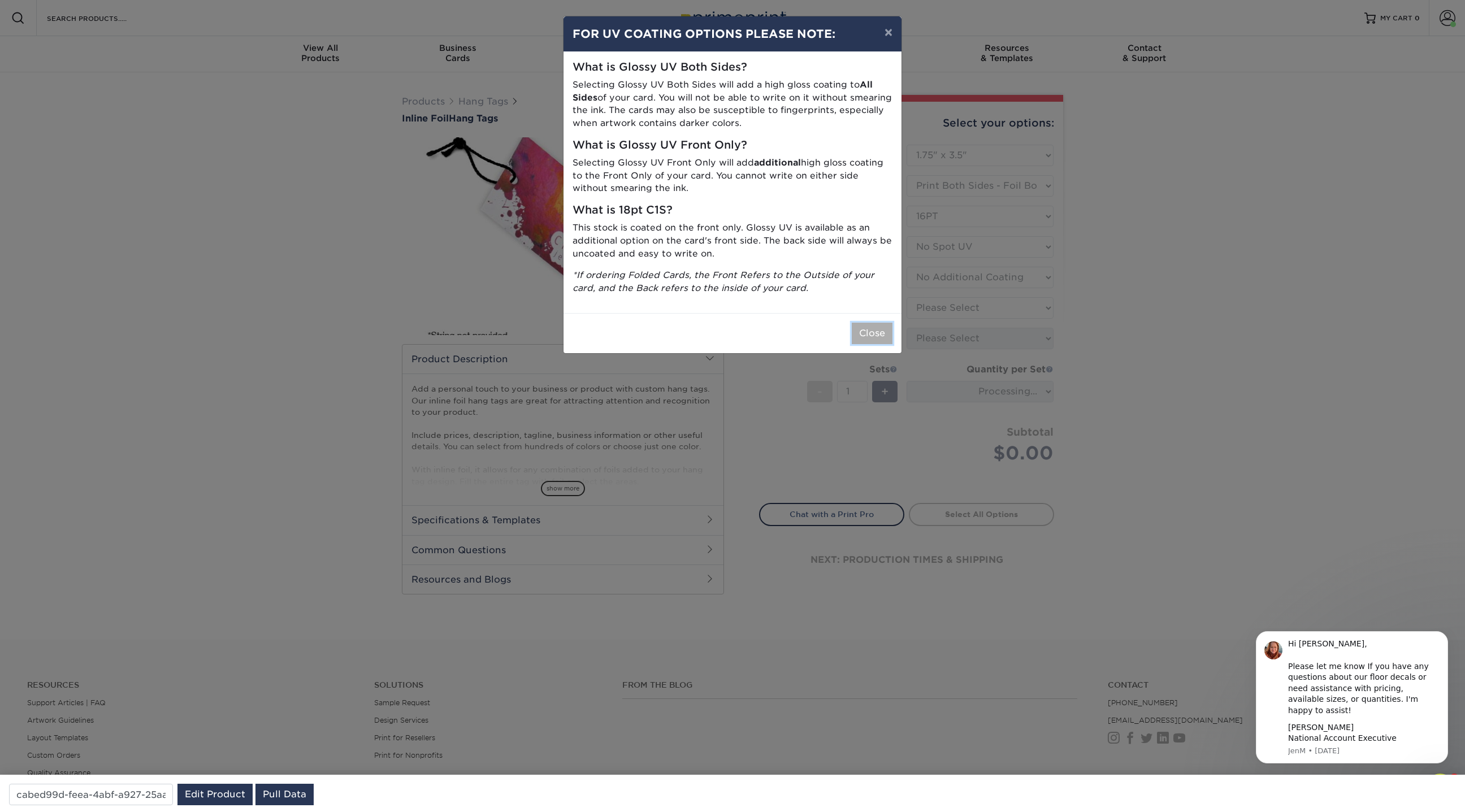
click at [882, 334] on button "Close" at bounding box center [872, 333] width 41 height 21
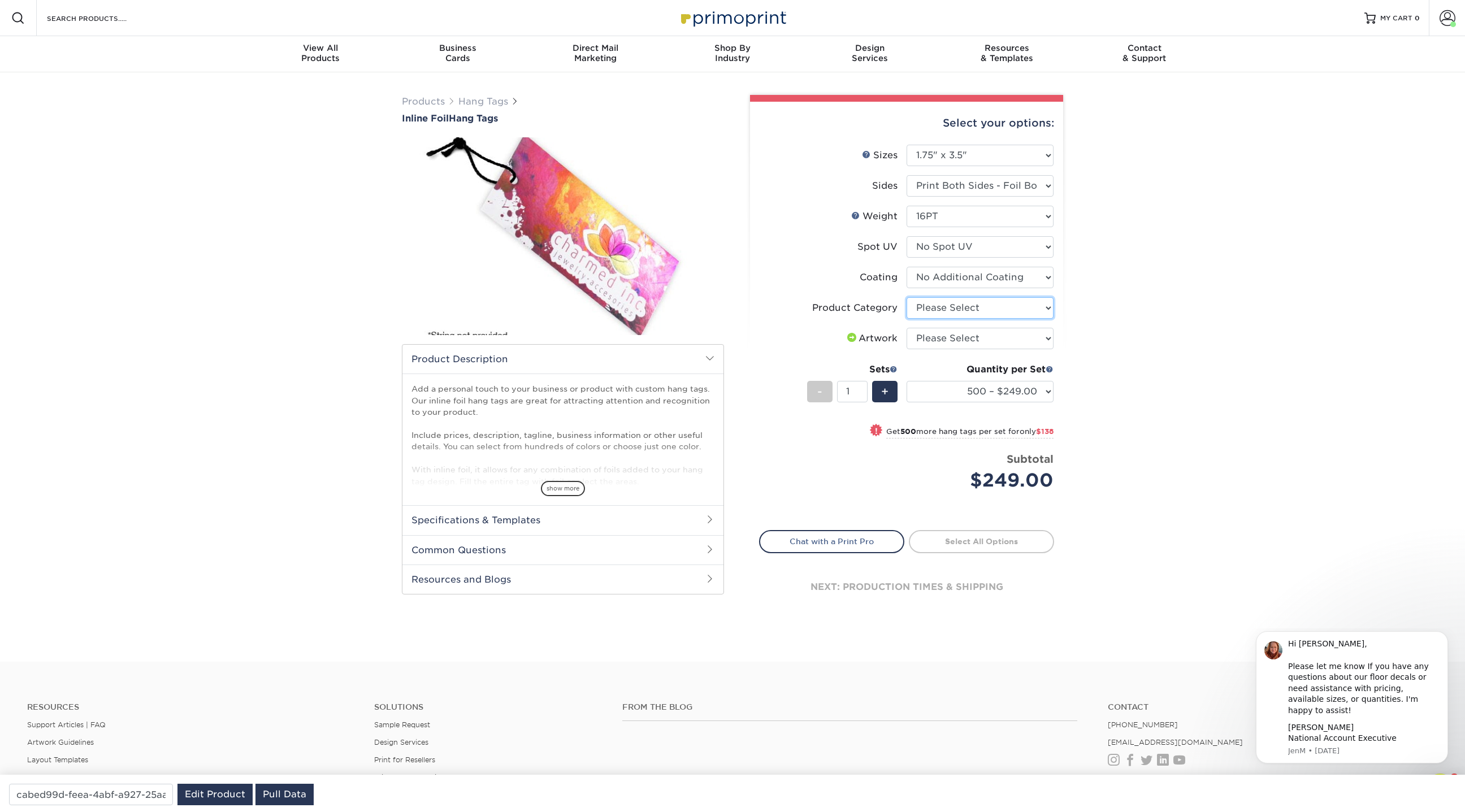
click at [963, 304] on select "Please Select Hang Tags" at bounding box center [980, 308] width 147 height 21
select select "428aa75b-4ae7-4398-9e0a-74f4b33909ed"
click at [907, 297] on select "Please Select Hang Tags" at bounding box center [980, 308] width 147 height 21
click at [949, 334] on select "Please Select I will upload files I need a design - $75" at bounding box center [980, 338] width 147 height 21
select select "upload"
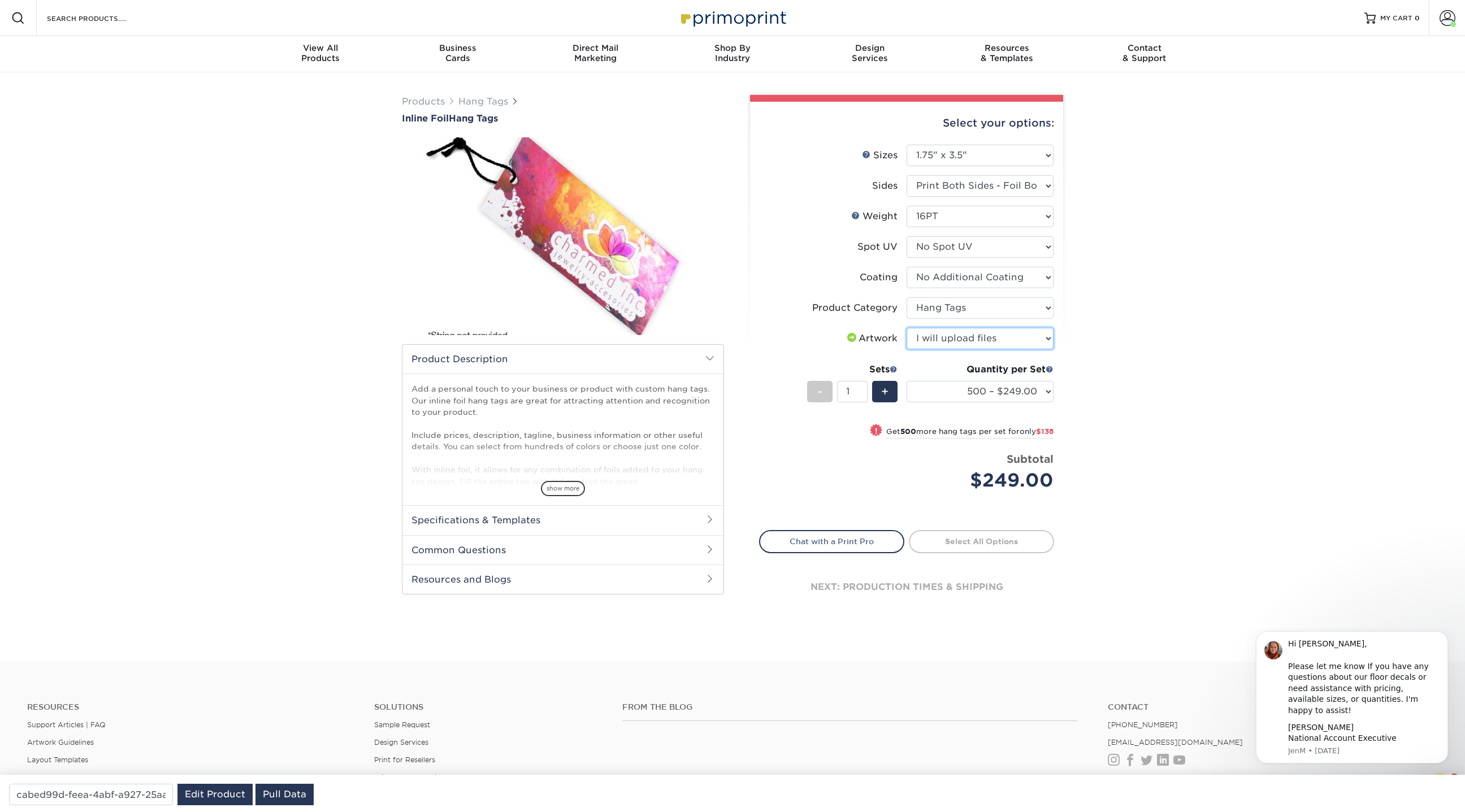
click at [907, 328] on select "Please Select I will upload files I need a design - $75" at bounding box center [980, 338] width 147 height 21
click at [948, 247] on select "Please Select No Spot UV Front Only" at bounding box center [980, 246] width 147 height 21
select select "1"
click at [907, 236] on select "Please Select No Spot UV Front Only" at bounding box center [980, 246] width 147 height 21
select select "-1"
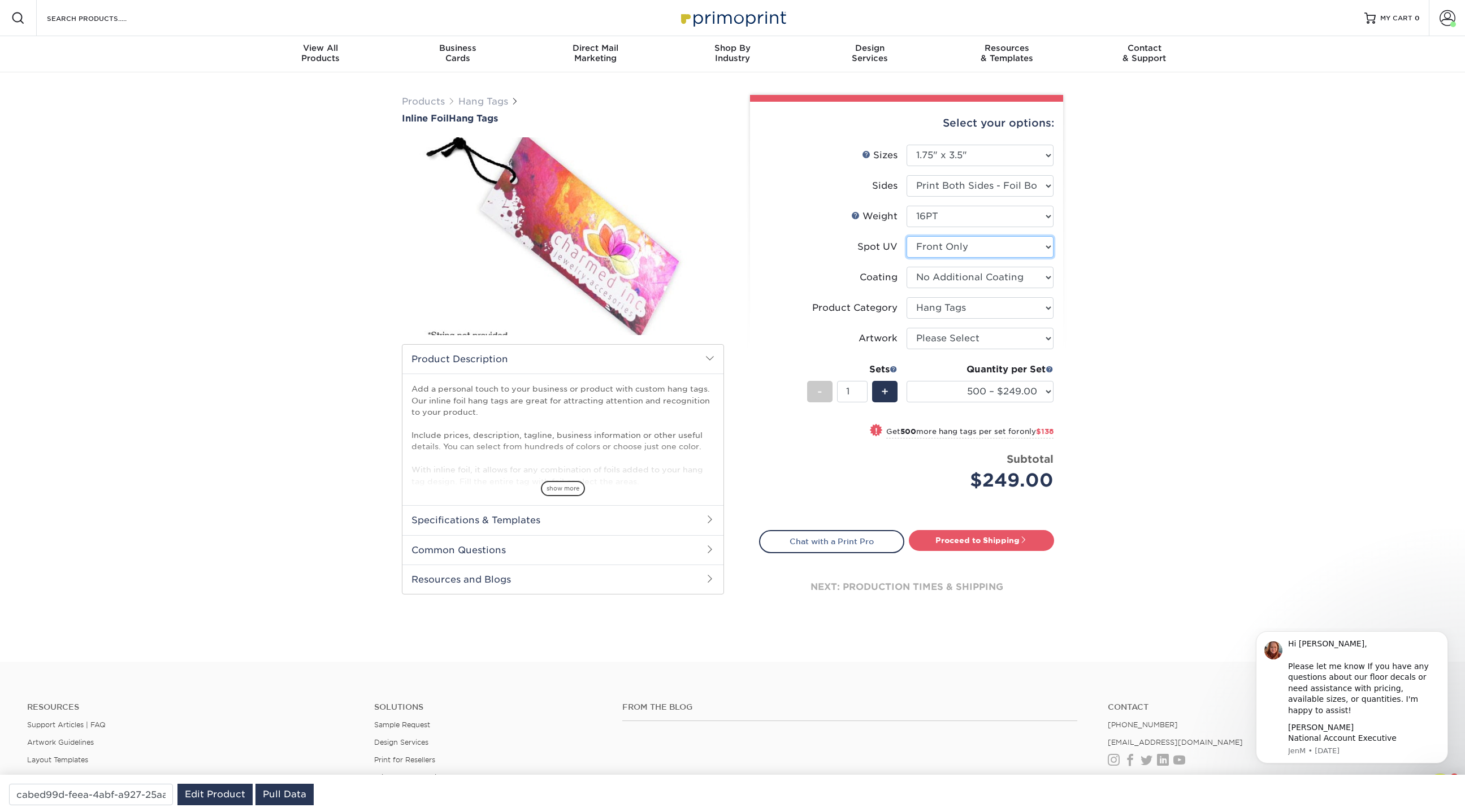
select select "-1"
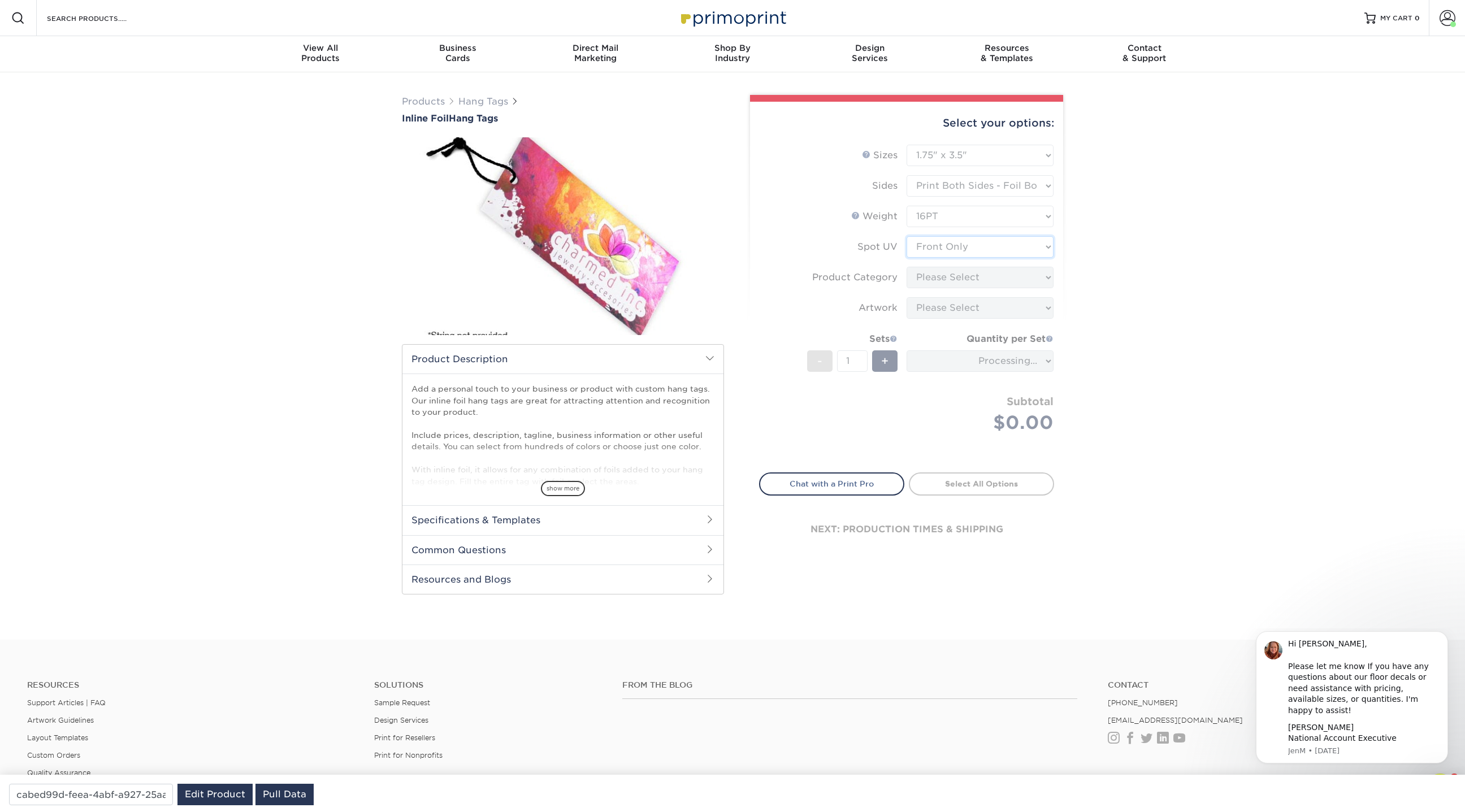
type input "12745432-1e21-469f-8872-be74a1bcd5df"
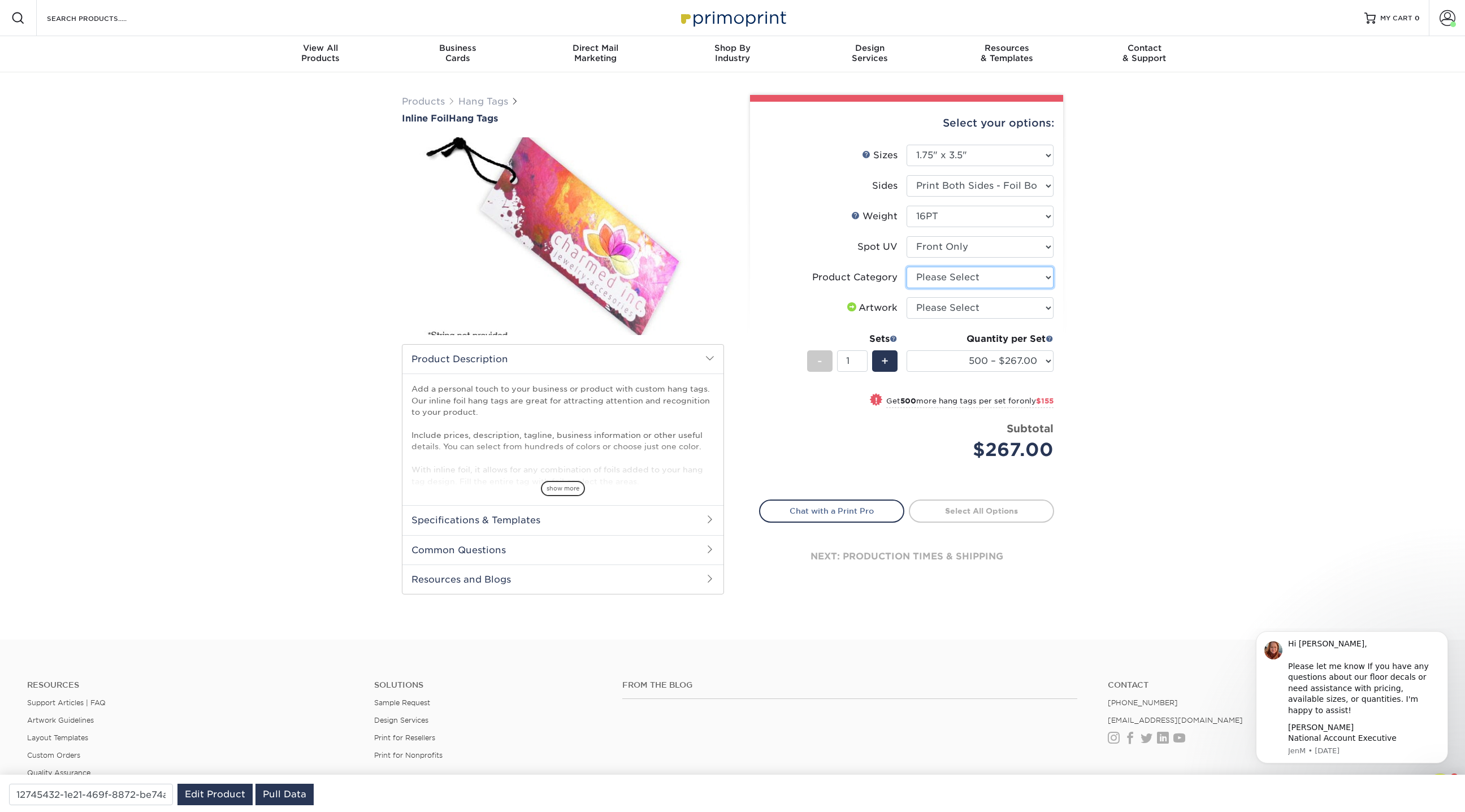
click at [936, 277] on select "Please Select Hang Tags" at bounding box center [980, 277] width 147 height 21
select select "428aa75b-4ae7-4398-9e0a-74f4b33909ed"
click at [907, 267] on select "Please Select Hang Tags" at bounding box center [980, 277] width 147 height 21
click at [940, 248] on select "Please Select No Spot UV Front Only" at bounding box center [980, 246] width 147 height 21
select select "3"
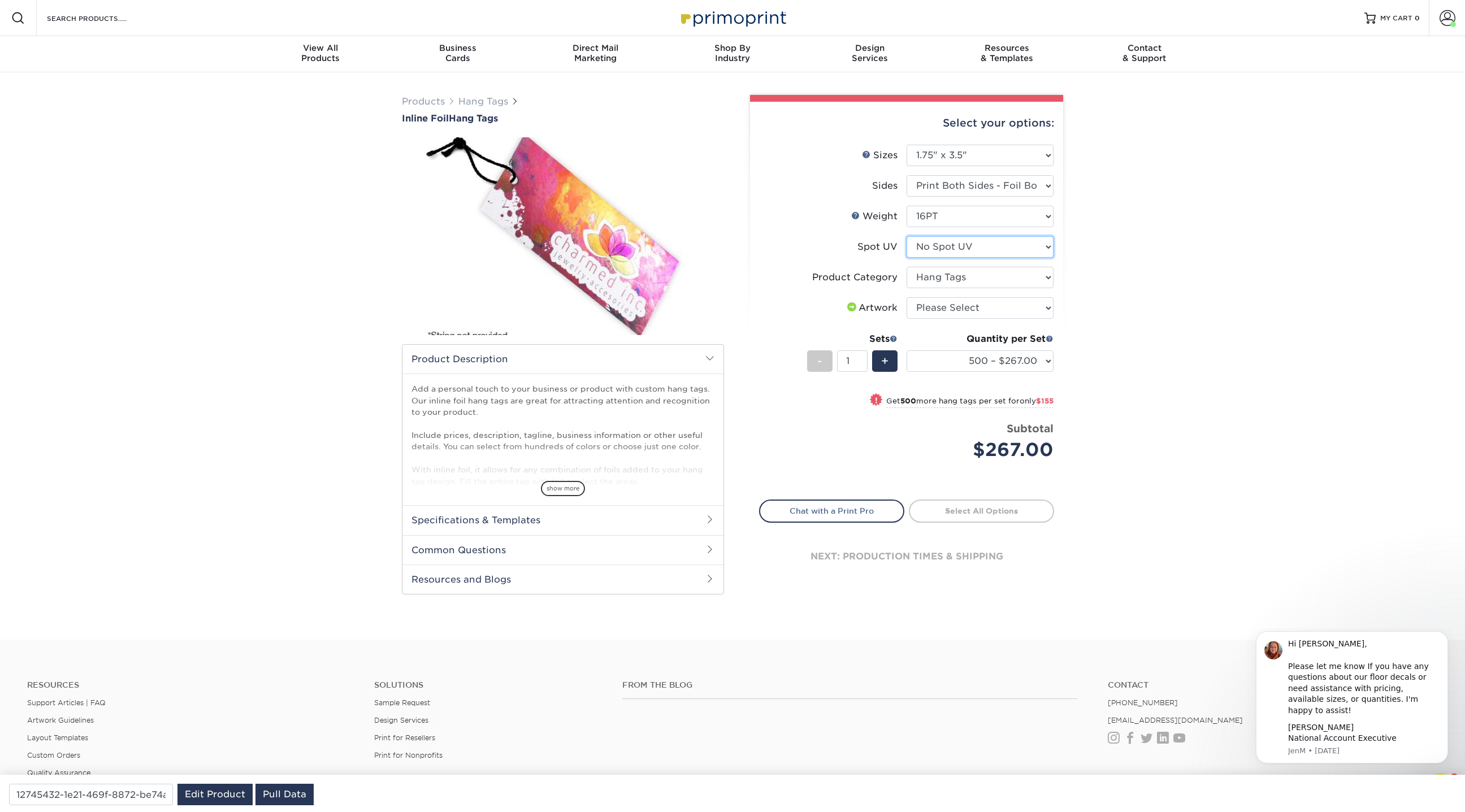
click at [907, 236] on select "Please Select No Spot UV Front Only" at bounding box center [980, 246] width 147 height 21
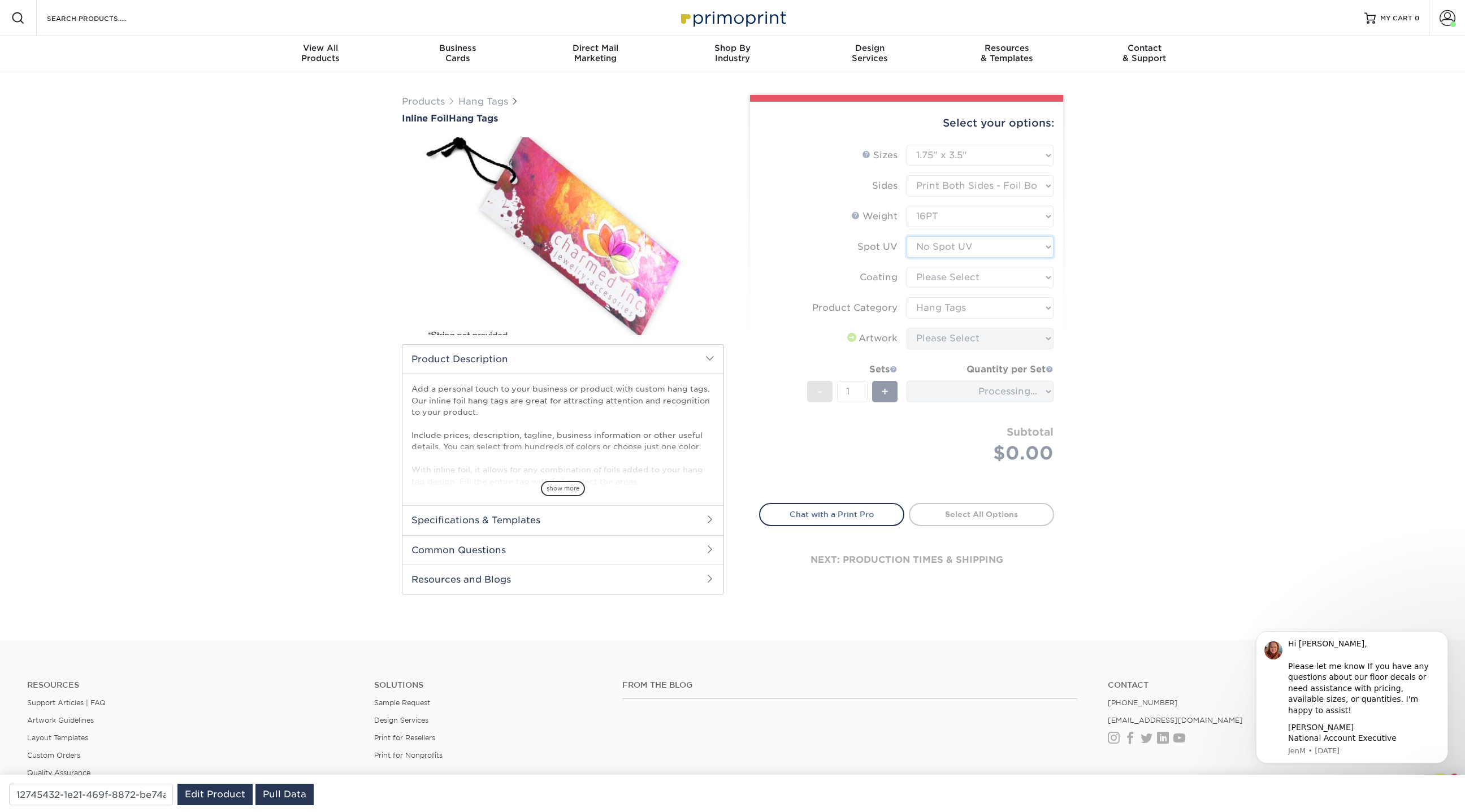
type input "cabed99d-feea-4abf-a927-25aa7e09c023"
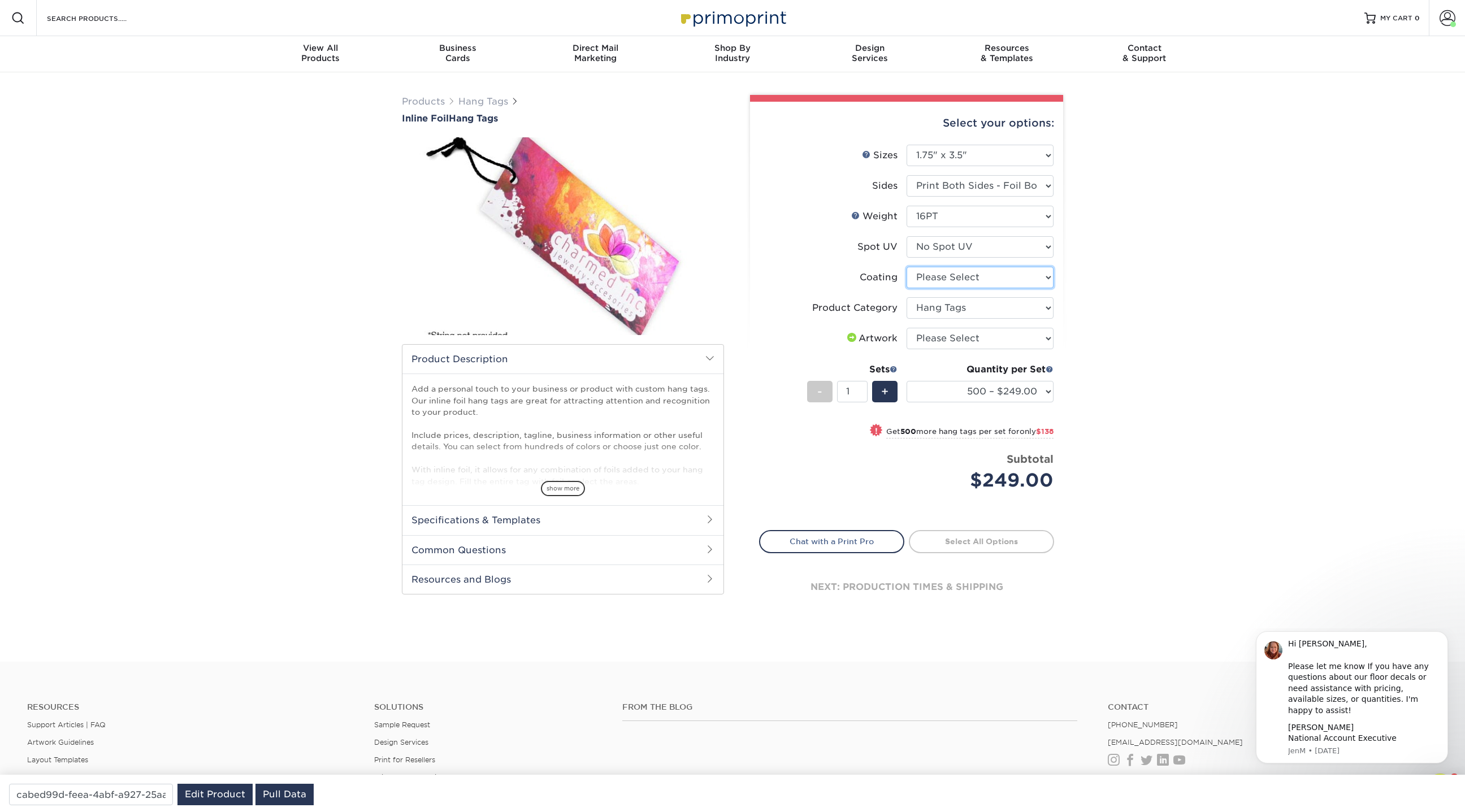
click at [952, 282] on select at bounding box center [980, 277] width 147 height 21
select select "3e7618de-abca-4bda-9f97-8b9129e913d8"
click at [907, 267] on select at bounding box center [980, 277] width 147 height 21
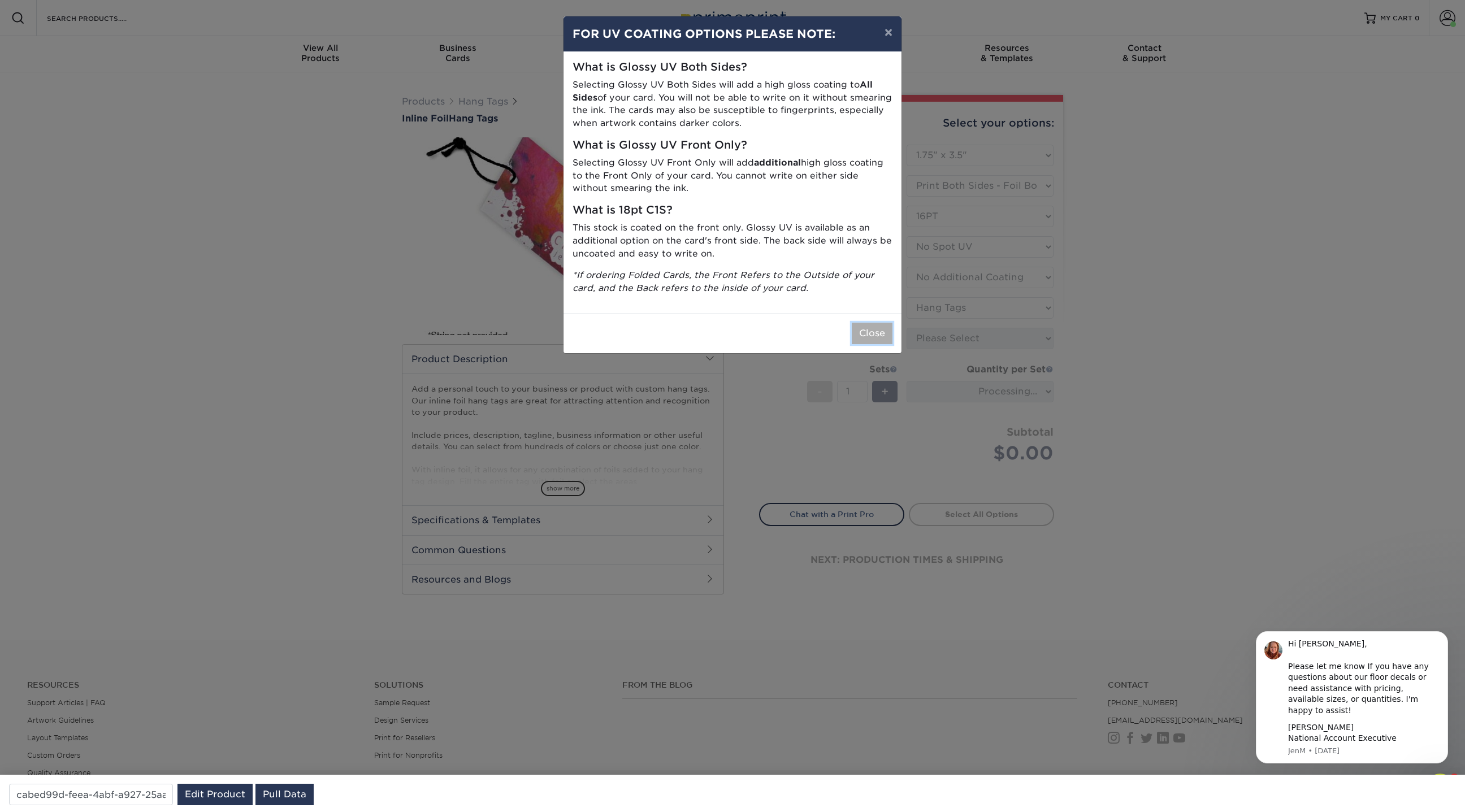
click at [883, 330] on button "Close" at bounding box center [872, 333] width 41 height 21
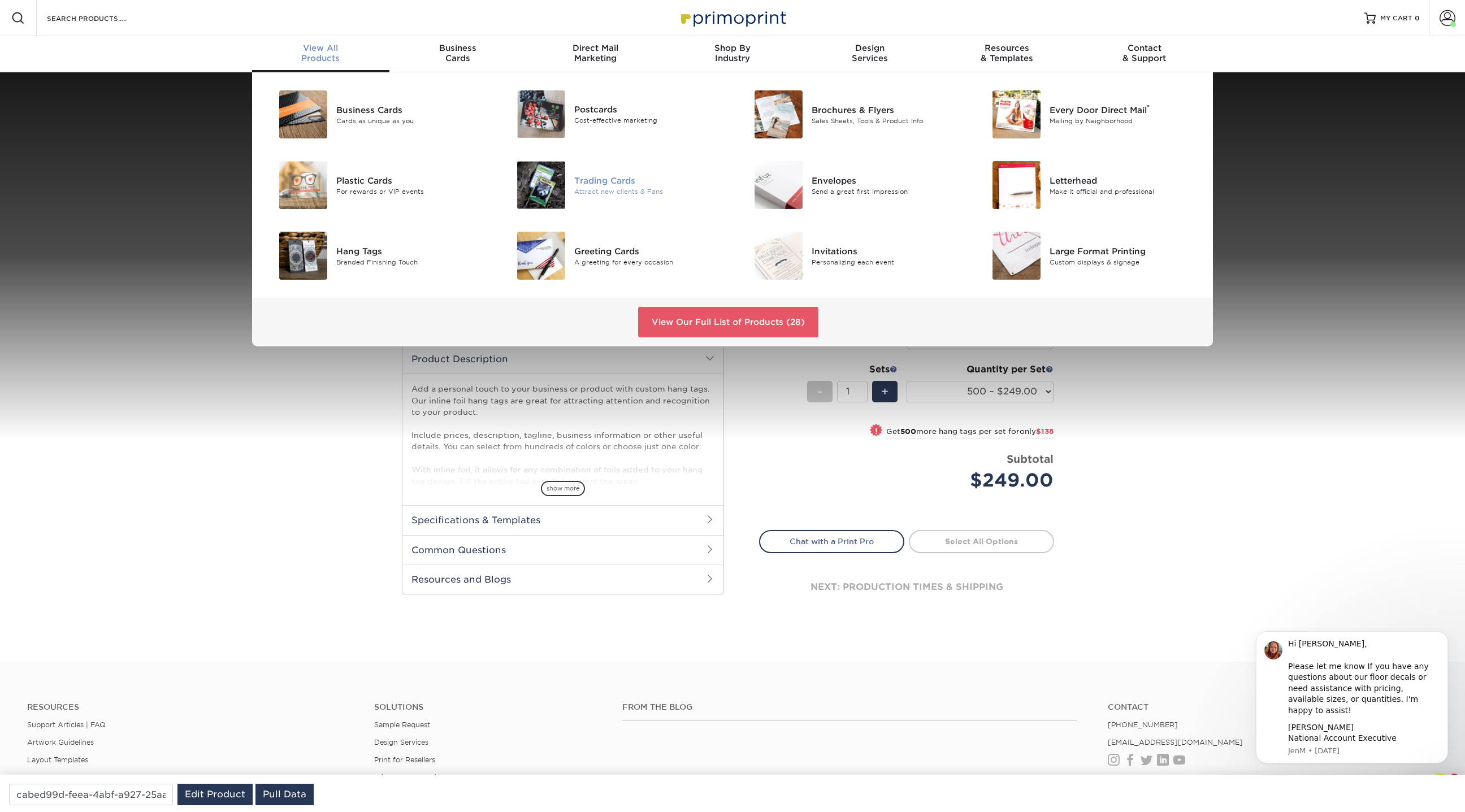
click at [613, 180] on div "Trading Cards" at bounding box center [649, 180] width 150 height 12
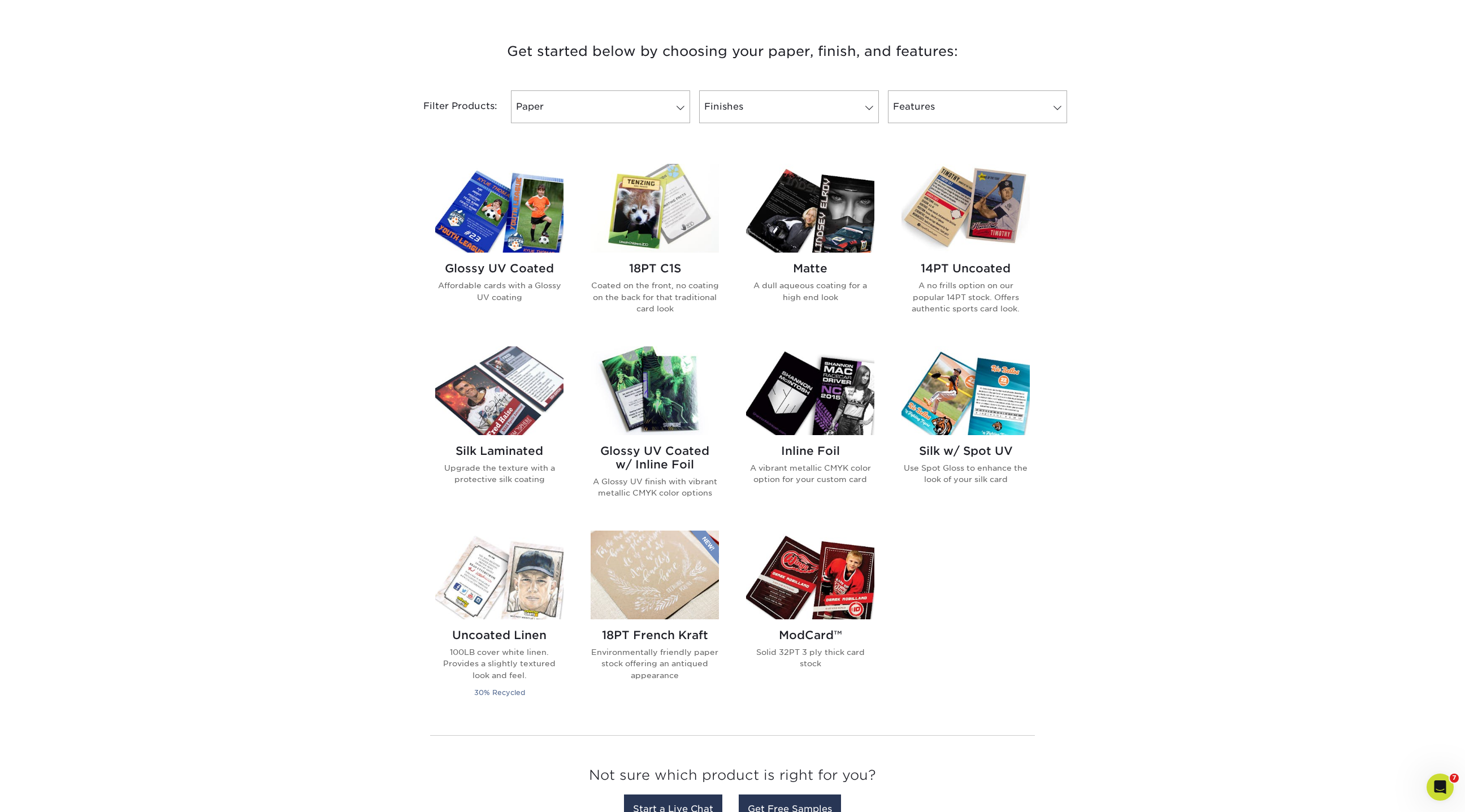
click at [675, 407] on img at bounding box center [654, 390] width 128 height 88
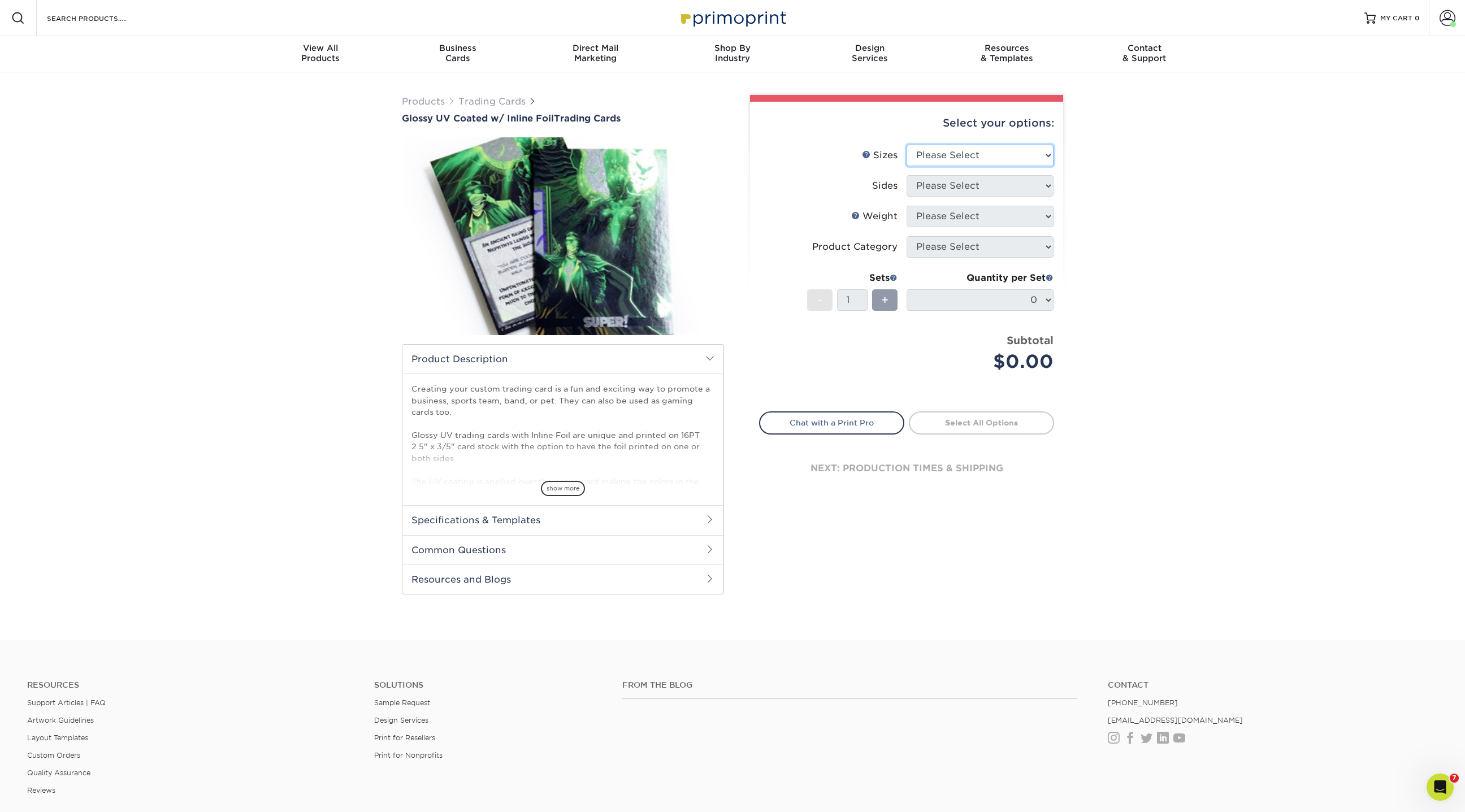
click at [979, 154] on select "Please Select 2.5" x 3.5"" at bounding box center [980, 155] width 147 height 21
select select "2.50x3.50"
click at [907, 144] on select "Please Select 2.5" x 3.5"" at bounding box center [980, 155] width 147 height 21
click at [943, 185] on select "Please Select Print Both Sides - Foil Back Only Print Both Sides - Foil Both Si…" at bounding box center [980, 186] width 147 height 21
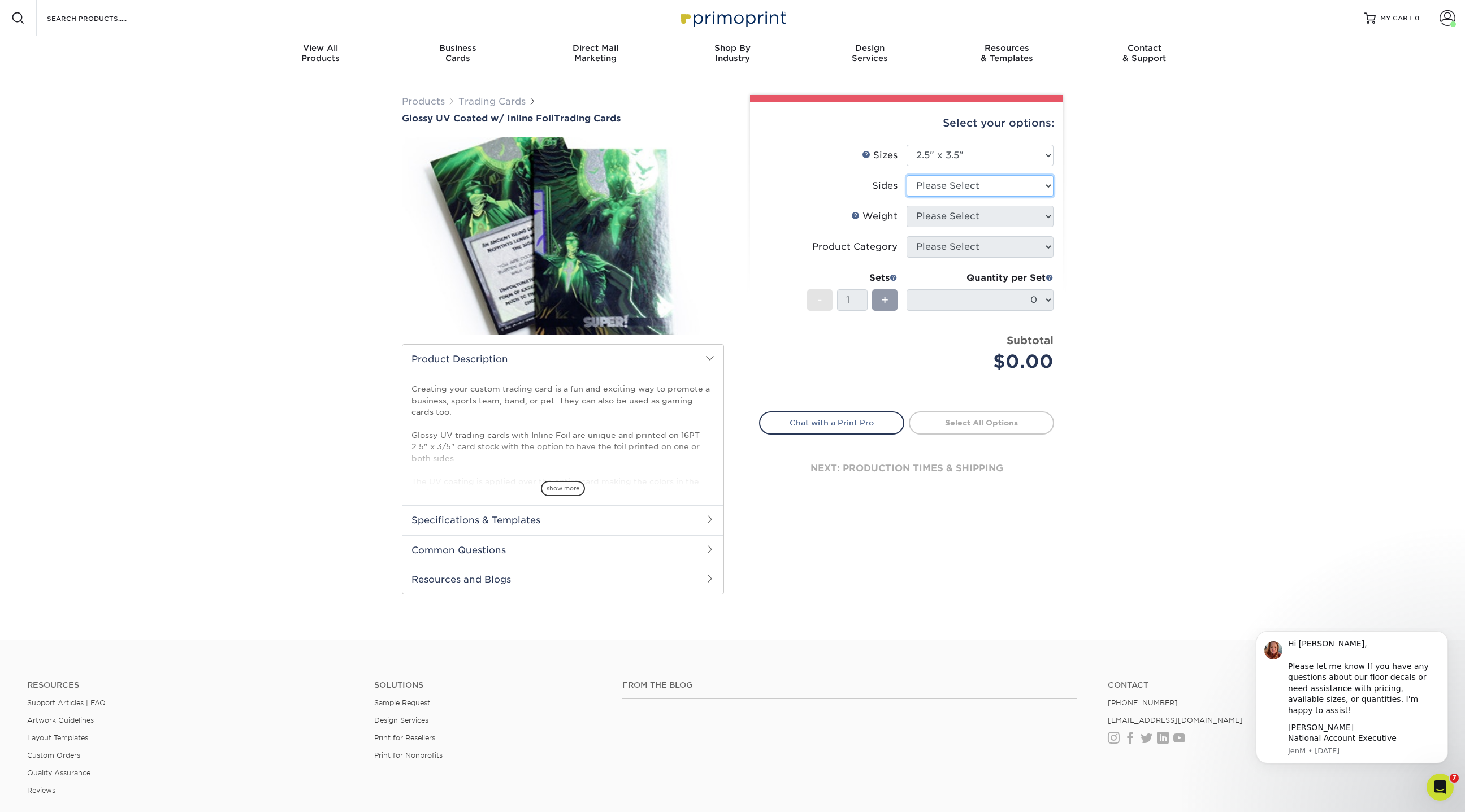
select select "34527644-b4fd-4ffb-9092-1318eefcd9d9"
click at [907, 175] on select "Please Select Print Both Sides - Foil Back Only Print Both Sides - Foil Both Si…" at bounding box center [980, 186] width 147 height 21
type input "c54d3e22-e76e-4027-aade-daa4c14d515b"
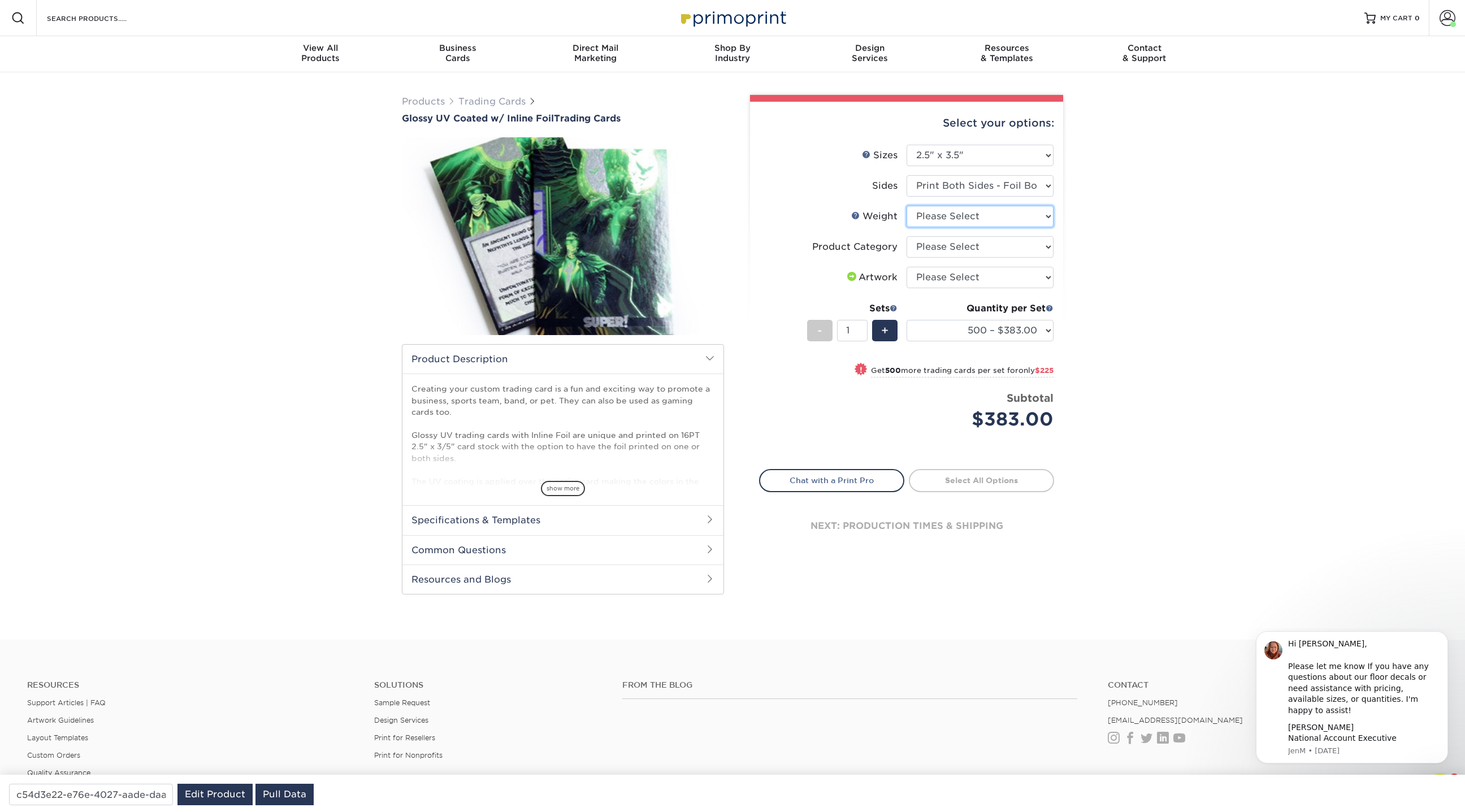
click at [977, 221] on select "Please Select 16PT" at bounding box center [980, 216] width 147 height 21
select select "16PT"
click at [907, 206] on select "Please Select 16PT" at bounding box center [980, 216] width 147 height 21
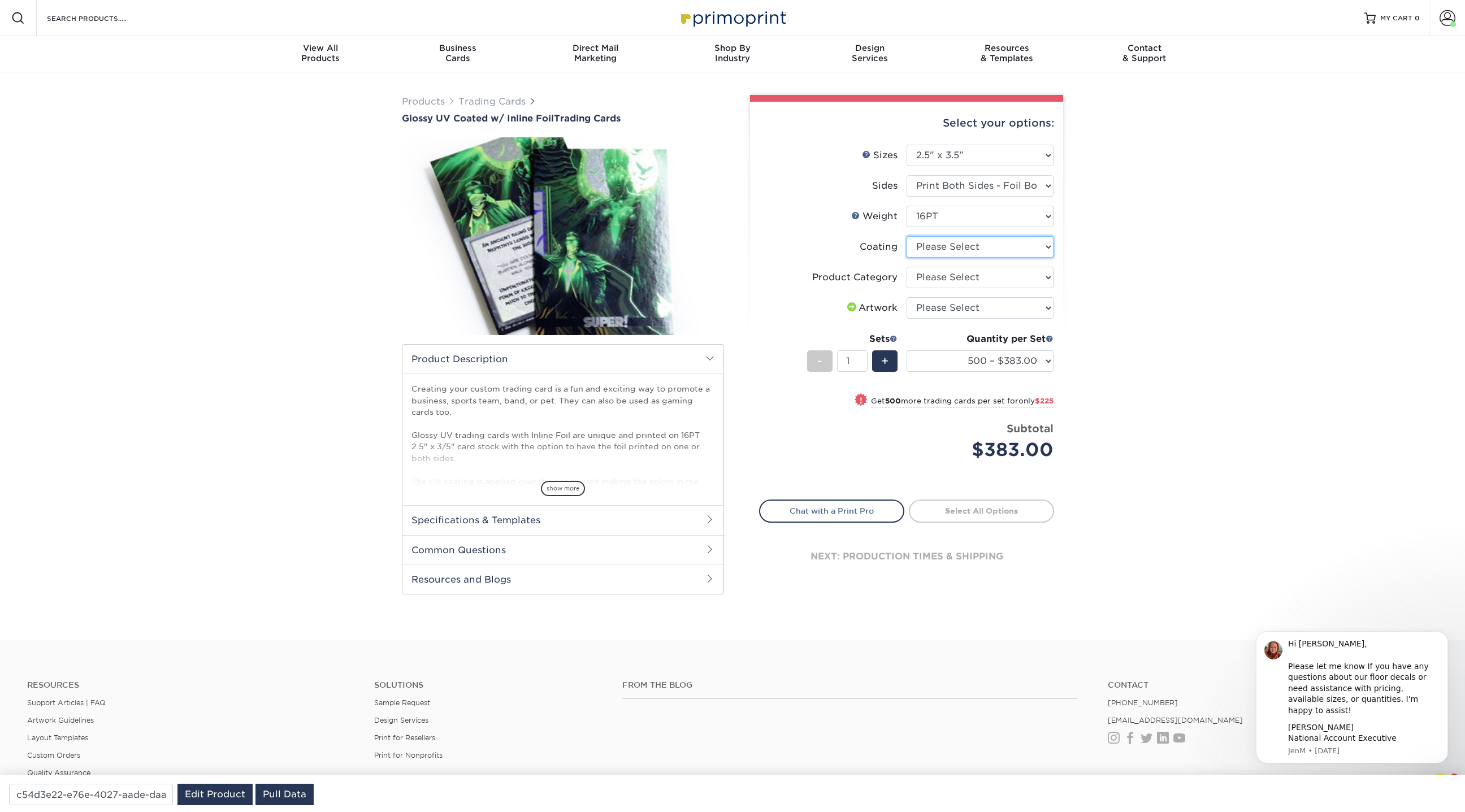
click at [945, 248] on select at bounding box center [980, 246] width 147 height 21
select select "ae367451-b2b8-45df-a344-0f05b6a12993"
click at [907, 236] on select at bounding box center [980, 246] width 147 height 21
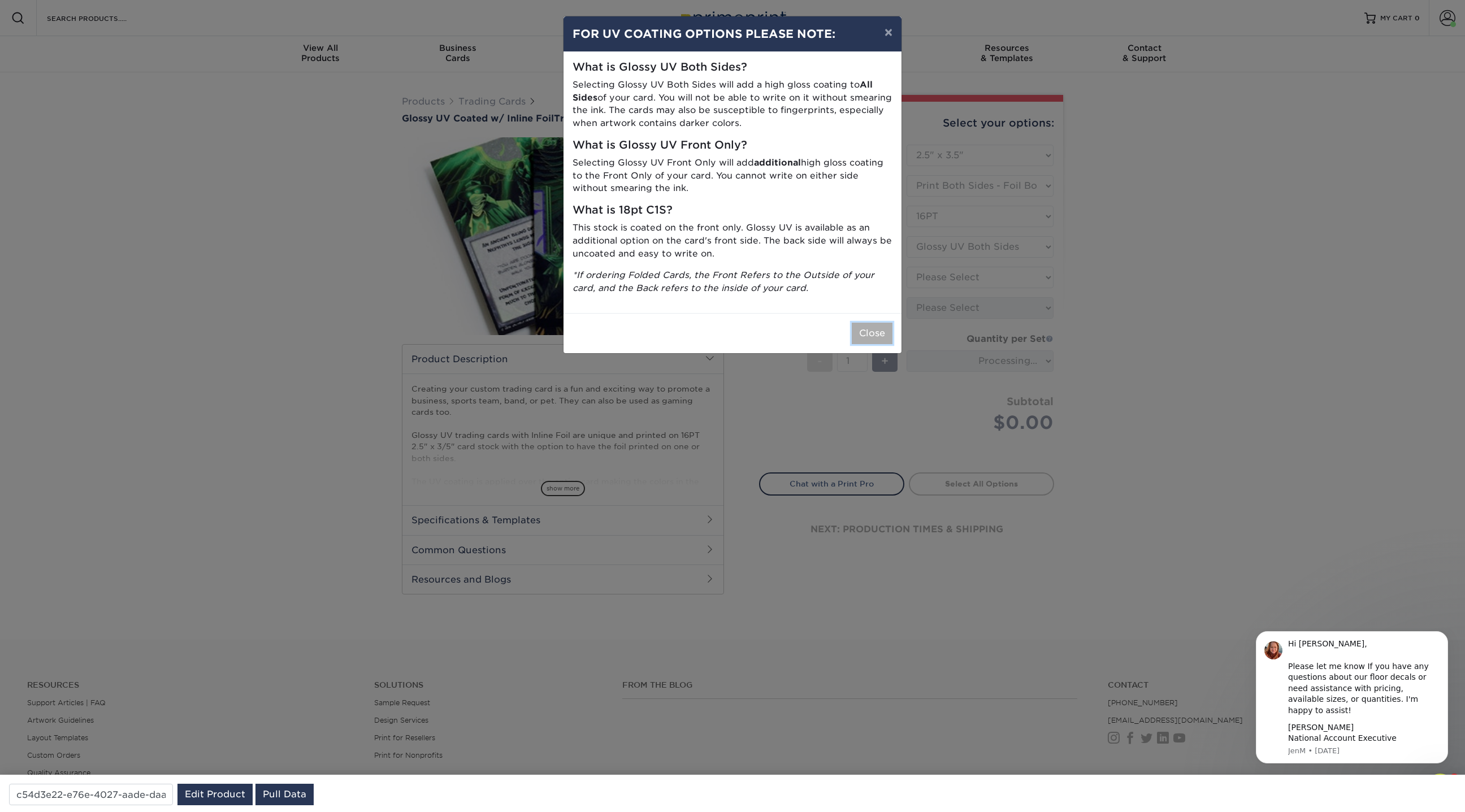
click at [880, 327] on button "Close" at bounding box center [872, 333] width 41 height 21
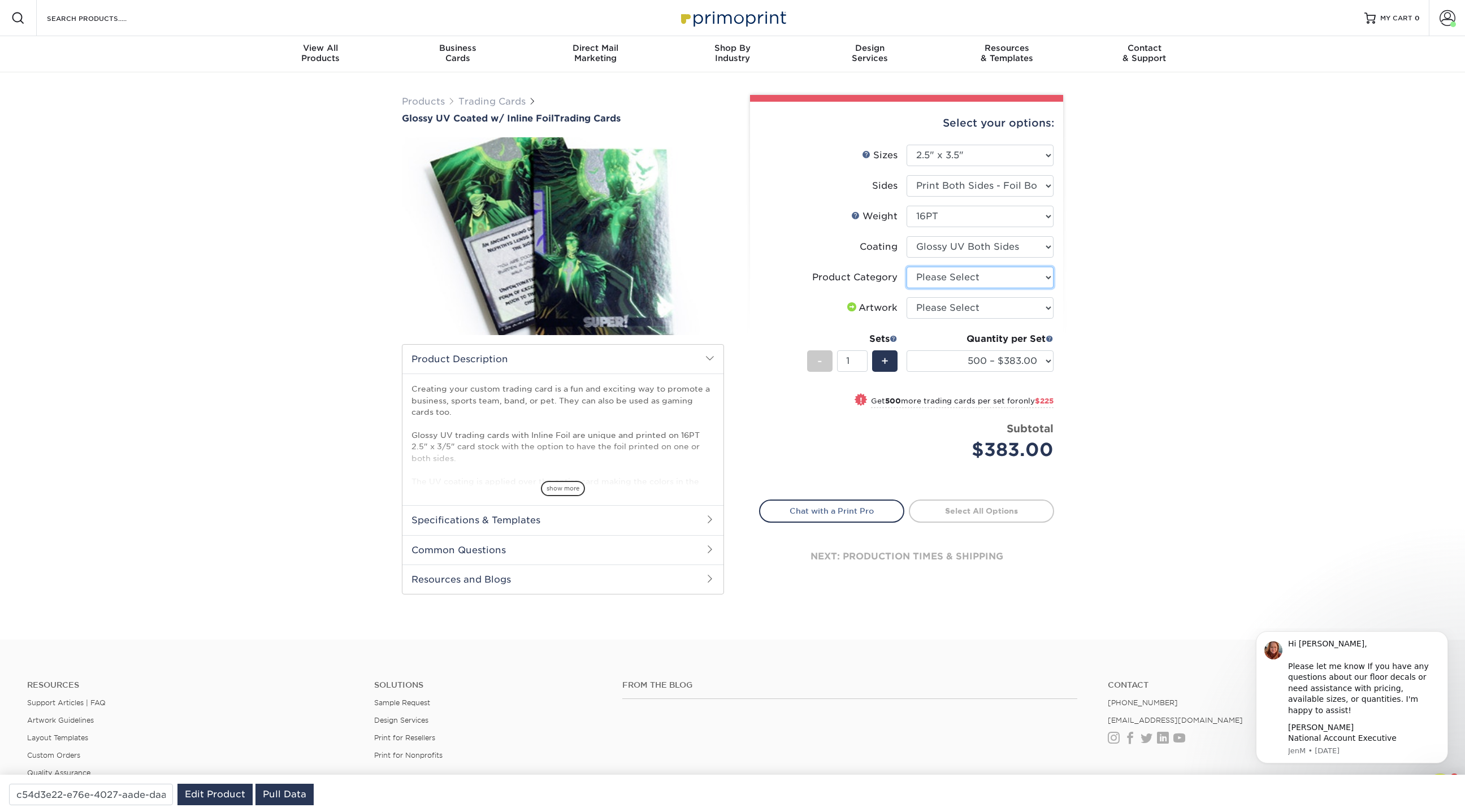
click at [979, 273] on select "Please Select Trading Cards" at bounding box center [980, 277] width 147 height 21
select select "c2f9bce9-36c2-409d-b101-c29d9d031e18"
click at [907, 267] on select "Please Select Trading Cards" at bounding box center [980, 277] width 147 height 21
click at [956, 311] on select "Please Select I will upload files I need a design - $100" at bounding box center [980, 308] width 147 height 21
select select "upload"
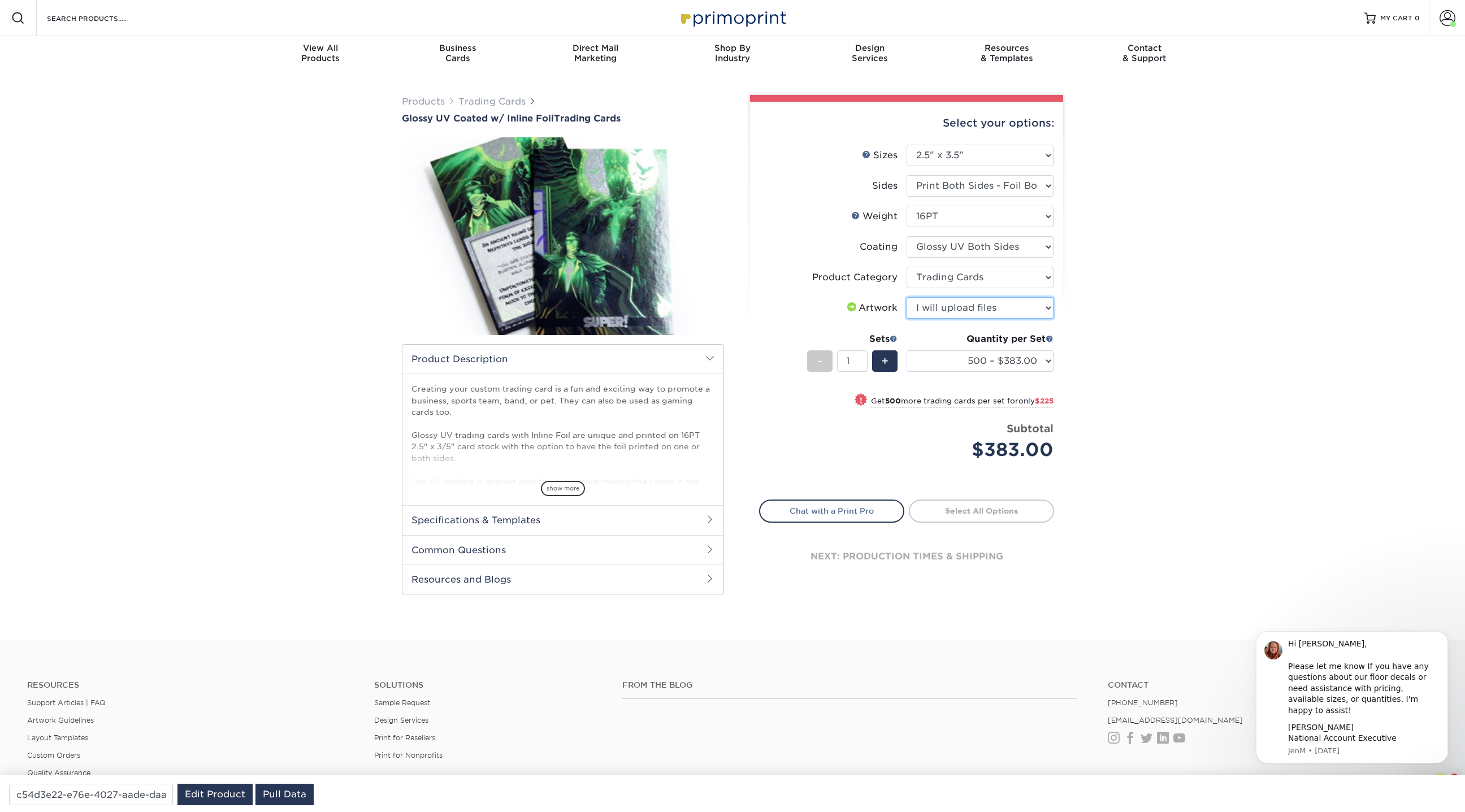
click at [907, 297] on select "Please Select I will upload files I need a design - $100" at bounding box center [980, 308] width 147 height 21
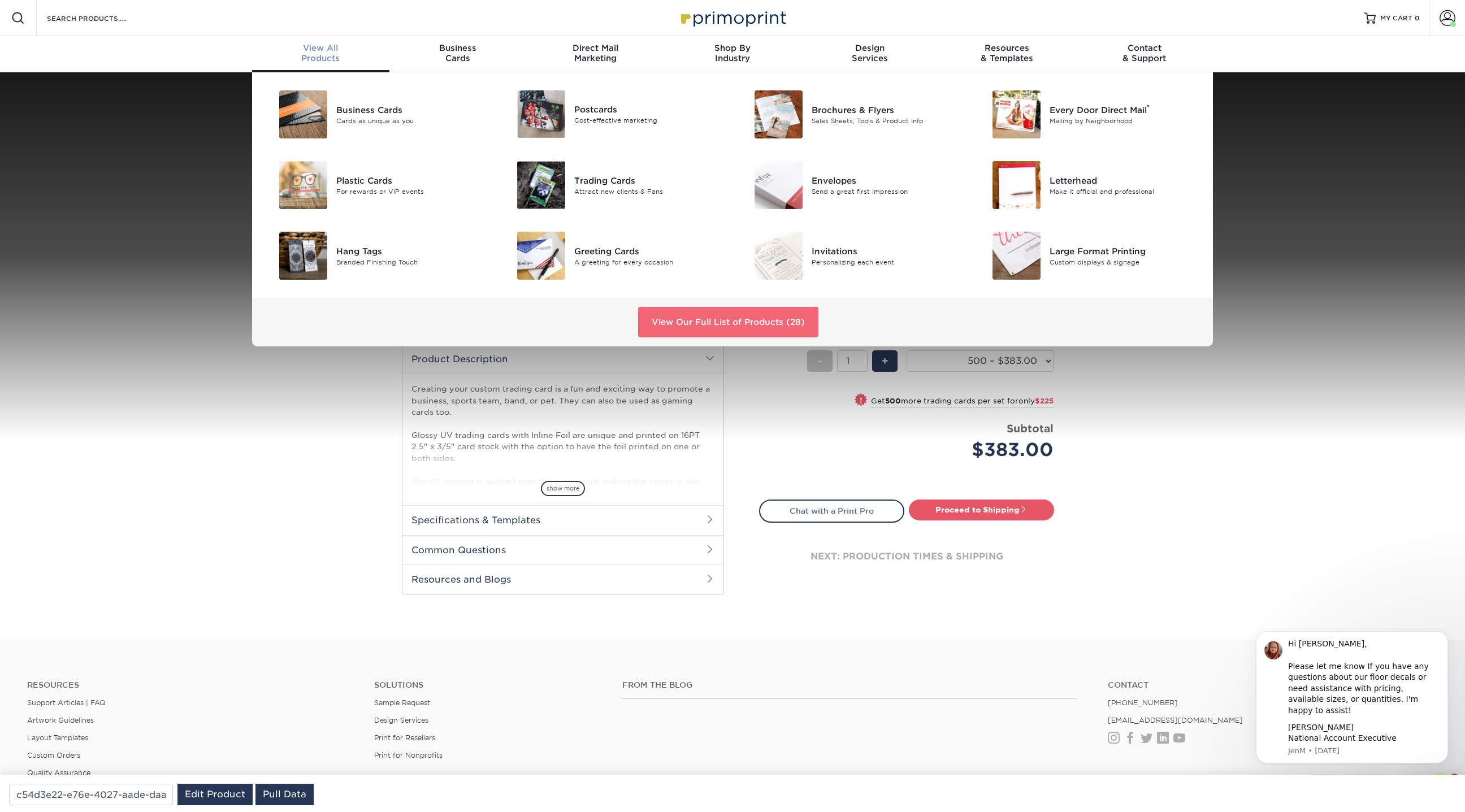
click at [739, 315] on link "View Our Full List of Products (28)" at bounding box center [729, 322] width 181 height 31
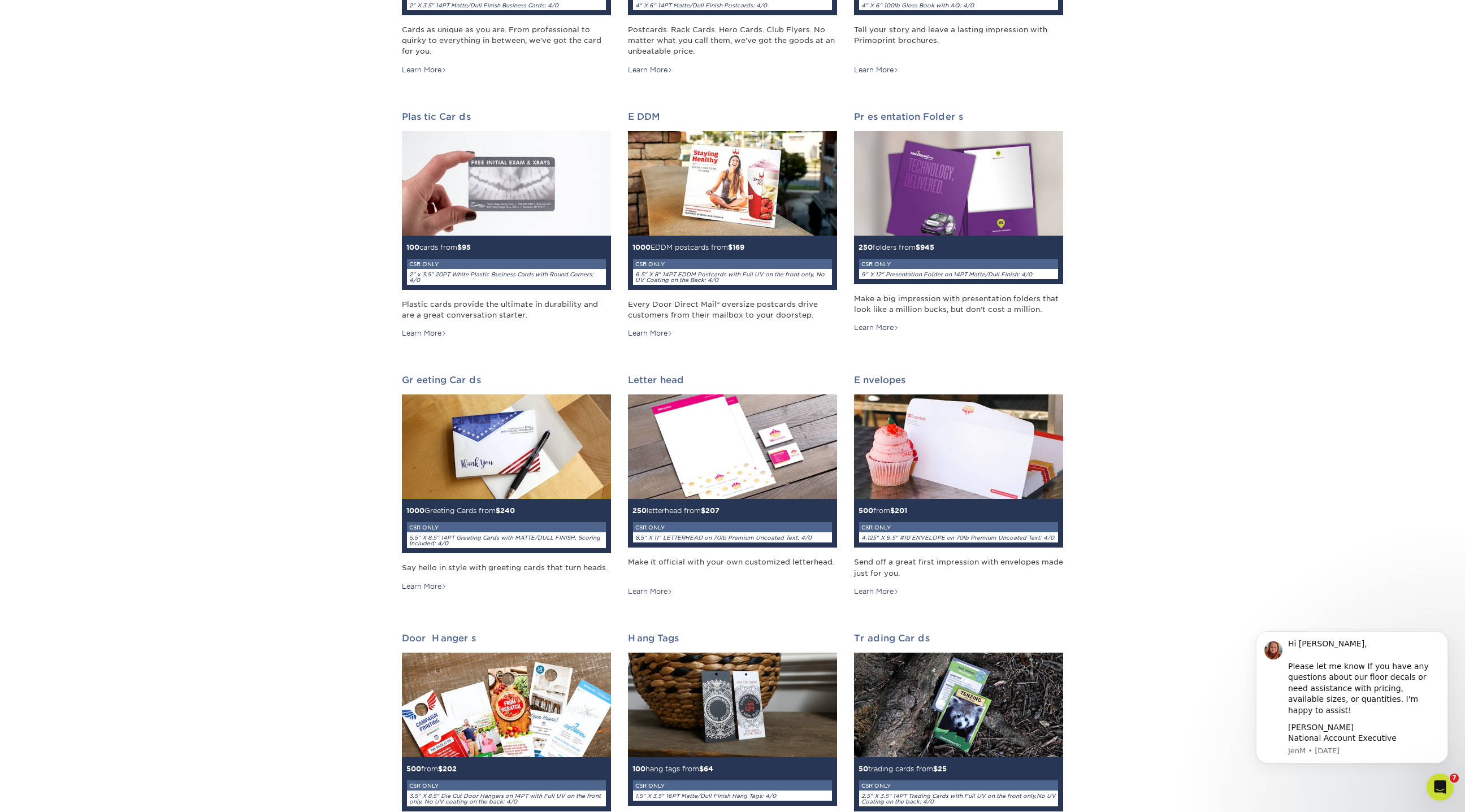
scroll to position [343, 0]
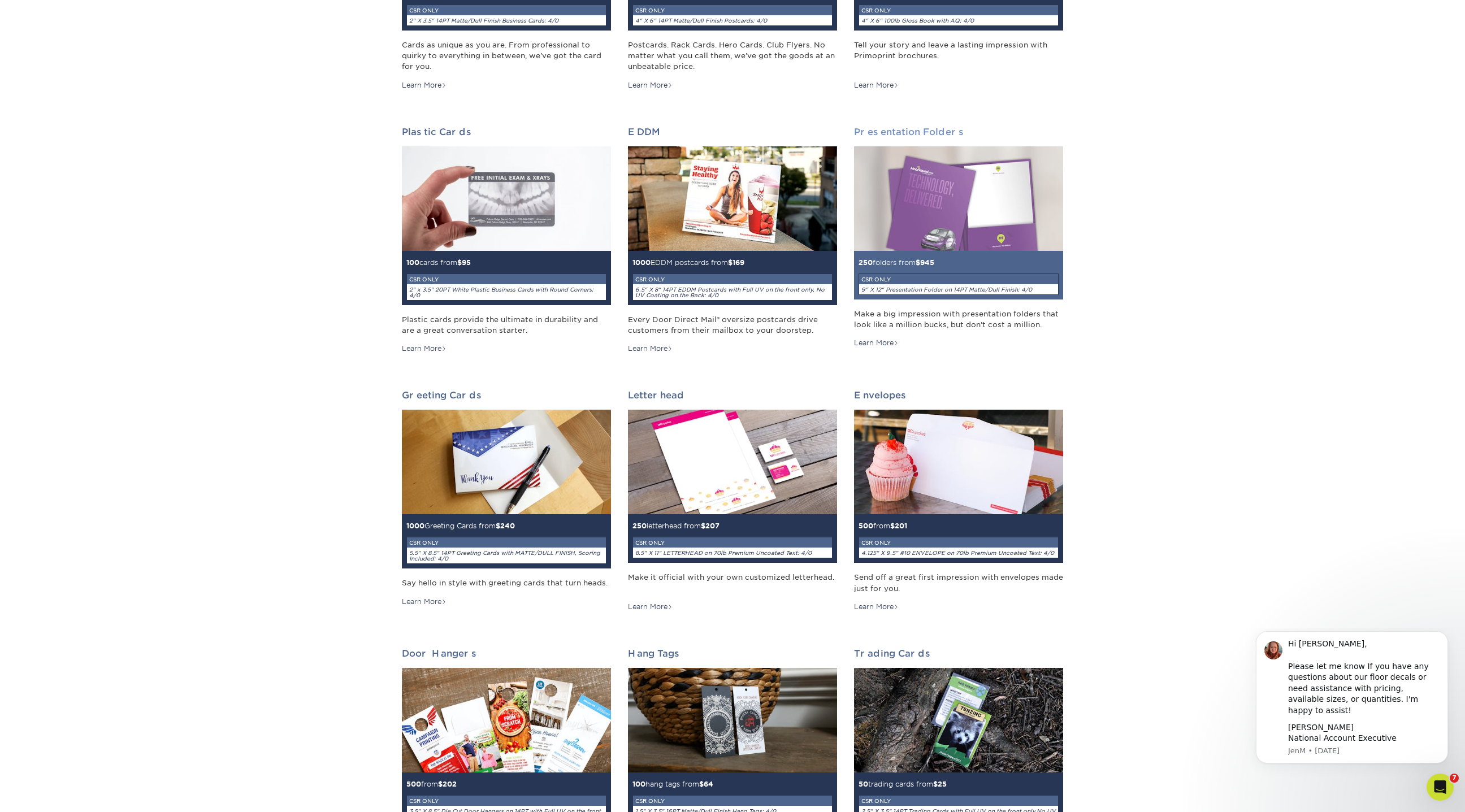
click at [919, 260] on small "250 folders from $ 945 CSR ONLY 9" X 12" Presentation Folder on 14PT Matte/Dull…" at bounding box center [958, 277] width 200 height 37
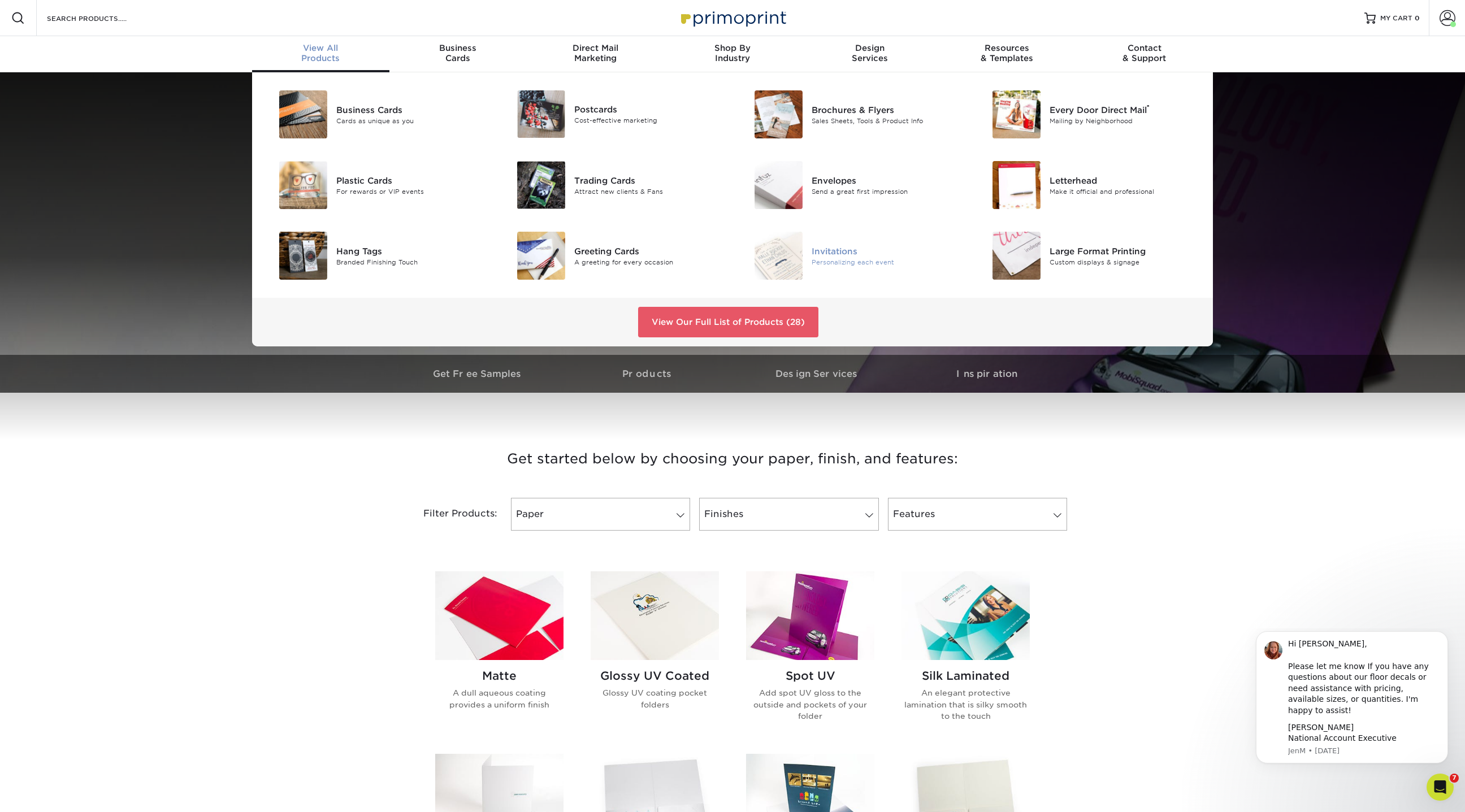
click at [838, 247] on div "Invitations" at bounding box center [887, 251] width 150 height 12
